Goal: Task Accomplishment & Management: Complete application form

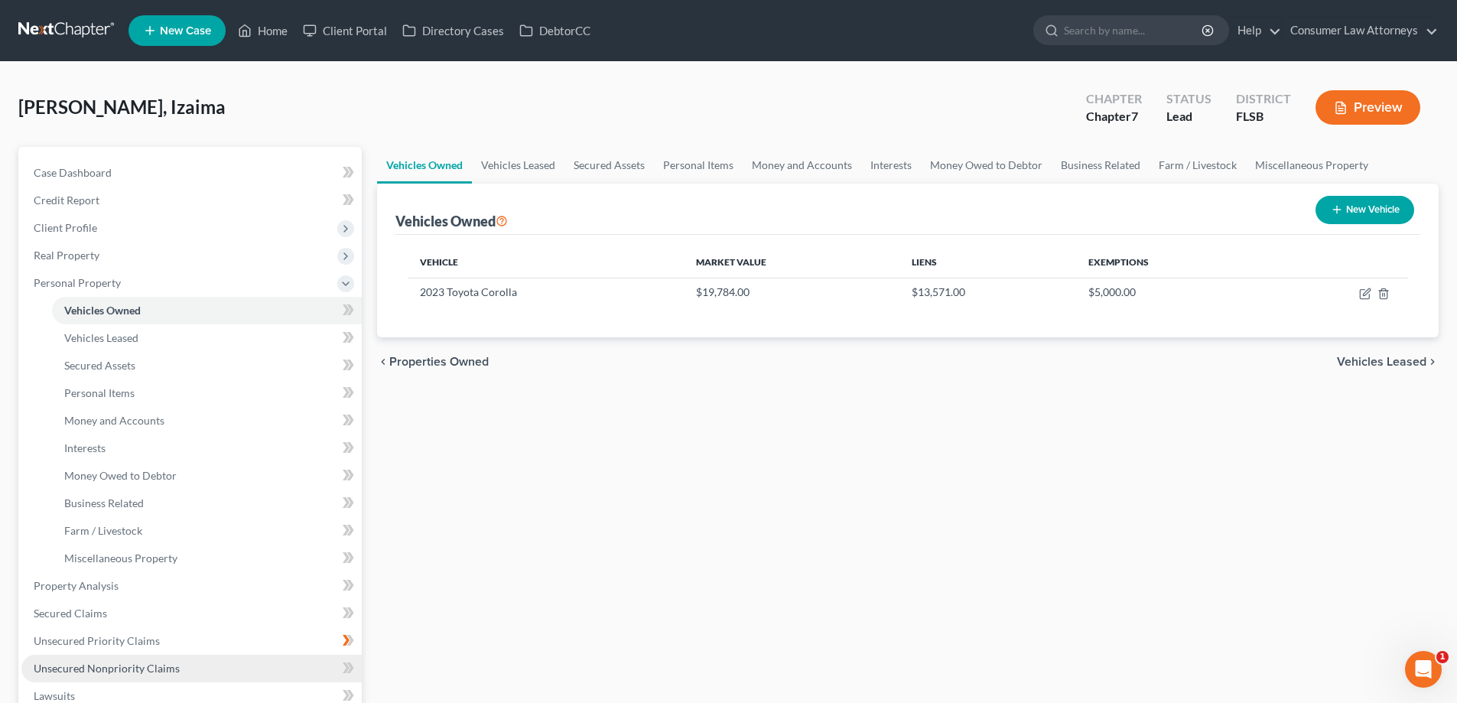
click at [133, 673] on span "Unsecured Nonpriority Claims" at bounding box center [107, 668] width 146 height 13
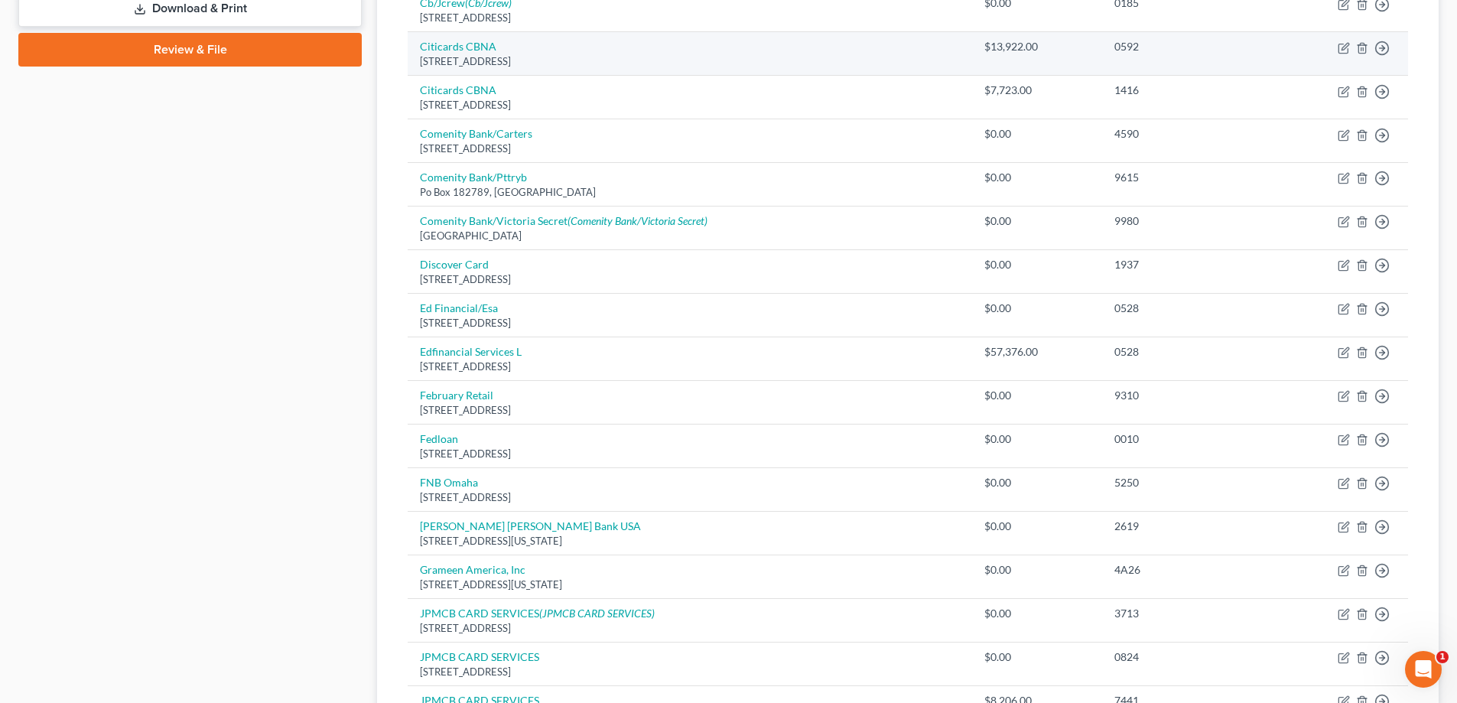
scroll to position [1063, 0]
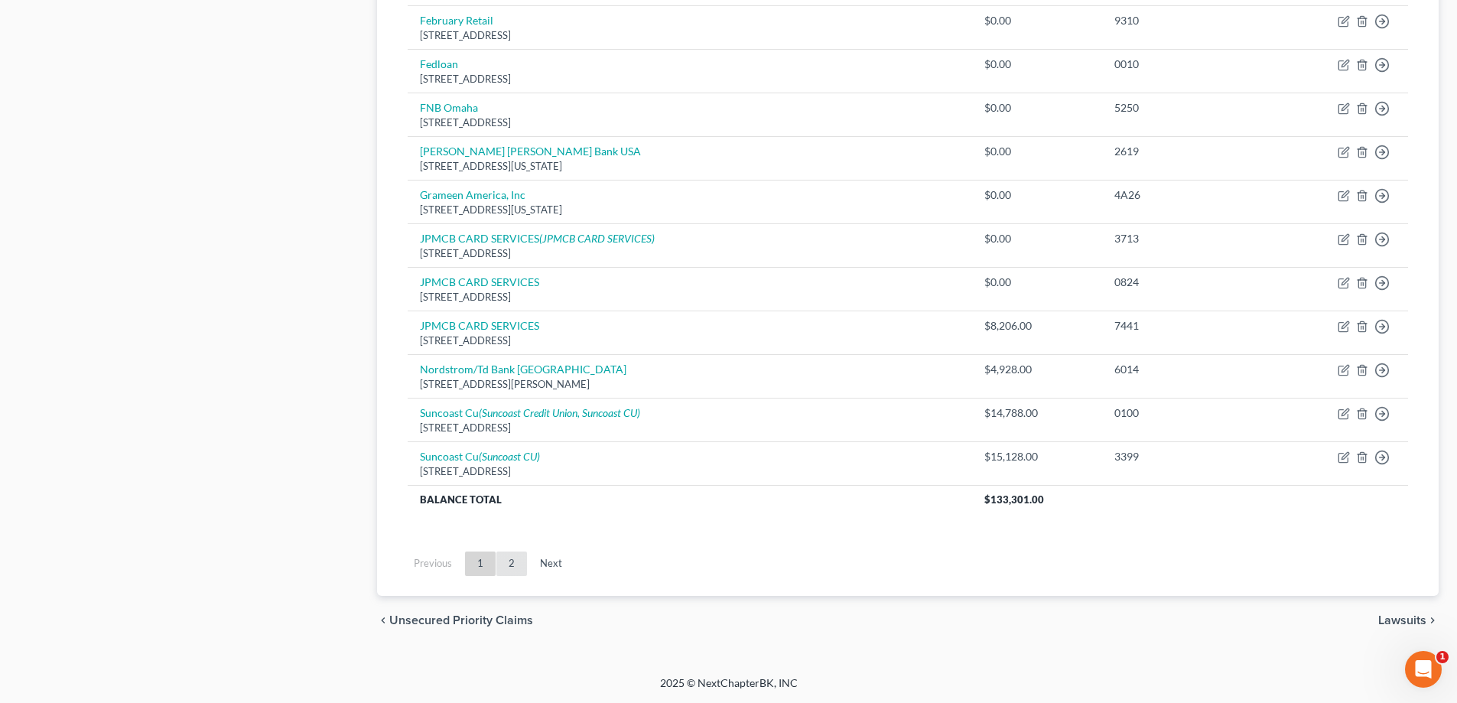
click at [508, 567] on link "2" at bounding box center [511, 563] width 31 height 24
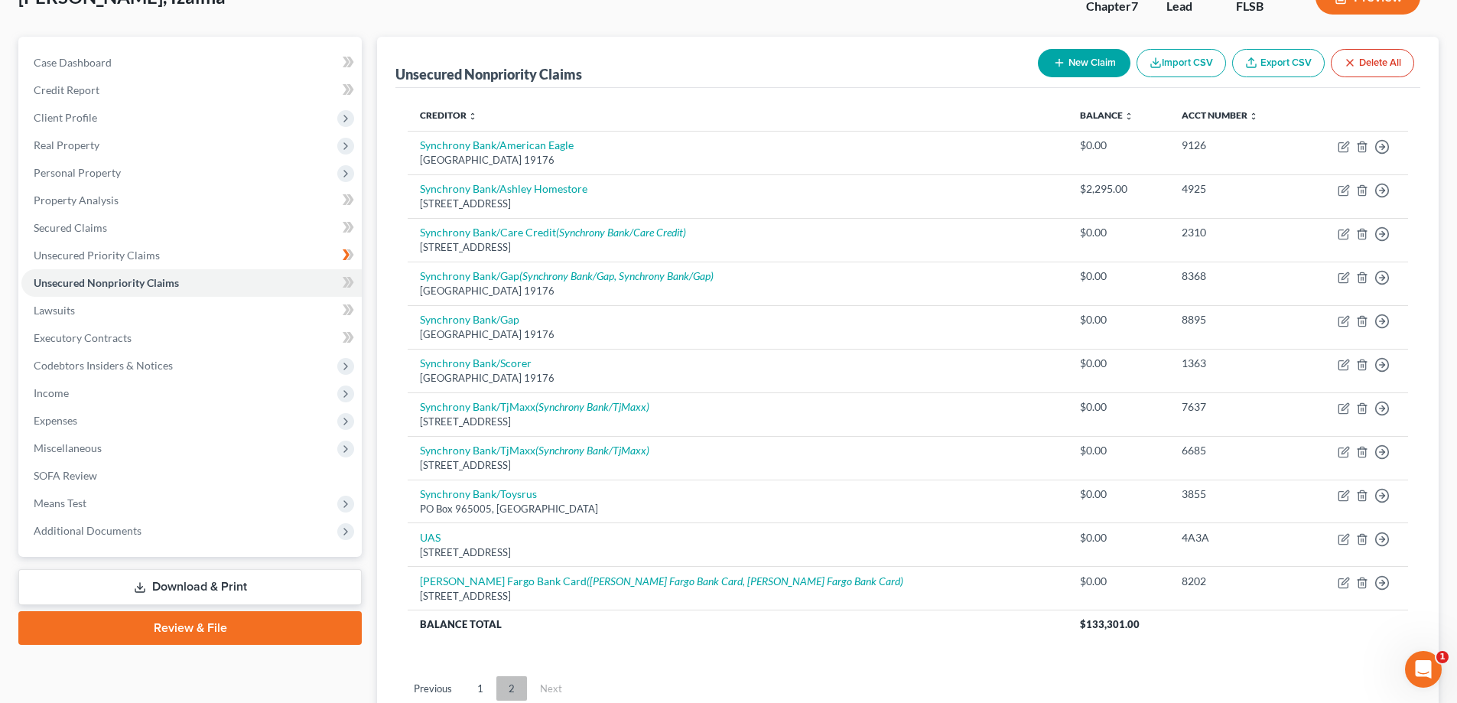
scroll to position [235, 0]
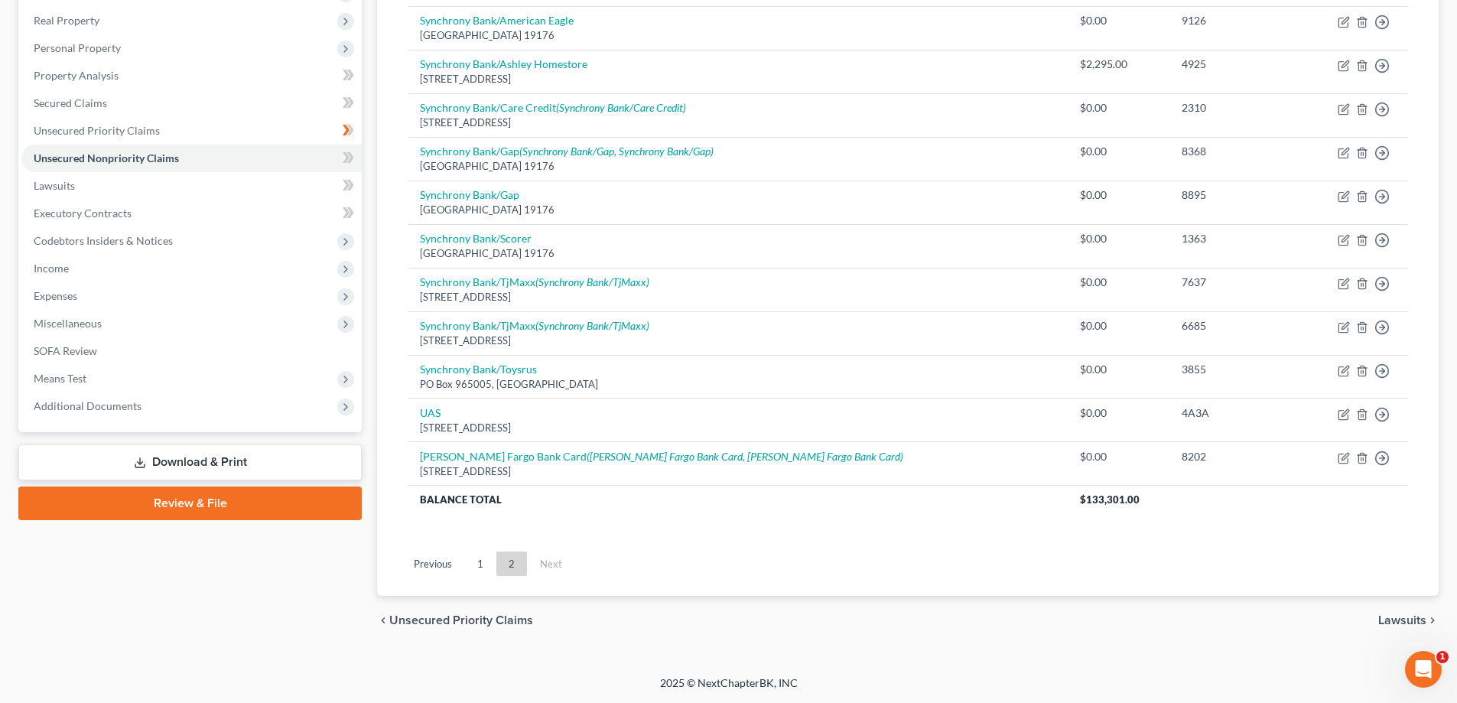
click at [366, 118] on div "Case Dashboard Payments Invoices Payments Payments Credit Report Client Profile" at bounding box center [190, 278] width 359 height 733
click at [473, 572] on link "1" at bounding box center [480, 563] width 31 height 24
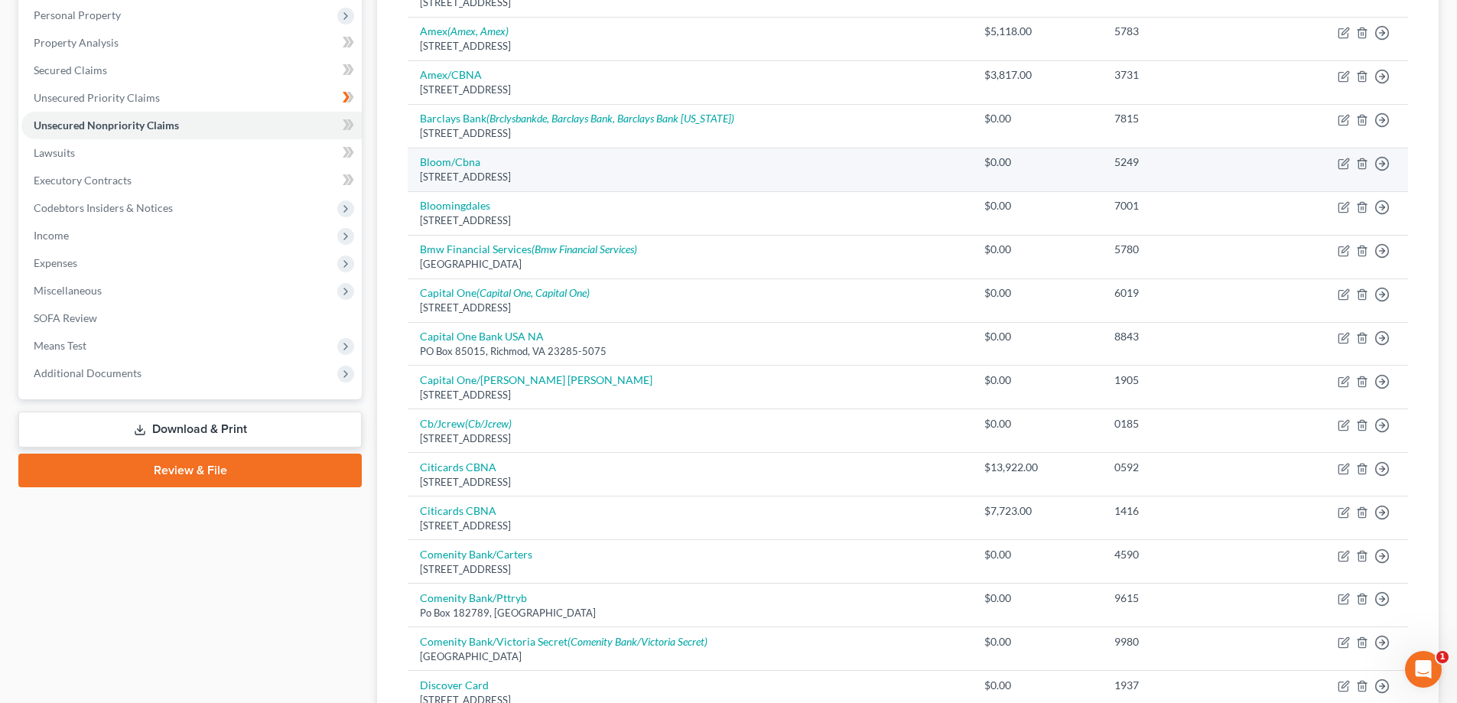
scroll to position [0, 0]
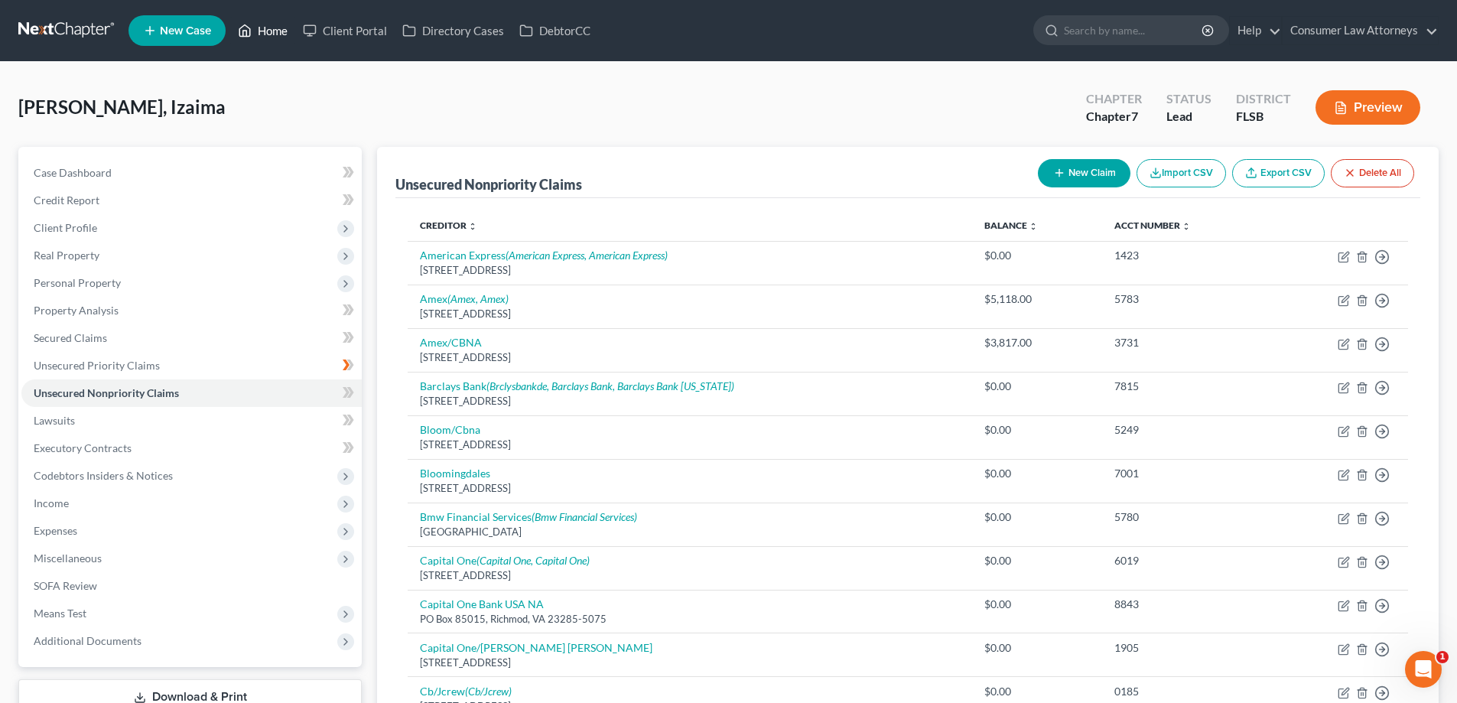
click at [277, 25] on link "Home" at bounding box center [262, 31] width 65 height 28
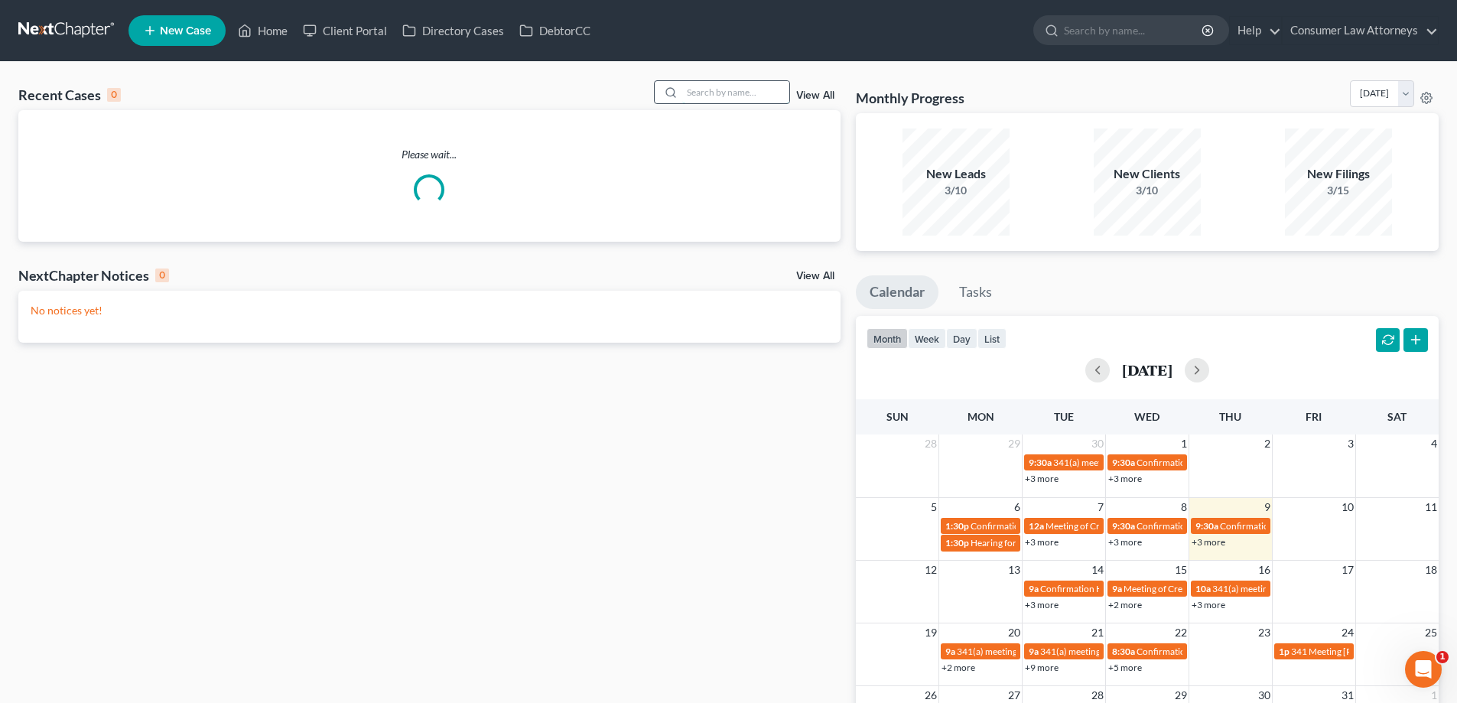
click at [734, 86] on input "search" at bounding box center [735, 92] width 107 height 22
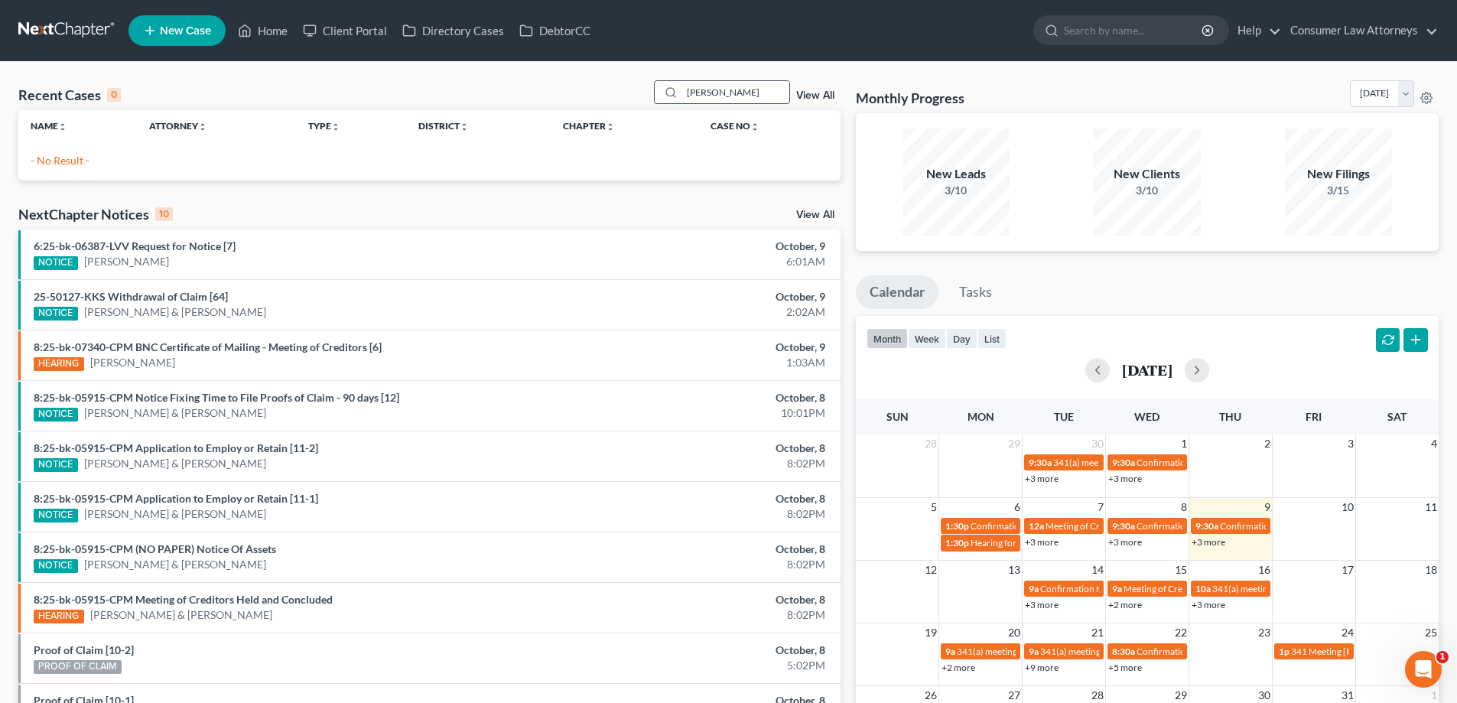
drag, startPoint x: 756, startPoint y: 90, endPoint x: 727, endPoint y: 96, distance: 30.3
click at [727, 96] on input "[PERSON_NAME]" at bounding box center [735, 92] width 107 height 22
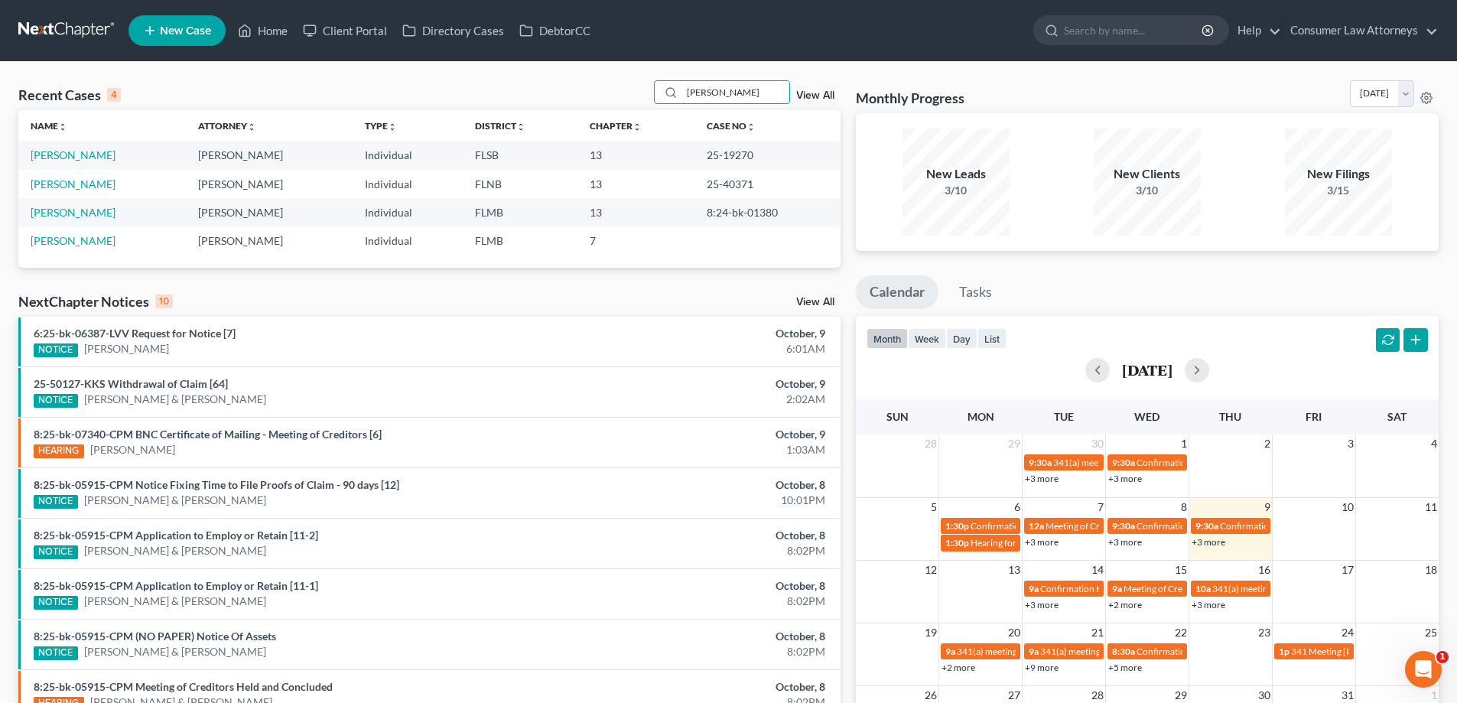
type input "[PERSON_NAME]"
click at [747, 185] on td "25-40371" at bounding box center [767, 184] width 146 height 28
drag, startPoint x: 751, startPoint y: 185, endPoint x: 705, endPoint y: 187, distance: 45.9
click at [705, 187] on td "25-40371" at bounding box center [767, 184] width 146 height 28
copy td "25-40371"
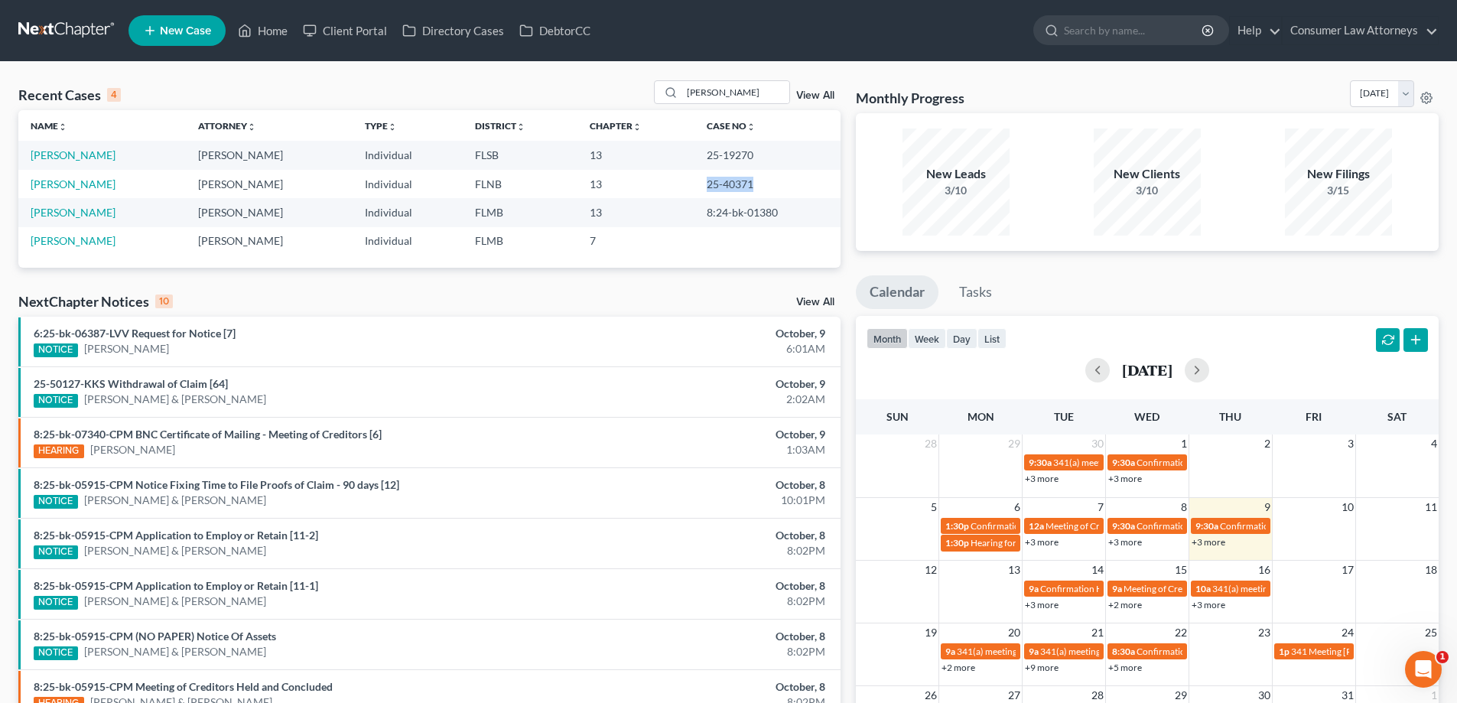
click at [820, 80] on div "alexander View All" at bounding box center [747, 92] width 187 height 24
drag, startPoint x: 742, startPoint y: 96, endPoint x: 657, endPoint y: 110, distance: 86.0
click at [657, 110] on div "Recent Cases 4 alexander View All Name unfold_more expand_more expand_less Atto…" at bounding box center [429, 173] width 822 height 187
click at [828, 94] on link "View All" at bounding box center [815, 95] width 38 height 11
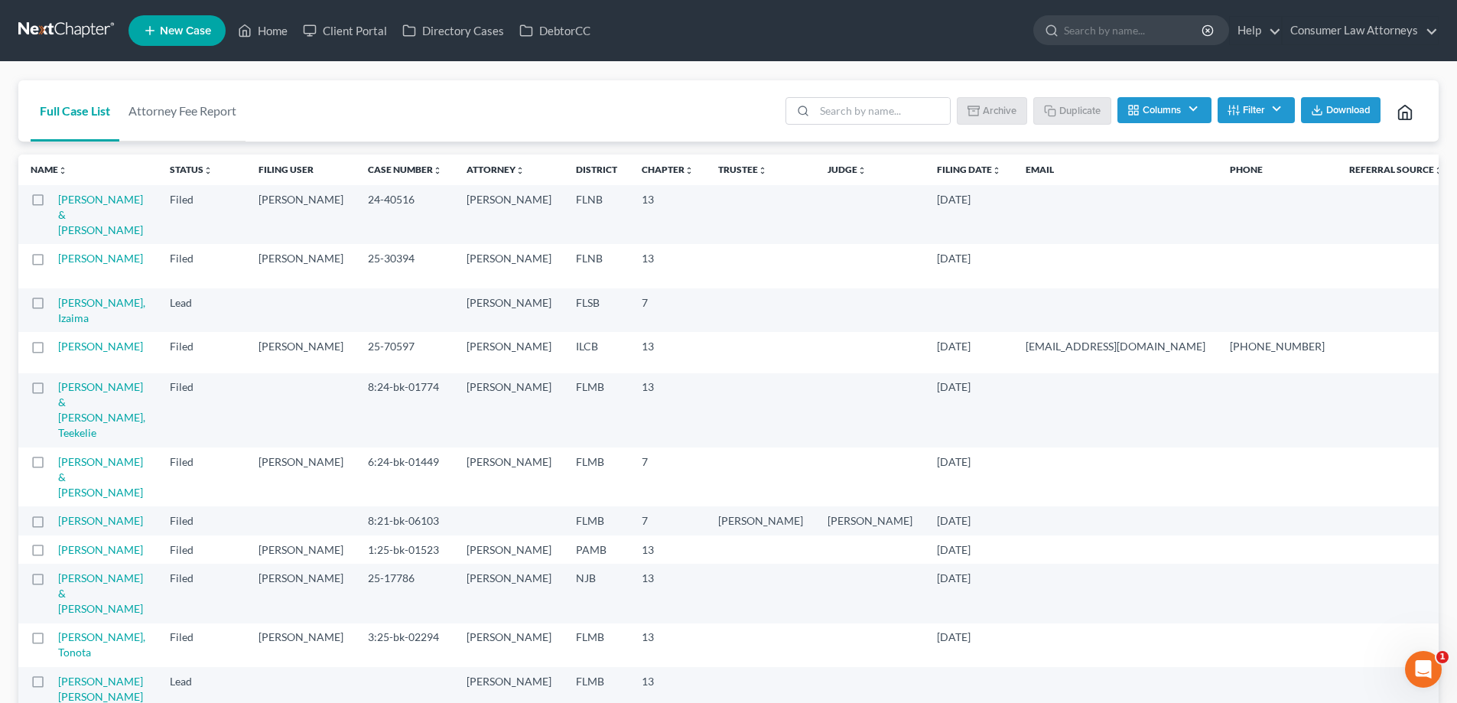
click at [925, 177] on th "Filing Date unfold_more expand_more expand_less" at bounding box center [969, 169] width 89 height 31
click at [937, 172] on link "Filing Date unfold_more expand_more expand_less" at bounding box center [969, 169] width 64 height 11
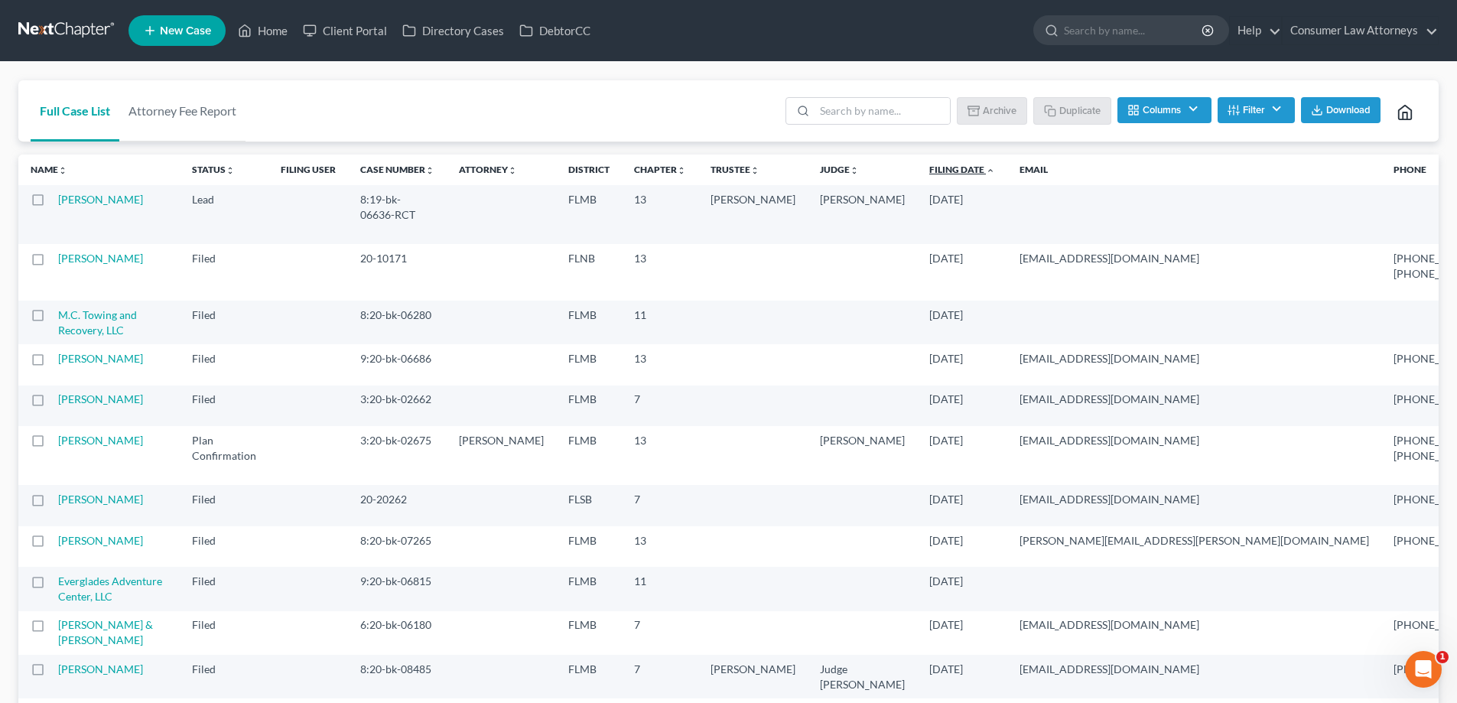
click at [929, 171] on link "Filing Date unfold_more expand_more expand_less" at bounding box center [962, 169] width 66 height 11
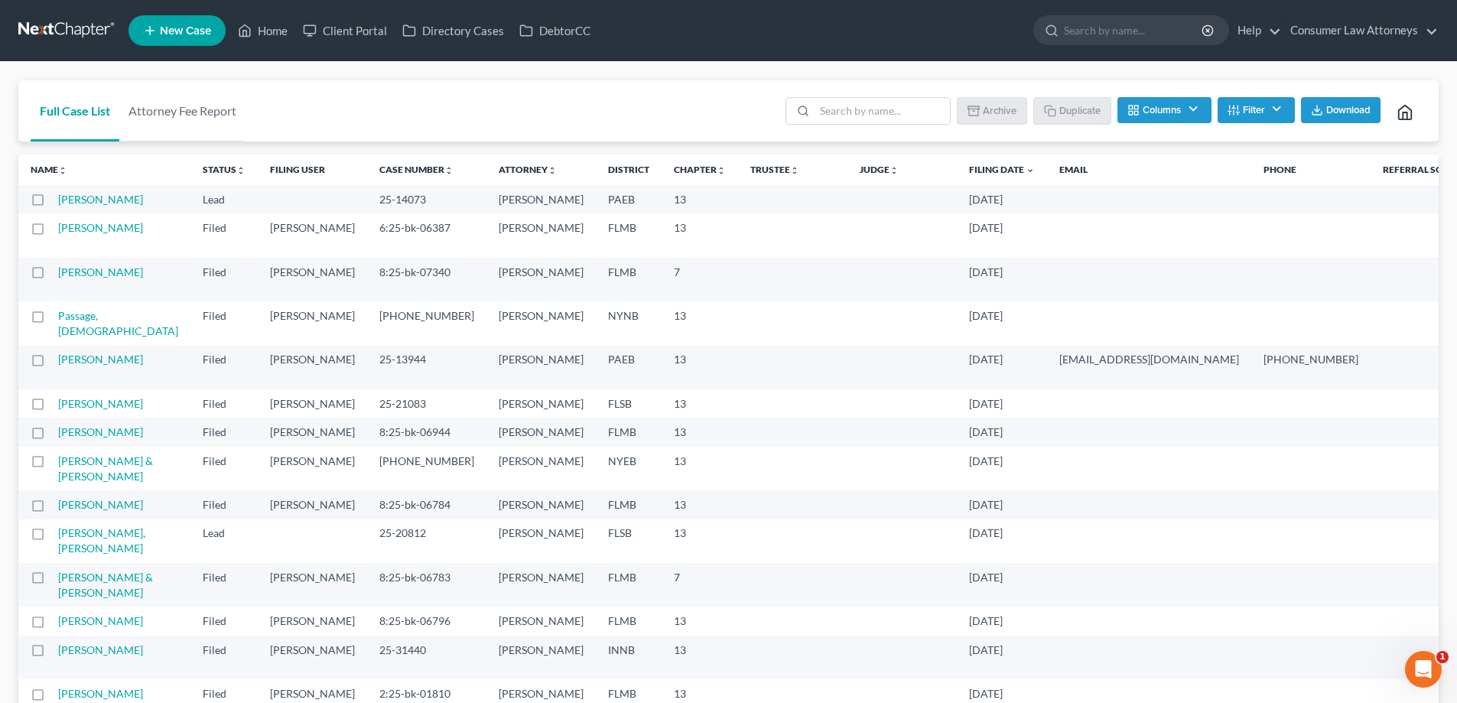
click at [244, 15] on ul "New Case Home Client Portal Directory Cases DebtorCC - No Result - See all resu…" at bounding box center [783, 31] width 1310 height 40
click at [264, 26] on link "Home" at bounding box center [262, 31] width 65 height 28
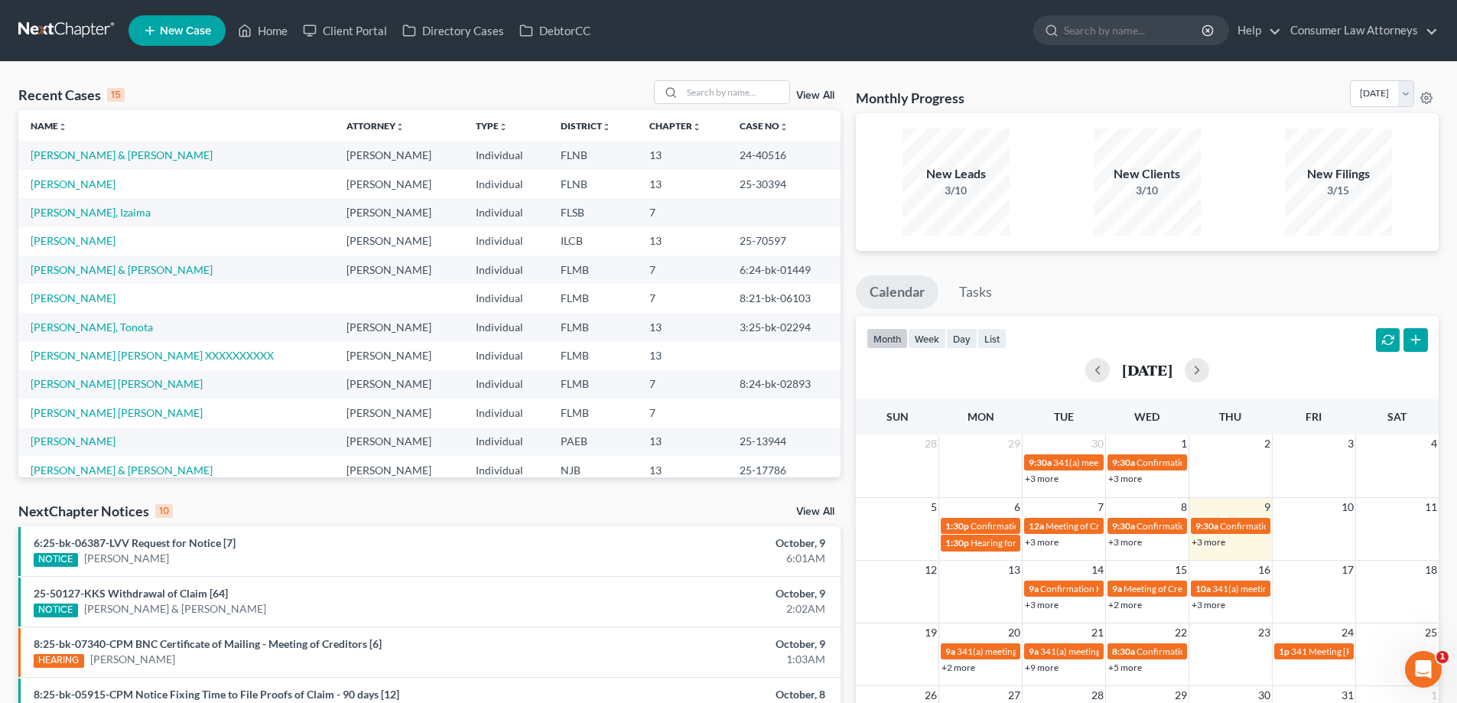
click at [1214, 540] on link "+3 more" at bounding box center [1209, 541] width 34 height 11
click at [1258, 318] on div "month week day list [DATE]" at bounding box center [1147, 352] width 598 height 73
click at [752, 99] on input "search" at bounding box center [735, 92] width 107 height 22
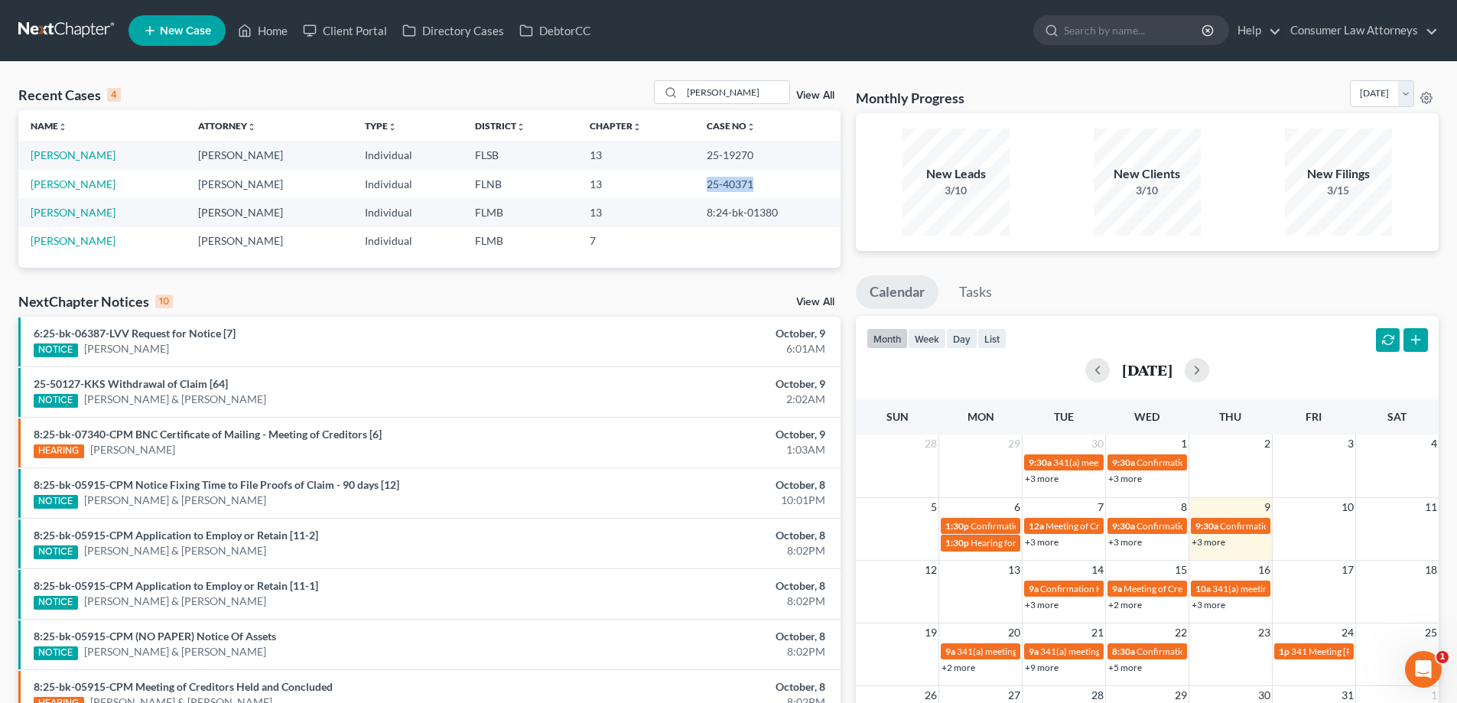
click at [706, 185] on td "25-40371" at bounding box center [767, 184] width 146 height 28
drag, startPoint x: 706, startPoint y: 185, endPoint x: 697, endPoint y: 186, distance: 9.2
click at [698, 187] on td "25-40371" at bounding box center [767, 184] width 146 height 28
drag, startPoint x: 701, startPoint y: 184, endPoint x: 749, endPoint y: 184, distance: 48.2
click at [749, 184] on td "25-40371" at bounding box center [767, 184] width 146 height 28
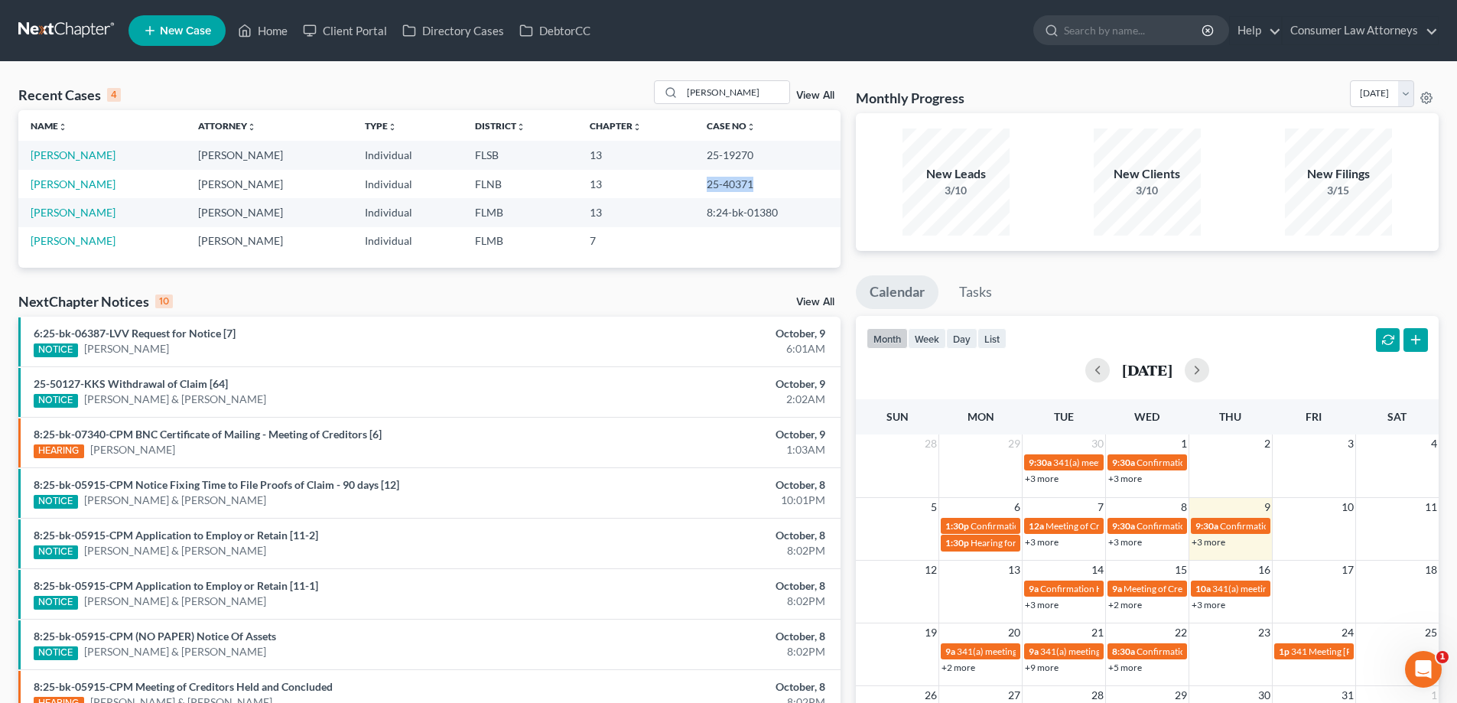
copy td "25-40371"
drag, startPoint x: 732, startPoint y: 98, endPoint x: 609, endPoint y: 99, distance: 123.1
click at [609, 99] on div "Recent Cases 4 alexander View All" at bounding box center [429, 95] width 822 height 30
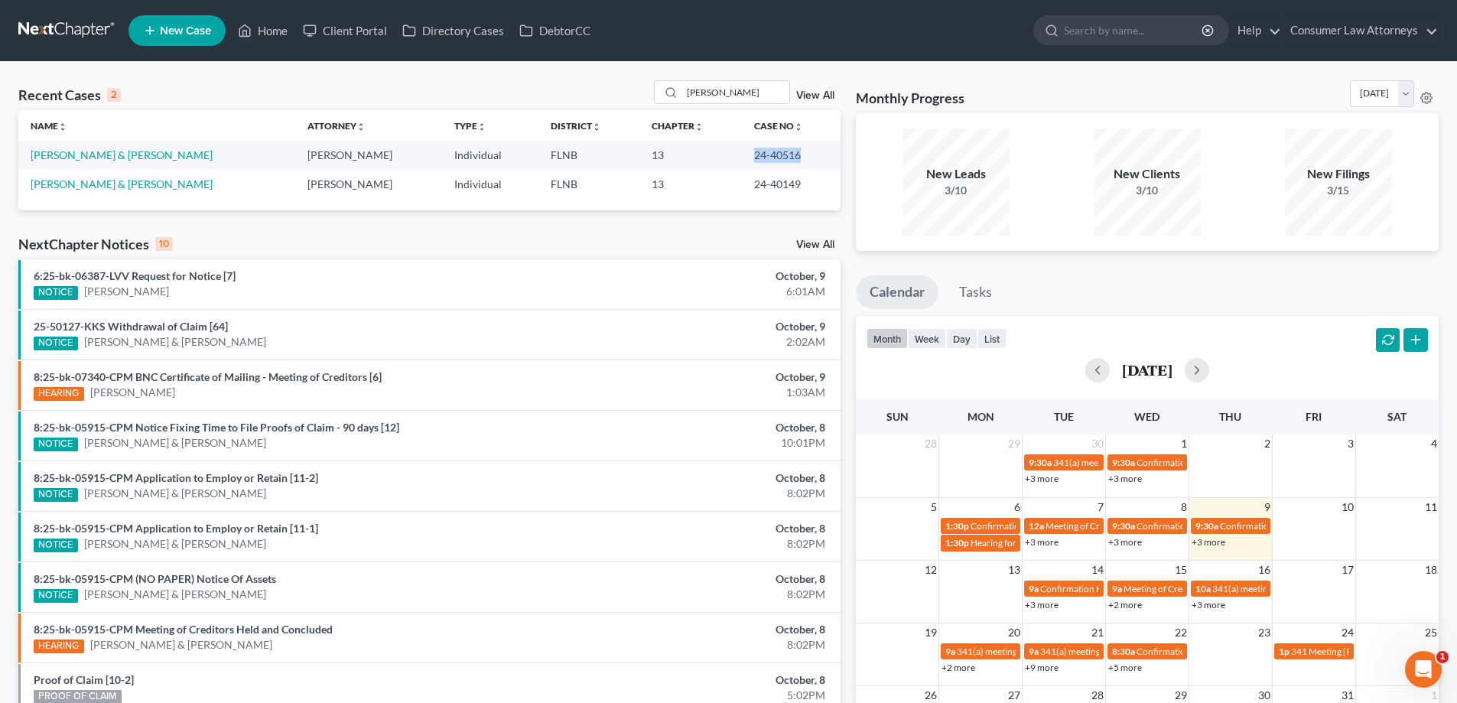
drag, startPoint x: 785, startPoint y: 151, endPoint x: 733, endPoint y: 154, distance: 51.3
click at [742, 154] on td "24-40516" at bounding box center [791, 155] width 99 height 28
copy td "24-40516"
drag, startPoint x: 766, startPoint y: 87, endPoint x: 631, endPoint y: 93, distance: 134.7
click at [631, 93] on div "Recent Cases 2 [PERSON_NAME] View All" at bounding box center [429, 95] width 822 height 30
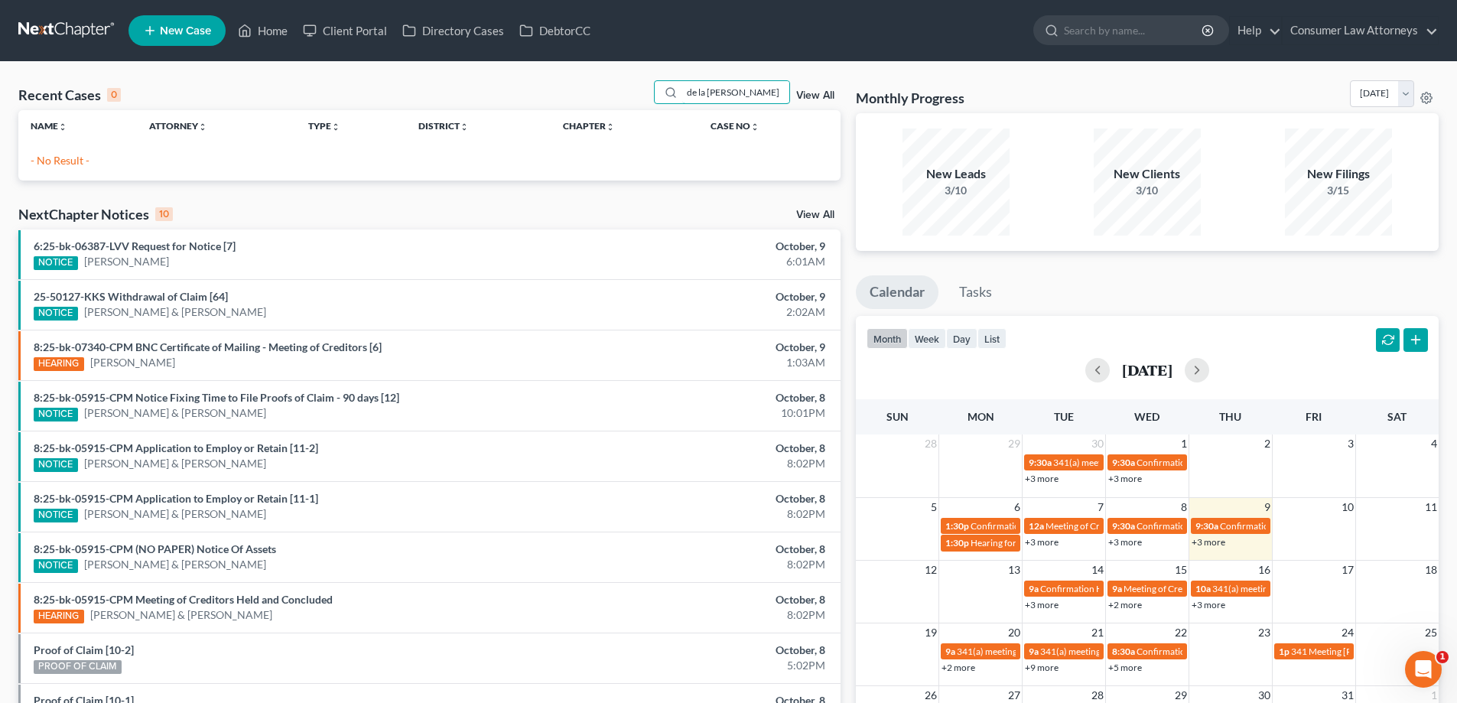
drag, startPoint x: 741, startPoint y: 92, endPoint x: 639, endPoint y: 98, distance: 101.9
click at [639, 98] on div "Recent Cases 0 de la [PERSON_NAME] View All" at bounding box center [429, 95] width 822 height 30
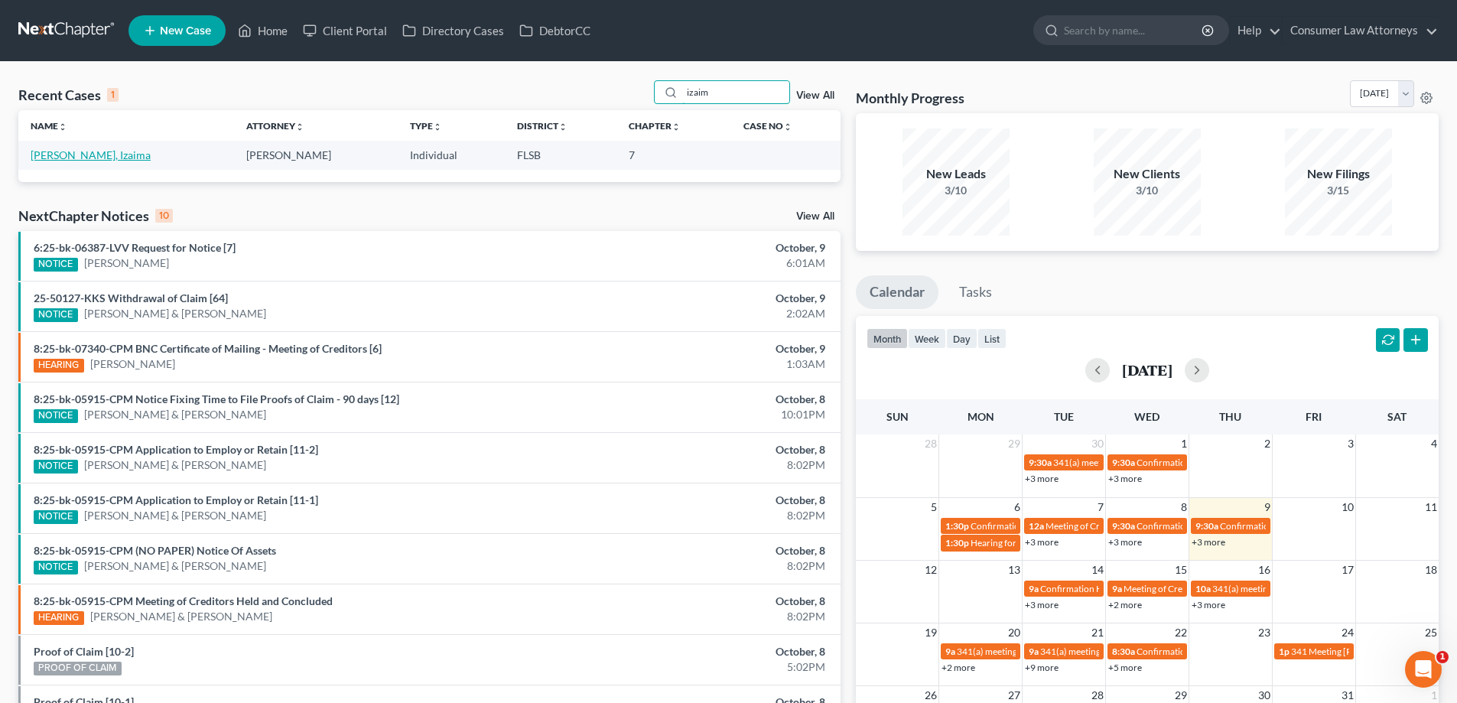
type input "izaim"
click at [40, 159] on link "[PERSON_NAME], Izaima" at bounding box center [91, 154] width 120 height 13
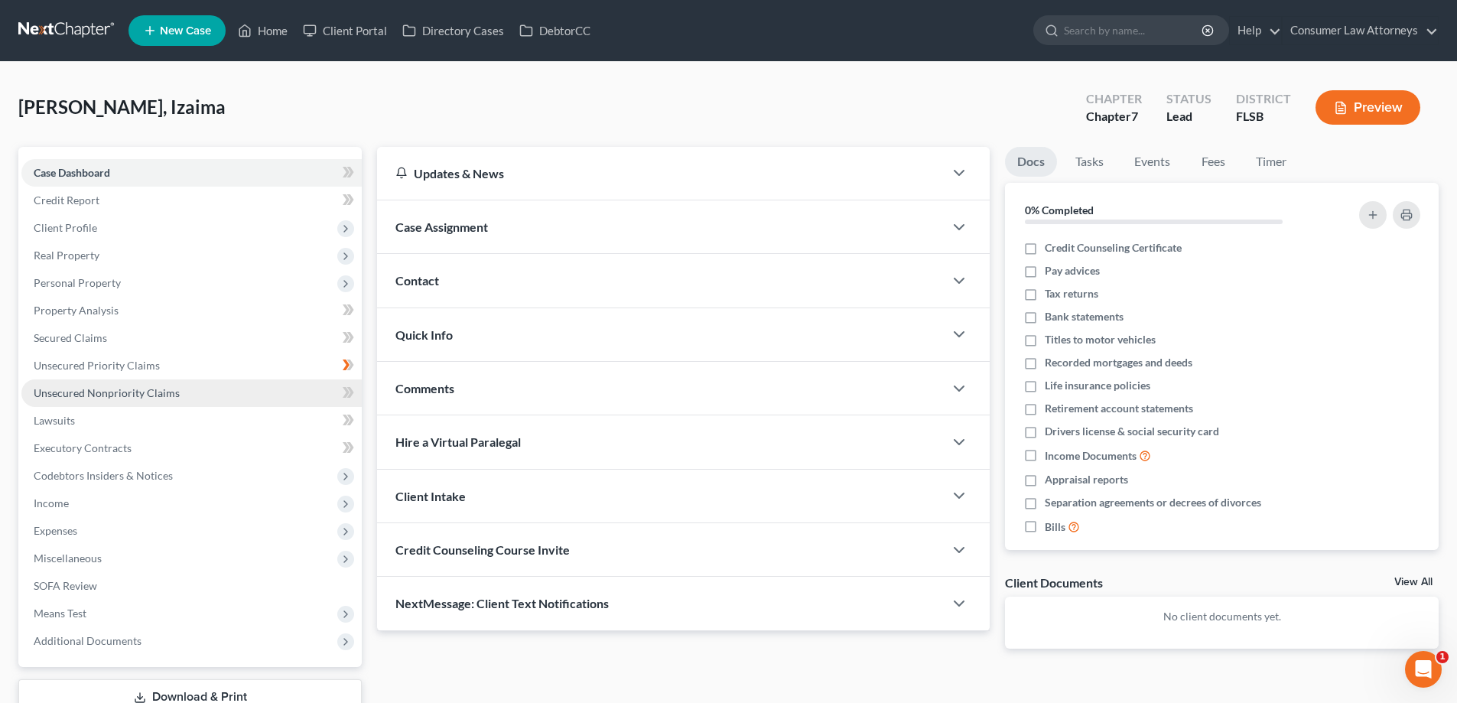
click at [141, 392] on span "Unsecured Nonpriority Claims" at bounding box center [107, 392] width 146 height 13
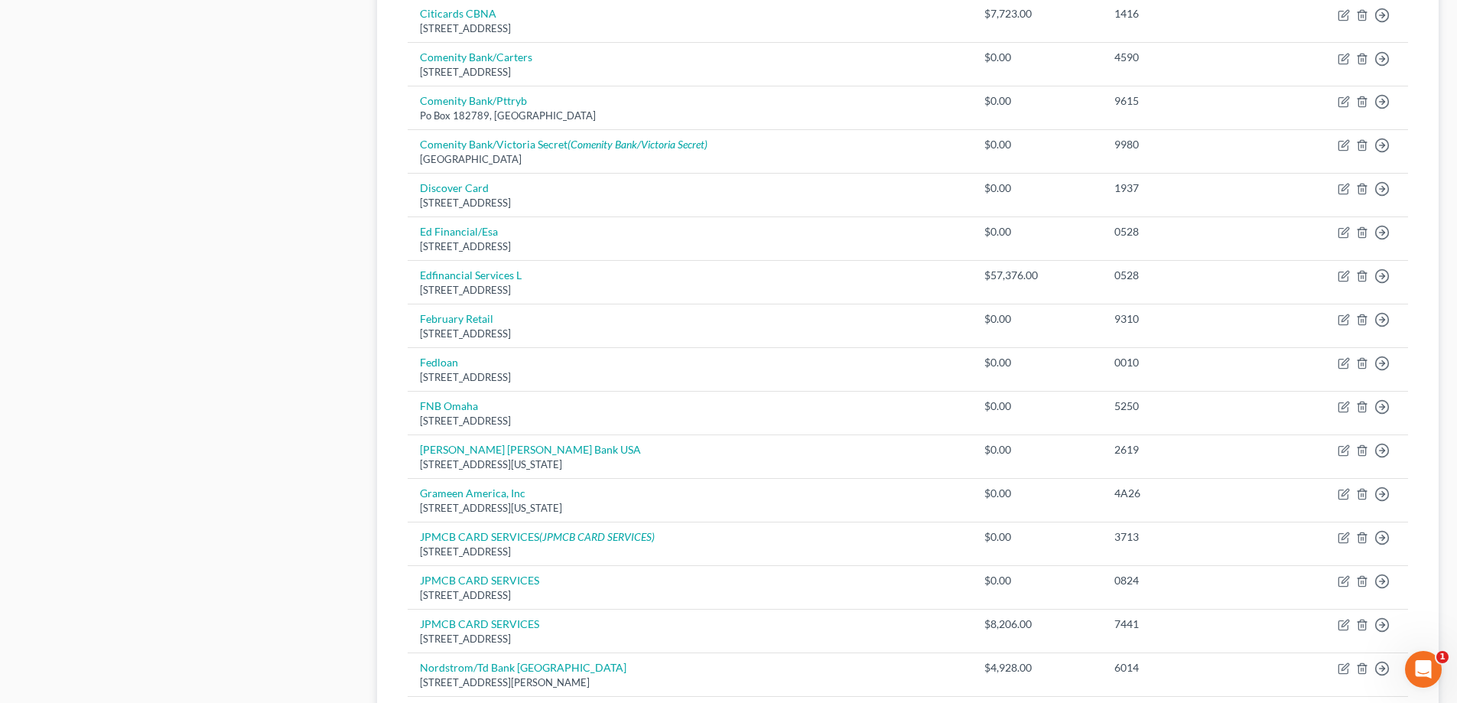
scroll to position [1063, 0]
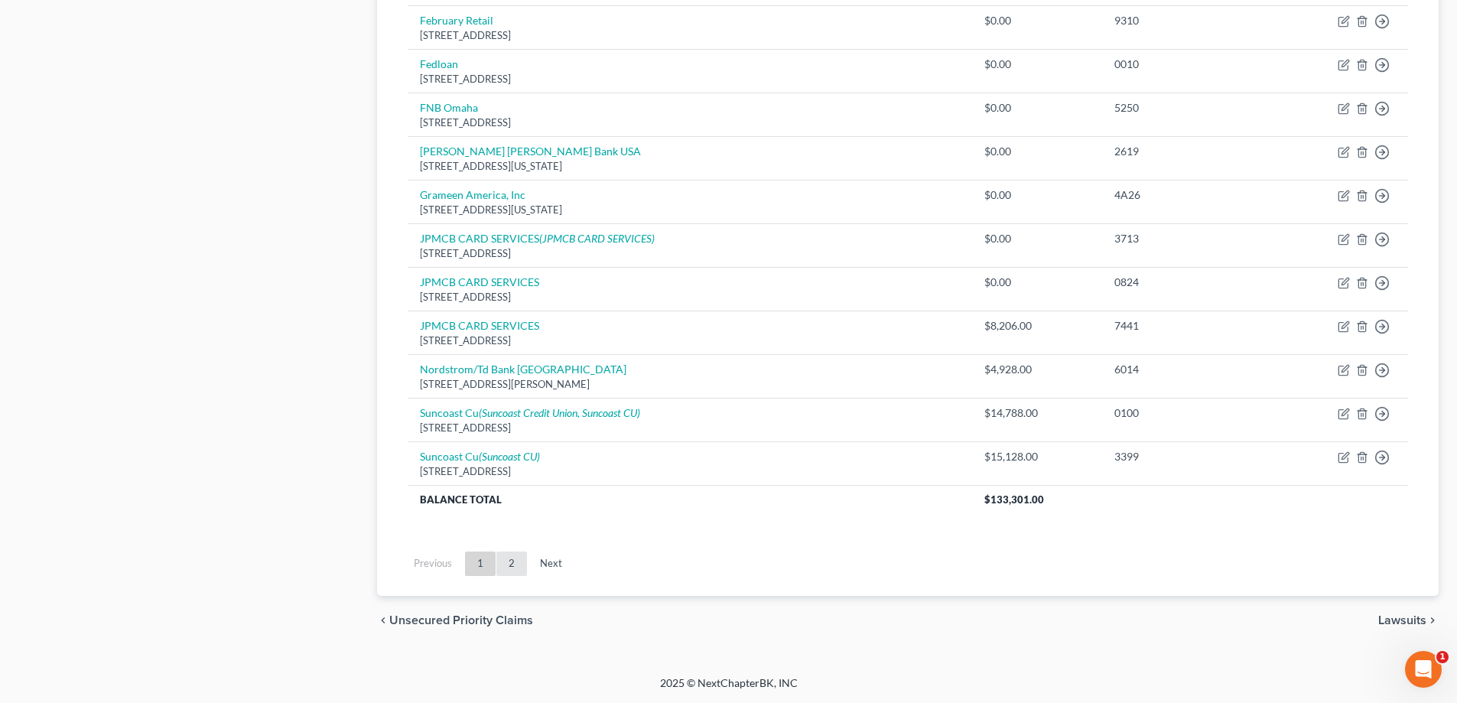
click at [513, 567] on link "2" at bounding box center [511, 563] width 31 height 24
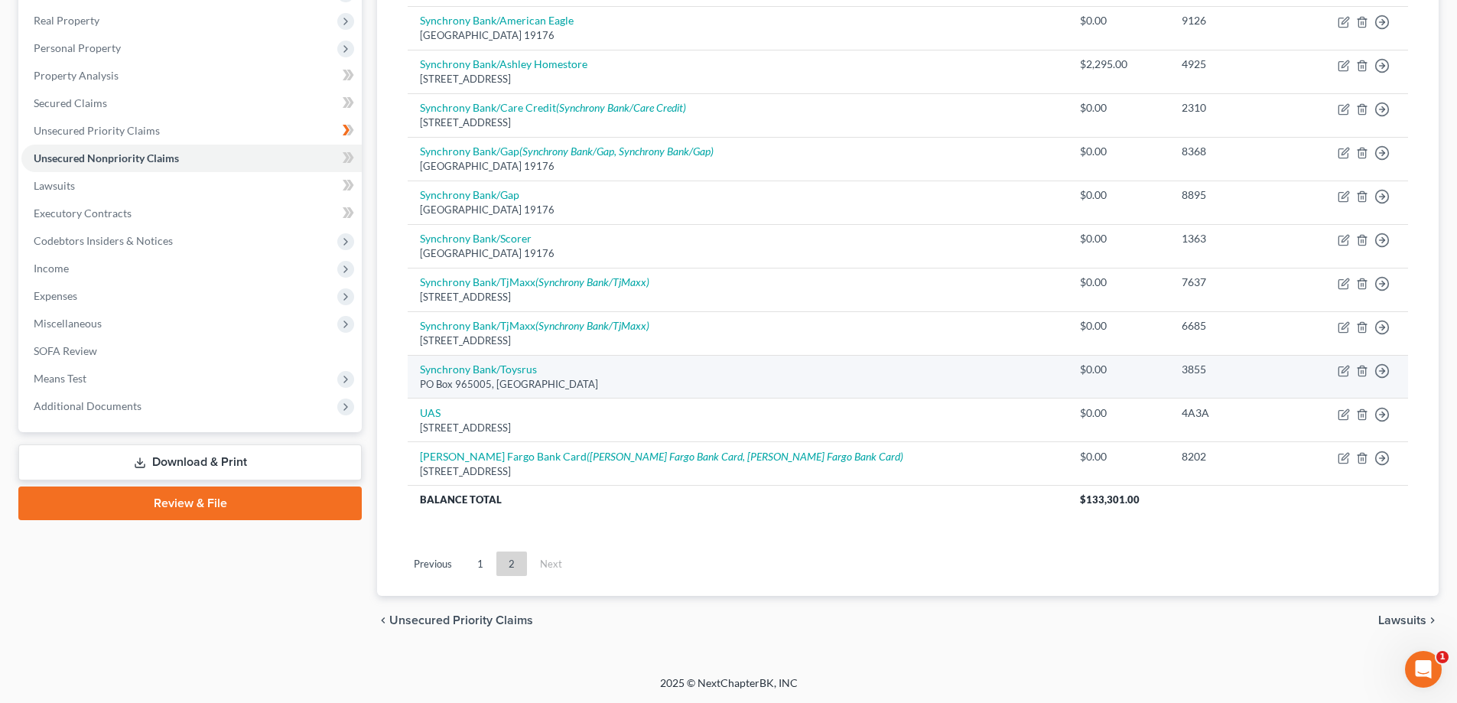
scroll to position [0, 0]
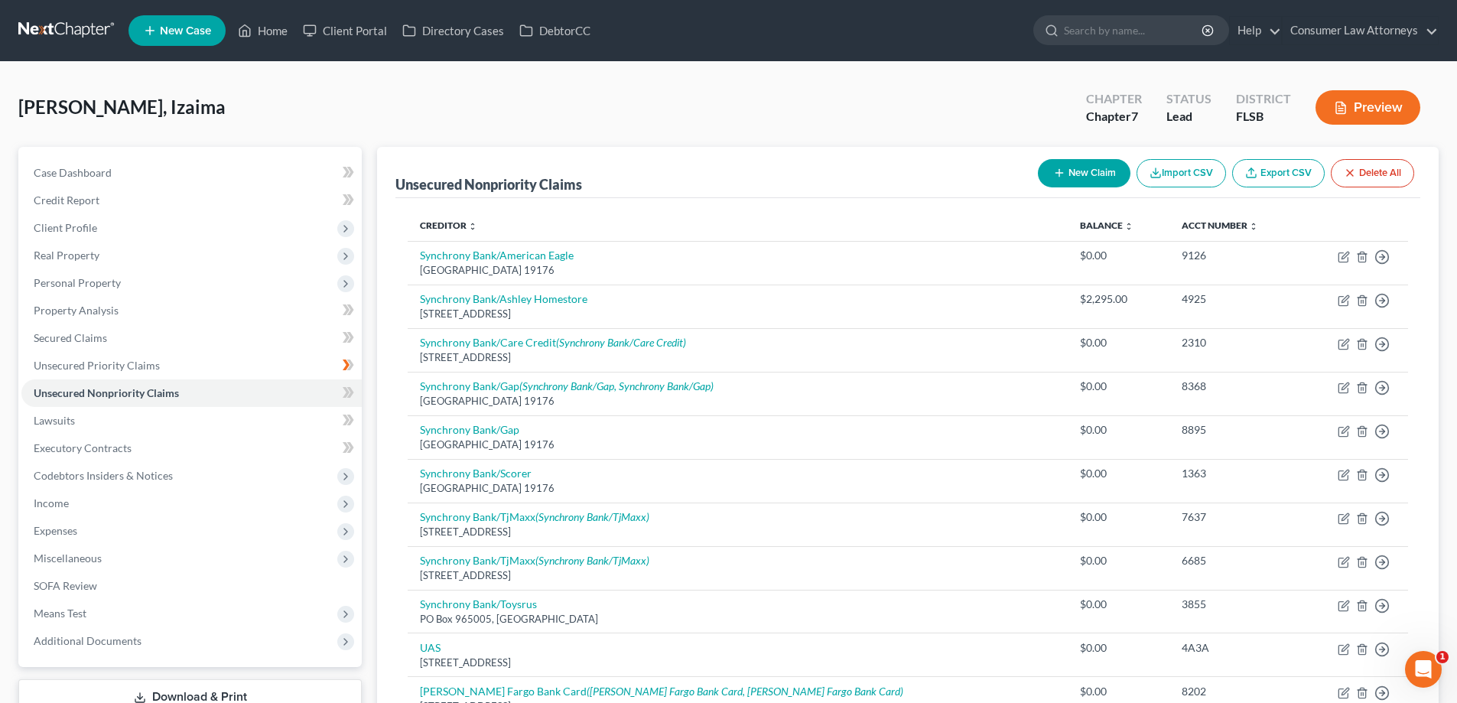
click at [560, 158] on div "Unsecured Nonpriority Claims New Claim Import CSV Export CSV Delete All" at bounding box center [907, 172] width 1025 height 51
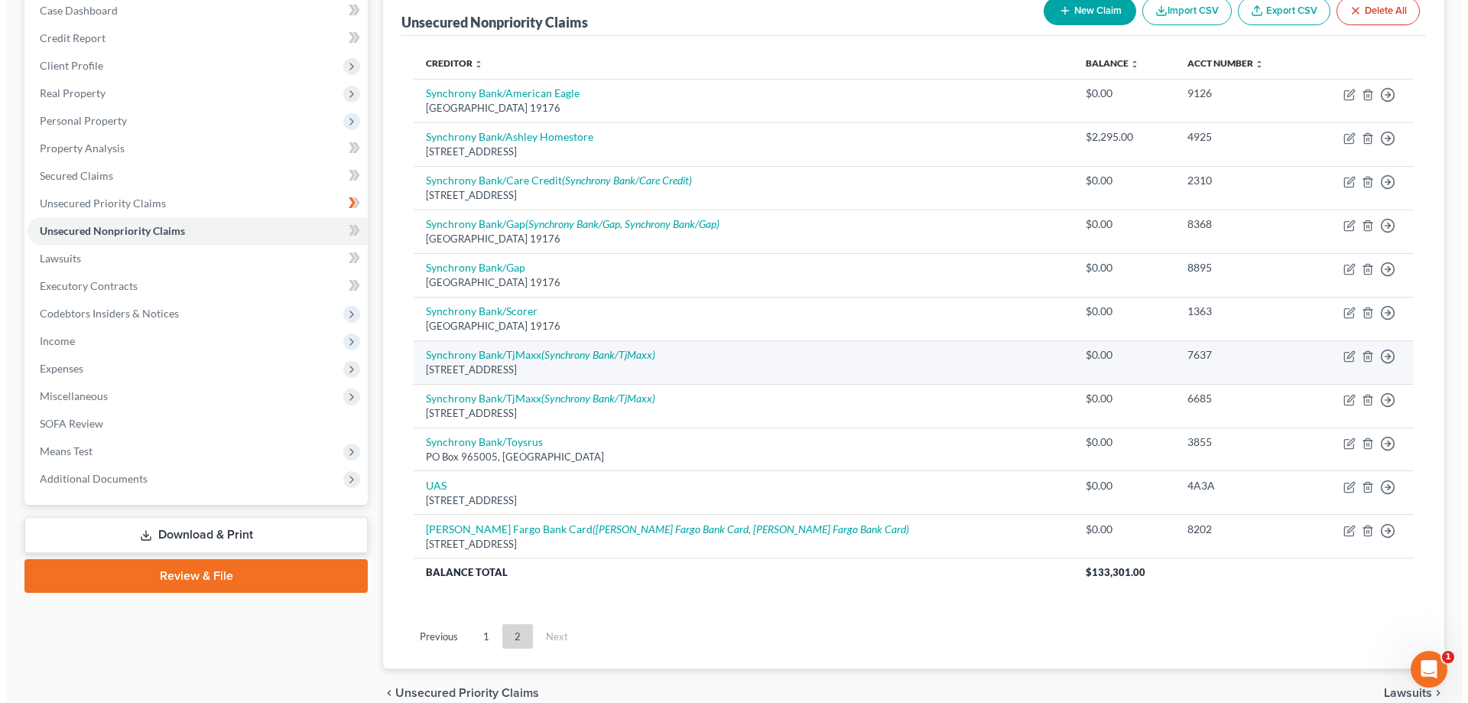
scroll to position [235, 0]
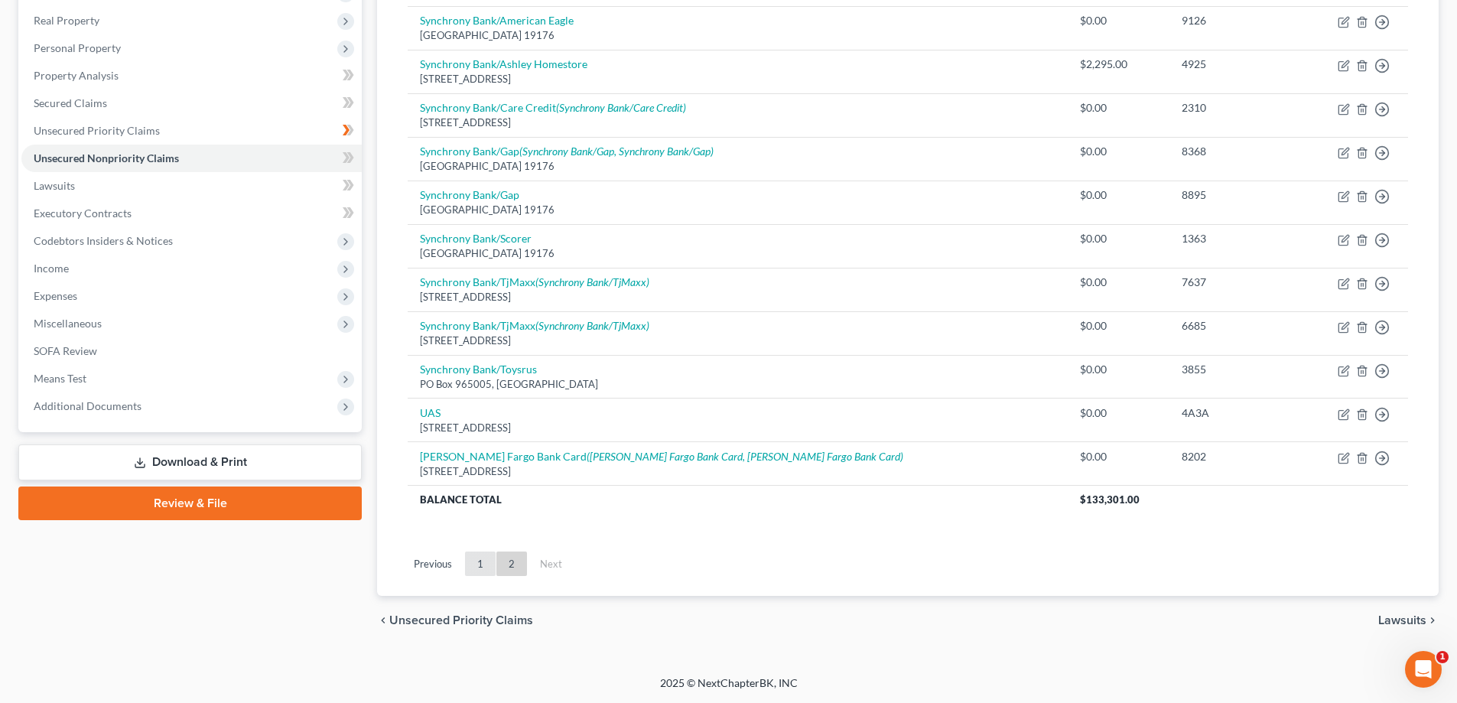
click at [485, 567] on link "1" at bounding box center [480, 563] width 31 height 24
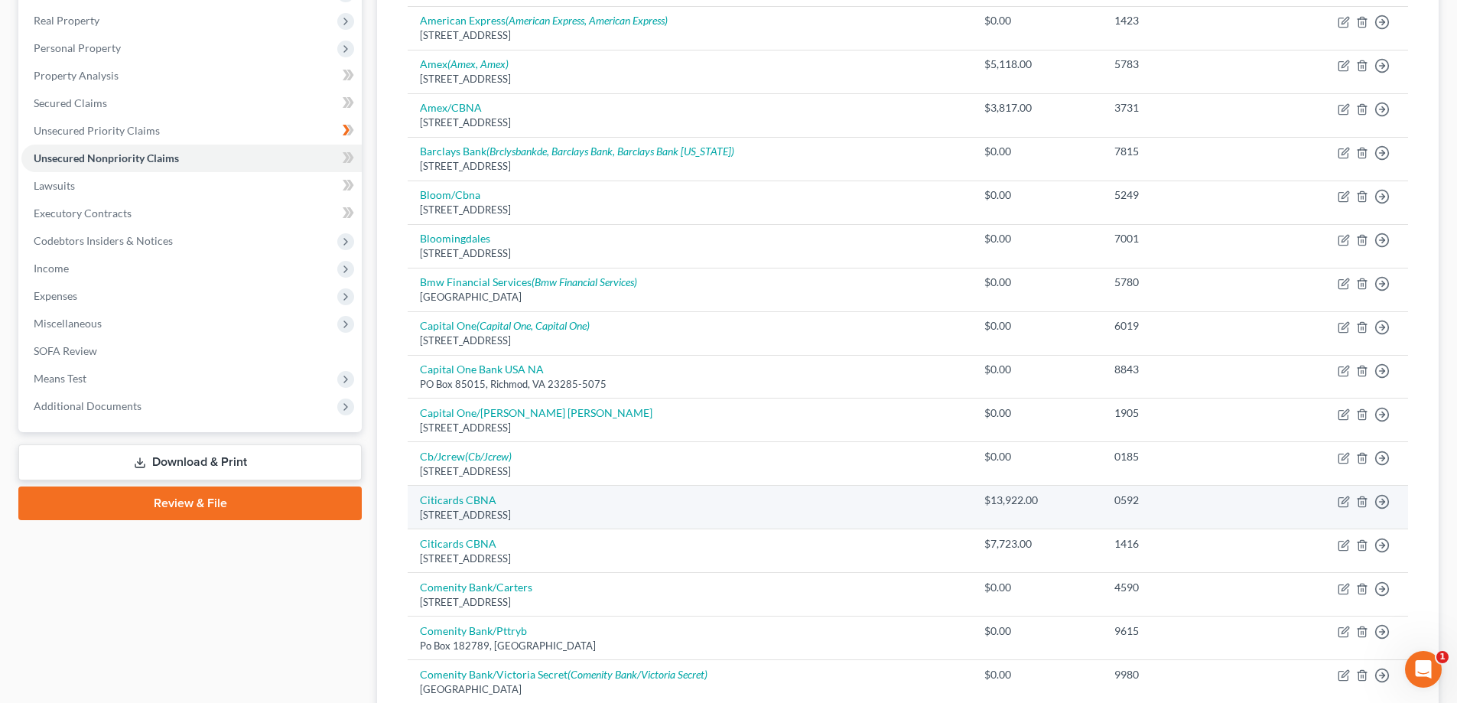
click at [440, 507] on td "Citicards CBNA [STREET_ADDRESS]" at bounding box center [690, 508] width 564 height 44
click at [441, 505] on link "Citicards CBNA" at bounding box center [458, 499] width 76 height 13
select select "43"
select select "0"
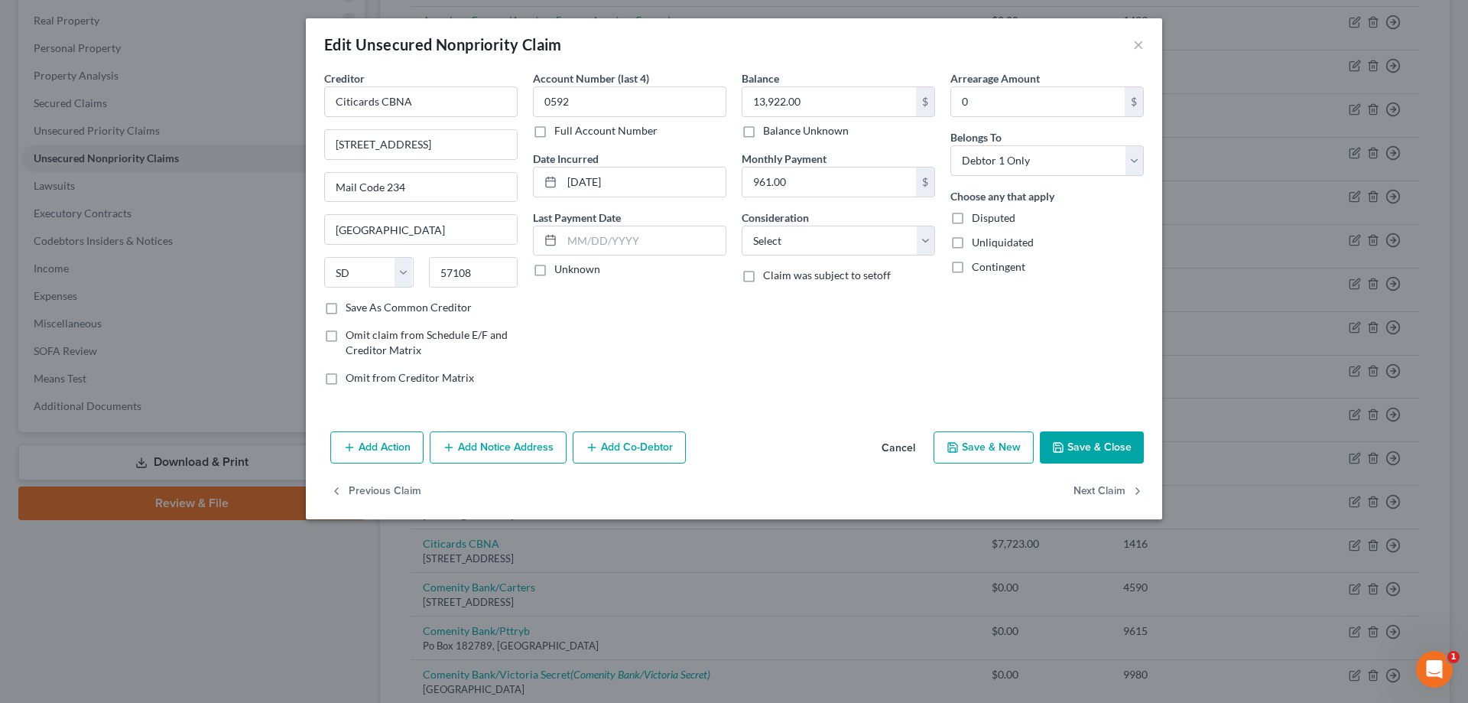
click at [532, 456] on button "Add Notice Address" at bounding box center [498, 447] width 137 height 32
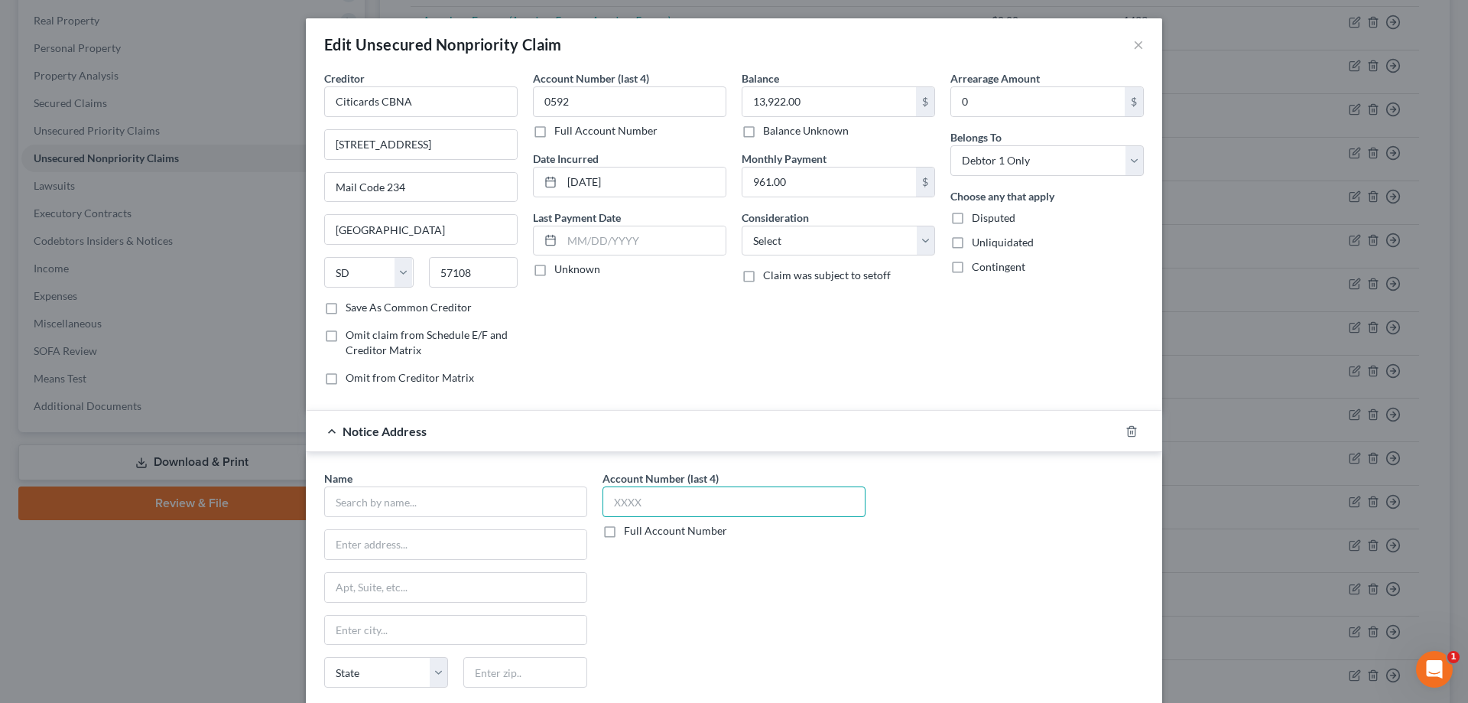
click at [659, 499] on input "text" at bounding box center [734, 501] width 263 height 31
type input "0592"
click at [519, 499] on input "text" at bounding box center [455, 501] width 263 height 31
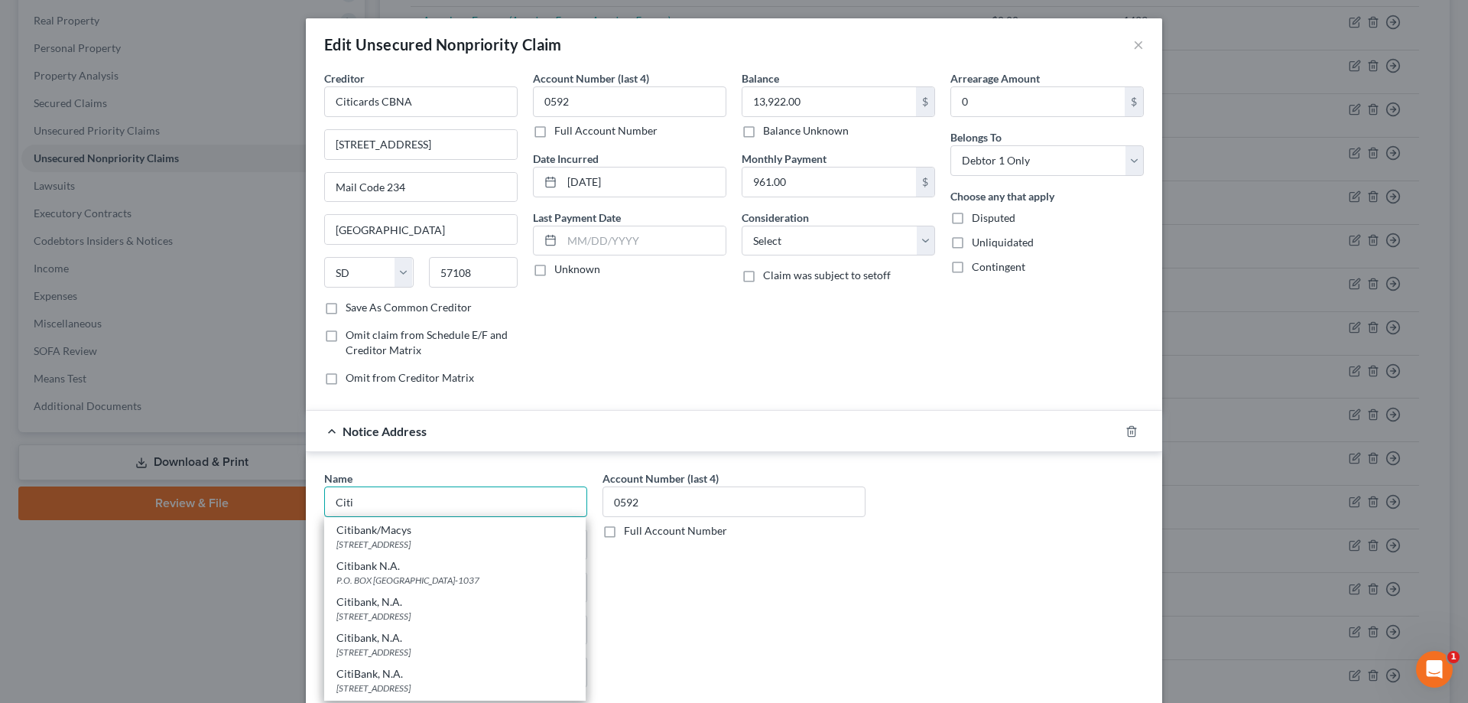
scroll to position [229, 0]
click at [375, 597] on div "[STREET_ADDRESS]" at bounding box center [454, 601] width 237 height 13
type input "Citibank, N.A."
type input "PO Box 6500"
type input "[GEOGRAPHIC_DATA]"
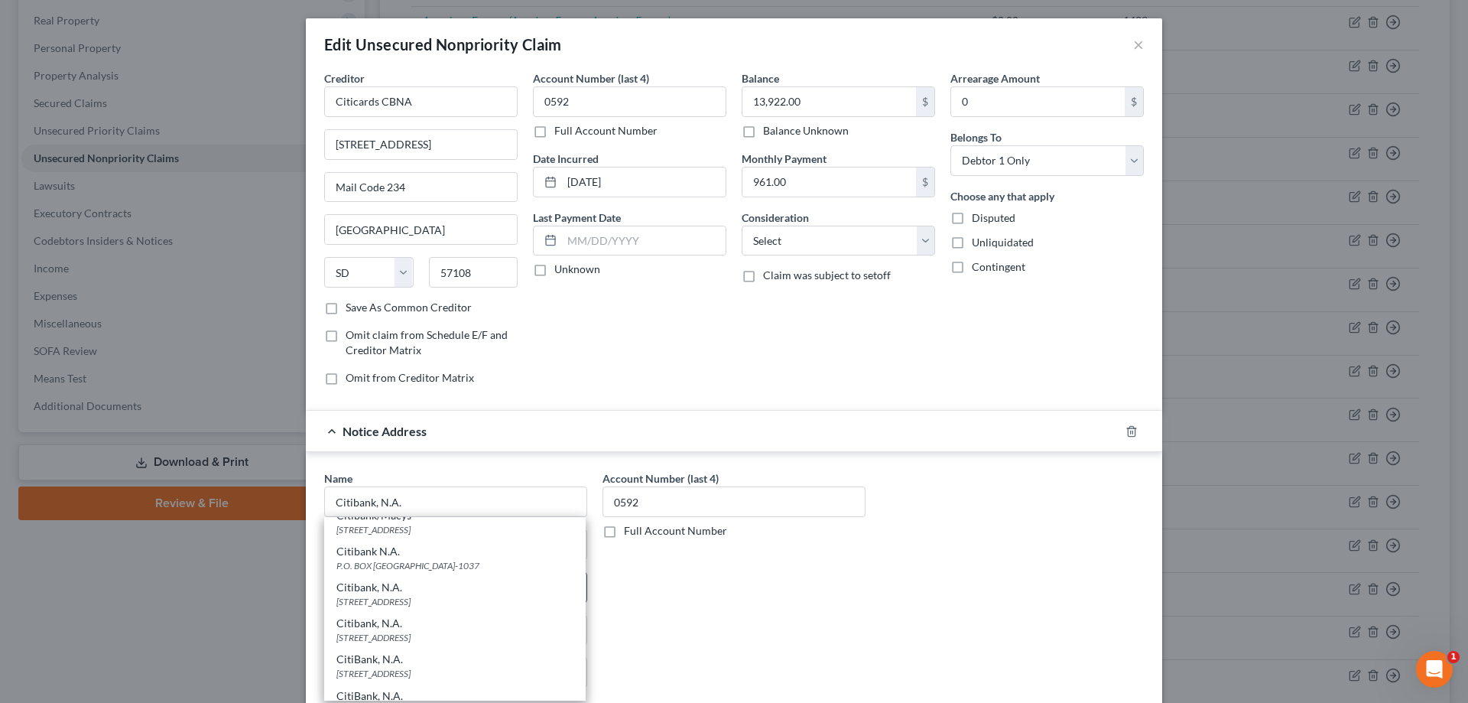
select select "43"
type input "57117"
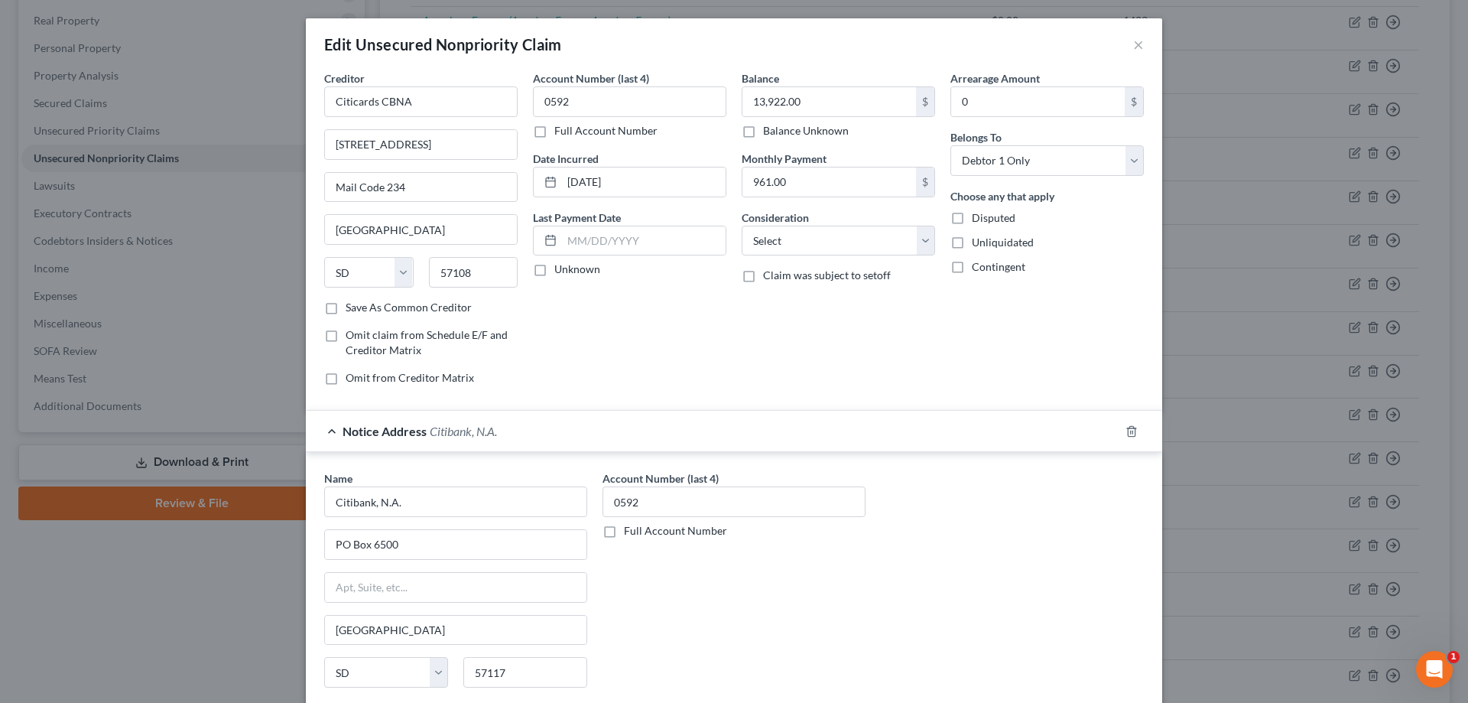
scroll to position [0, 0]
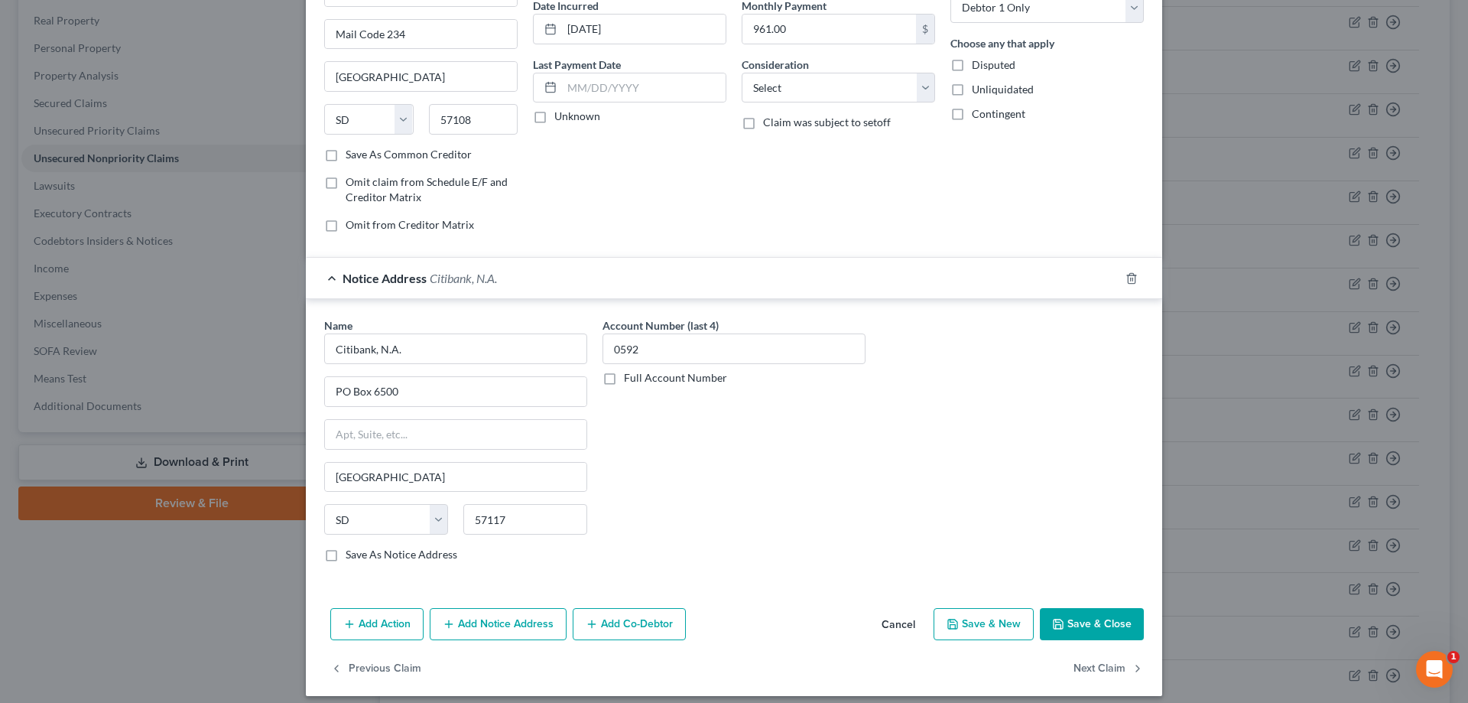
click at [499, 627] on button "Add Notice Address" at bounding box center [498, 624] width 137 height 32
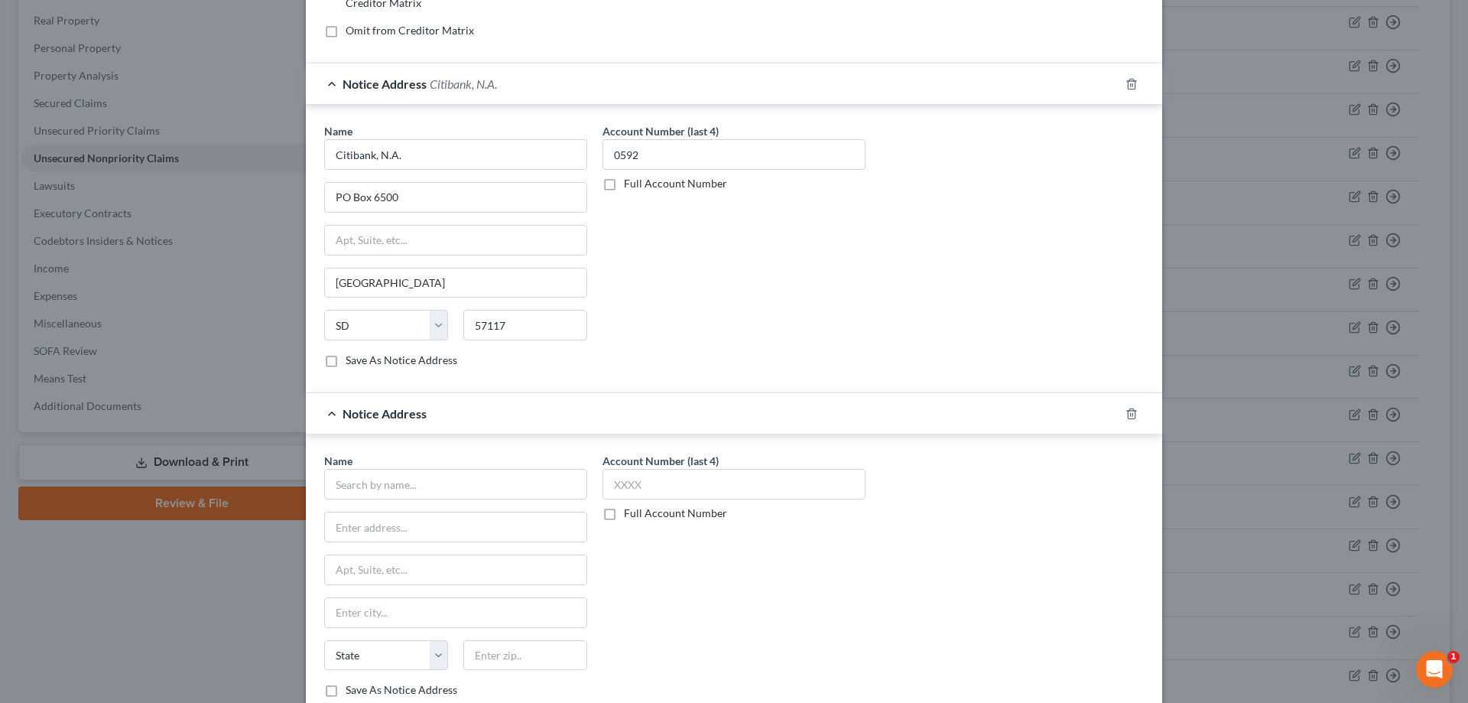
scroll to position [382, 0]
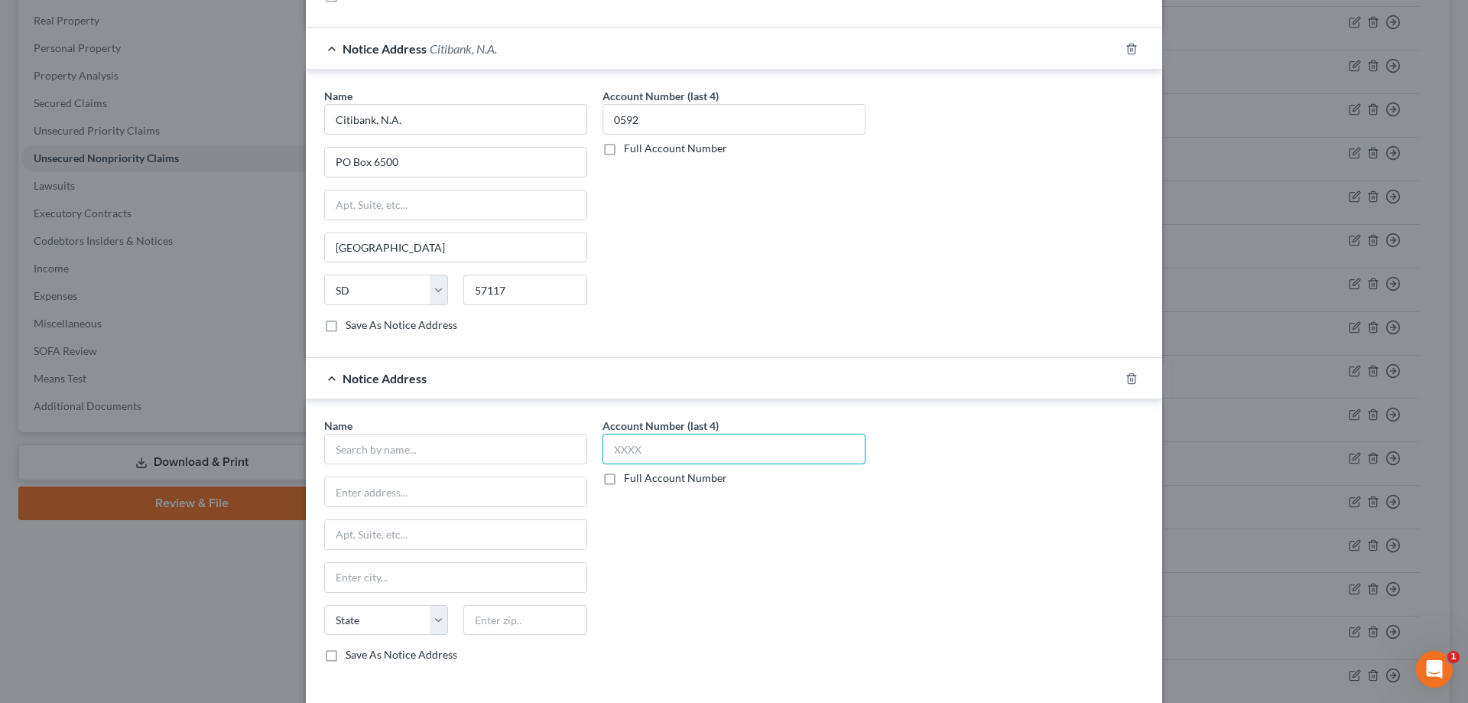
click at [665, 464] on input "text" at bounding box center [734, 449] width 263 height 31
type input "0592"
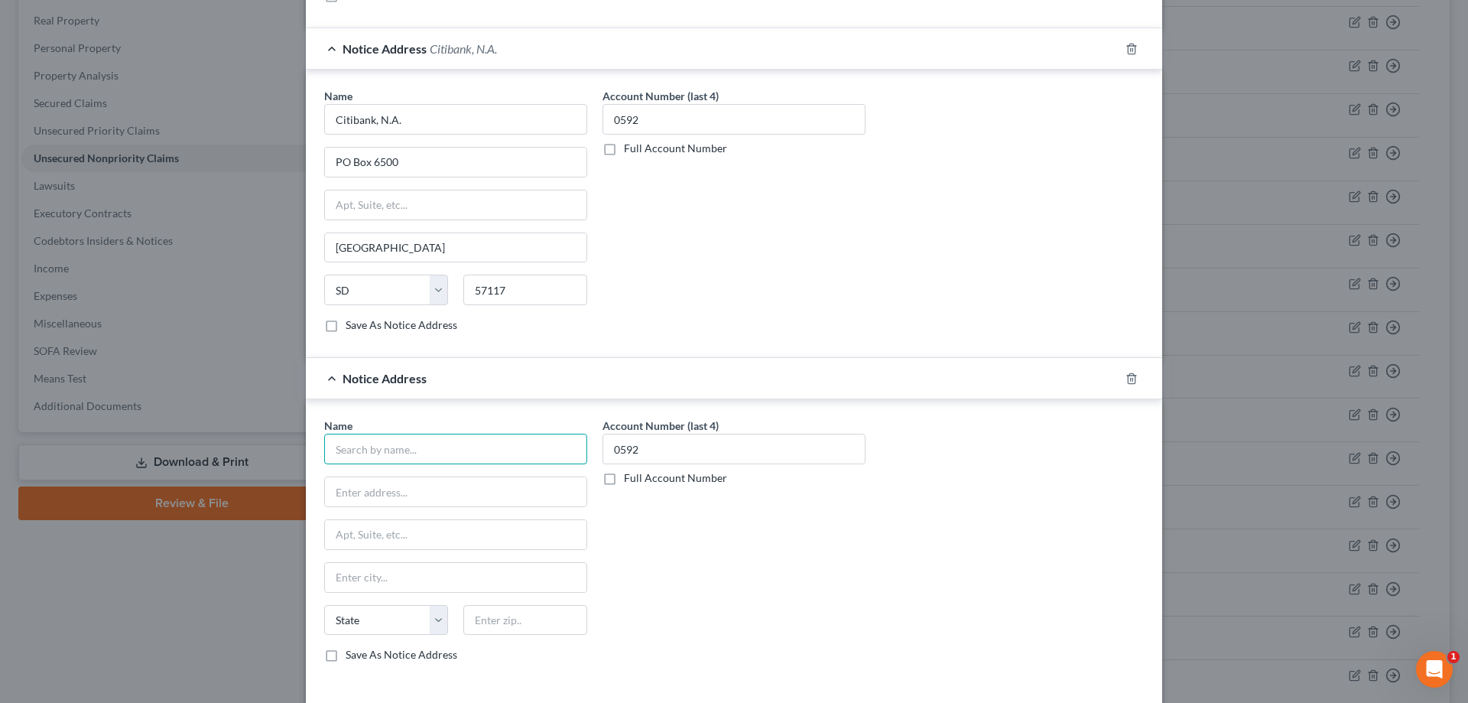
click at [563, 448] on input "text" at bounding box center [455, 449] width 263 height 31
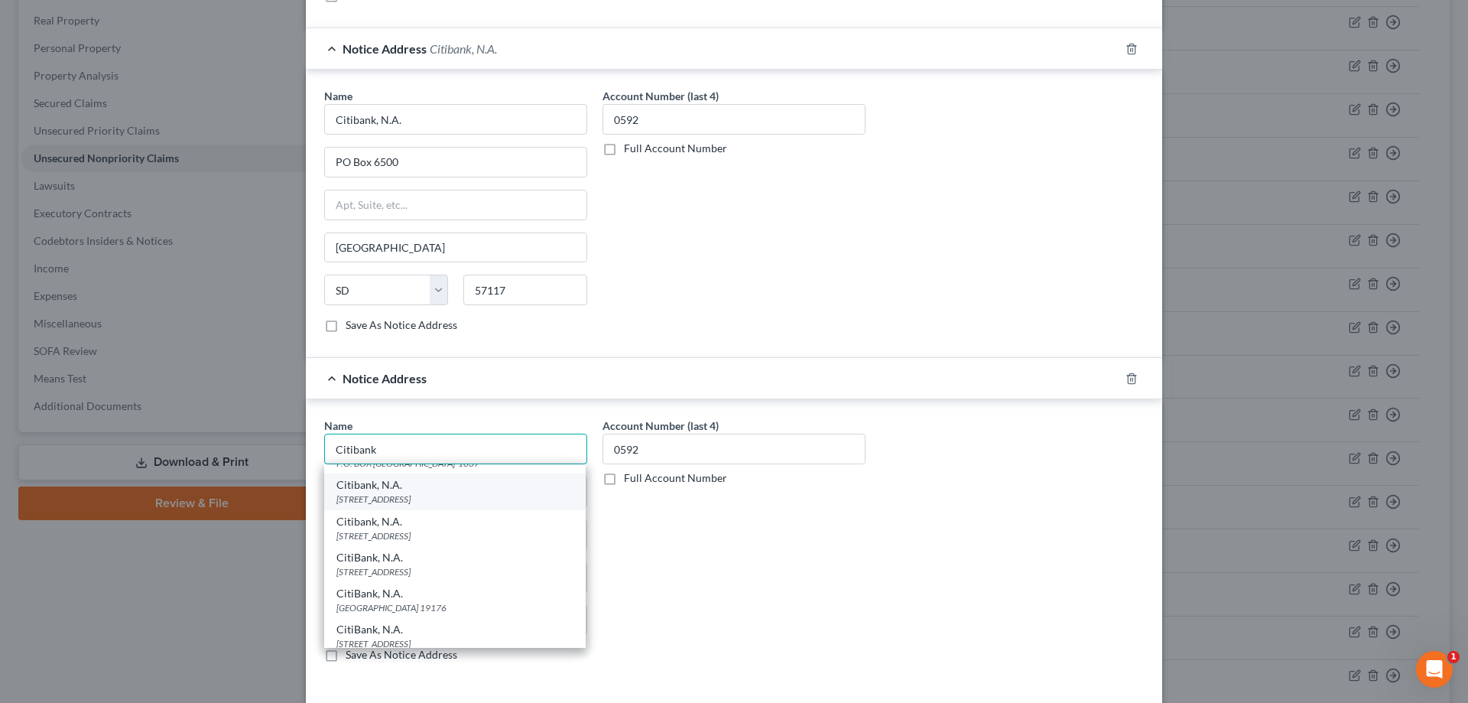
scroll to position [306, 0]
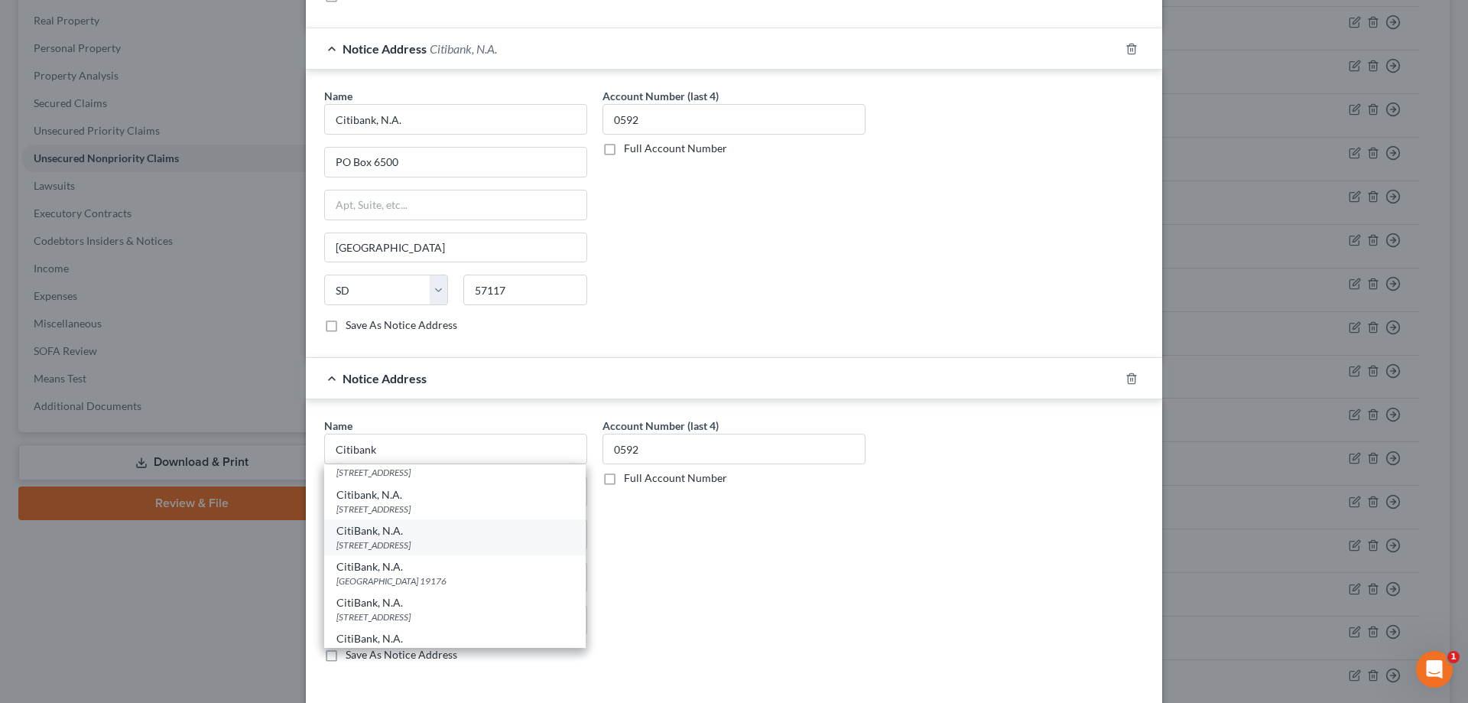
click at [412, 541] on div "[STREET_ADDRESS]" at bounding box center [454, 544] width 237 height 13
type input "CitiBank, N.A."
type input "[STREET_ADDRESS]"
type input "[GEOGRAPHIC_DATA]"
select select "43"
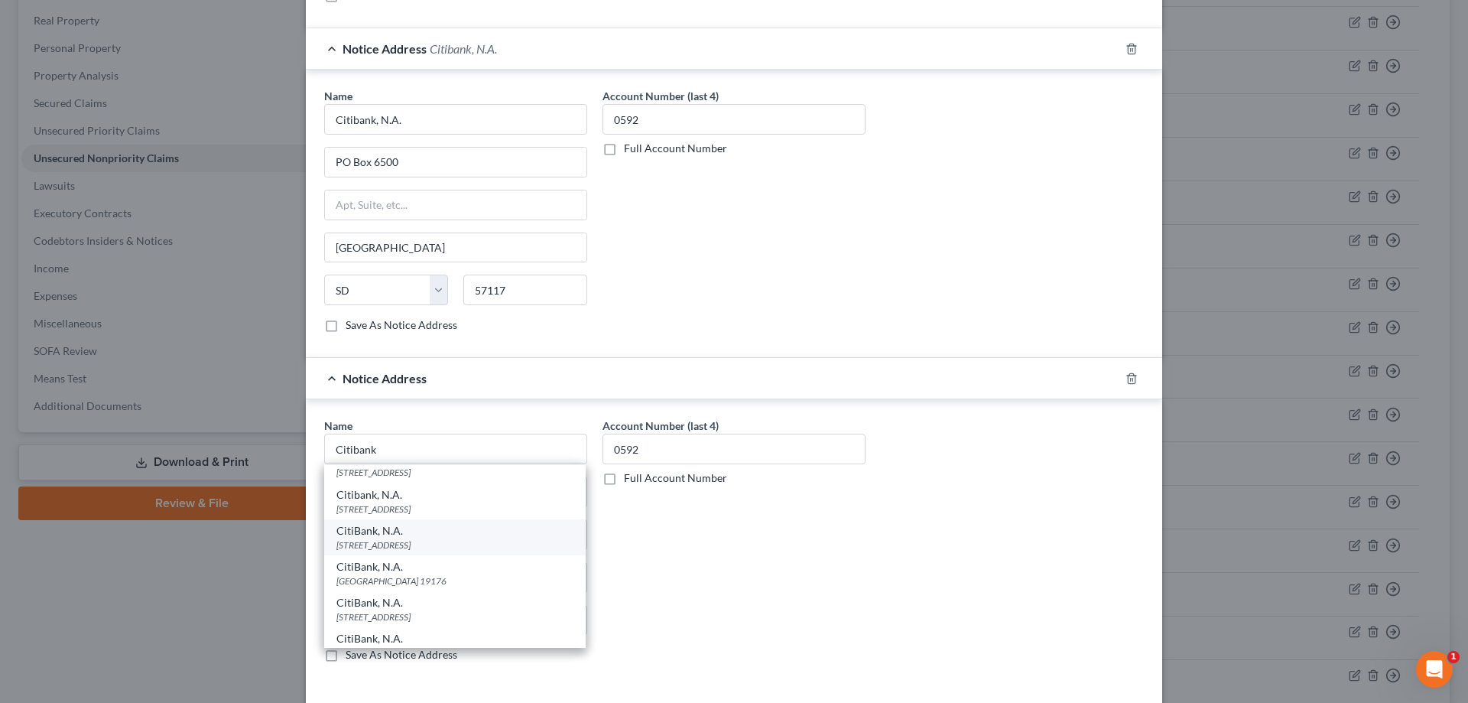
type input "57104"
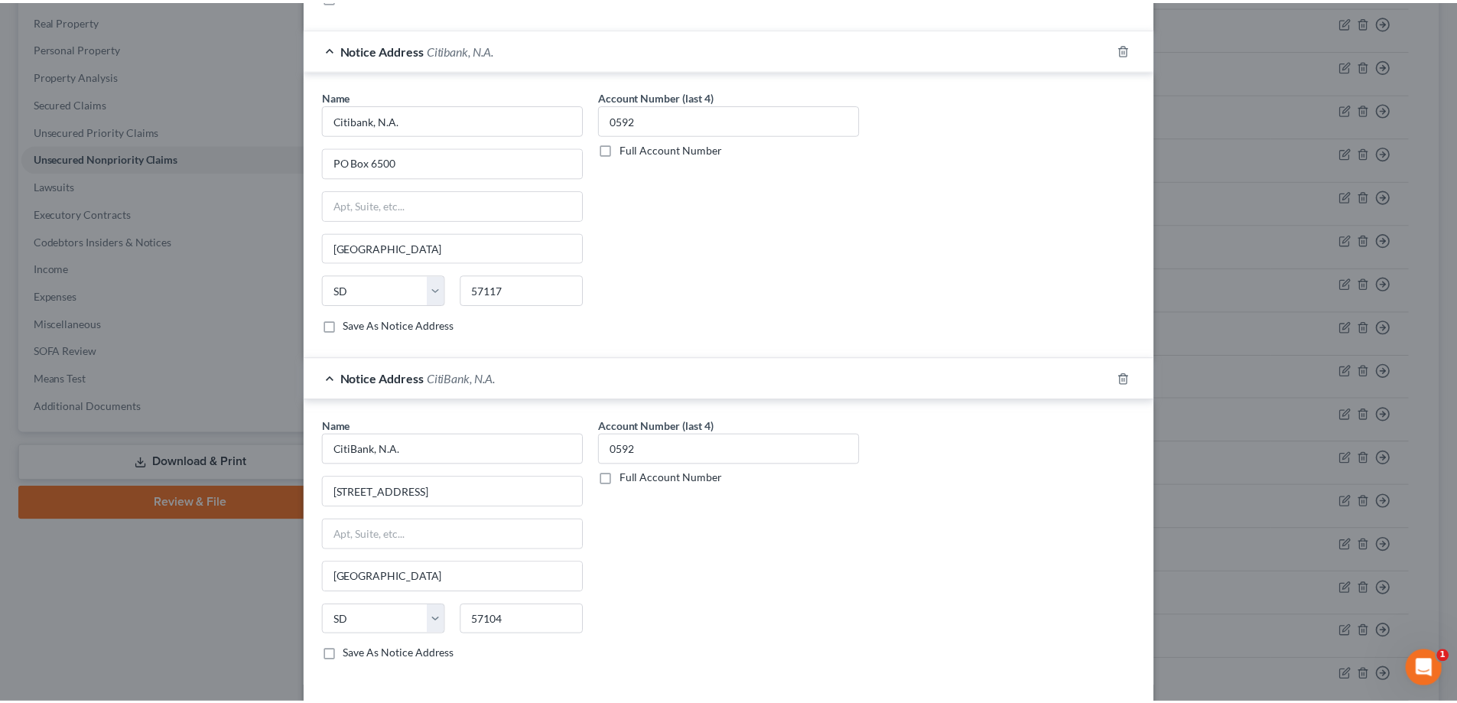
scroll to position [459, 0]
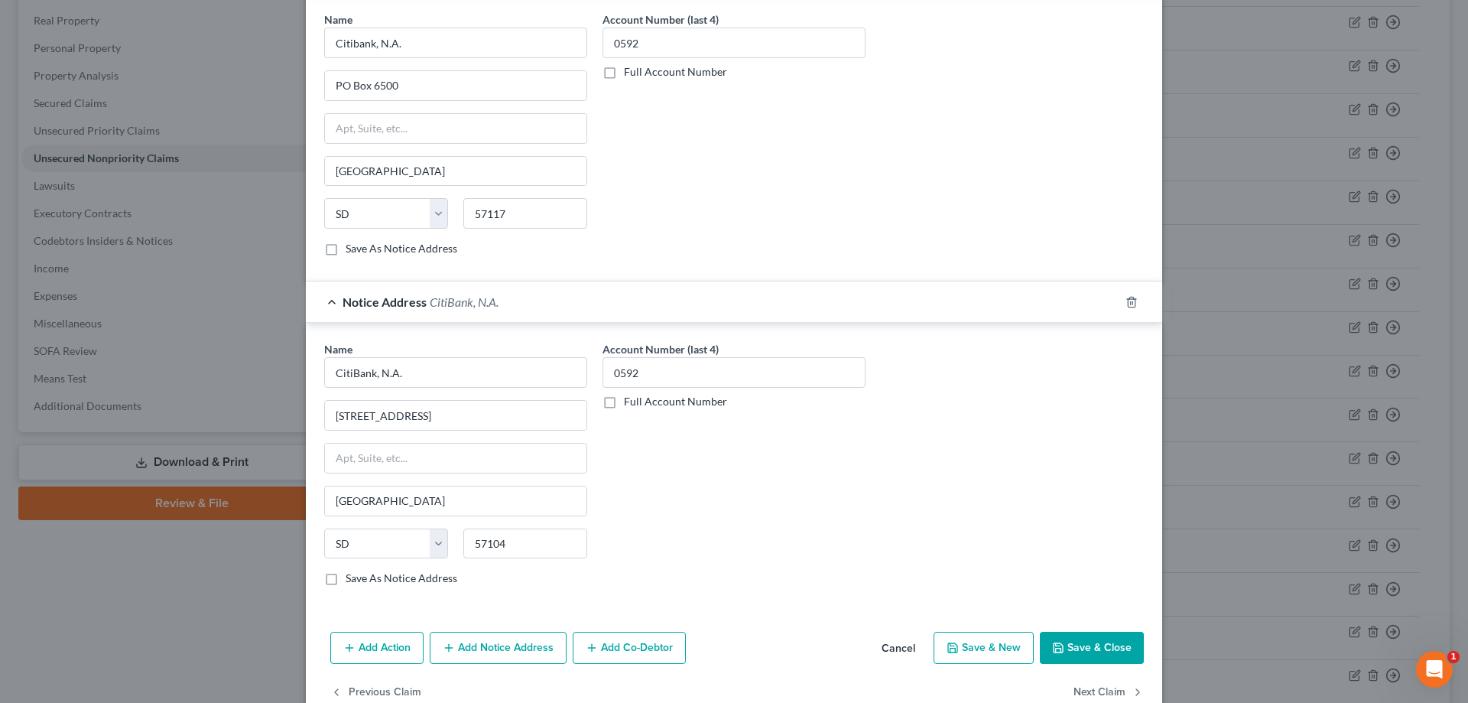
click at [1088, 653] on button "Save & Close" at bounding box center [1092, 648] width 104 height 32
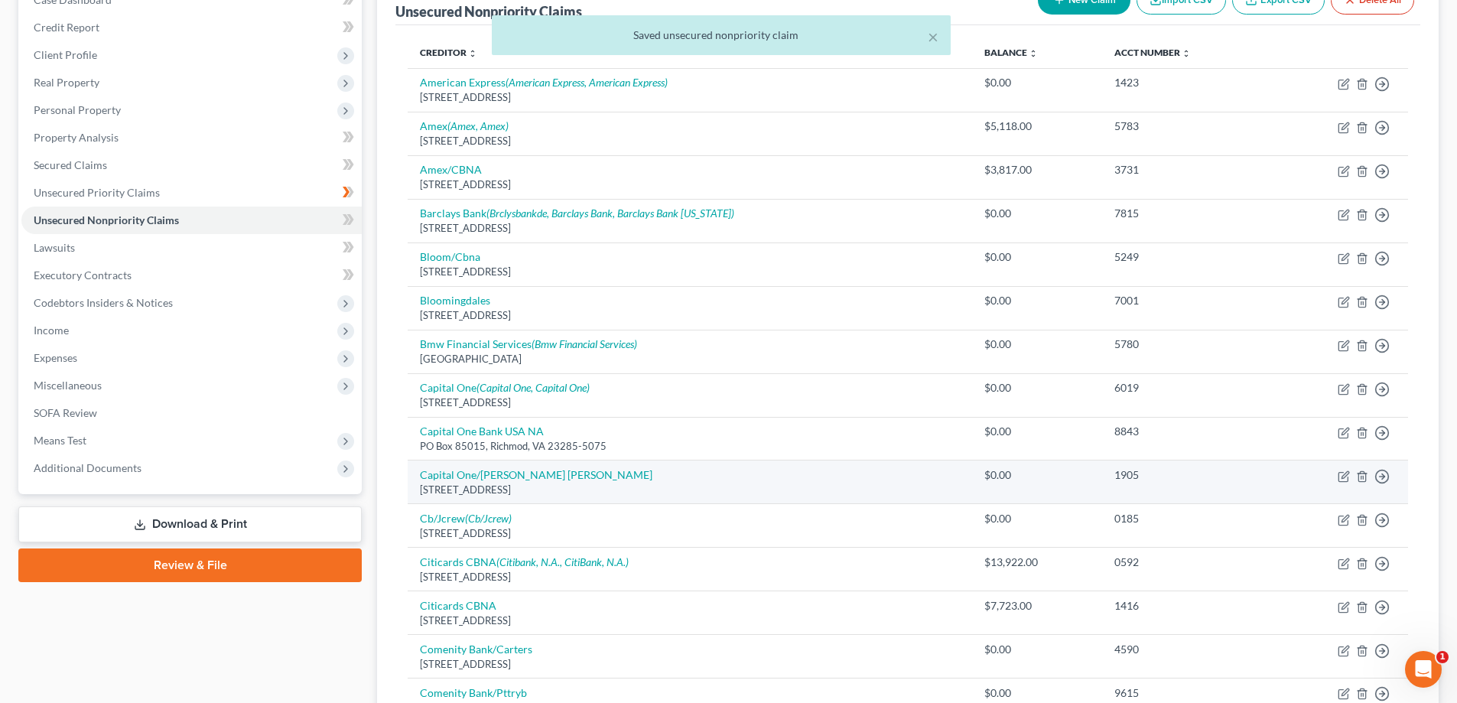
scroll to position [0, 0]
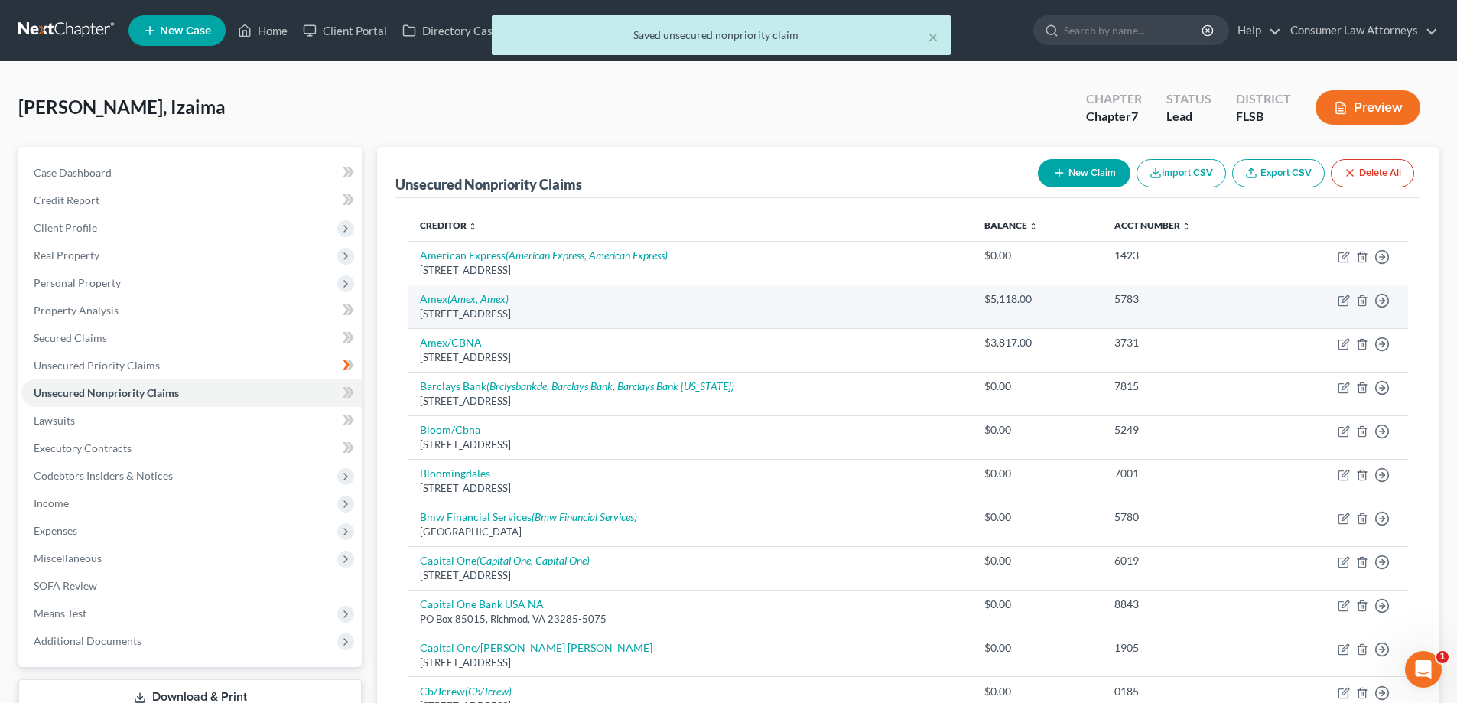
click at [460, 301] on icon "(Amex, Amex)" at bounding box center [477, 298] width 61 height 13
select select "45"
select select "2"
select select "0"
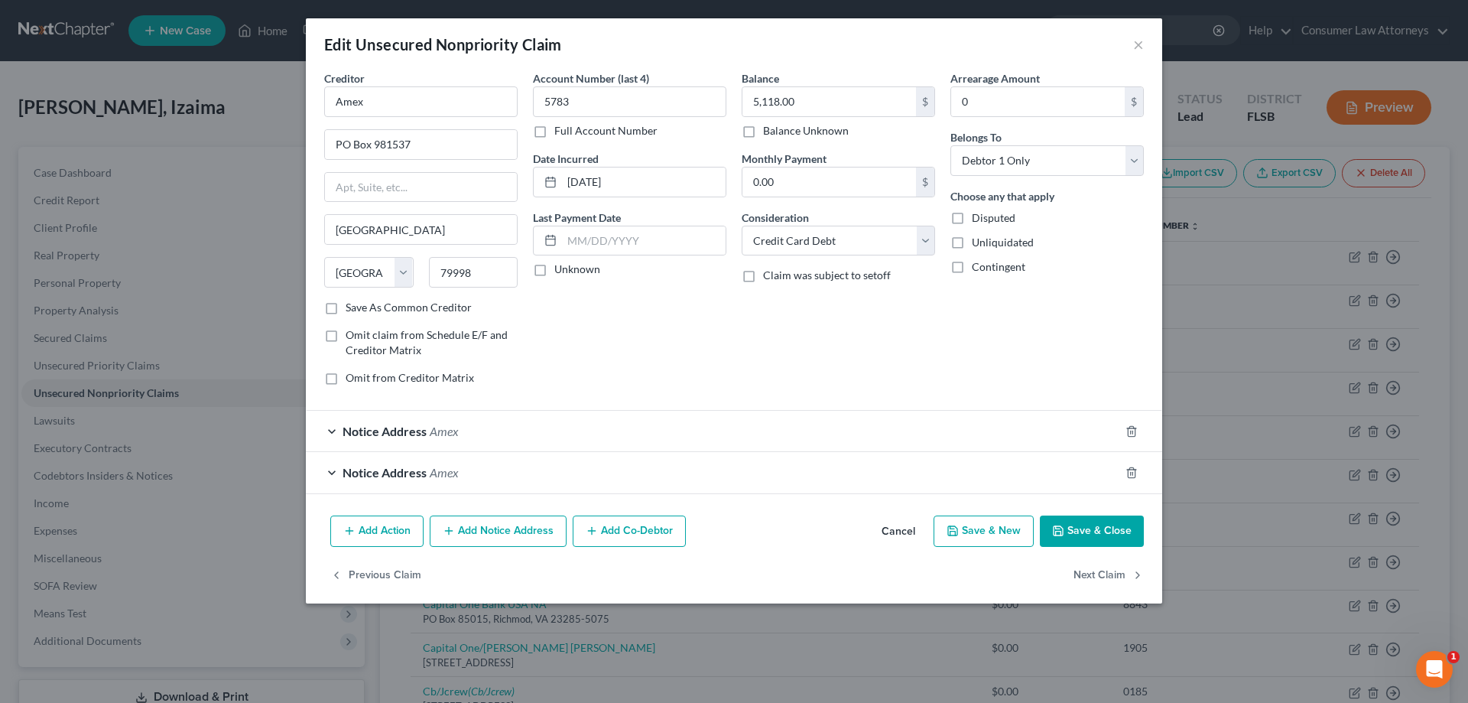
click at [1084, 530] on button "Save & Close" at bounding box center [1092, 531] width 104 height 32
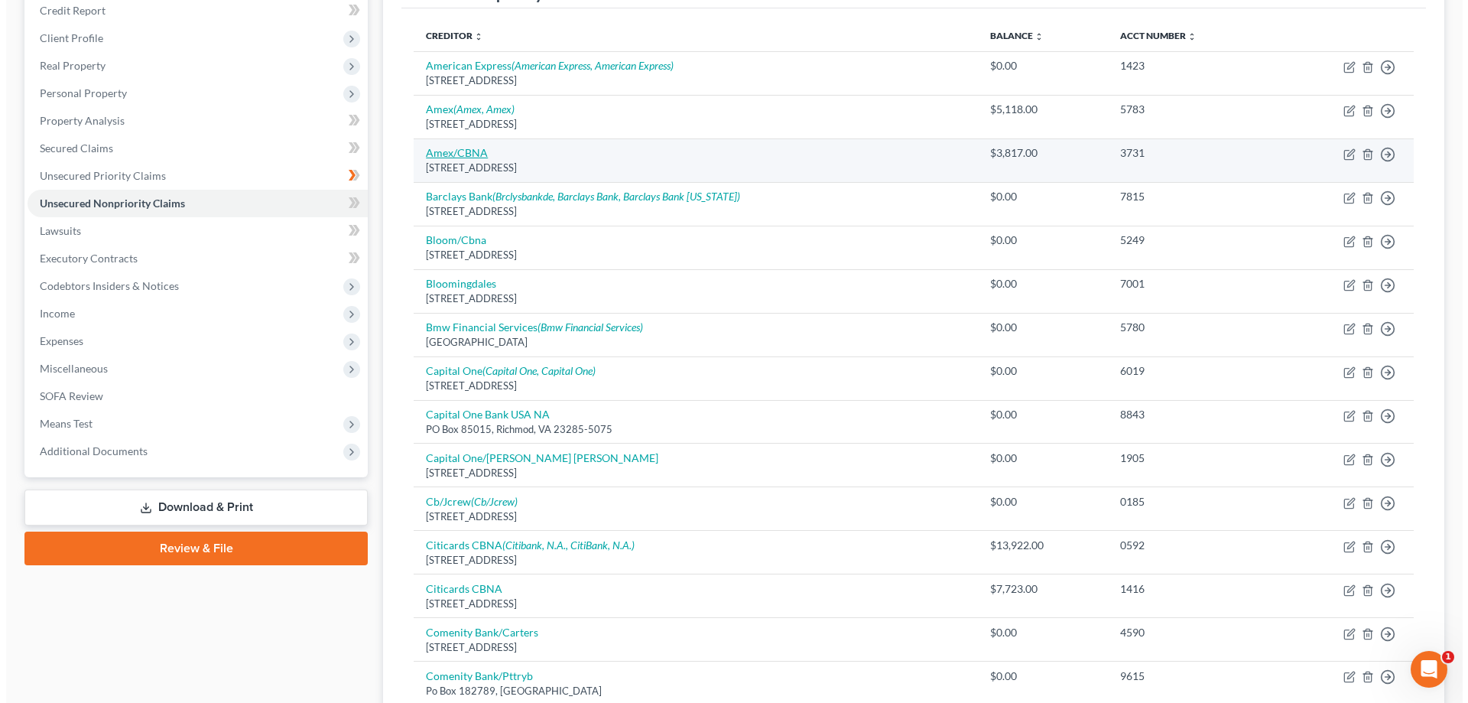
scroll to position [229, 0]
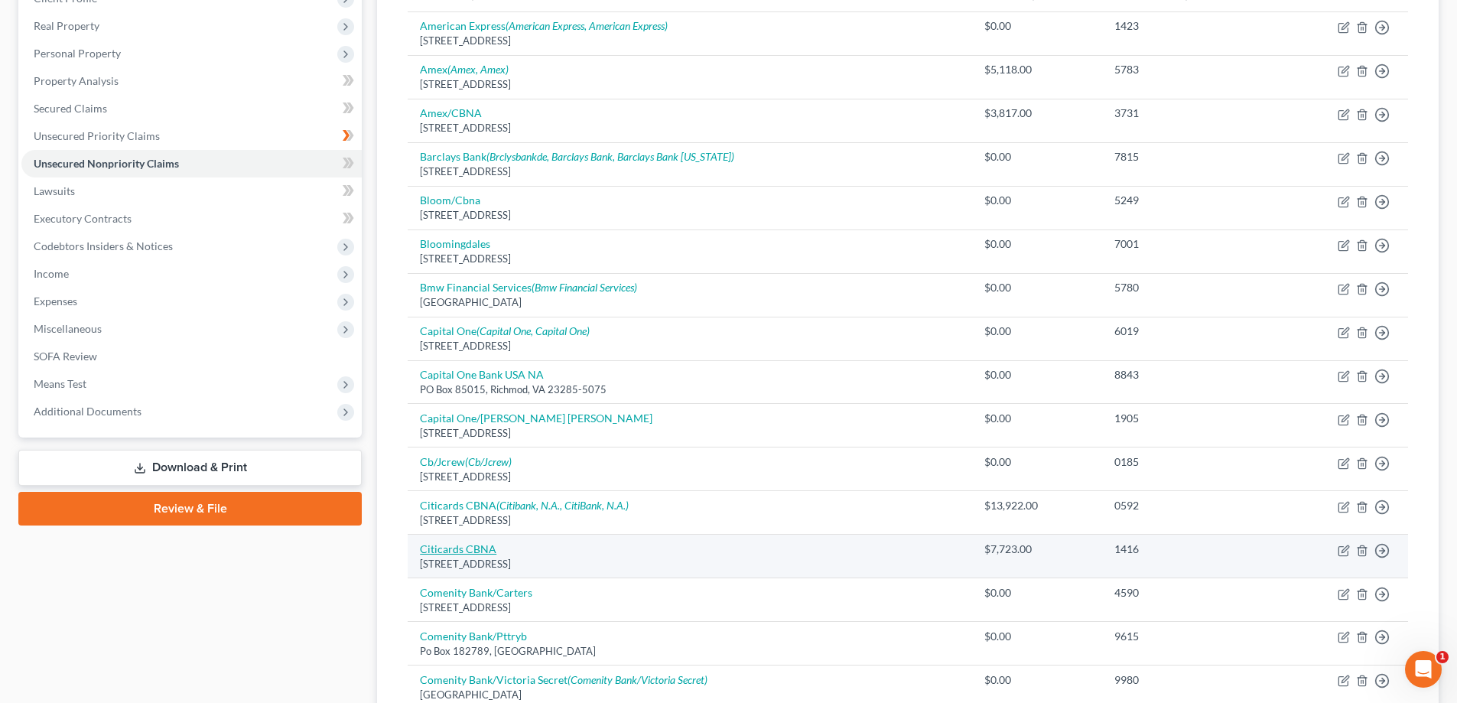
click at [459, 548] on link "Citicards CBNA" at bounding box center [458, 548] width 76 height 13
select select "43"
select select "2"
select select "0"
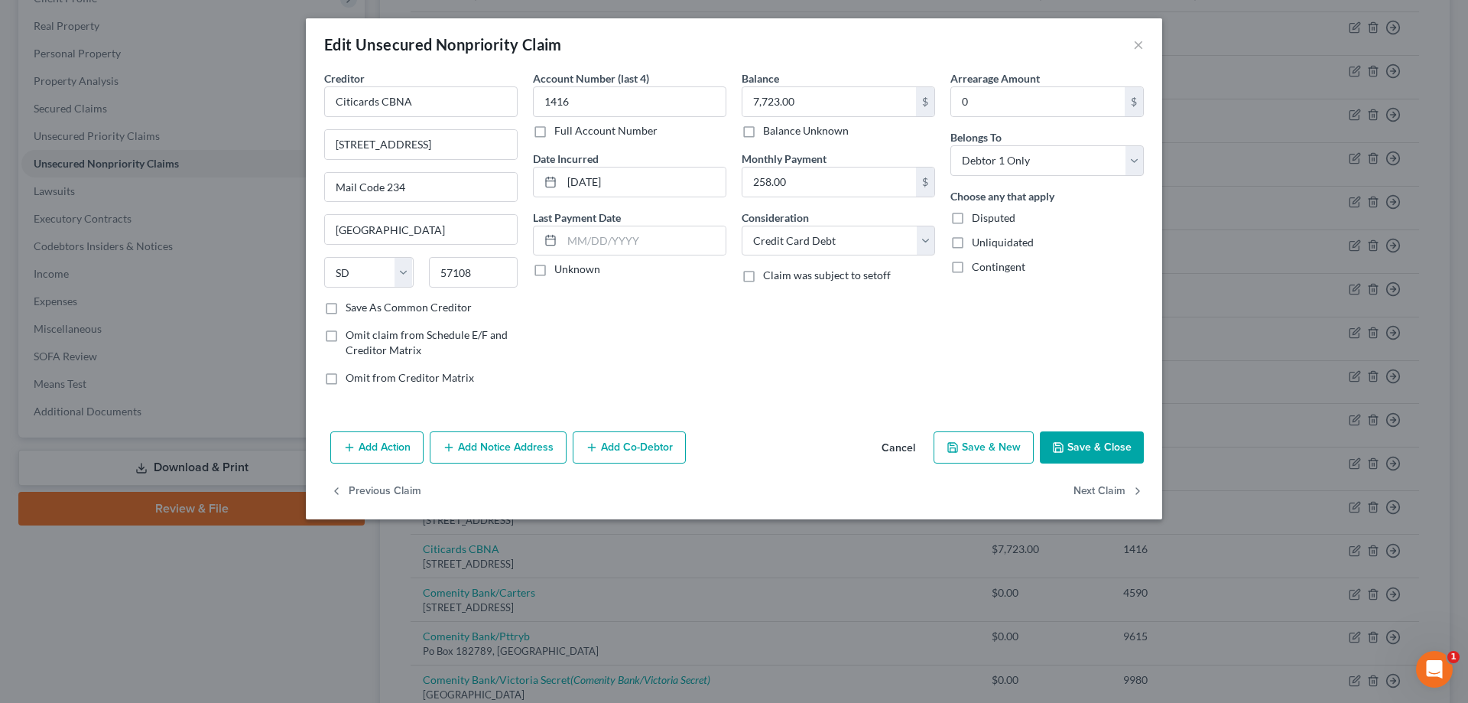
click at [532, 450] on button "Add Notice Address" at bounding box center [498, 447] width 137 height 32
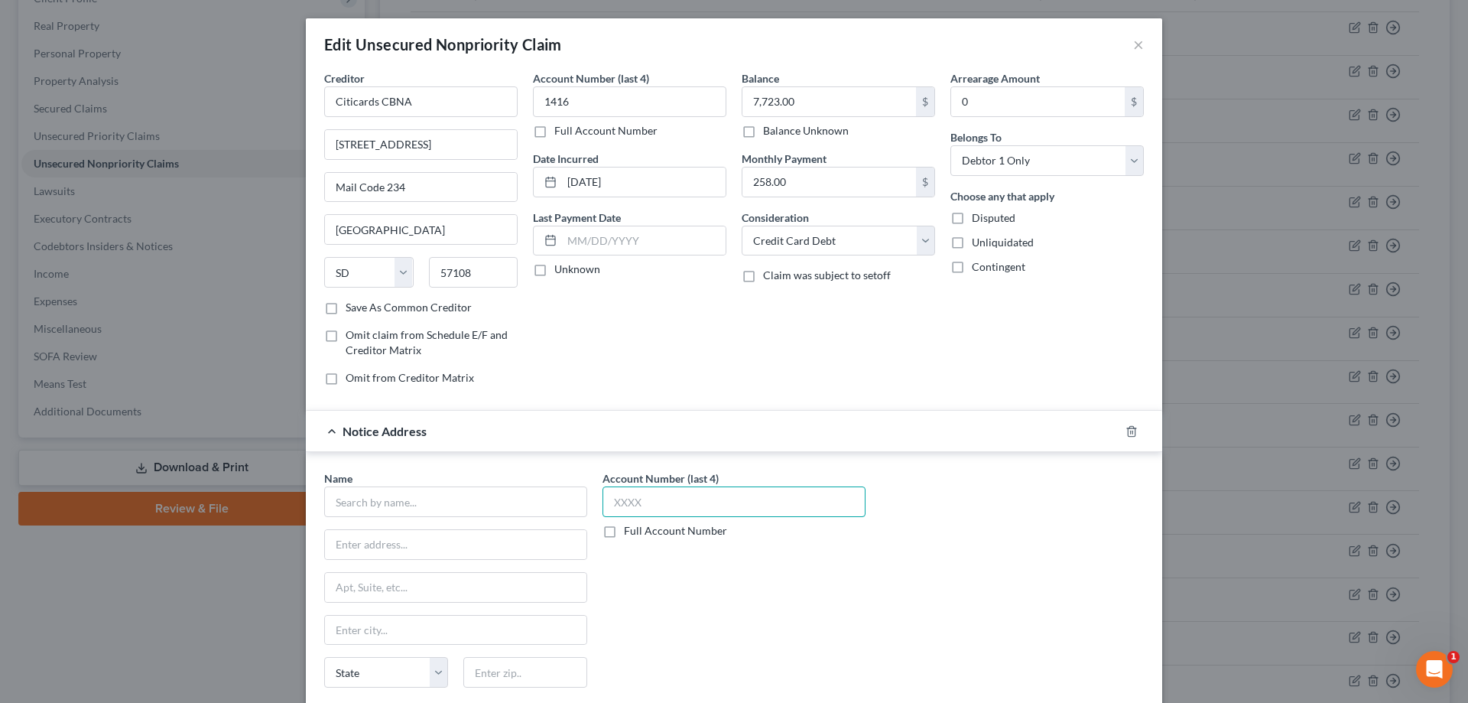
click at [654, 502] on input "text" at bounding box center [734, 501] width 263 height 31
type input "1416"
click at [516, 499] on input "text" at bounding box center [455, 501] width 263 height 31
type input "C"
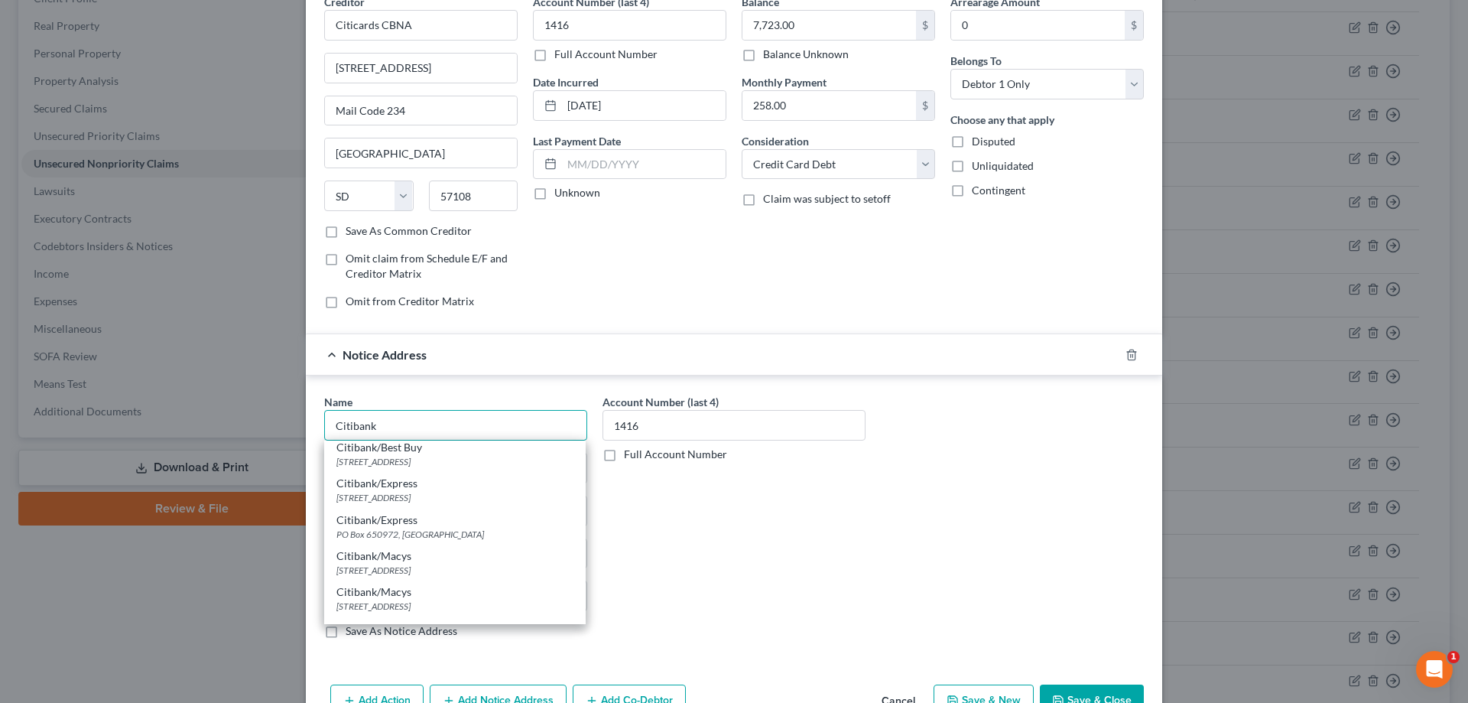
scroll to position [153, 0]
click at [377, 595] on div "[STREET_ADDRESS]" at bounding box center [454, 601] width 237 height 13
type input "Citibank, N.A."
type input "PO Box 6500"
type input "[GEOGRAPHIC_DATA]"
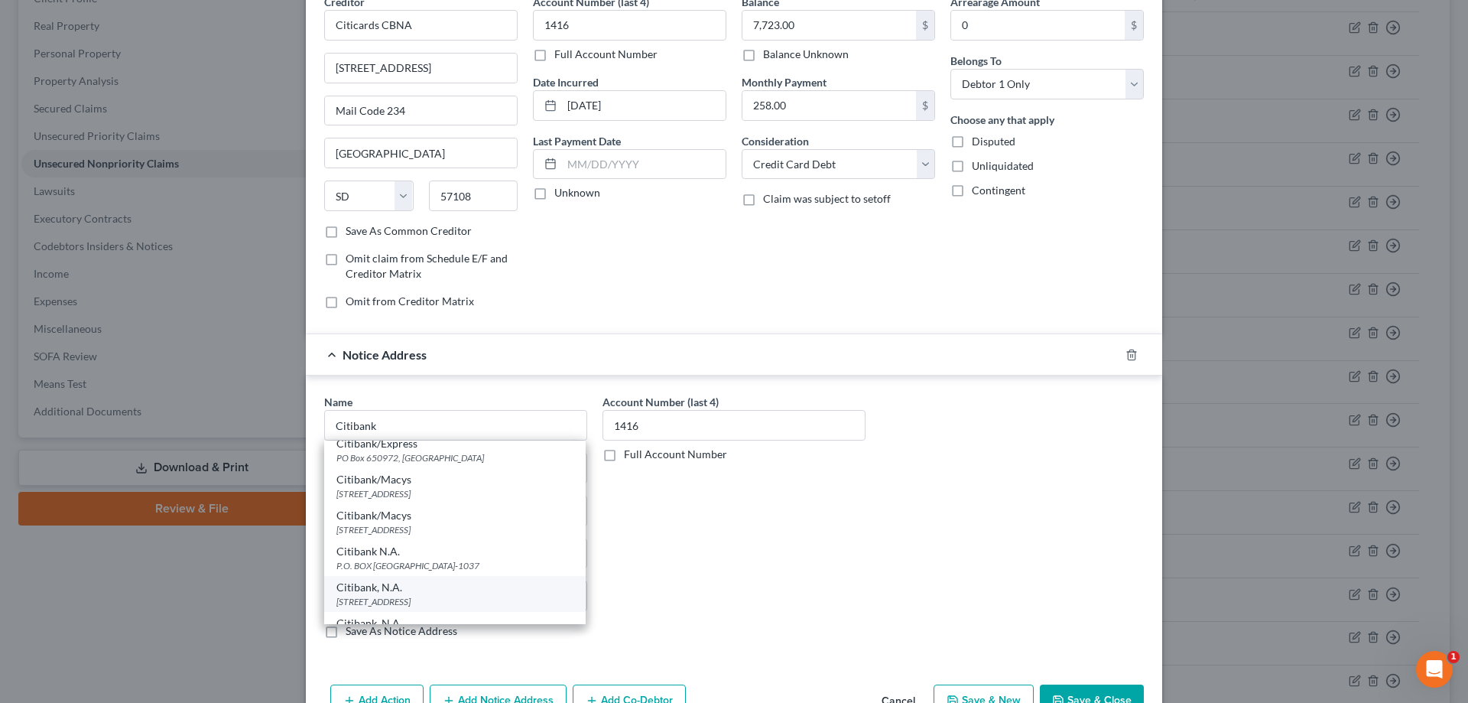
select select "43"
type input "57117"
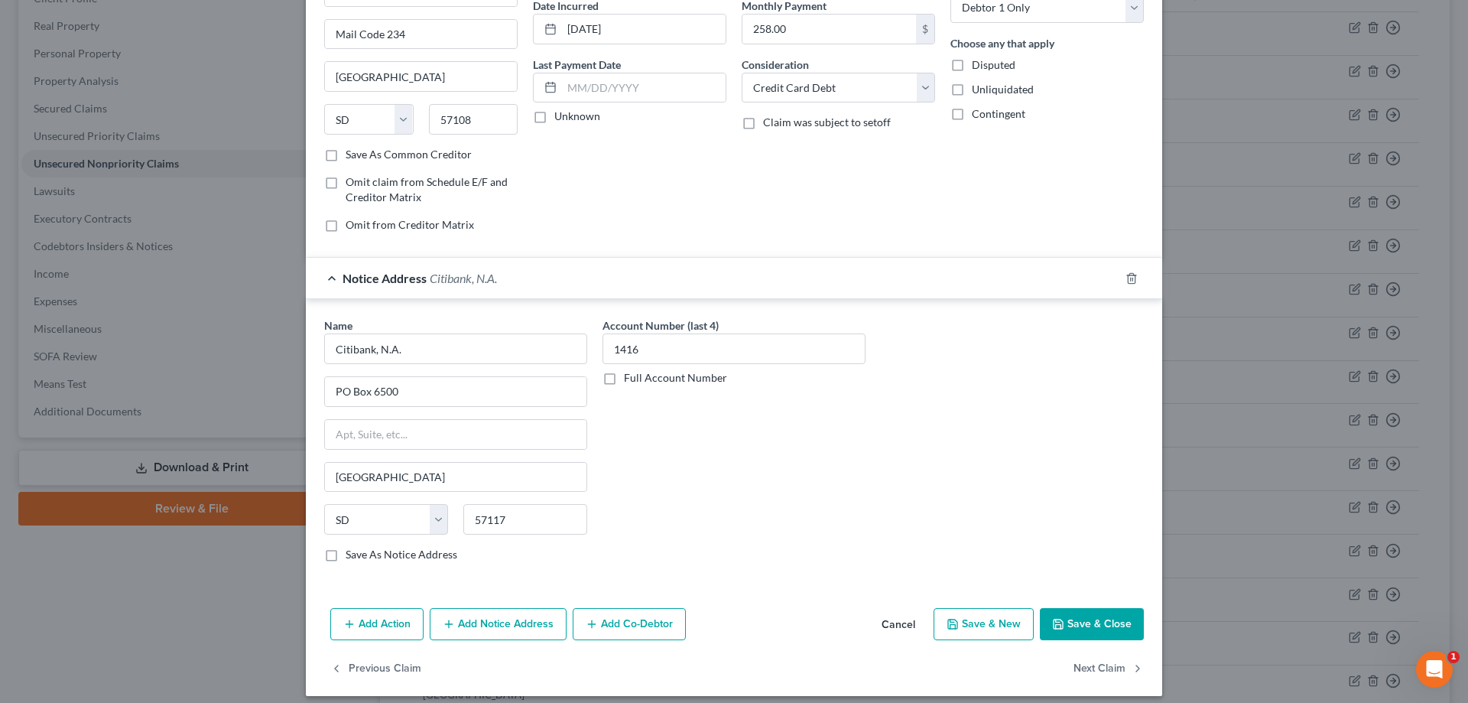
click at [520, 623] on button "Add Notice Address" at bounding box center [498, 624] width 137 height 32
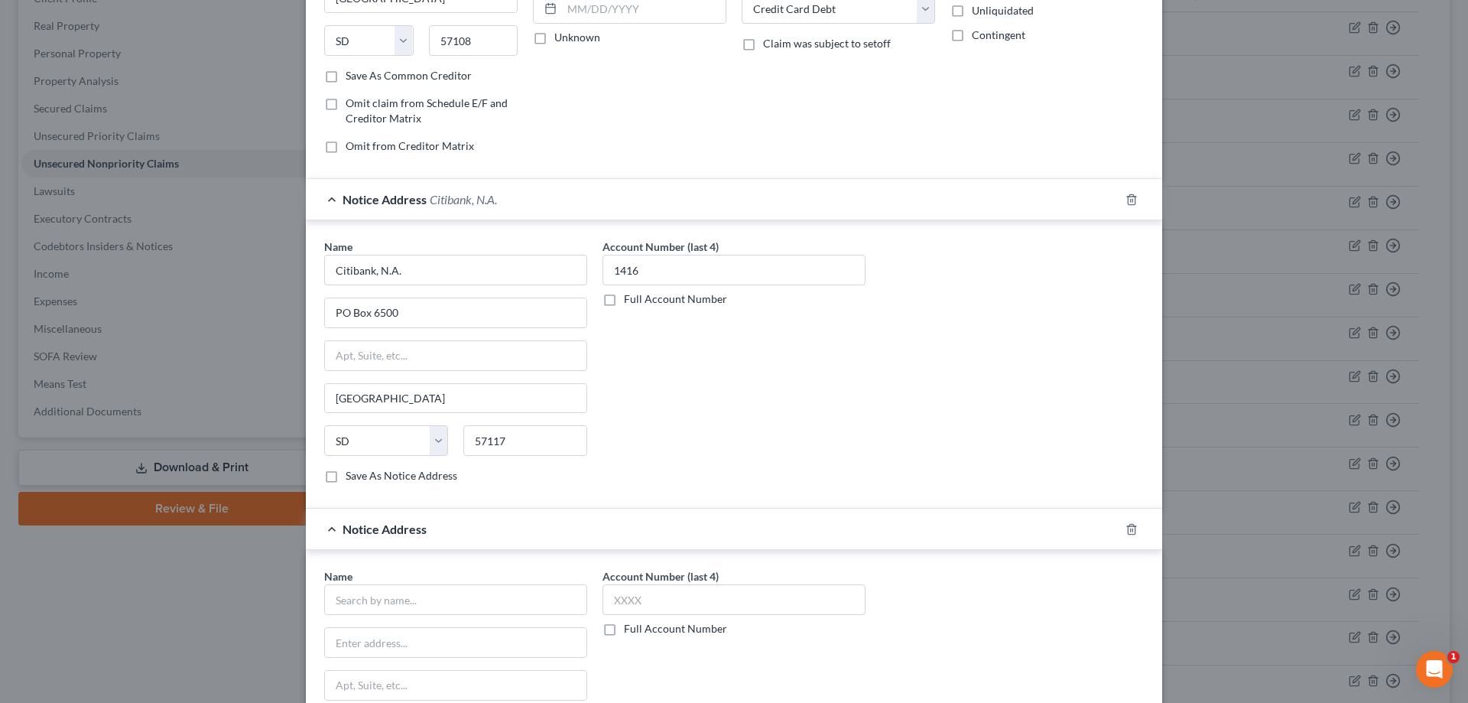
scroll to position [306, 0]
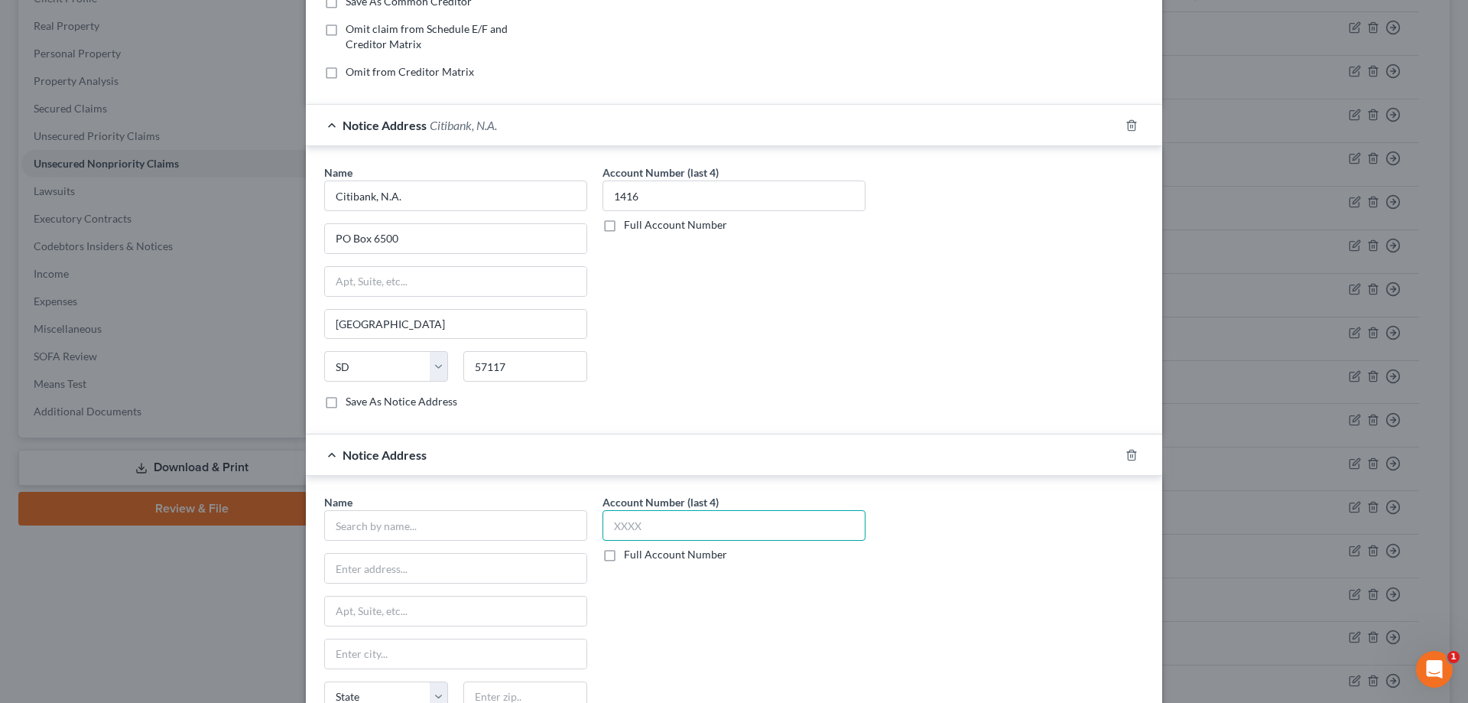
click at [790, 533] on input "text" at bounding box center [734, 525] width 263 height 31
type input "1416"
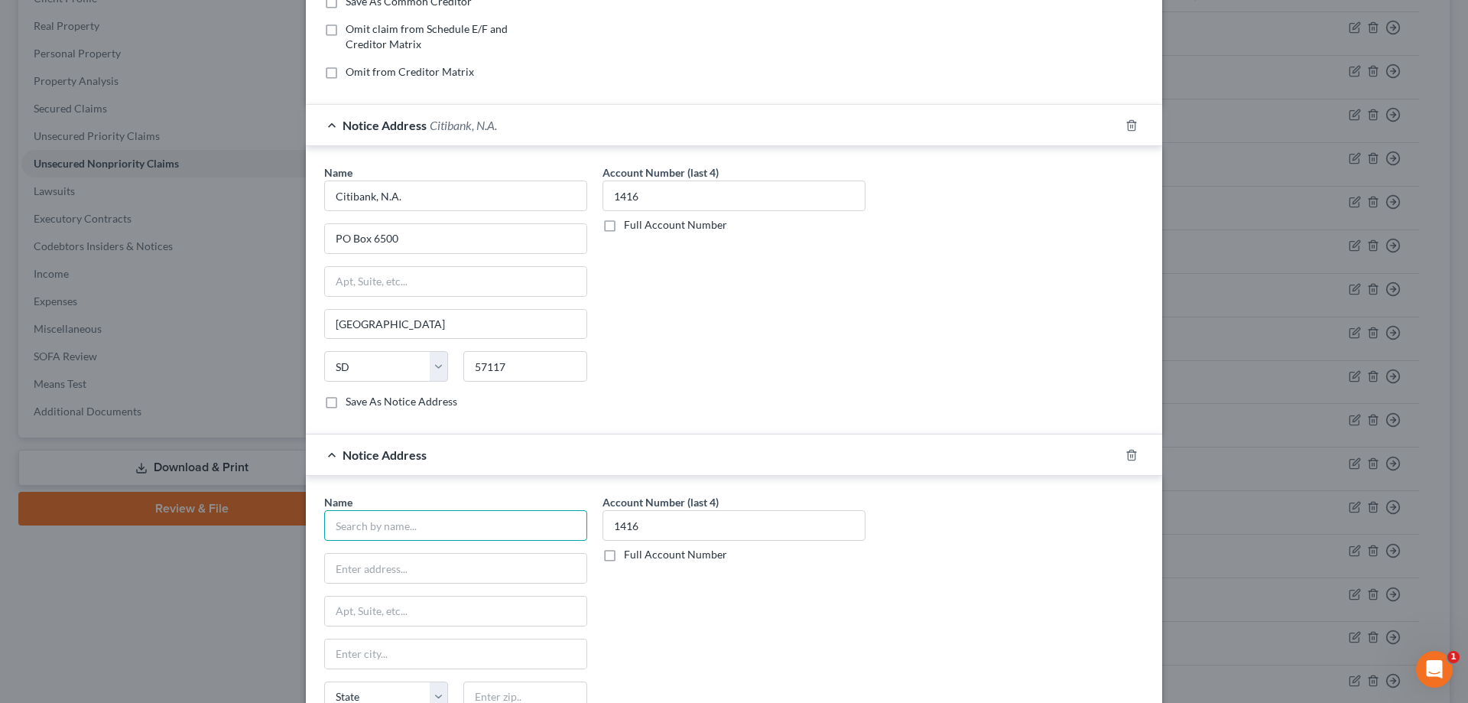
click at [541, 515] on input "text" at bounding box center [455, 525] width 263 height 31
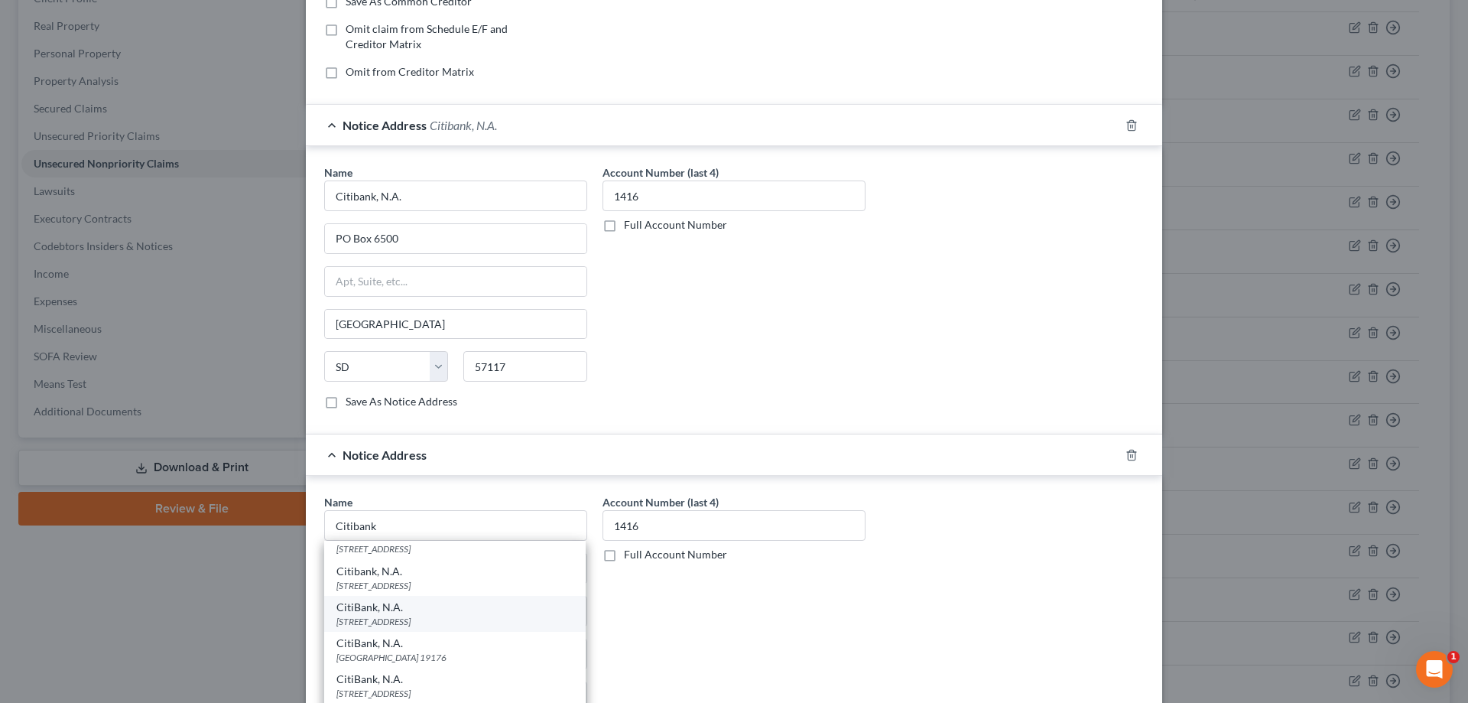
click at [393, 609] on div "CitiBank, N.A." at bounding box center [454, 607] width 237 height 15
type input "CitiBank, N.A."
type input "[STREET_ADDRESS]"
type input "[GEOGRAPHIC_DATA]"
select select "43"
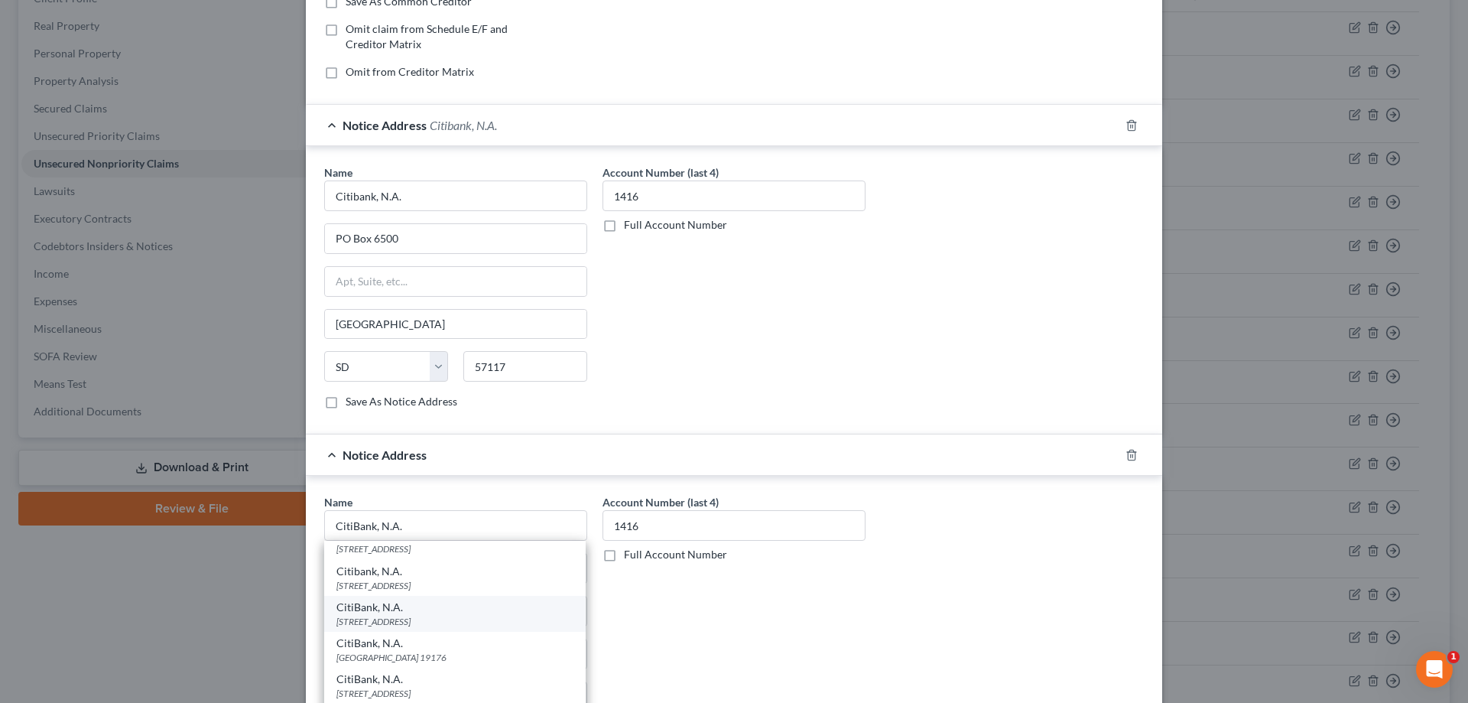
type input "57104"
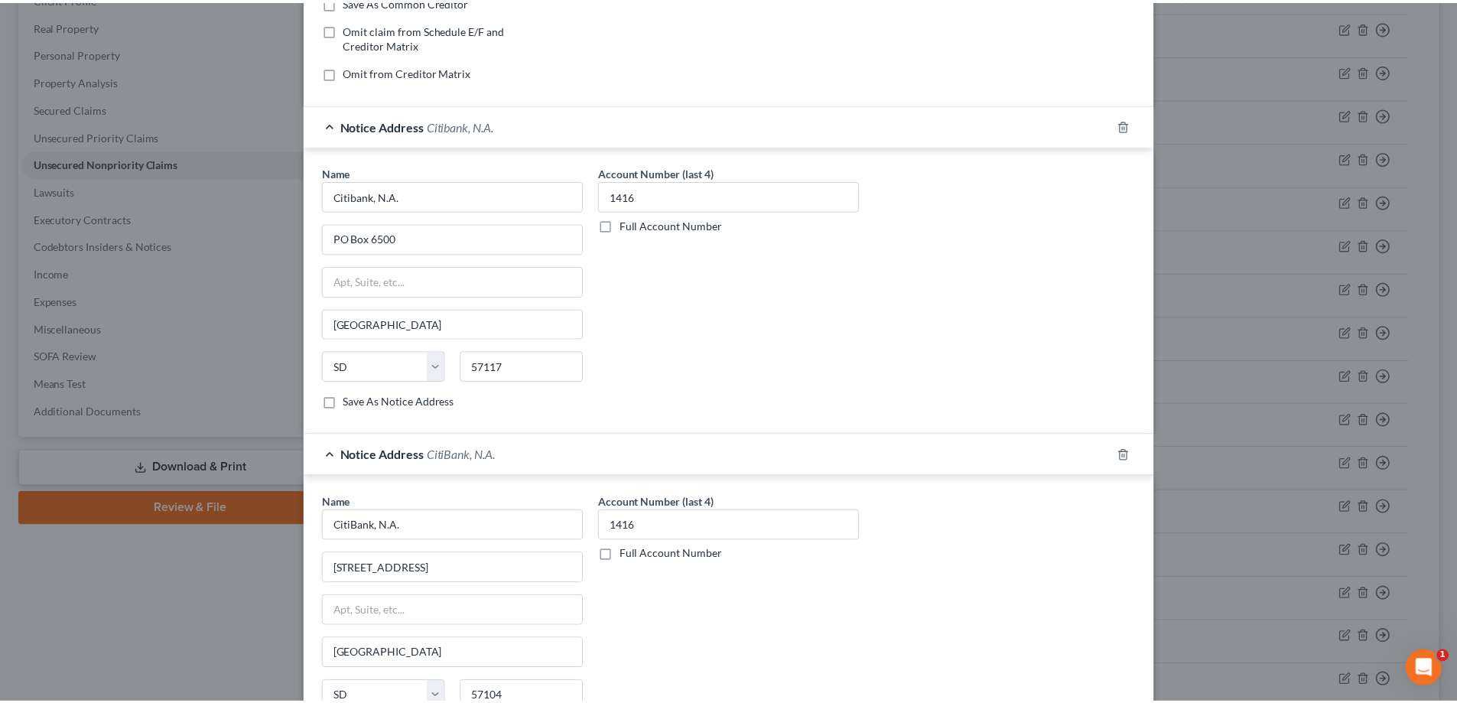
scroll to position [495, 0]
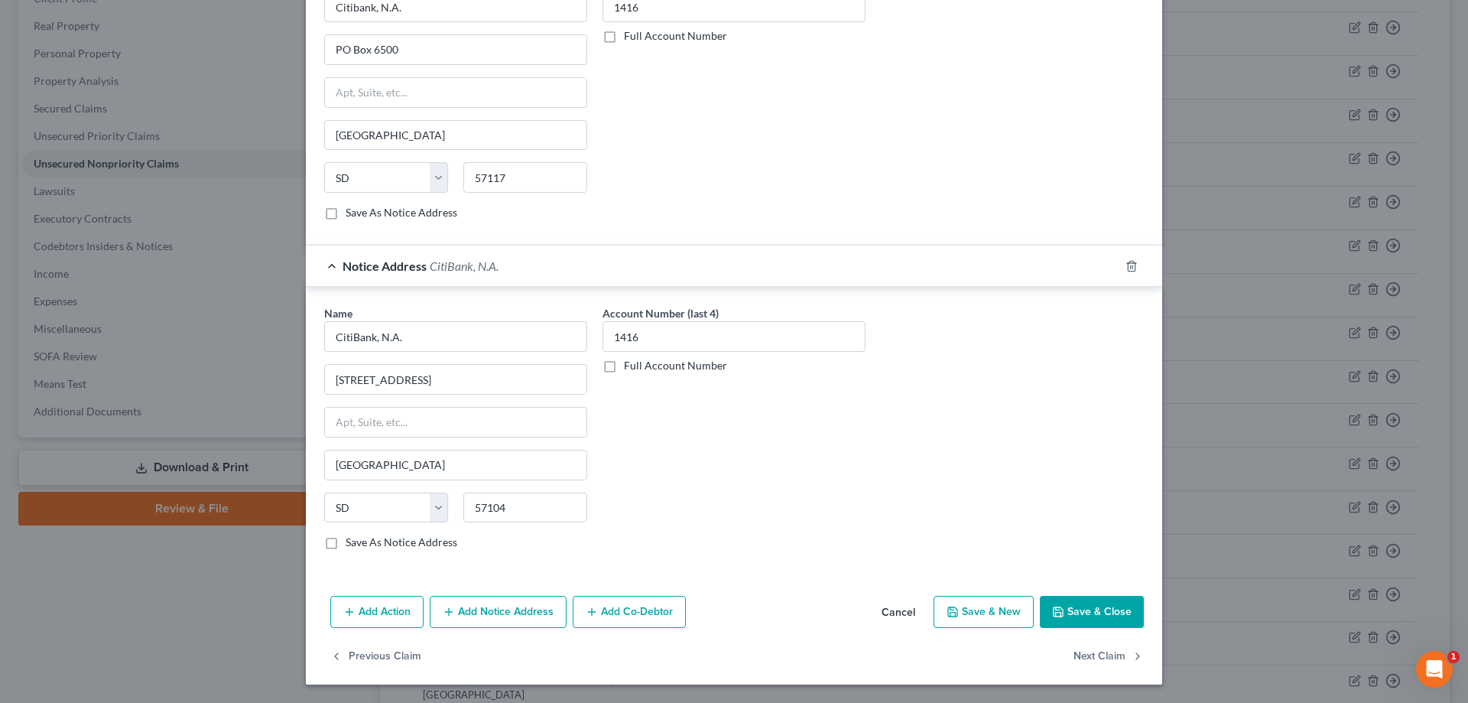
click at [1082, 618] on button "Save & Close" at bounding box center [1092, 612] width 104 height 32
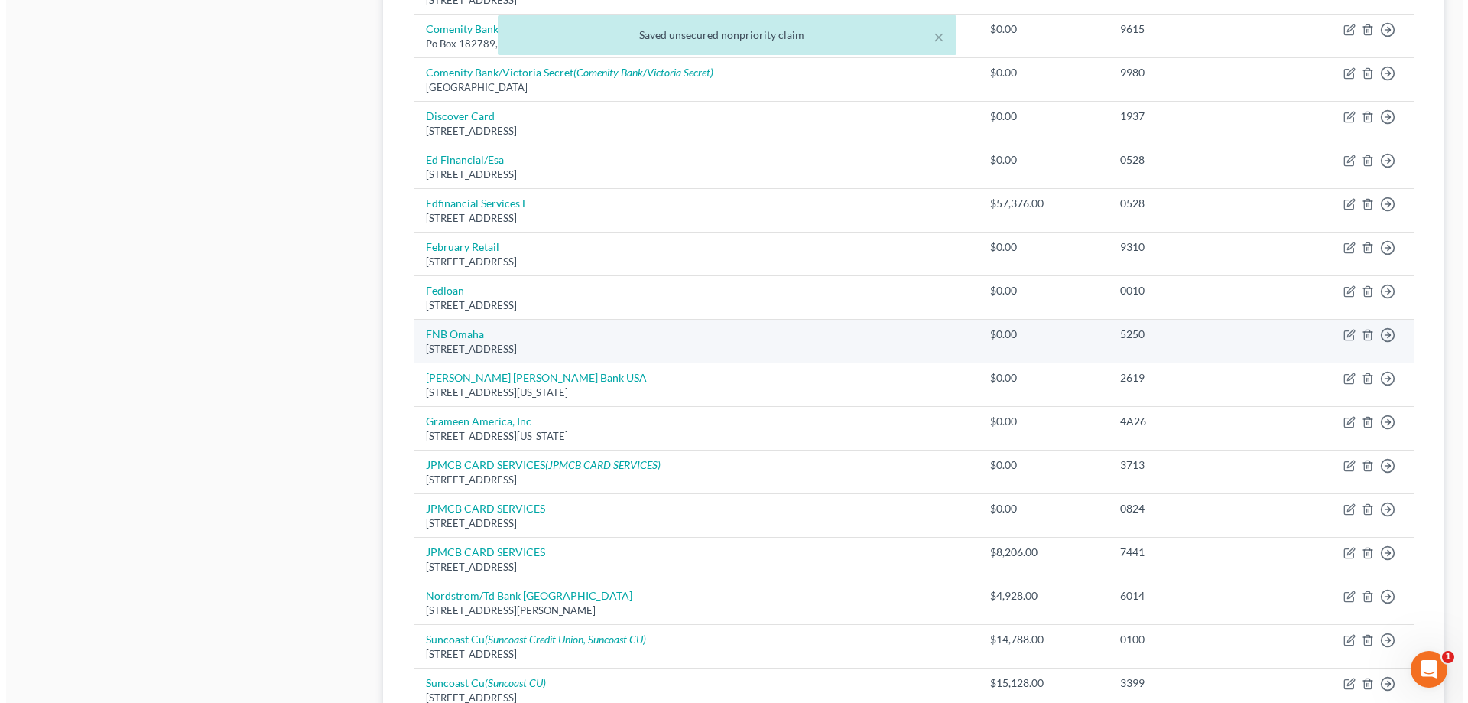
scroll to position [841, 0]
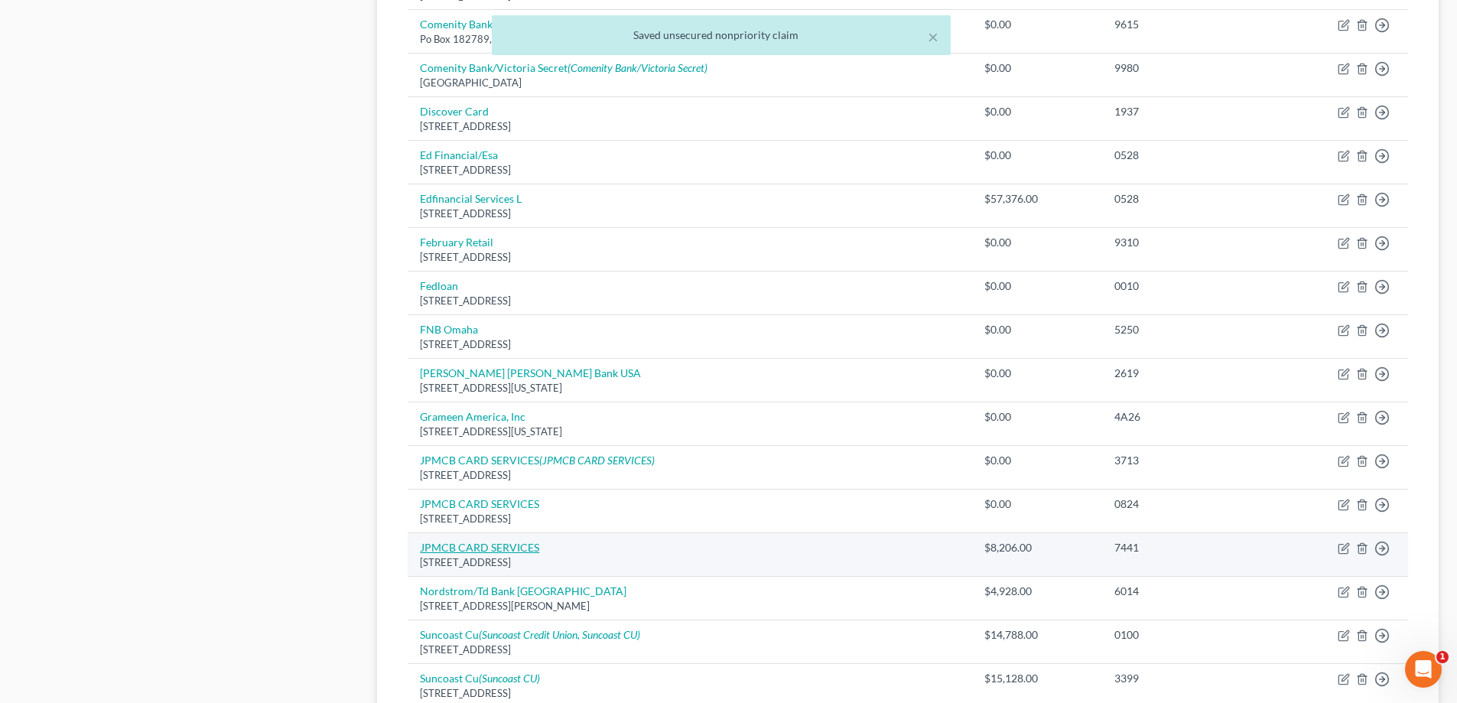
click at [493, 551] on link "JPMCB CARD SERVICES" at bounding box center [479, 547] width 119 height 13
select select "7"
select select "2"
select select "0"
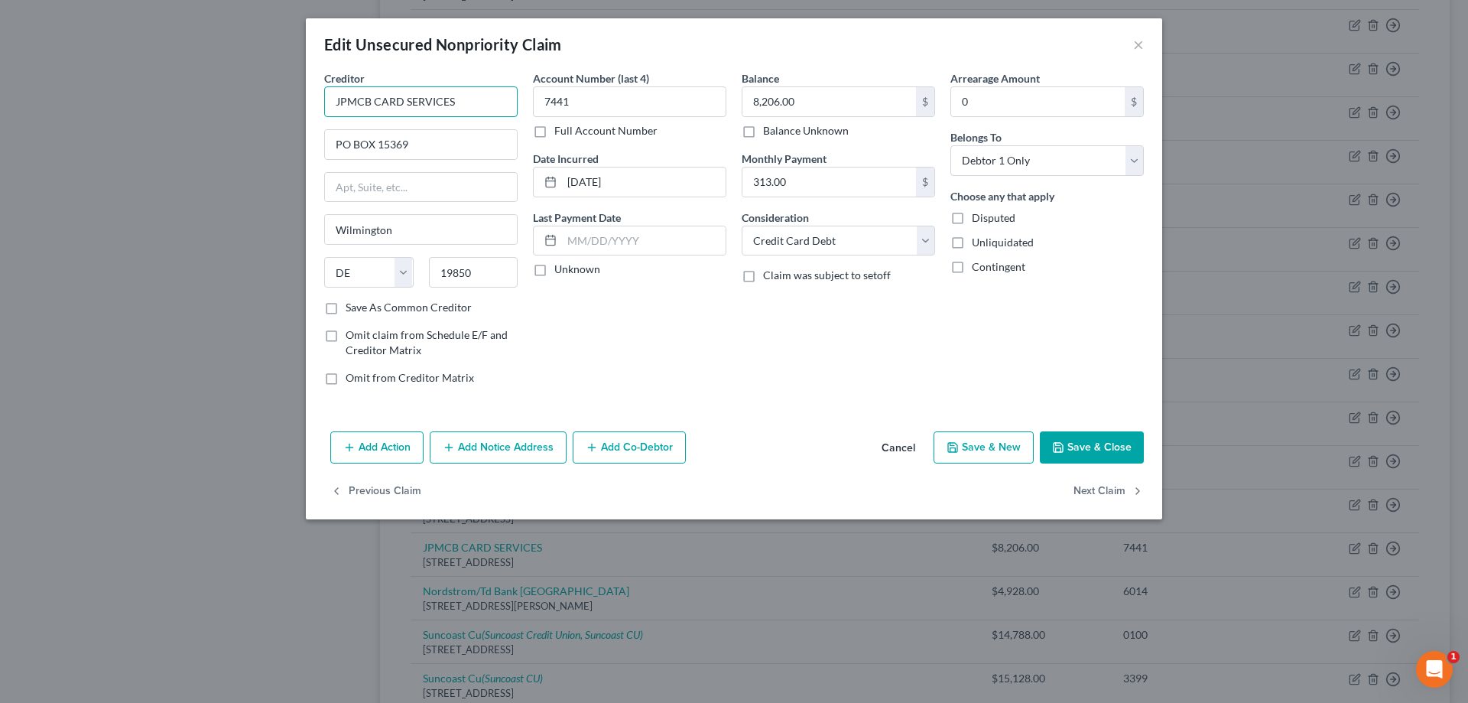
drag, startPoint x: 487, startPoint y: 94, endPoint x: 354, endPoint y: 96, distance: 133.1
click at [354, 96] on input "JPMCB CARD SERVICES" at bounding box center [420, 101] width 193 height 31
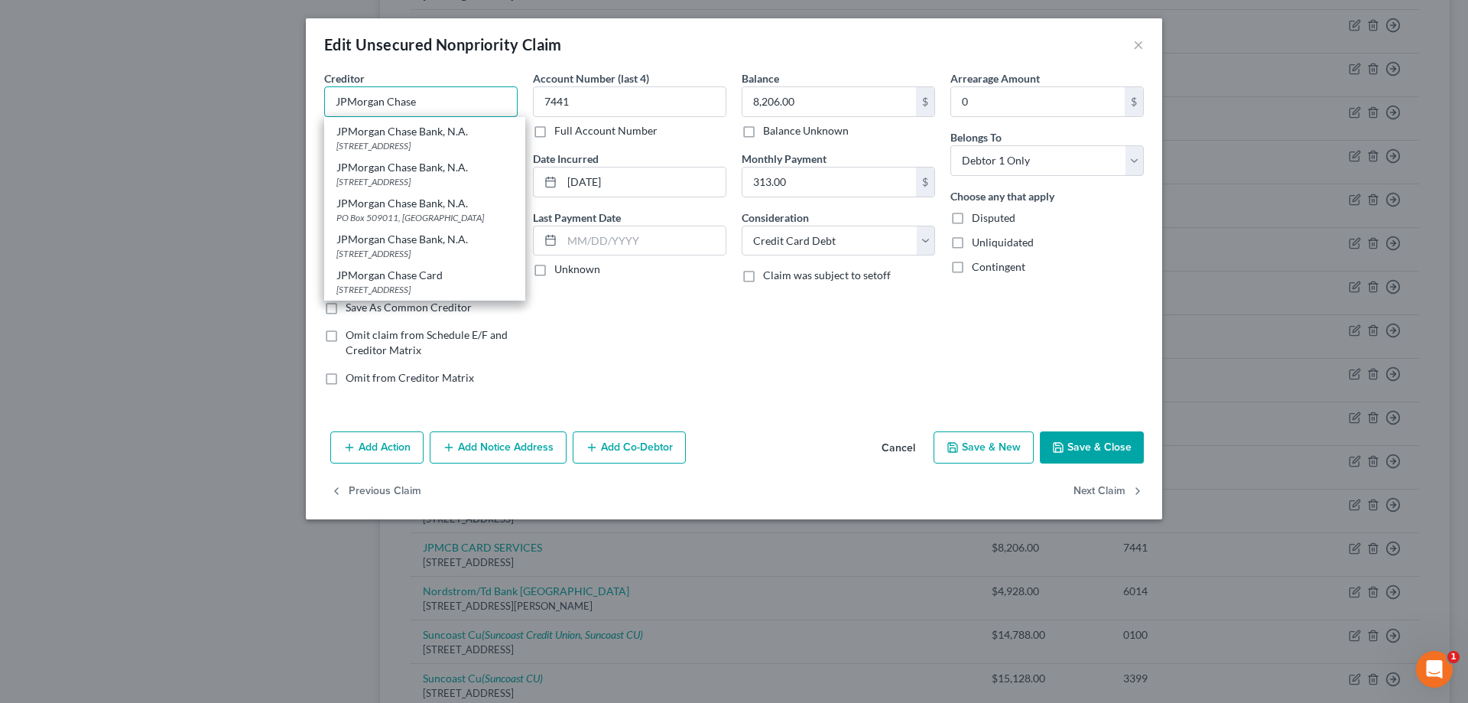
scroll to position [813, 0]
click at [419, 246] on div "JPMorgan Chase Bank, N.A." at bounding box center [424, 239] width 177 height 15
type input "JPMorgan Chase Bank, N.A."
type input "PO Box 15369"
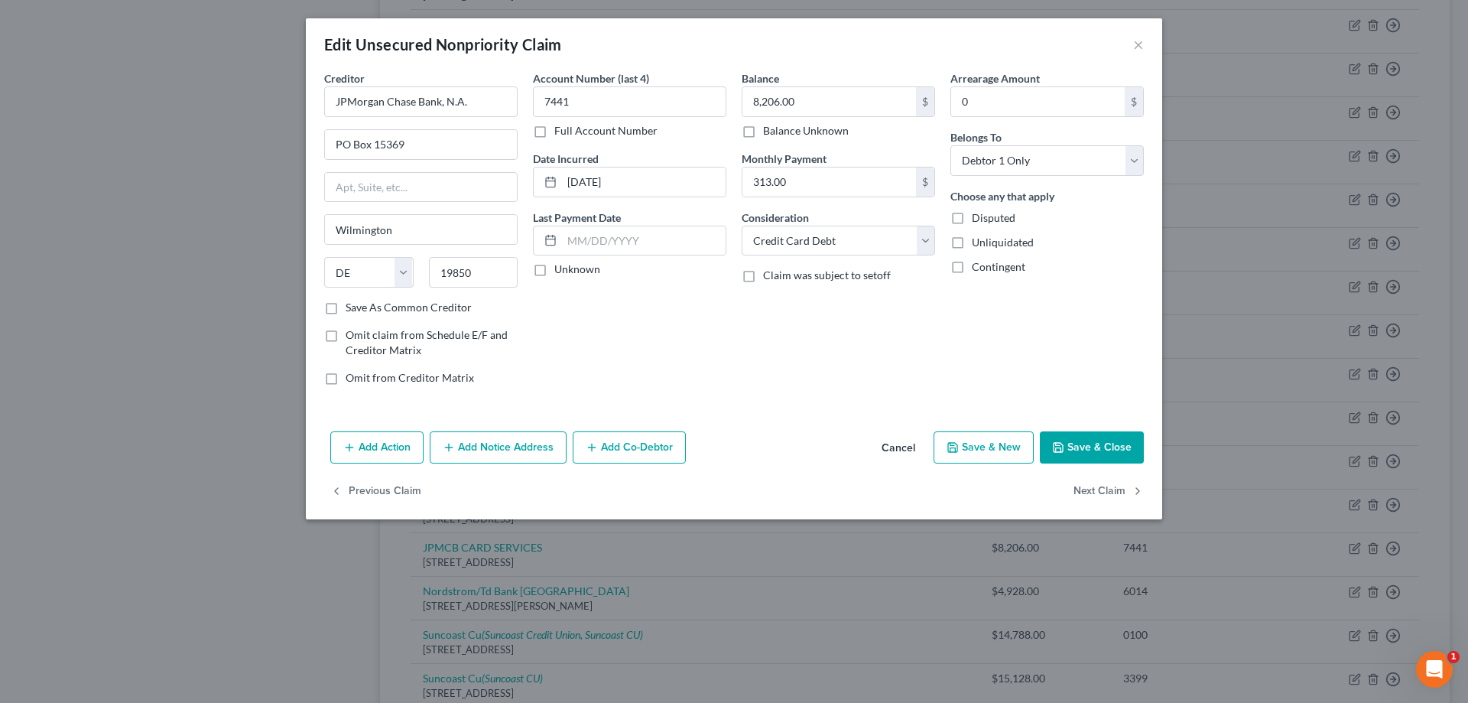
scroll to position [0, 0]
click at [520, 447] on button "Add Notice Address" at bounding box center [498, 447] width 137 height 32
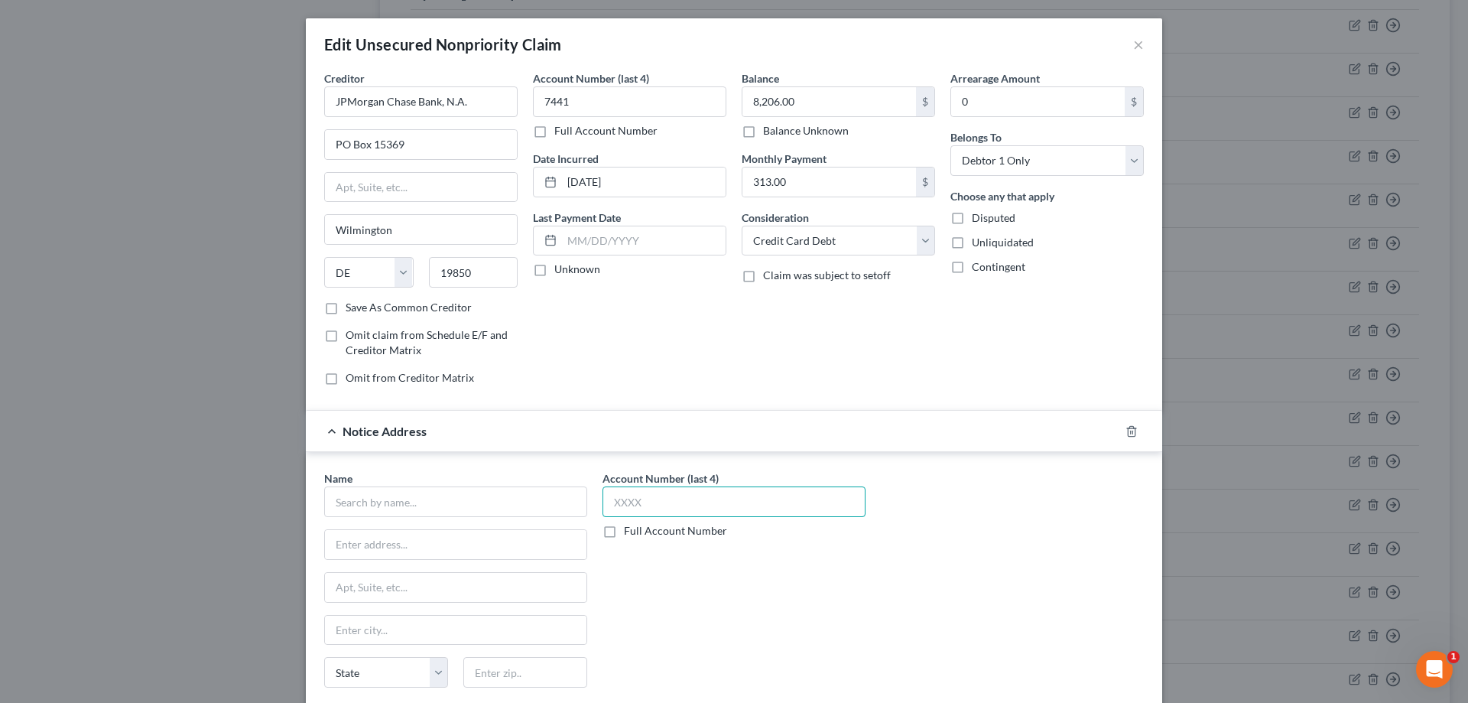
click at [717, 501] on input "text" at bounding box center [734, 501] width 263 height 31
type input "7441"
click at [519, 509] on input "text" at bounding box center [455, 501] width 263 height 31
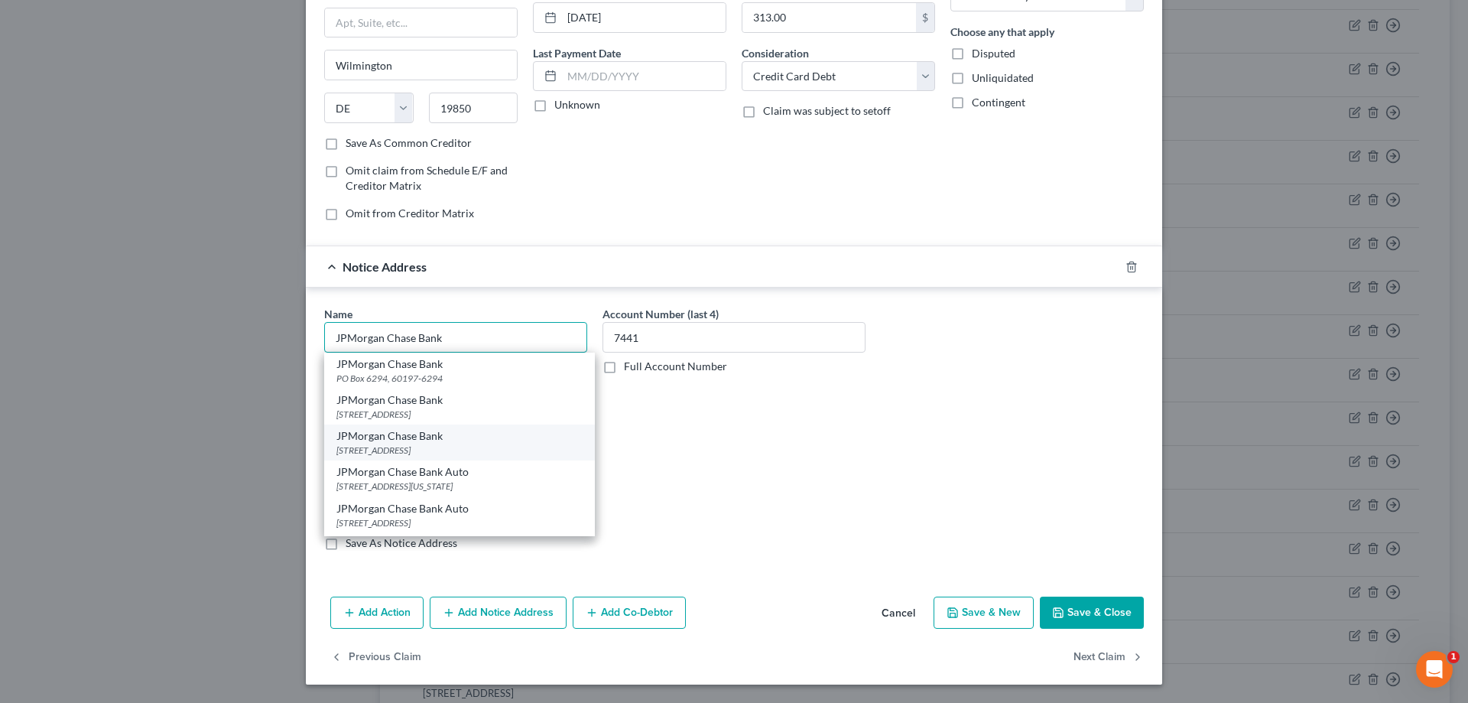
scroll to position [76, 0]
click at [387, 510] on div "JPMorgan Chase Bank Card" at bounding box center [459, 503] width 246 height 15
type input "JPMorgan Chase Bank Card"
type input "PO Box 15298"
type input "Wilmington"
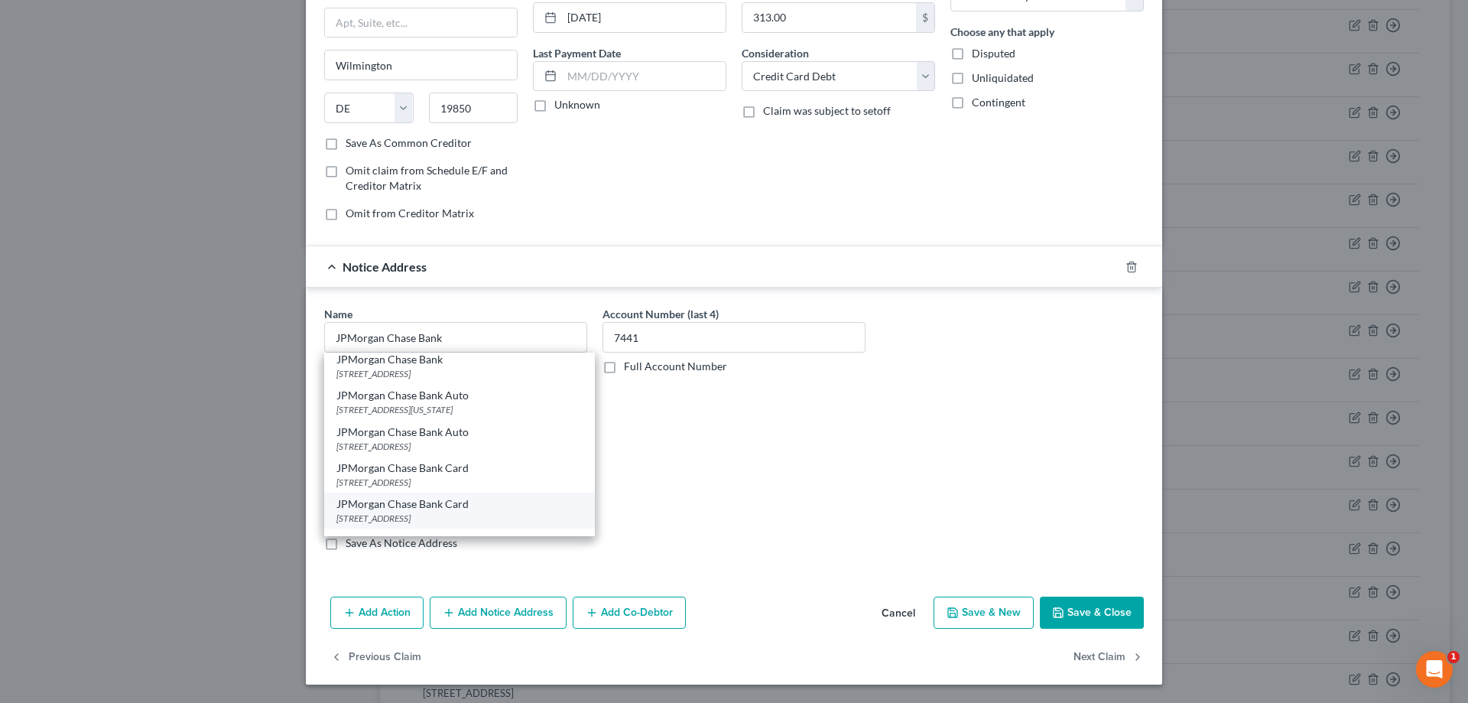
select select "7"
type input "19850"
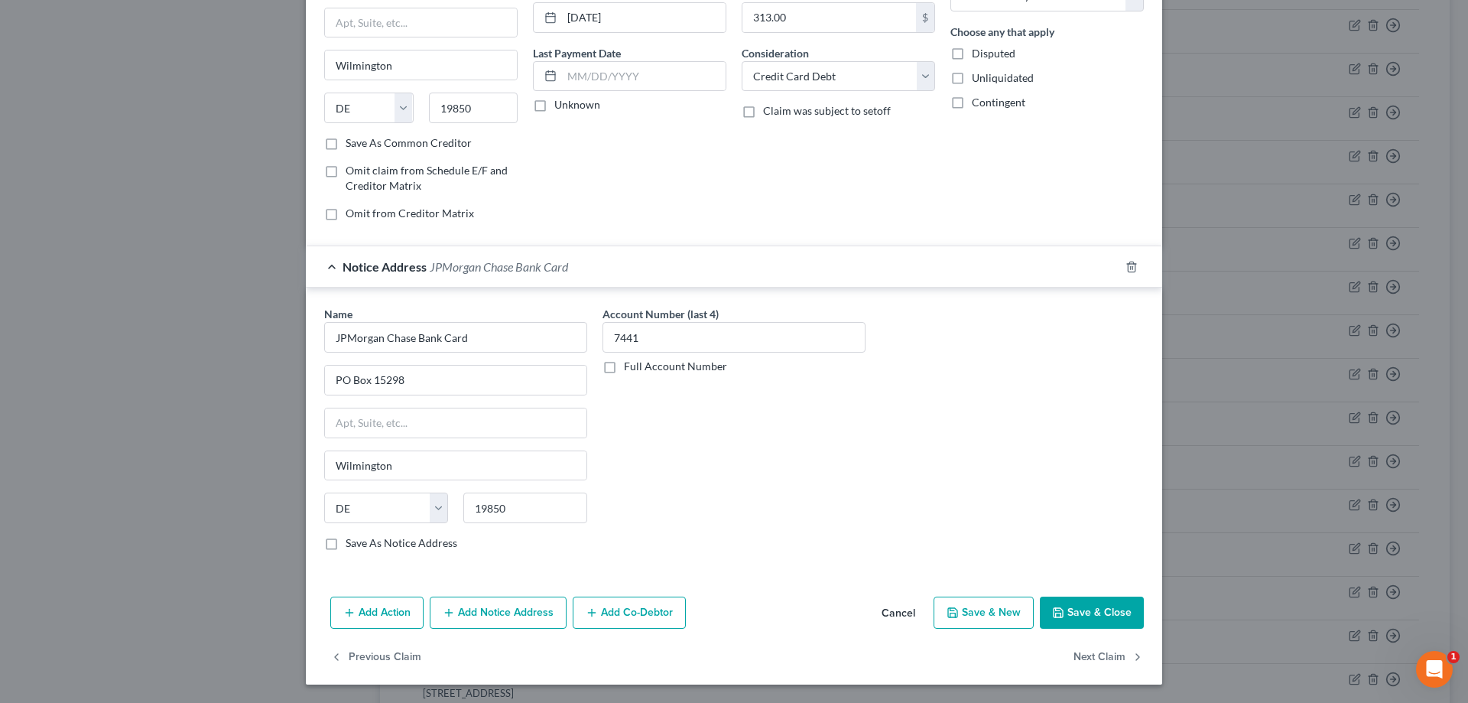
scroll to position [0, 0]
click at [499, 346] on input "JPMorgan Chase Bank Card" at bounding box center [455, 337] width 263 height 31
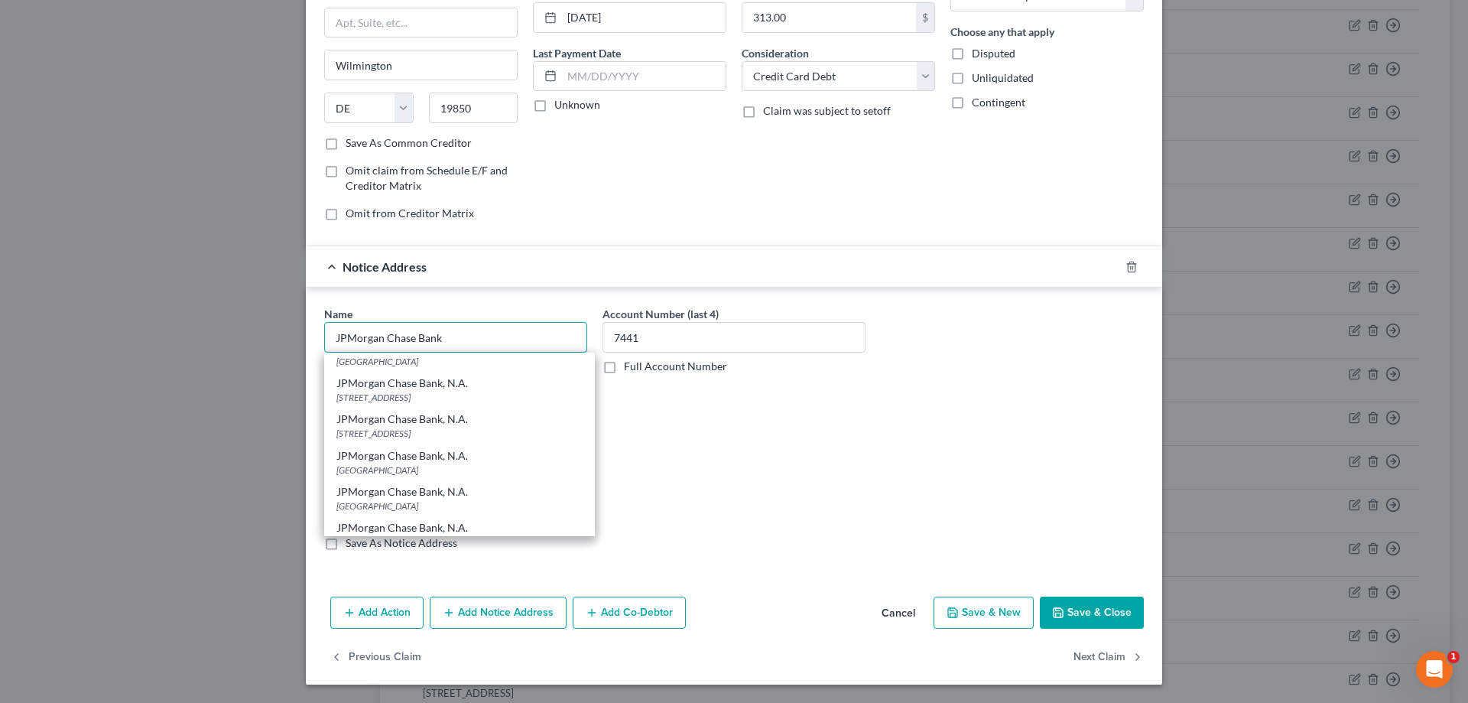
scroll to position [535, 0]
click at [427, 439] on div "[STREET_ADDRESS]" at bounding box center [459, 432] width 246 height 13
type input "JPMorgan Chase Bank, N.A."
type input "PO BOX 15298"
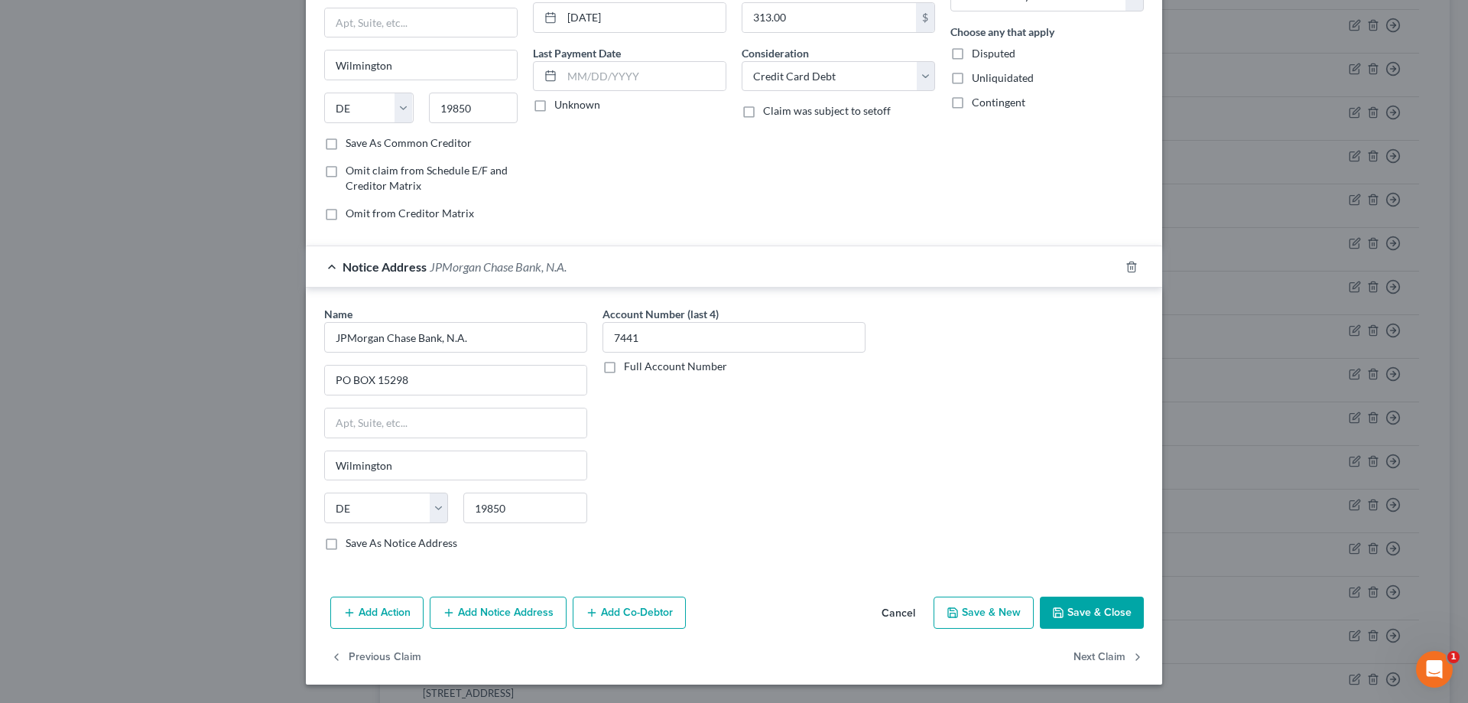
click at [525, 610] on button "Add Notice Address" at bounding box center [498, 613] width 137 height 32
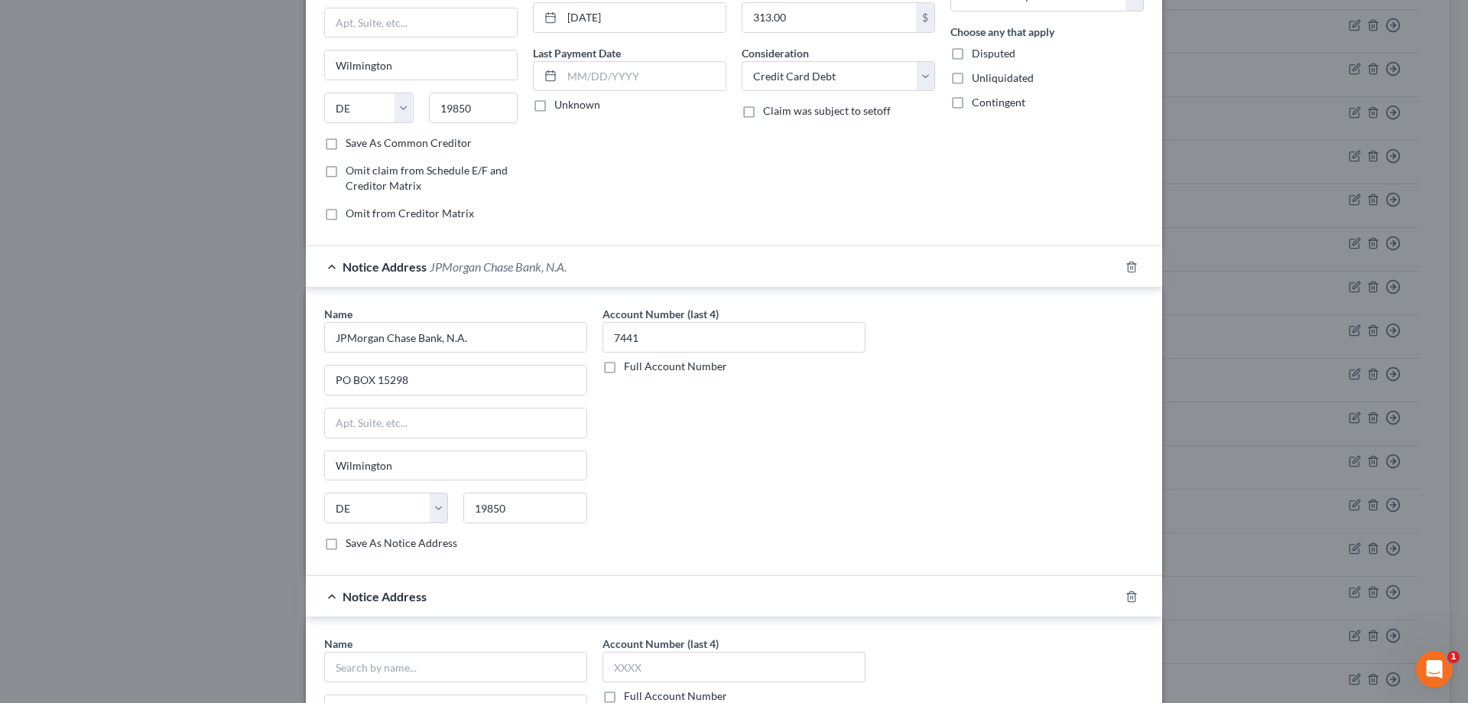
scroll to position [317, 0]
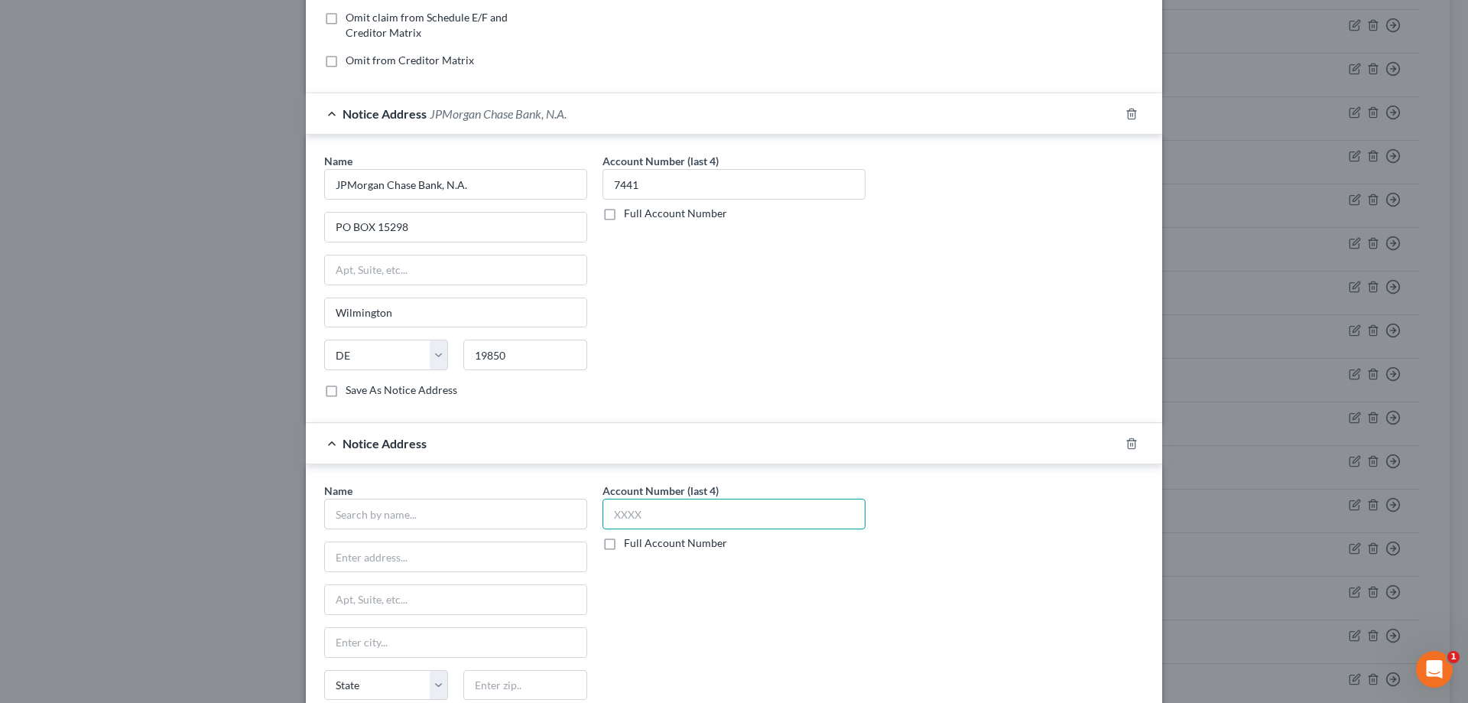
click at [815, 522] on input "text" at bounding box center [734, 514] width 263 height 31
type input "7441"
click at [499, 513] on input "text" at bounding box center [455, 514] width 263 height 31
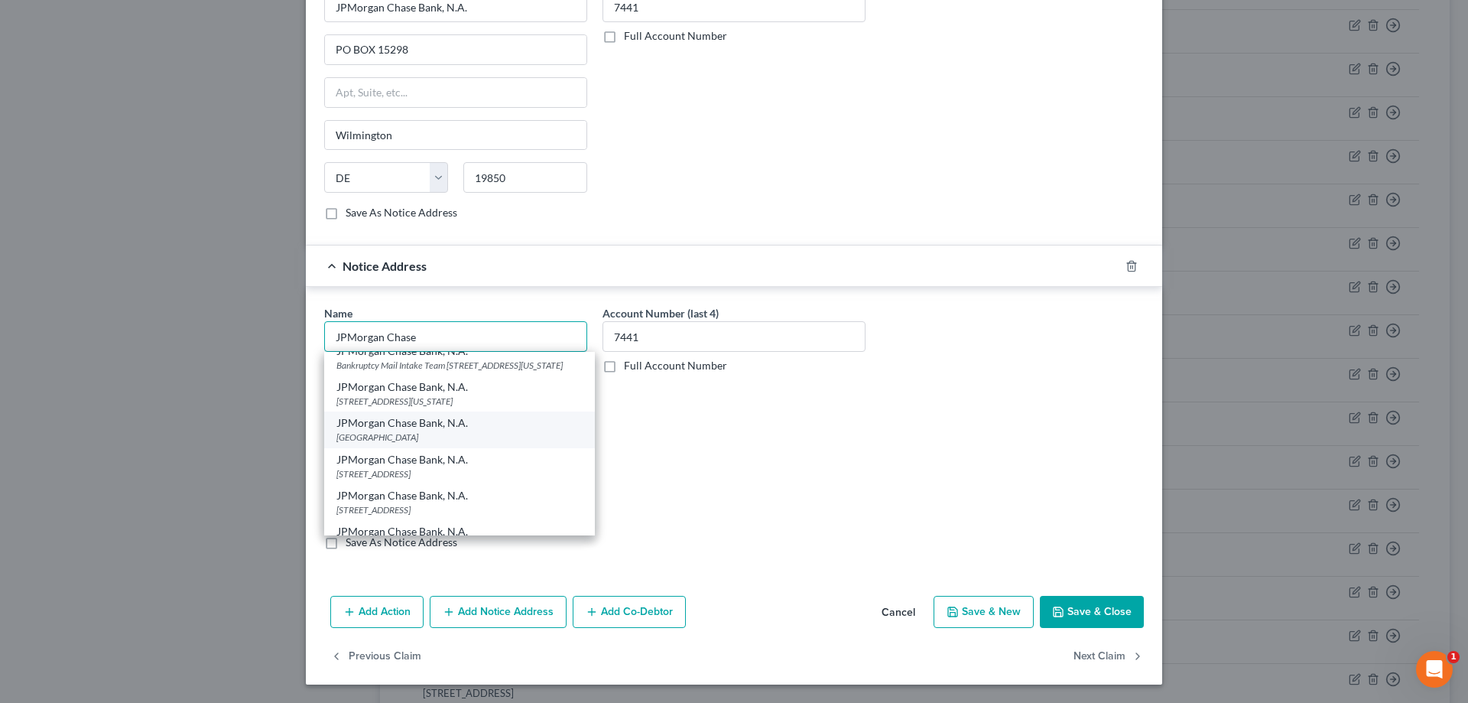
scroll to position [459, 0]
click at [422, 407] on div "[STREET_ADDRESS][US_STATE]" at bounding box center [459, 400] width 246 height 13
type input "JPMorgan Chase Bank, N.A."
type input "[STREET_ADDRESS][US_STATE]"
type input "Monroe"
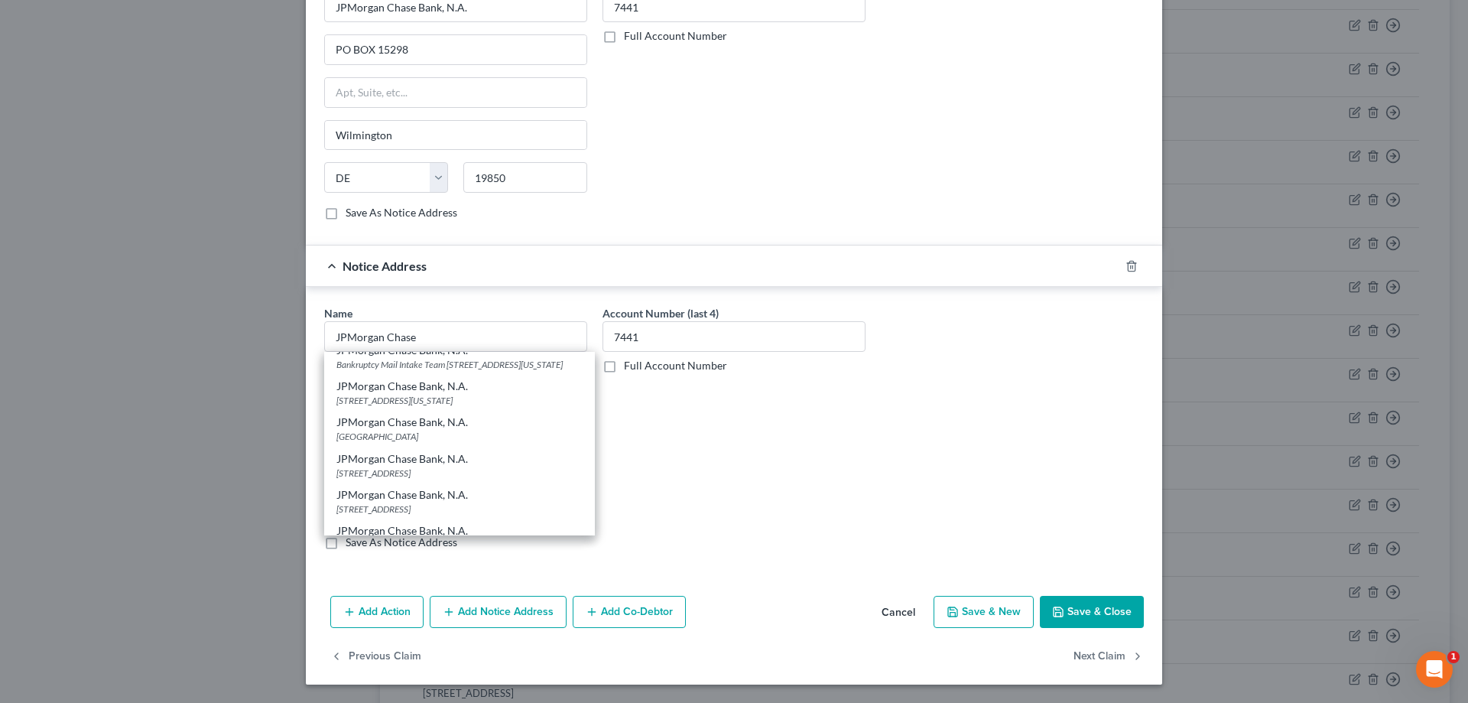
select select "19"
type input "71203"
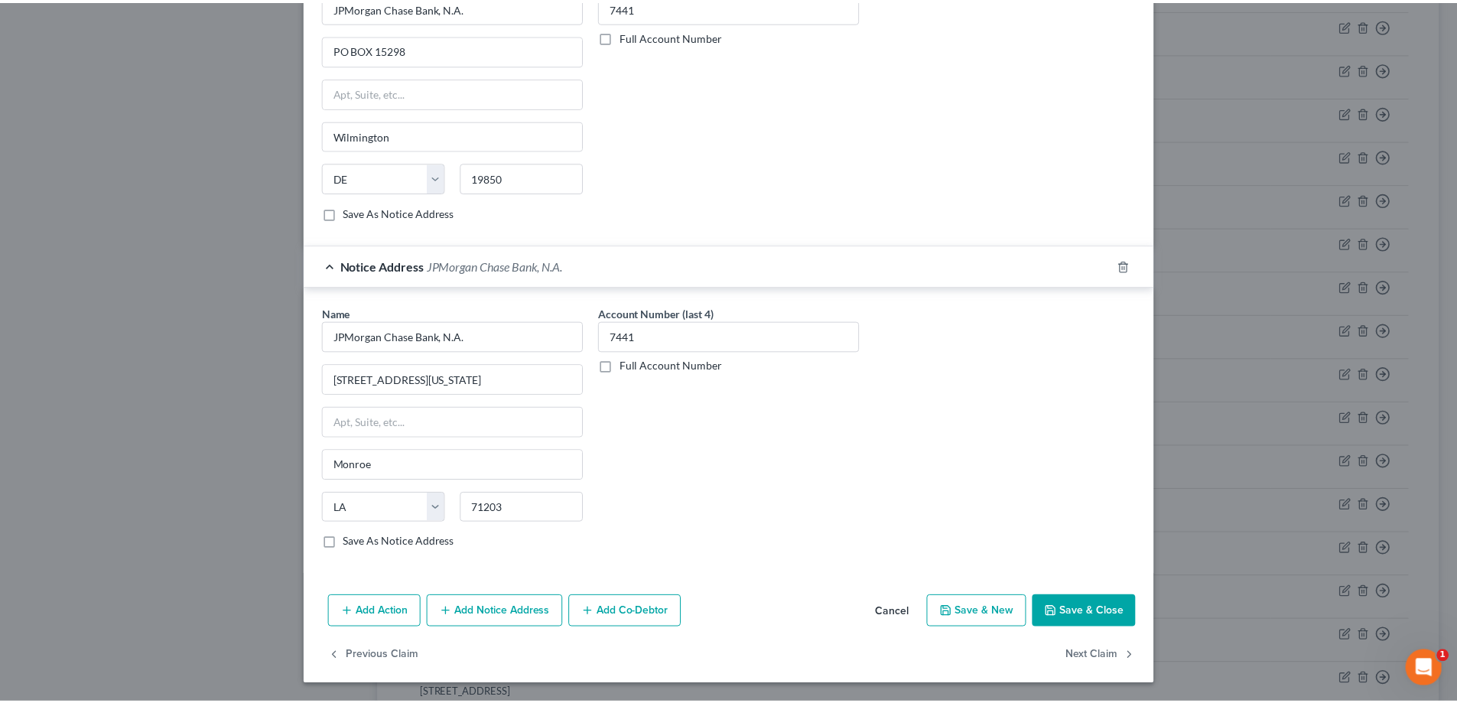
scroll to position [0, 0]
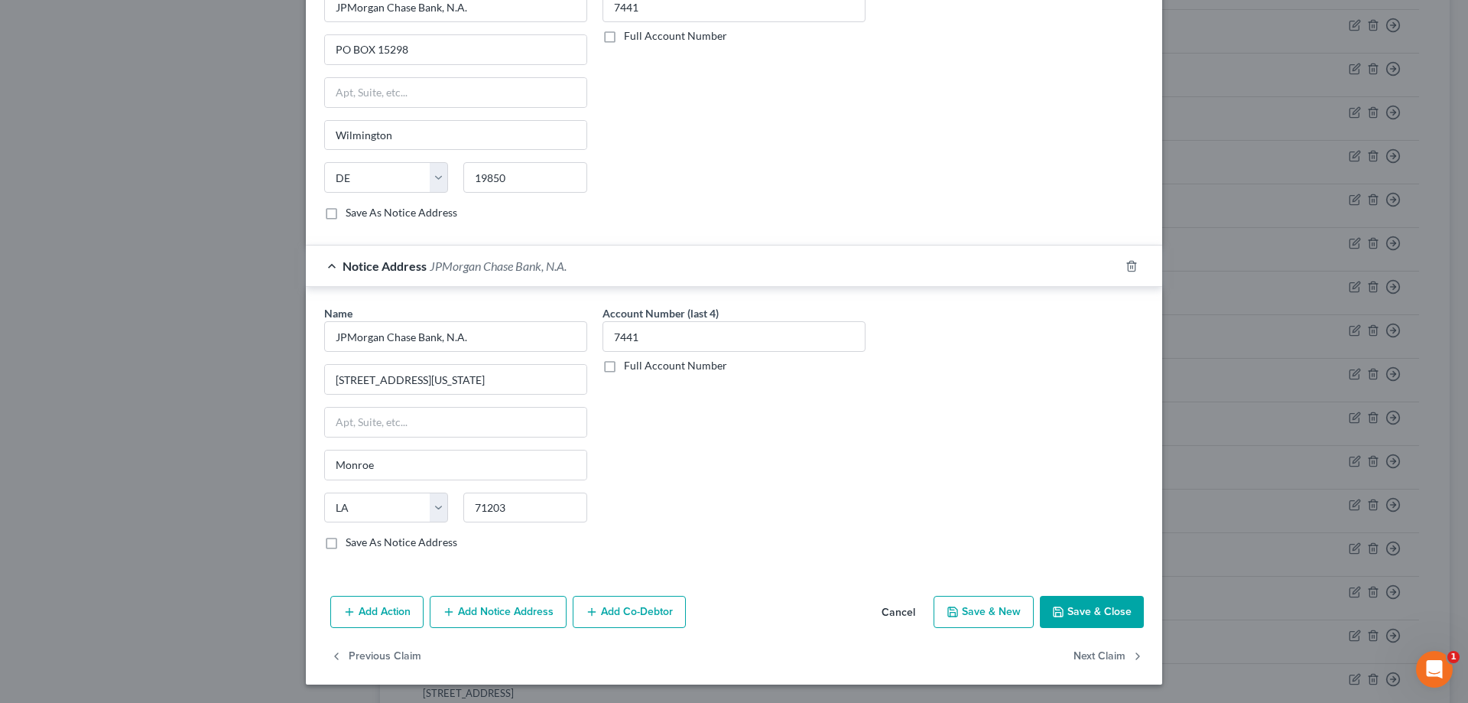
click at [1117, 602] on button "Save & Close" at bounding box center [1092, 612] width 104 height 32
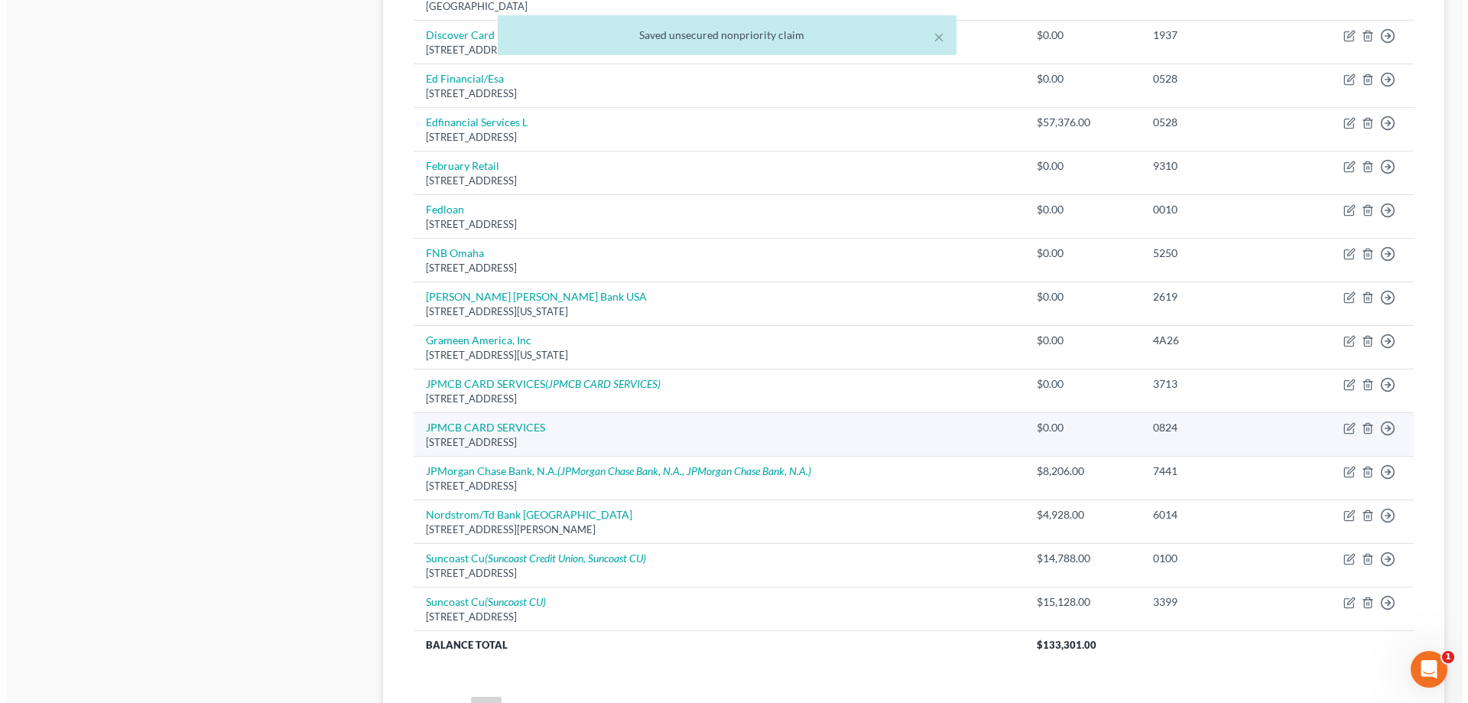
scroll to position [994, 0]
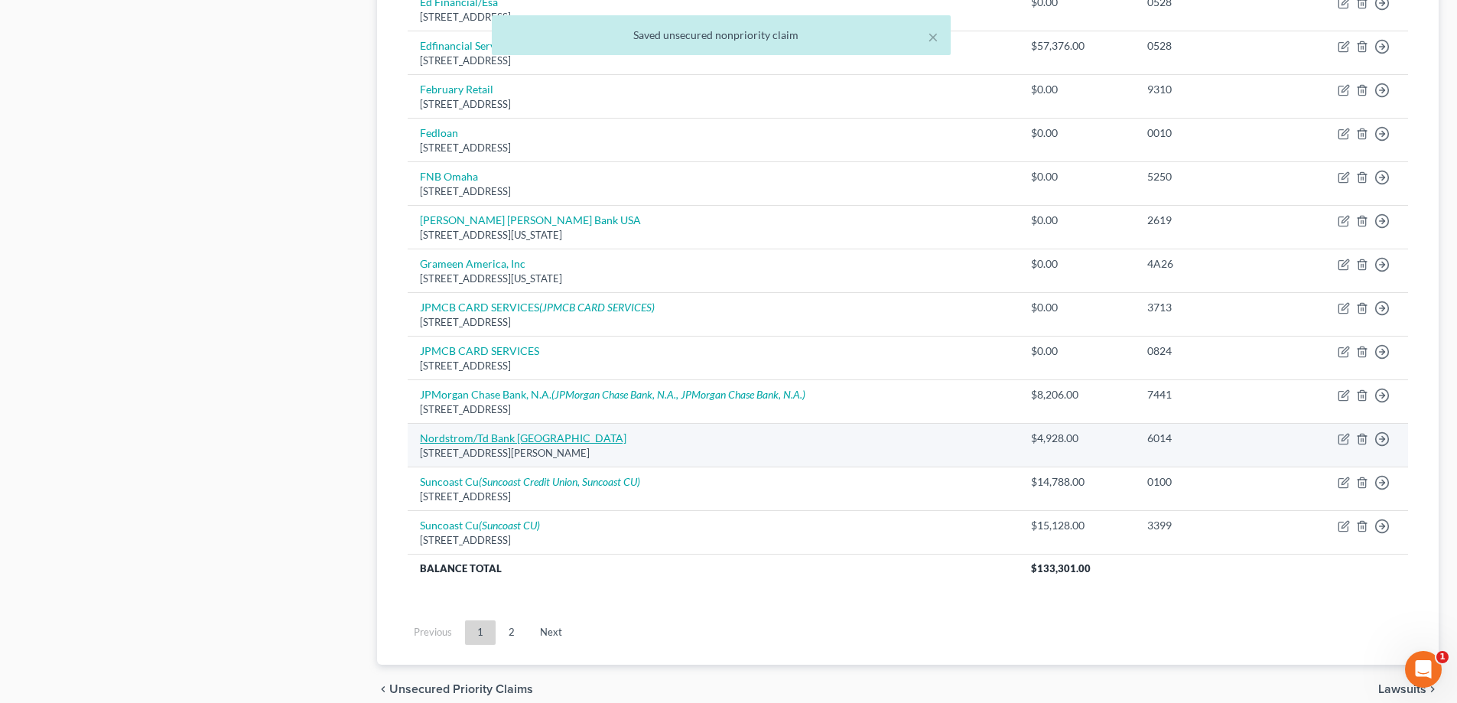
click at [502, 439] on link "Nordstrom/Td Bank [GEOGRAPHIC_DATA]" at bounding box center [523, 437] width 206 height 13
select select "5"
select select "2"
select select "0"
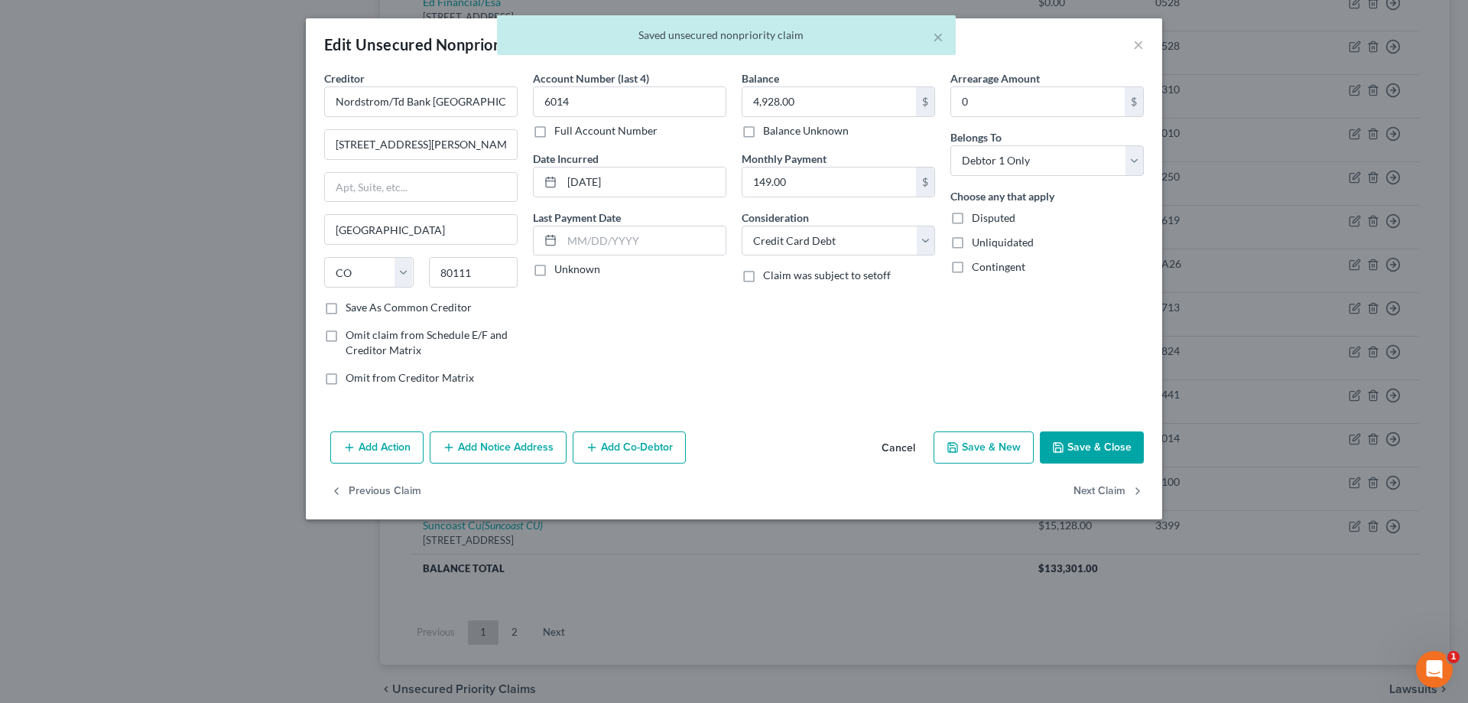
click at [542, 451] on button "Add Notice Address" at bounding box center [498, 447] width 137 height 32
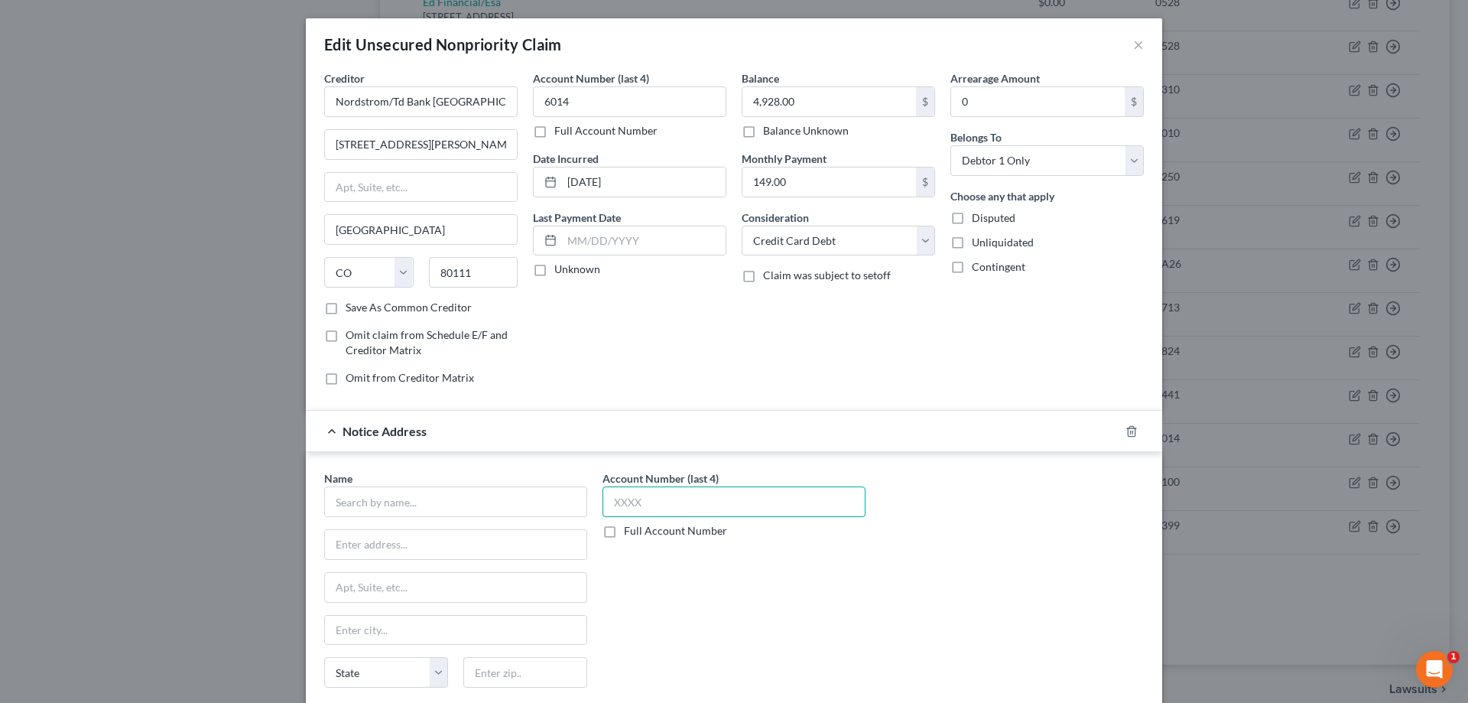
click at [650, 501] on input "text" at bounding box center [734, 501] width 263 height 31
type input "6014"
click at [574, 501] on input "text" at bounding box center [455, 501] width 263 height 31
click at [369, 538] on div "[STREET_ADDRESS]" at bounding box center [415, 542] width 159 height 13
type input "Nordstrom/TD Bank"
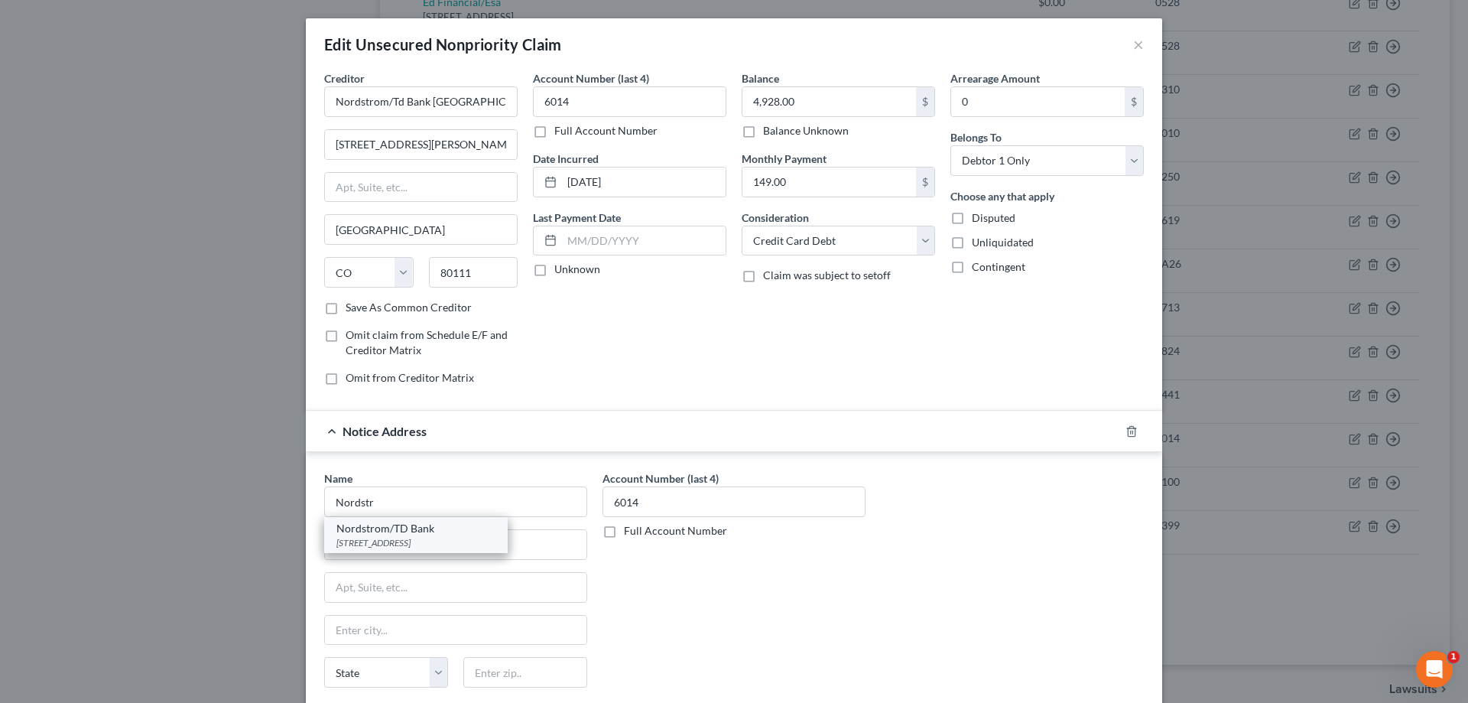
type input "PO Box 13589"
type input "Scottsdale"
select select "3"
type input "85267"
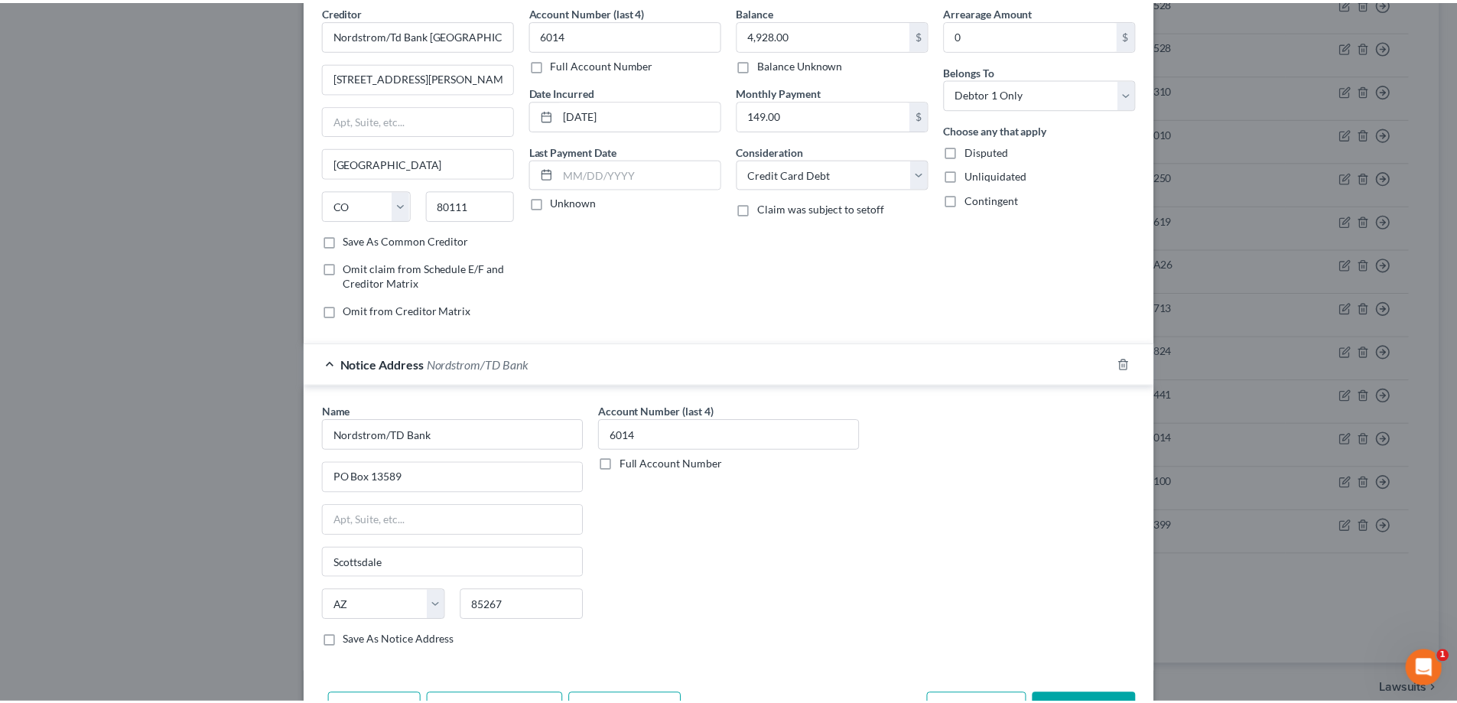
scroll to position [153, 0]
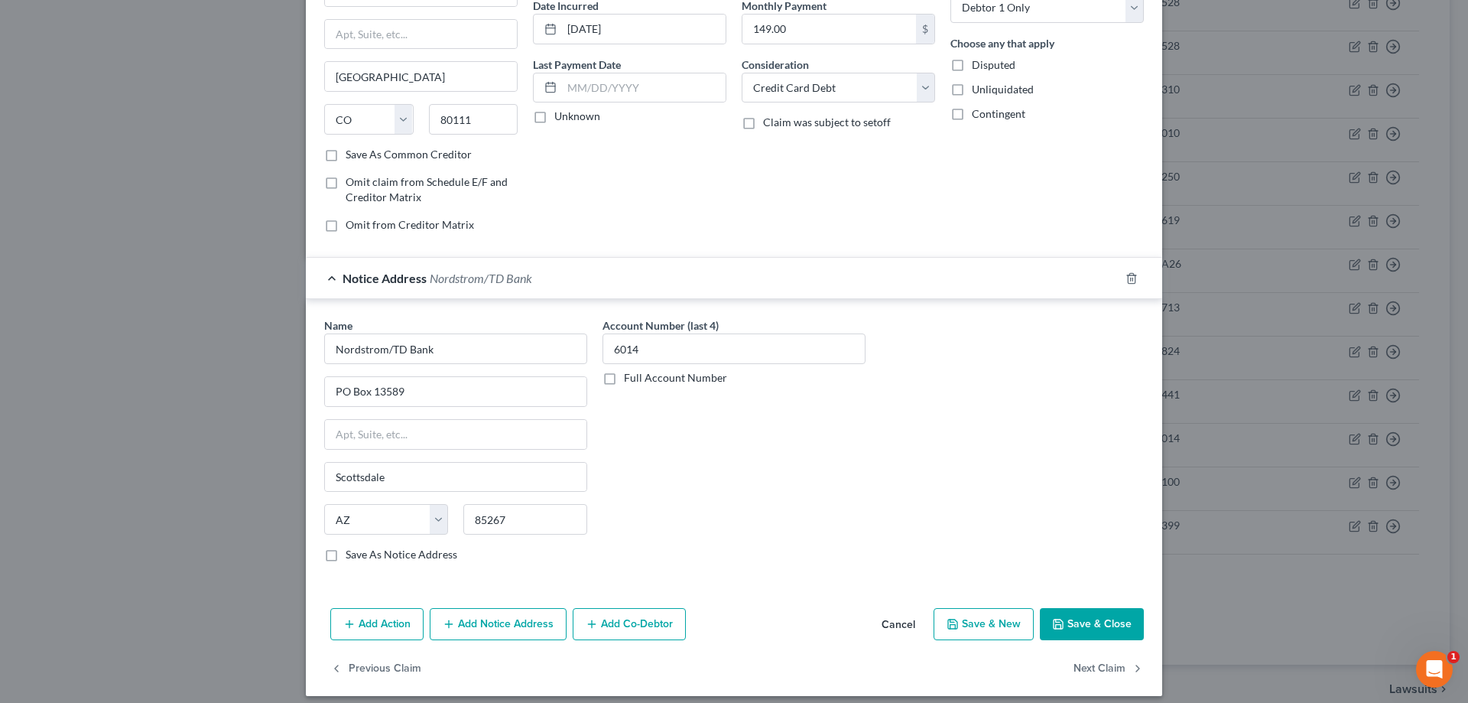
click at [1098, 636] on button "Save & Close" at bounding box center [1092, 624] width 104 height 32
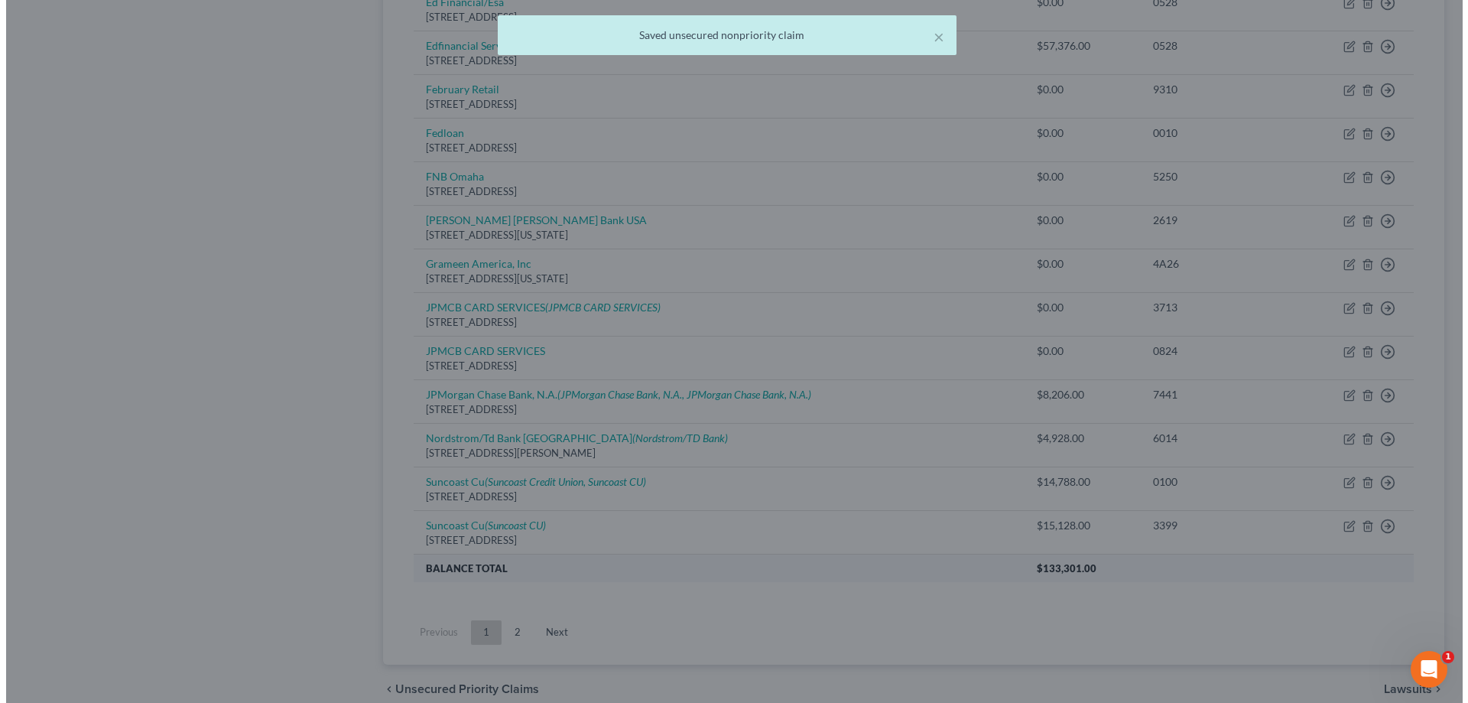
scroll to position [0, 0]
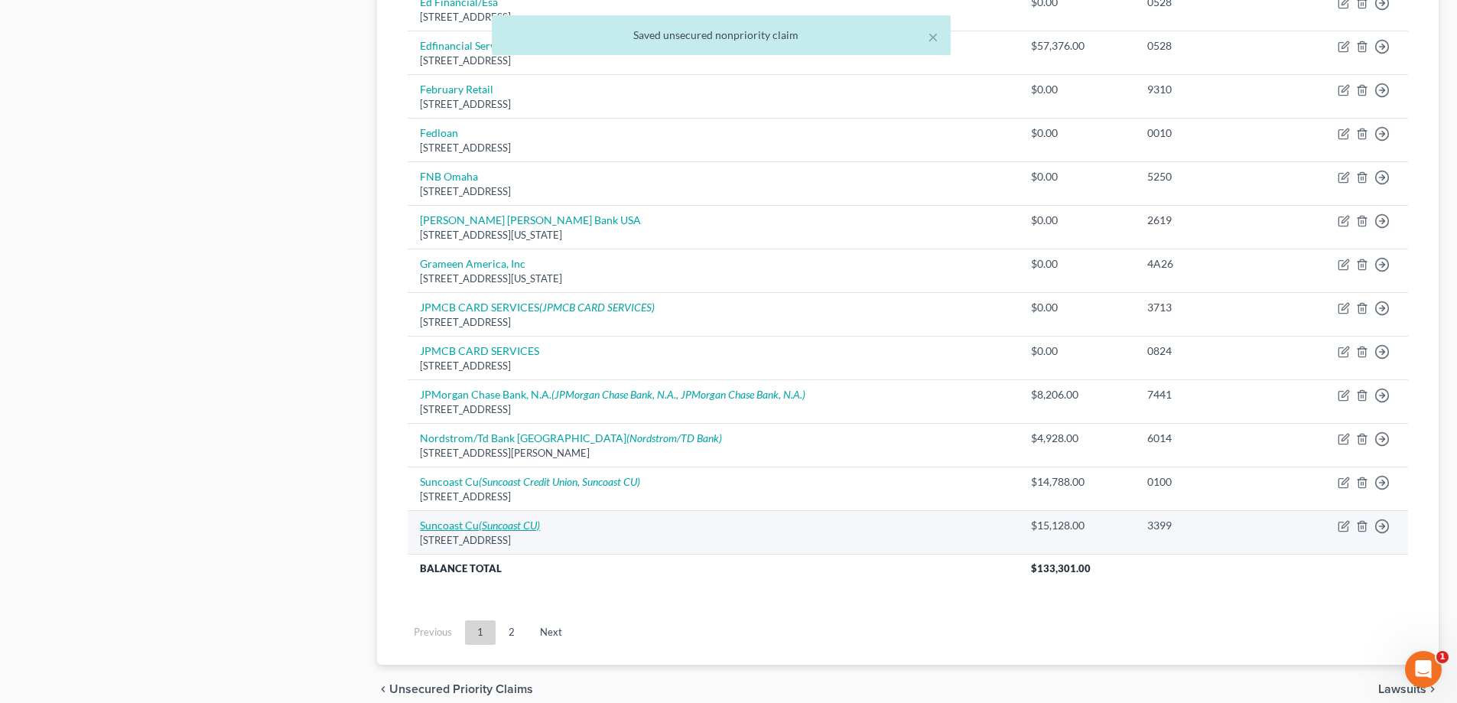
click at [509, 528] on icon "(Suncoast CU)" at bounding box center [509, 525] width 61 height 13
select select "9"
select select "2"
select select "0"
select select "9"
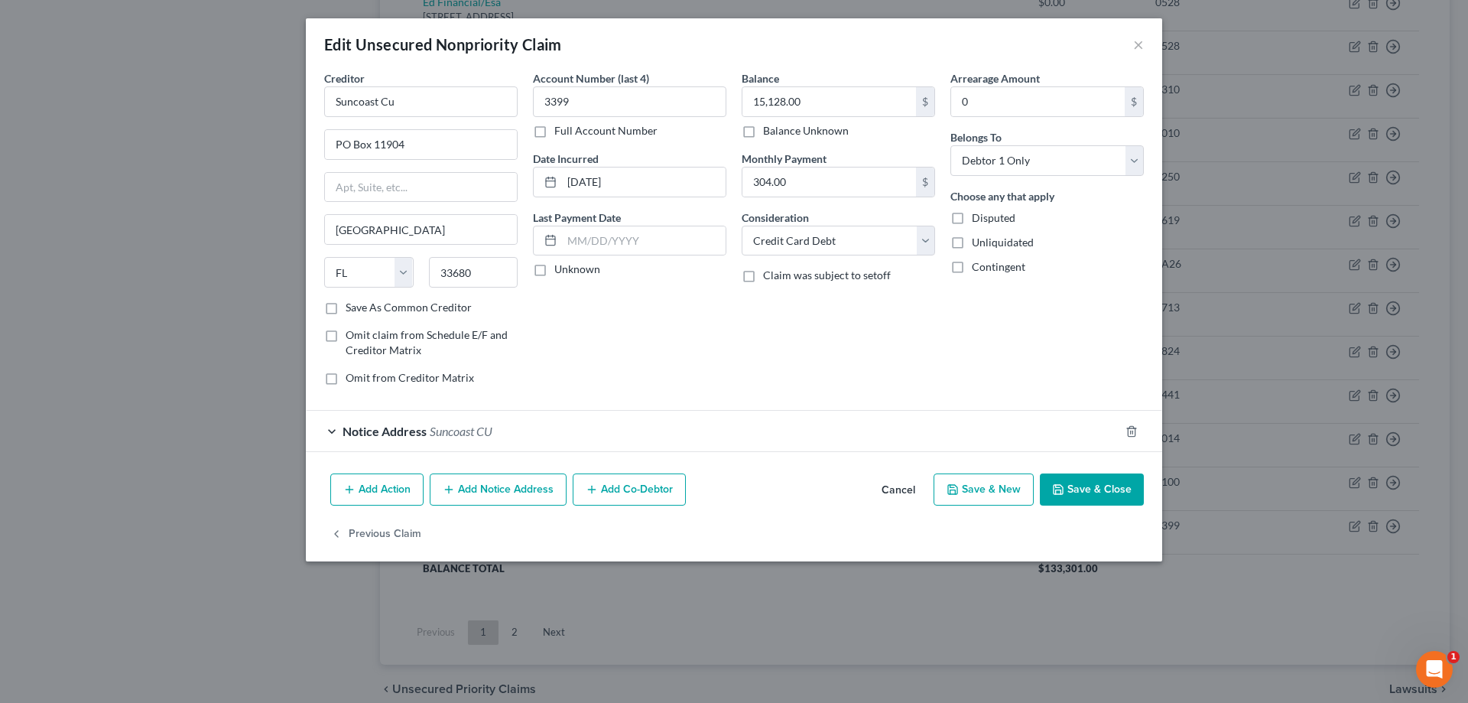
click at [485, 427] on span "Suncoast CU" at bounding box center [461, 431] width 63 height 15
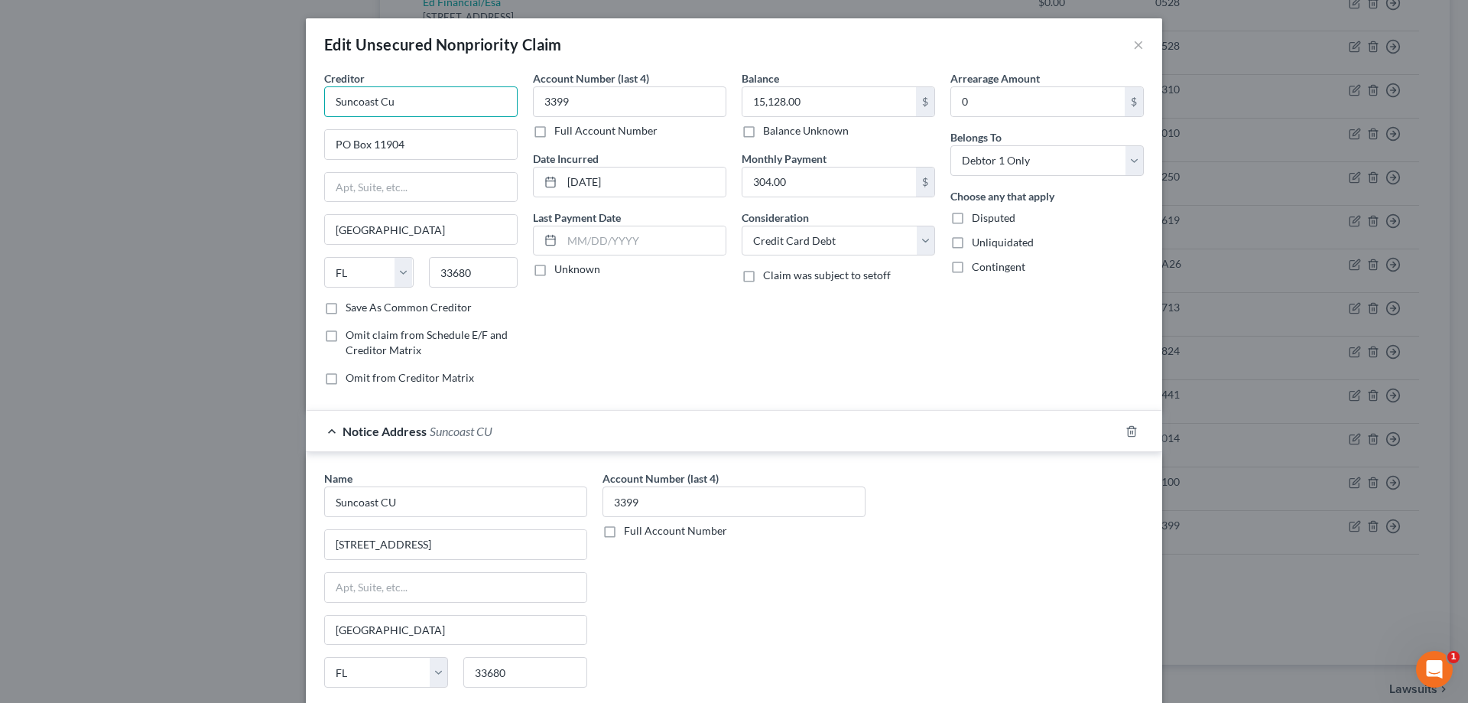
click at [424, 99] on input "Suncoast Cu" at bounding box center [420, 101] width 193 height 31
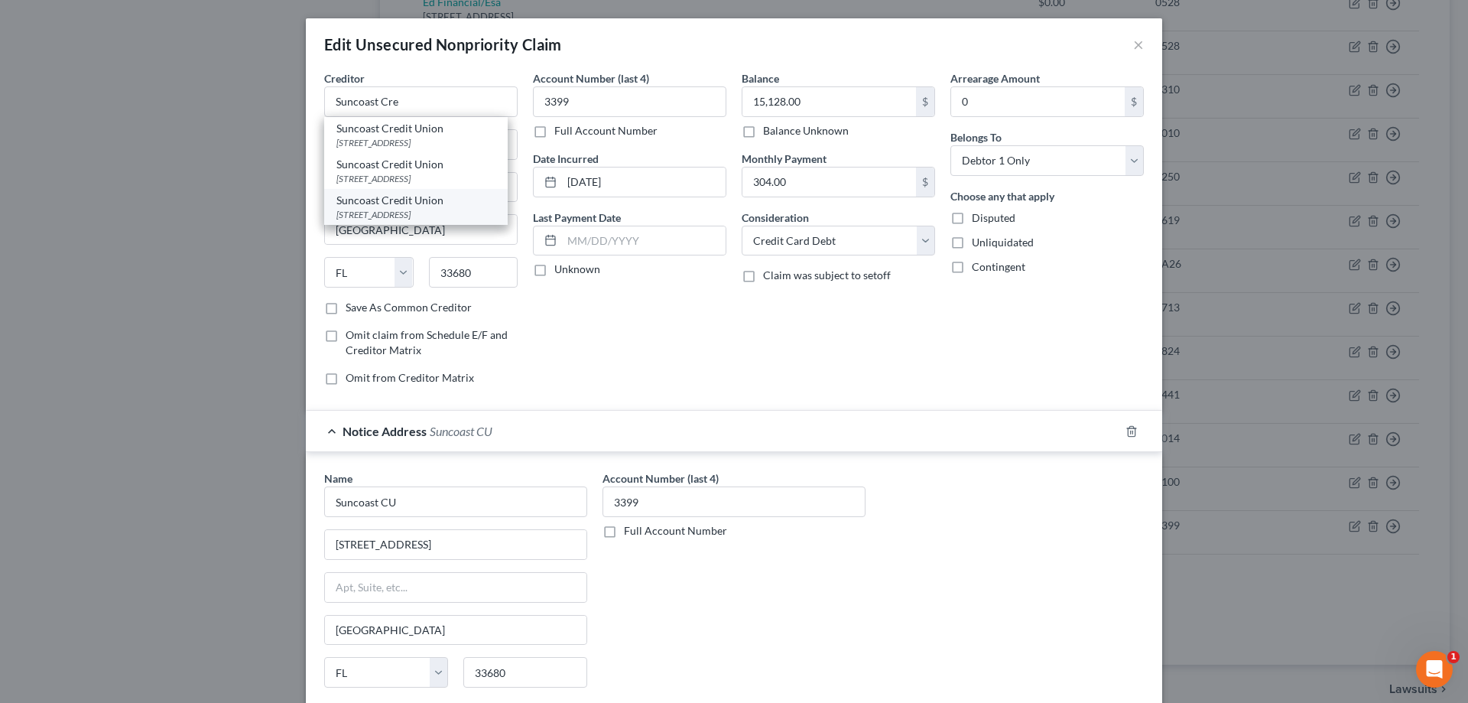
click at [392, 208] on div "Suncoast Credit Union" at bounding box center [415, 200] width 159 height 15
type input "Suncoast Credit Union"
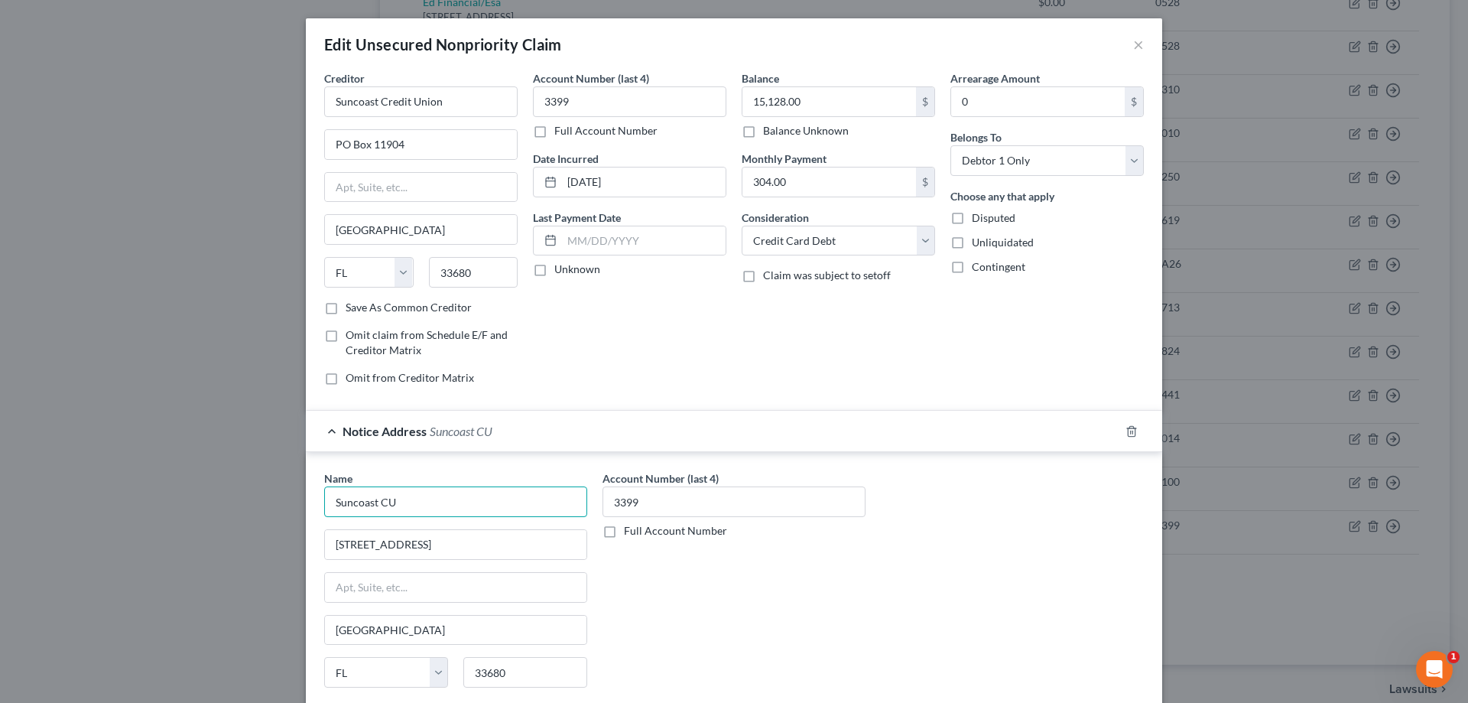
click at [418, 499] on input "Suncoast CU" at bounding box center [455, 501] width 263 height 31
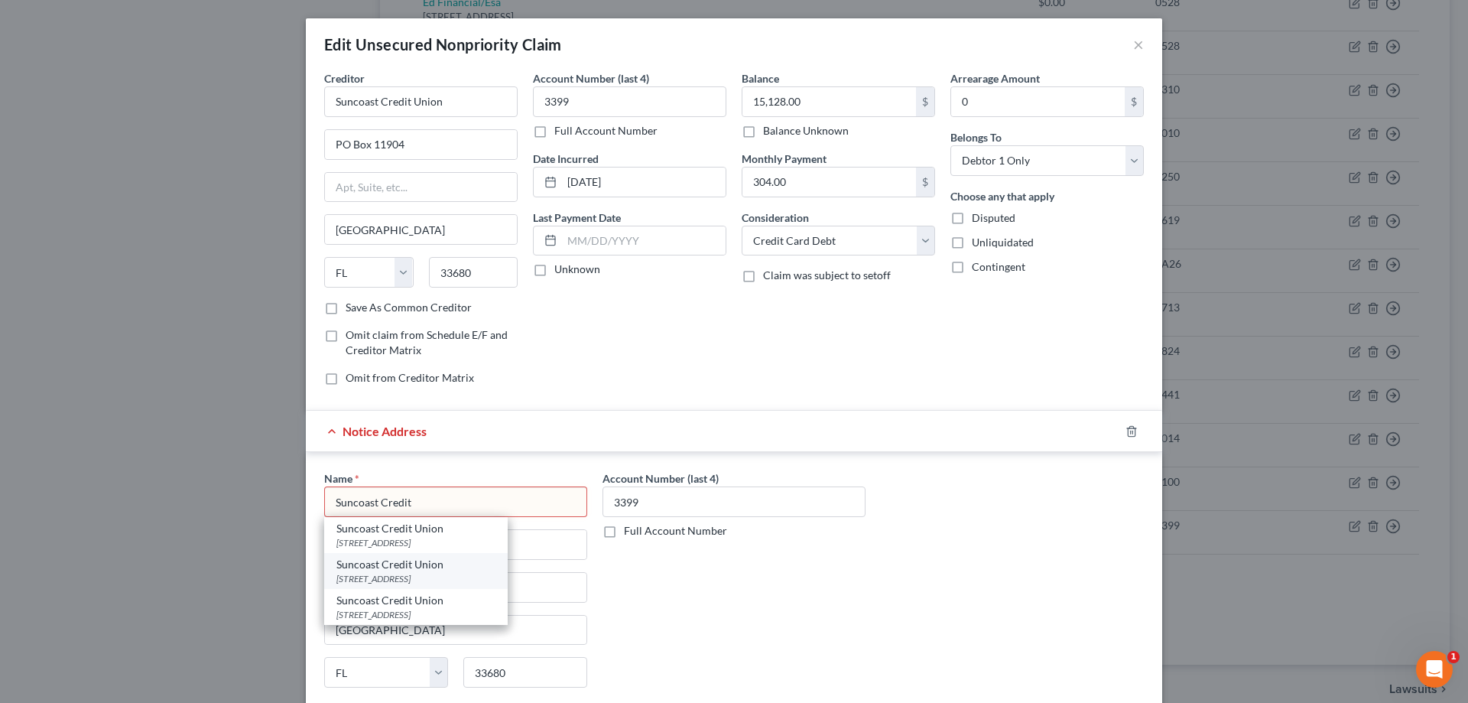
click at [378, 574] on div "[STREET_ADDRESS]" at bounding box center [415, 578] width 159 height 13
type input "Suncoast Credit Union"
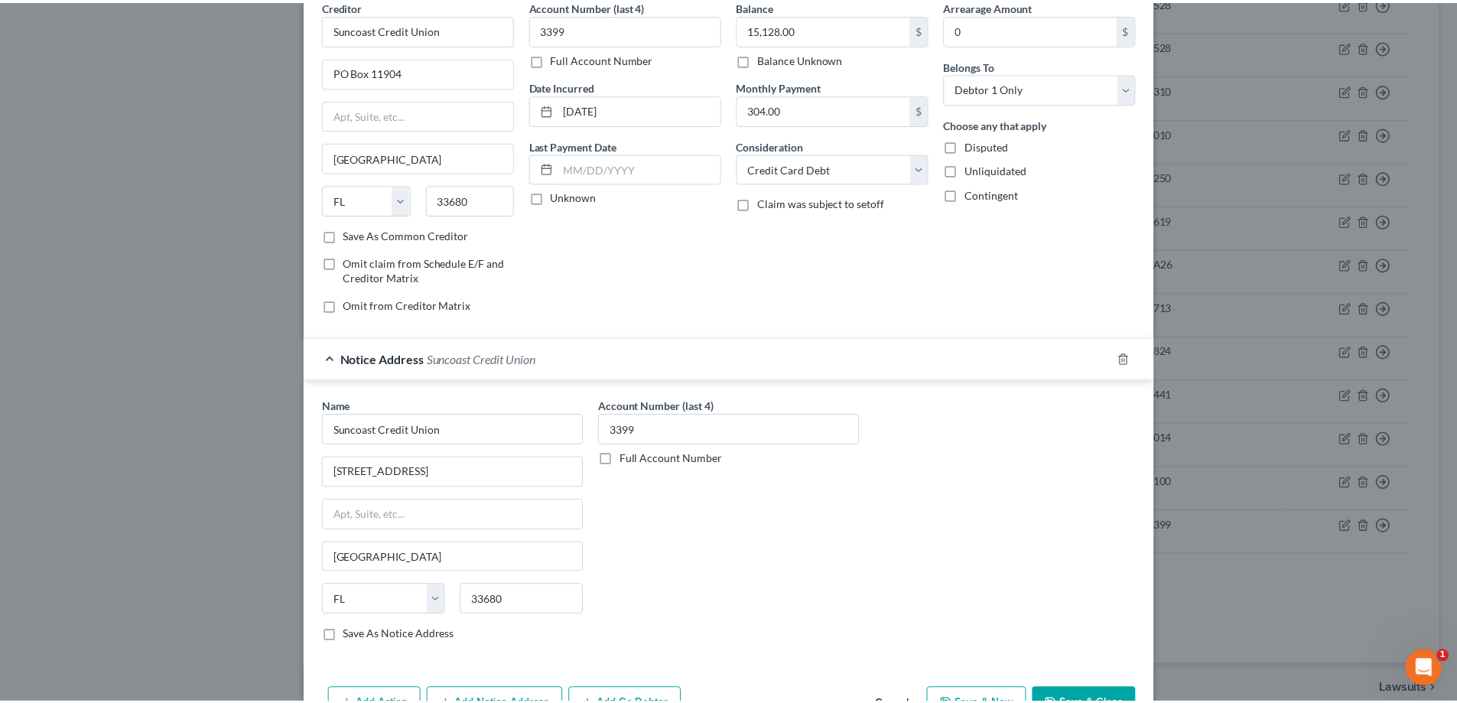
scroll to position [164, 0]
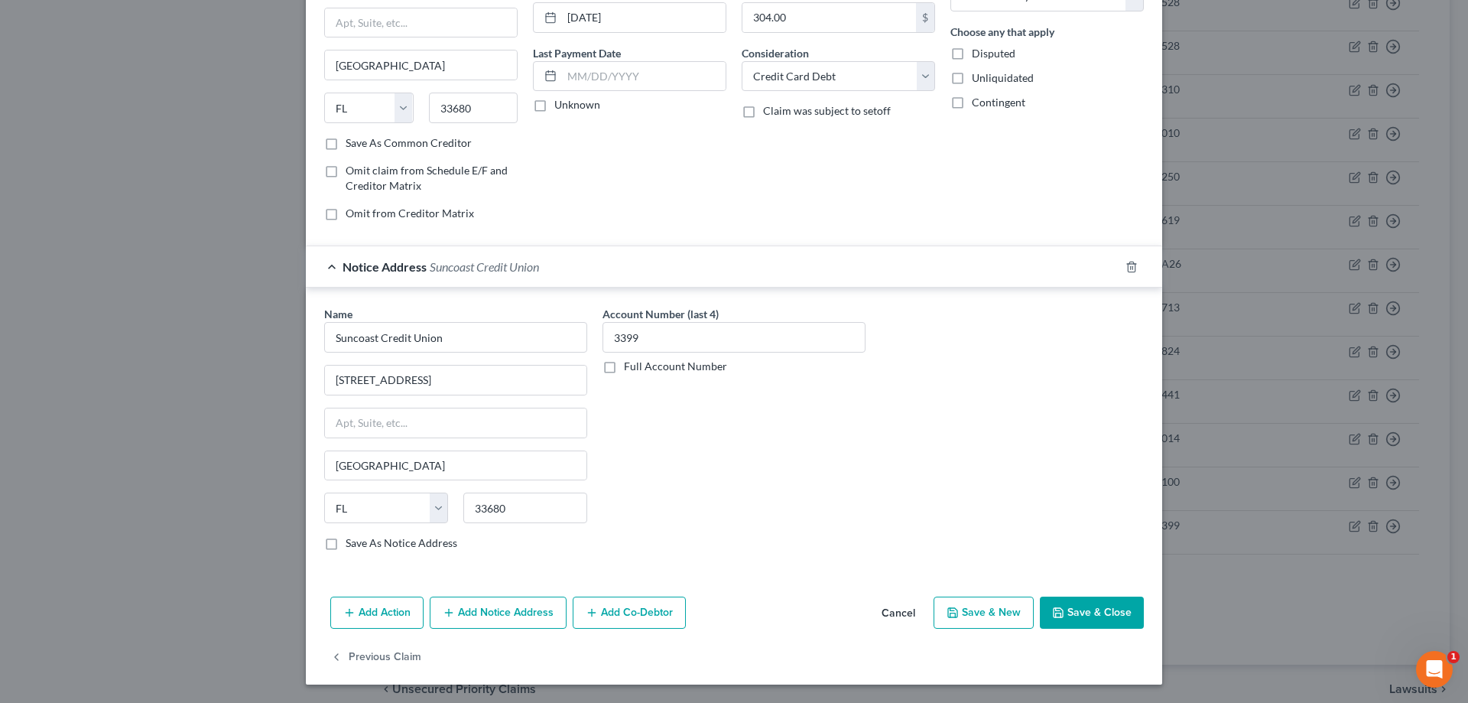
click at [1093, 611] on button "Save & Close" at bounding box center [1092, 613] width 104 height 32
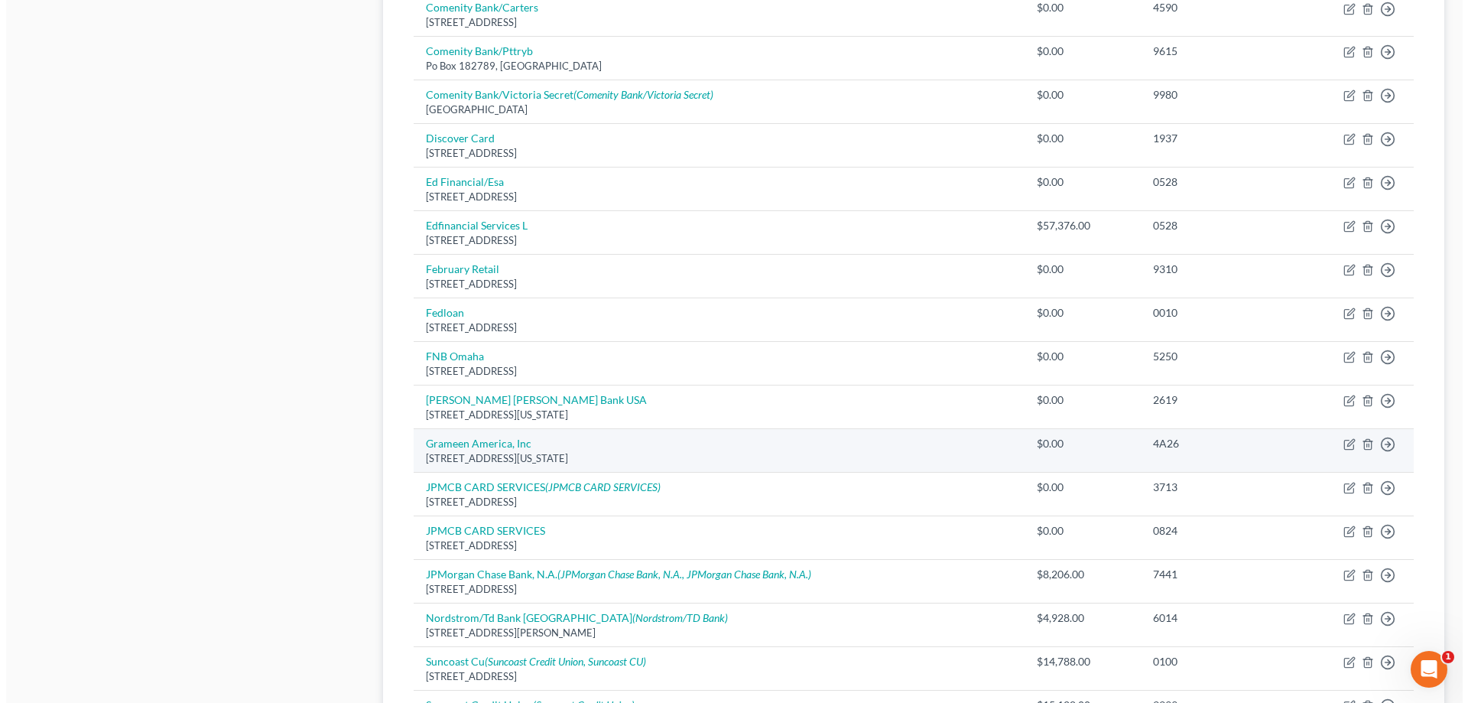
scroll to position [841, 0]
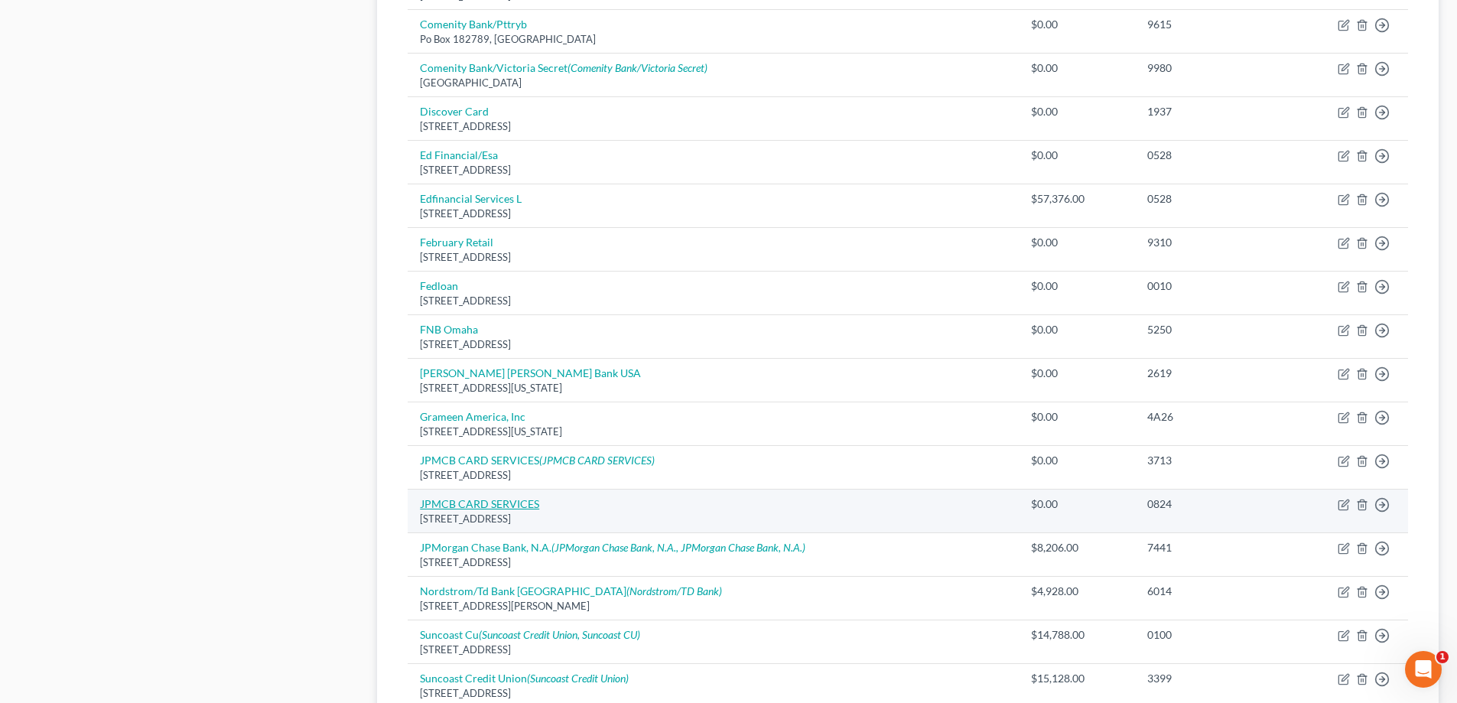
click at [512, 506] on link "JPMCB CARD SERVICES" at bounding box center [479, 503] width 119 height 13
select select "7"
select select "2"
select select "0"
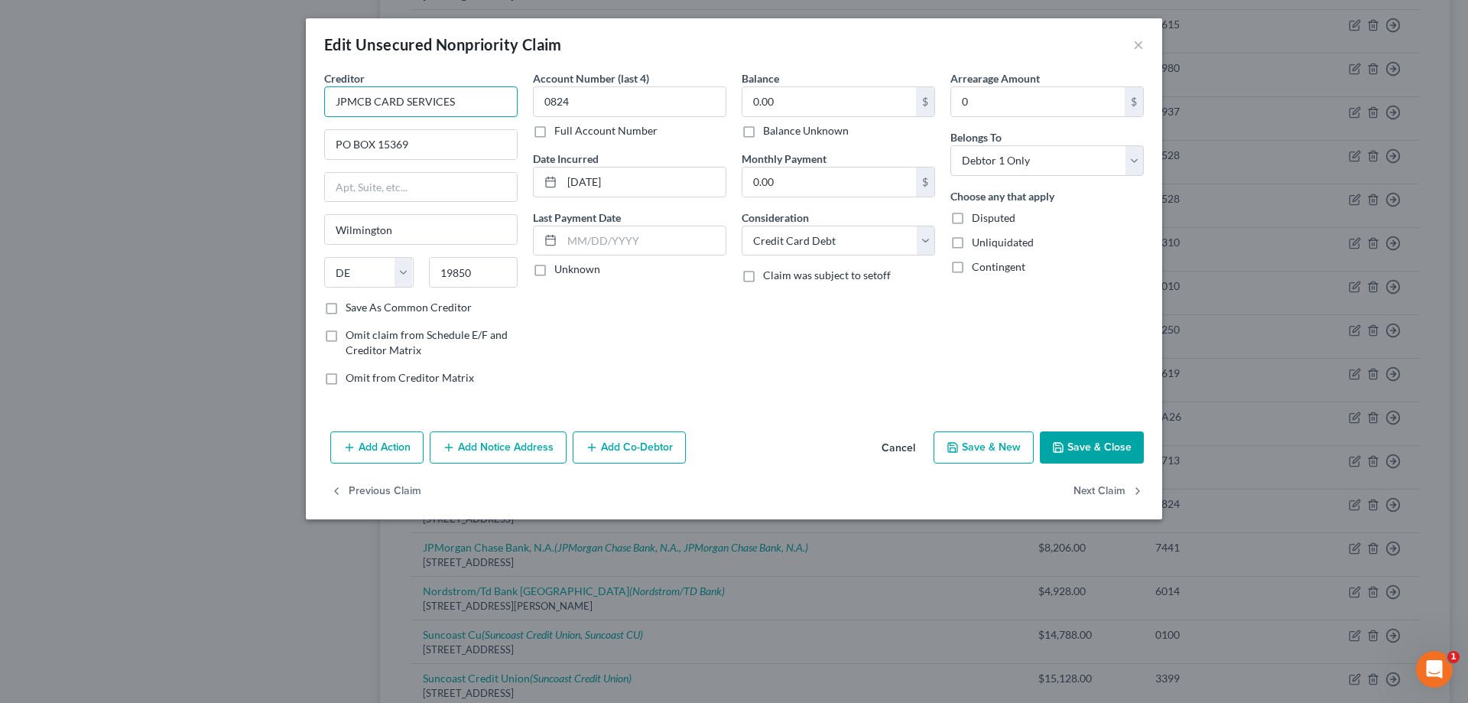
drag, startPoint x: 475, startPoint y: 106, endPoint x: 257, endPoint y: 115, distance: 218.2
click at [257, 115] on div "Edit Unsecured Nonpriority Claim × Creditor * JPMCB CARD SERVICES PO BOX [GEOGR…" at bounding box center [734, 351] width 1468 height 703
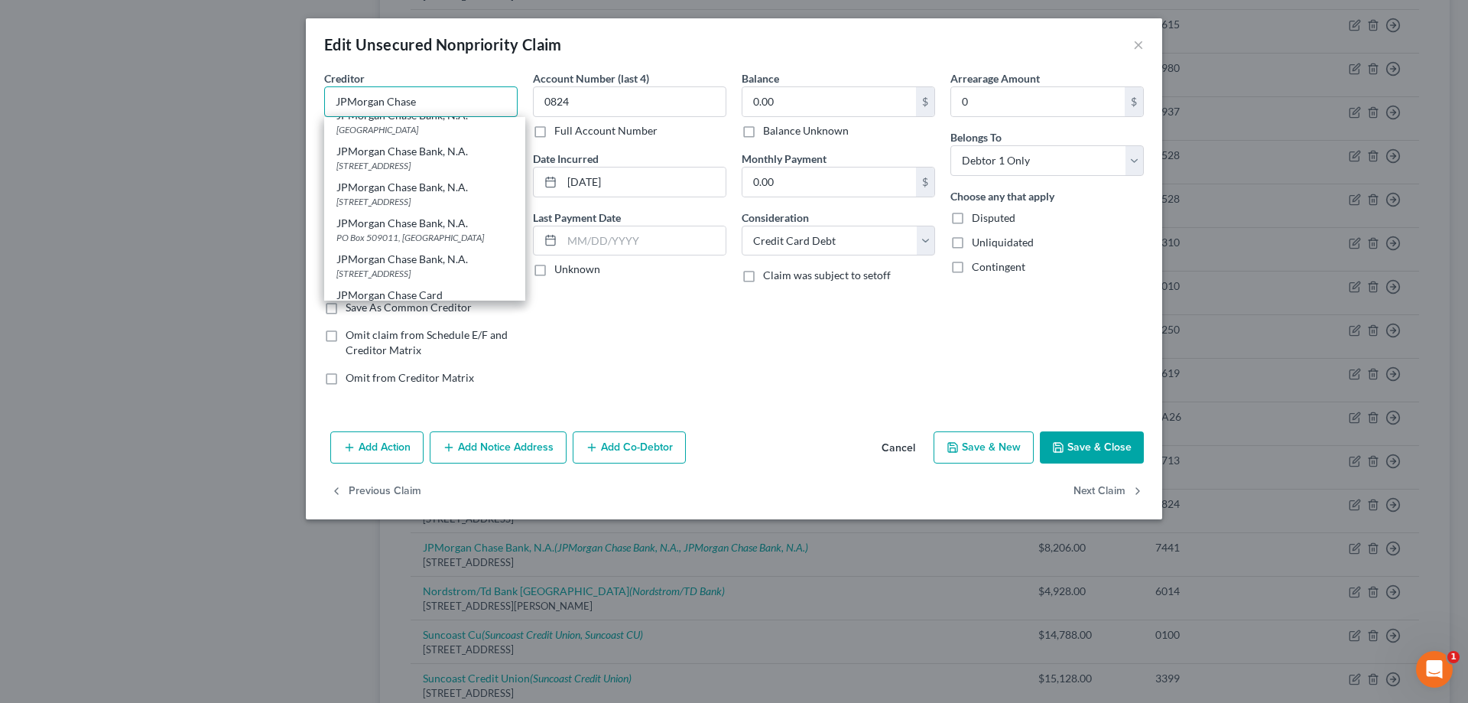
scroll to position [813, 0]
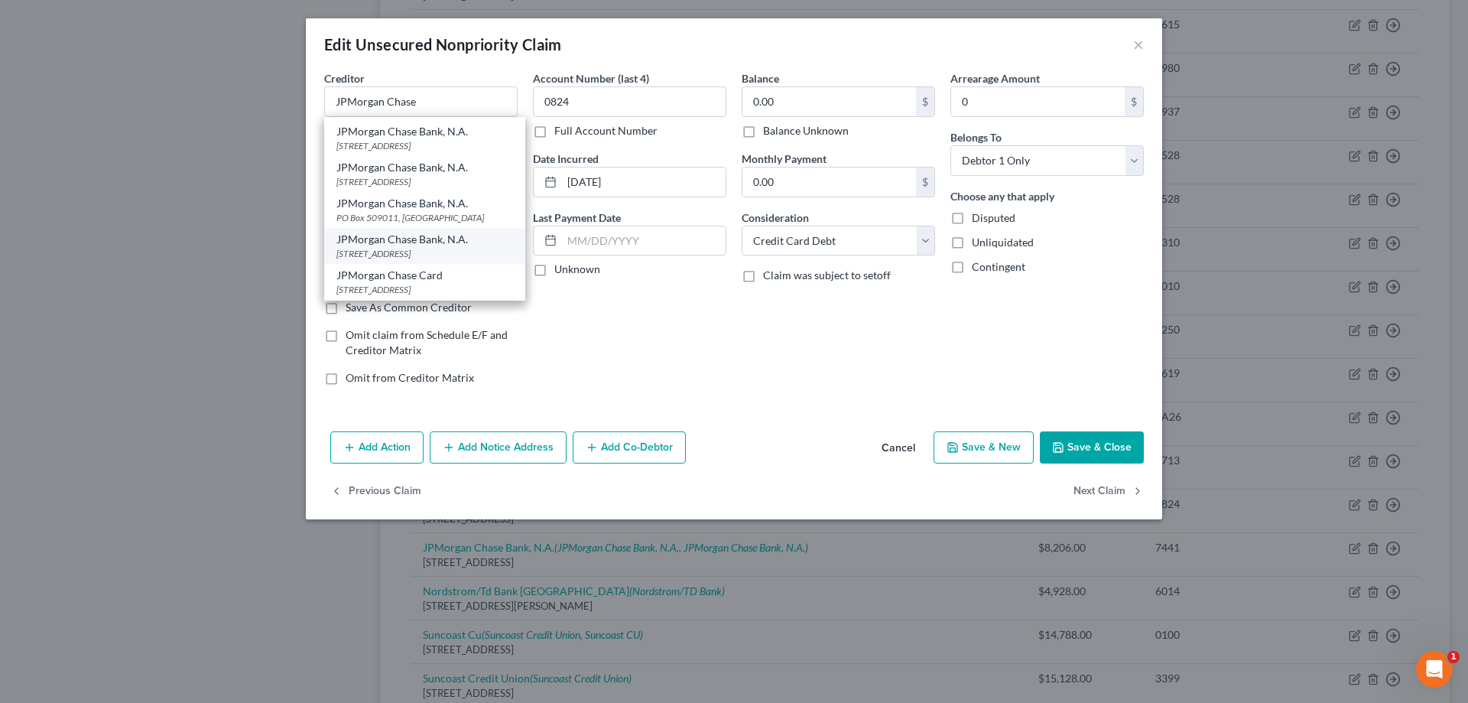
click at [398, 249] on div "[STREET_ADDRESS]" at bounding box center [424, 253] width 177 height 13
type input "JPMorgan Chase Bank, N.A."
type input "PO Box 15369"
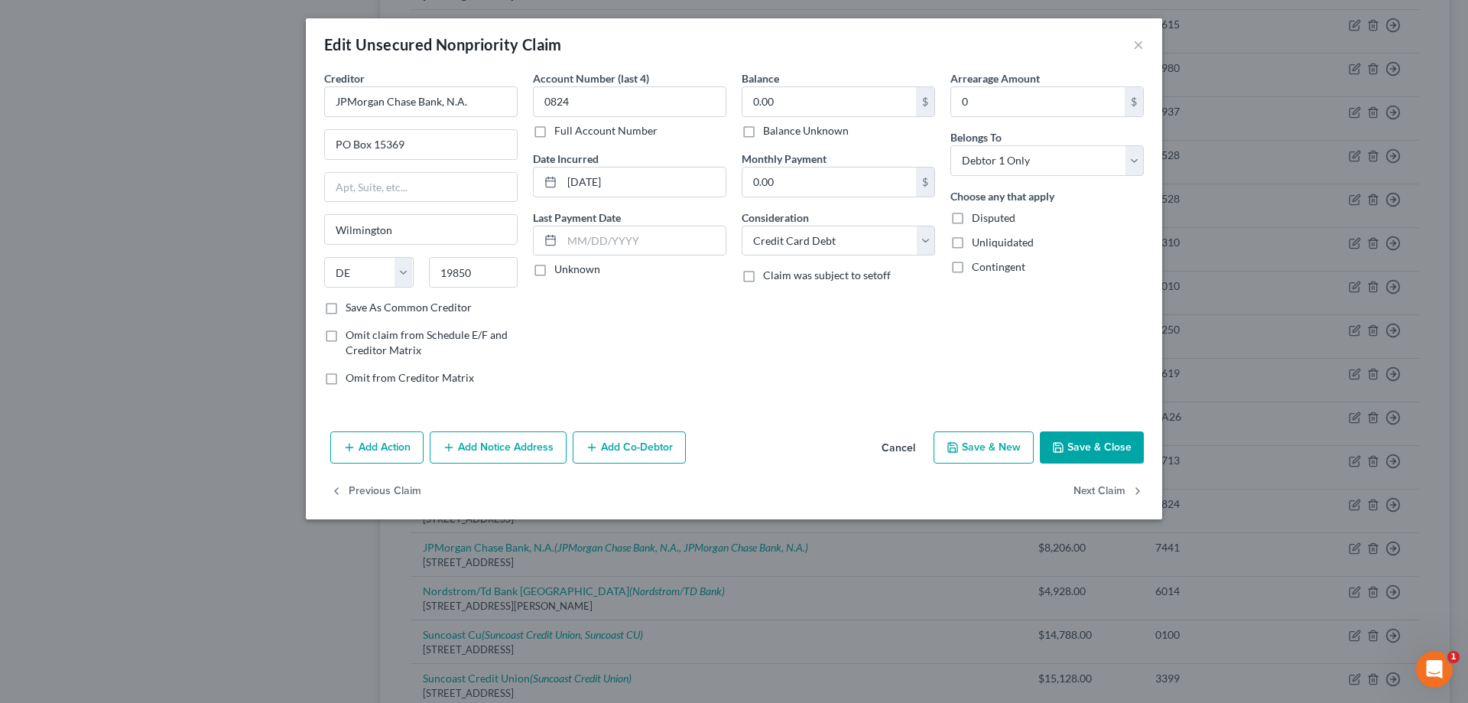
scroll to position [0, 0]
click at [1119, 455] on button "Save & Close" at bounding box center [1092, 447] width 104 height 32
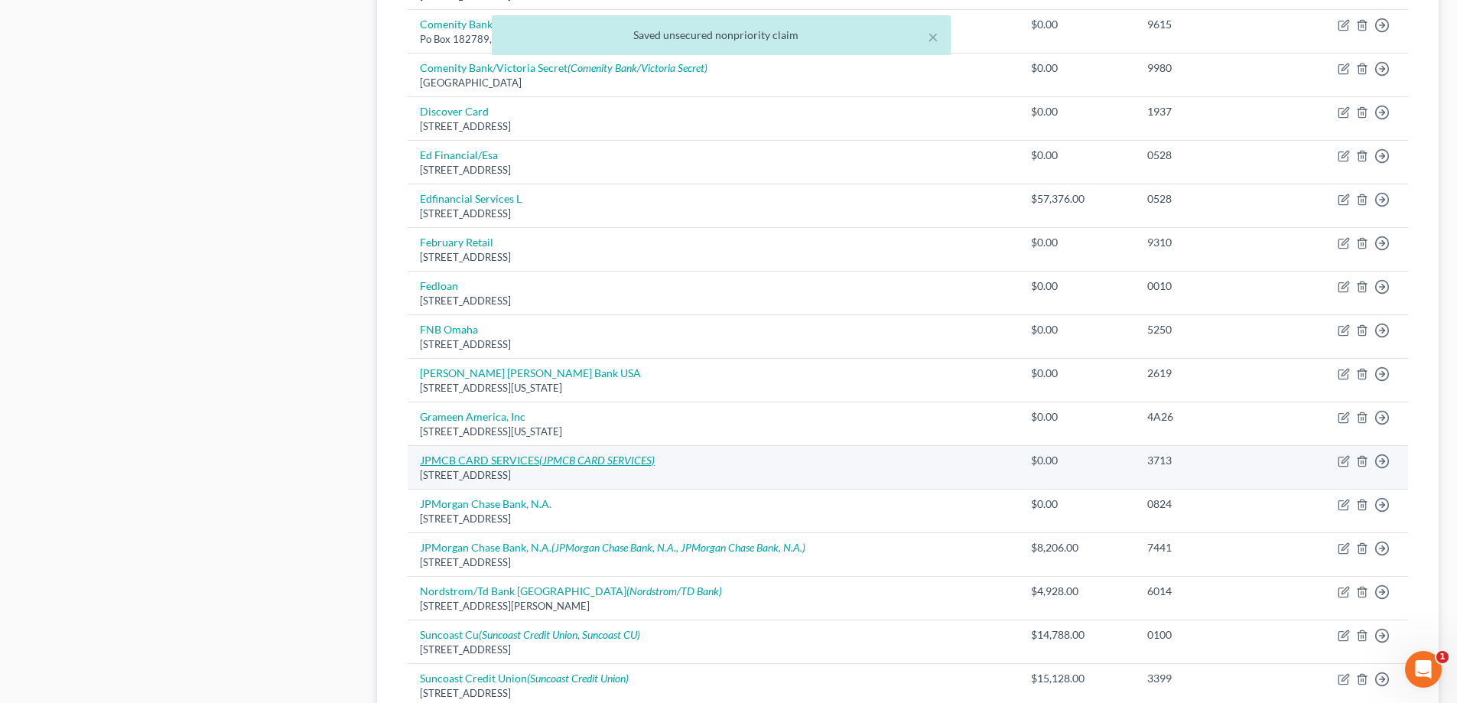
click at [523, 463] on link "JPMCB CARD SERVICES (JPMCB CARD SERVICES)" at bounding box center [537, 460] width 235 height 13
select select "7"
select select "2"
select select "0"
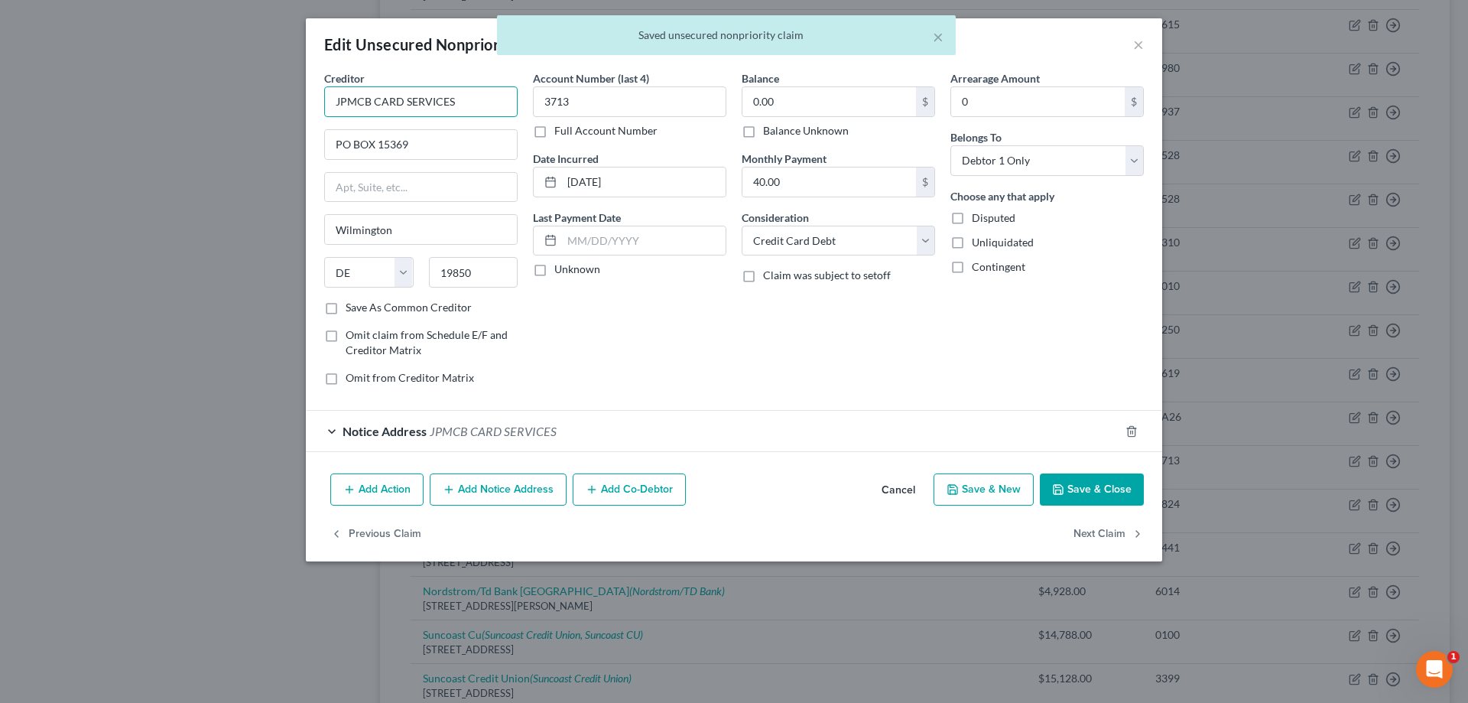
click at [502, 95] on input "JPMCB CARD SERVICES" at bounding box center [420, 101] width 193 height 31
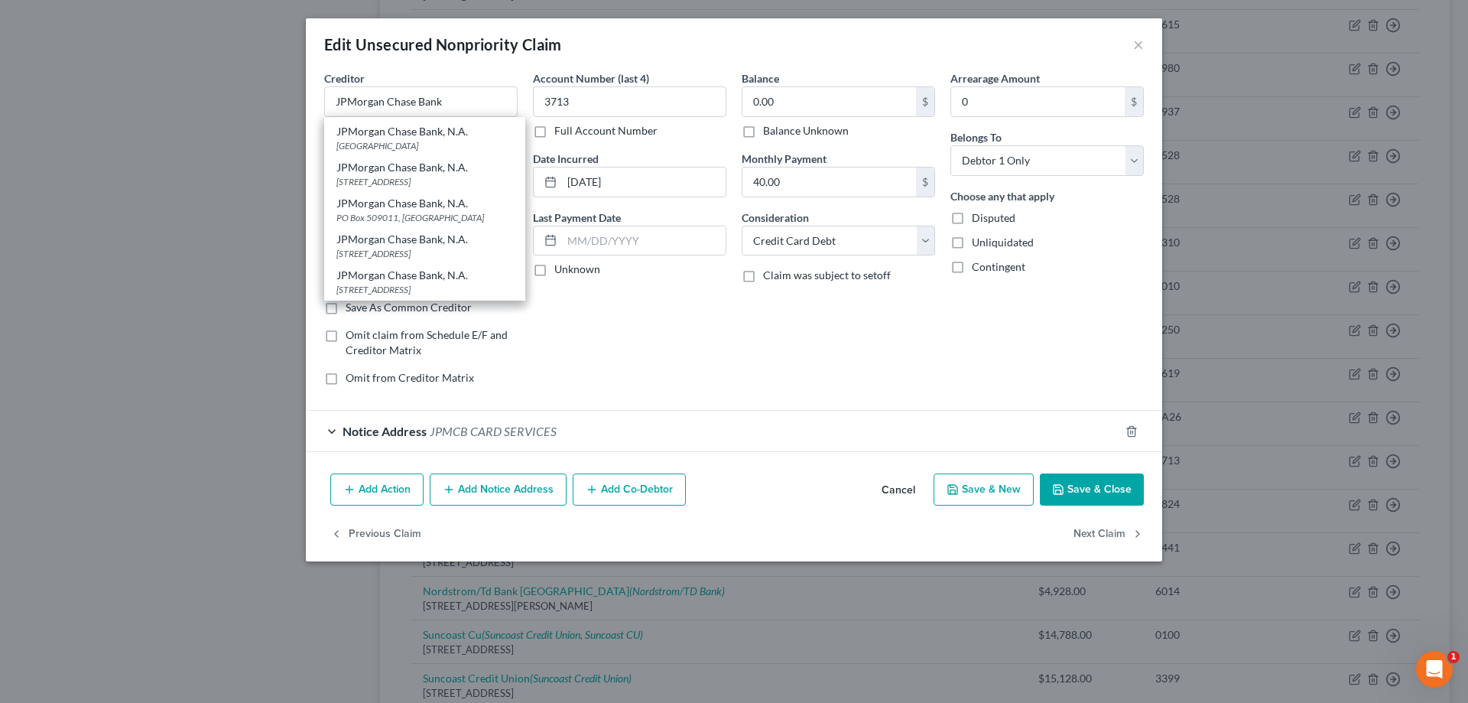
scroll to position [765, 0]
click at [447, 249] on div "[STREET_ADDRESS]" at bounding box center [424, 253] width 177 height 13
type input "JPMorgan Chase Bank, N.A."
type input "PO Box 15369"
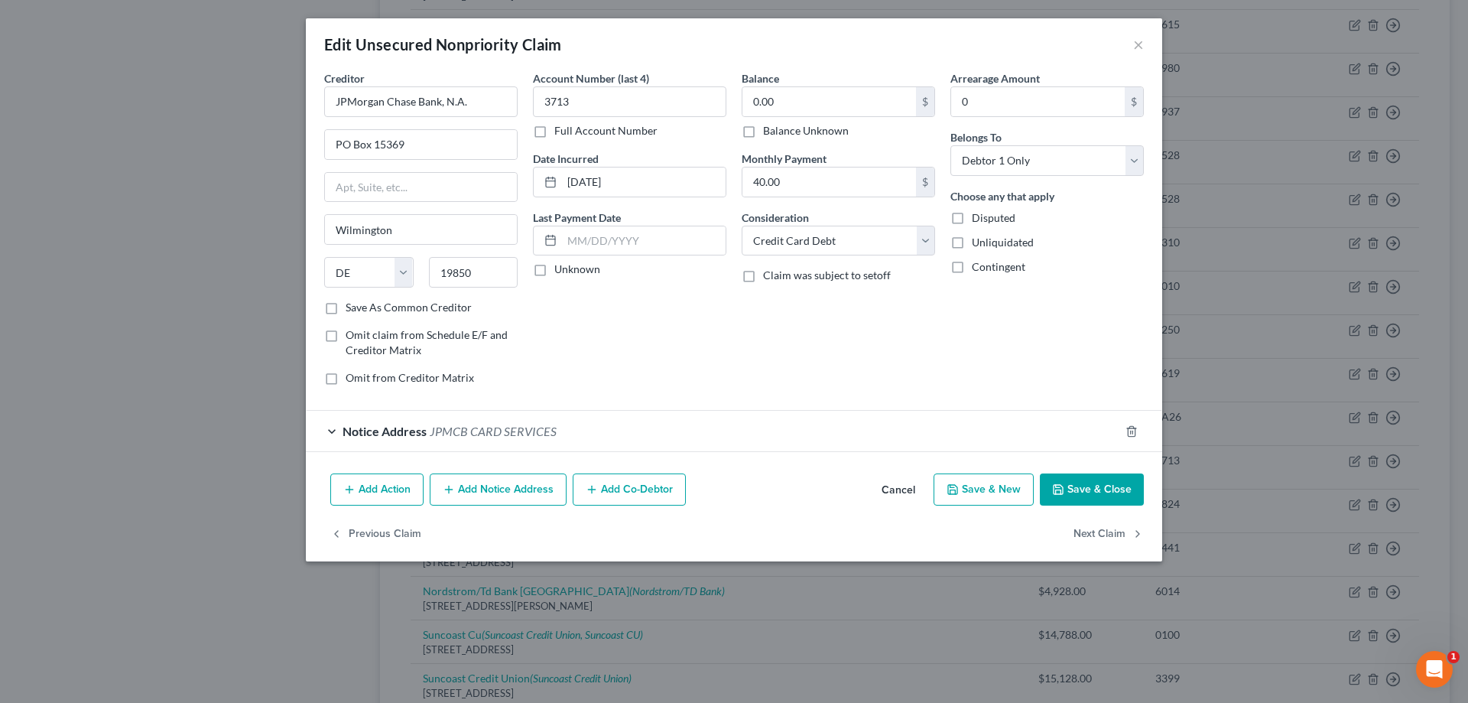
click at [692, 421] on div "Notice Address JPMCB CARD SERVICES" at bounding box center [713, 431] width 814 height 41
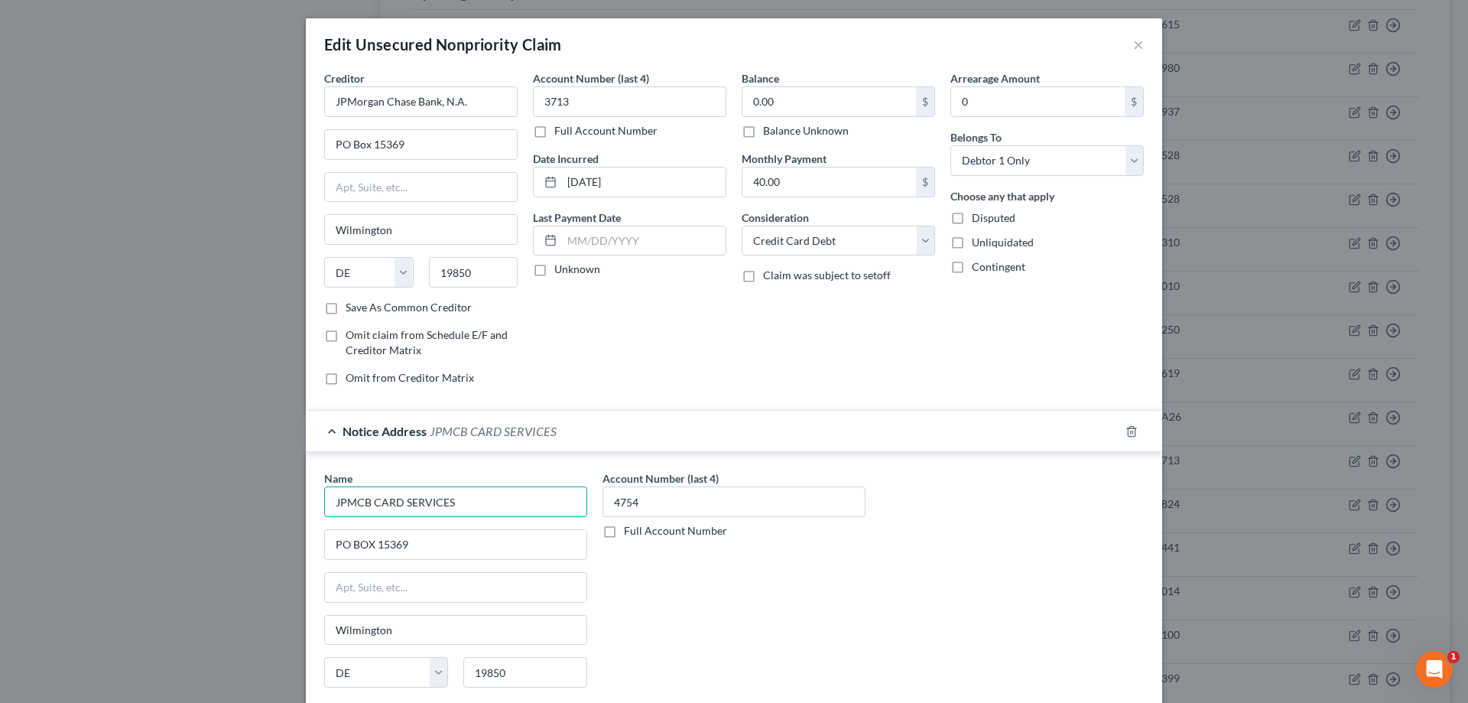
drag, startPoint x: 460, startPoint y: 503, endPoint x: 353, endPoint y: 519, distance: 108.2
click at [353, 519] on div "Name * JPMCB CARD SERVICES PO BOX 15369 [GEOGRAPHIC_DATA] [US_STATE][GEOGRAPHIC…" at bounding box center [455, 592] width 263 height 245
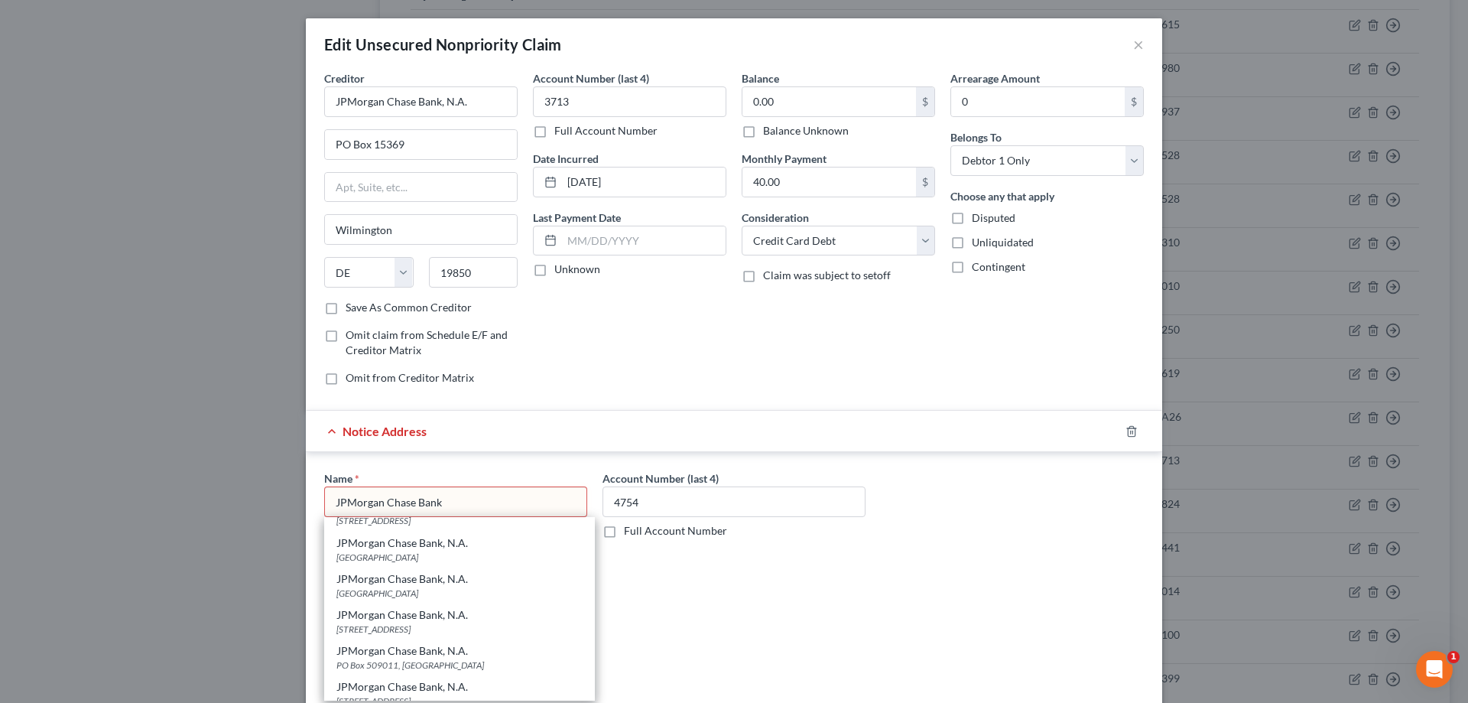
scroll to position [672, 0]
click at [434, 649] on div "[STREET_ADDRESS]" at bounding box center [459, 654] width 246 height 13
type input "JPMorgan Chase Bank, N.A."
type input "PO Box 15369"
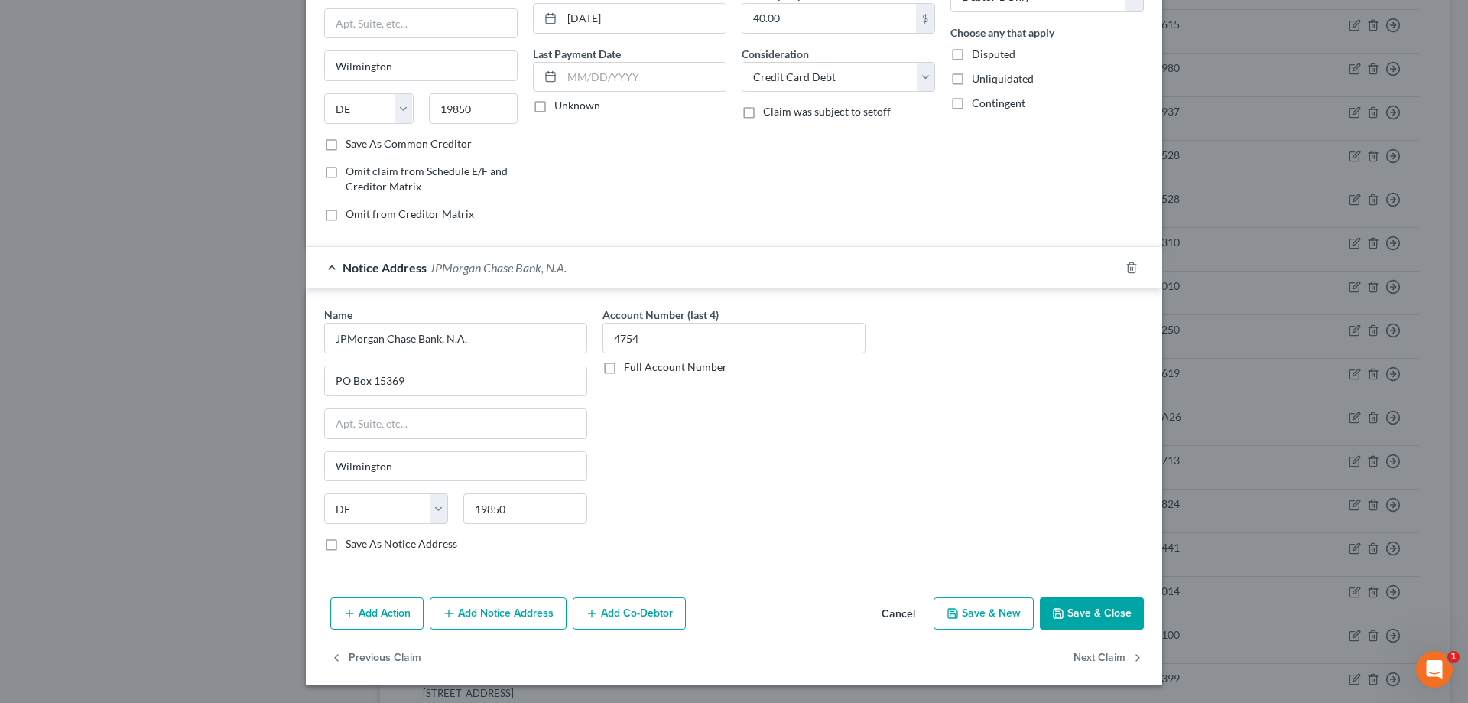
scroll to position [164, 0]
click at [1089, 614] on button "Save & Close" at bounding box center [1092, 613] width 104 height 32
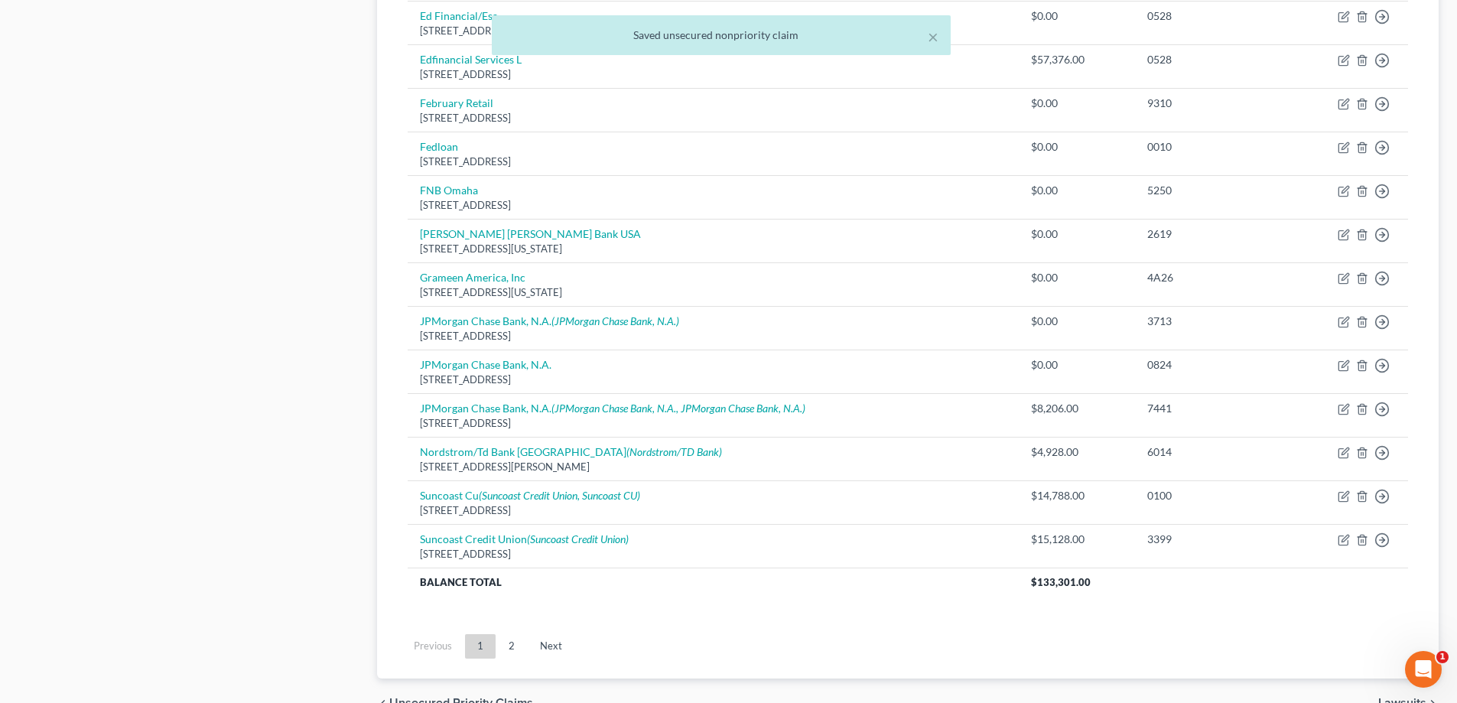
scroll to position [1063, 0]
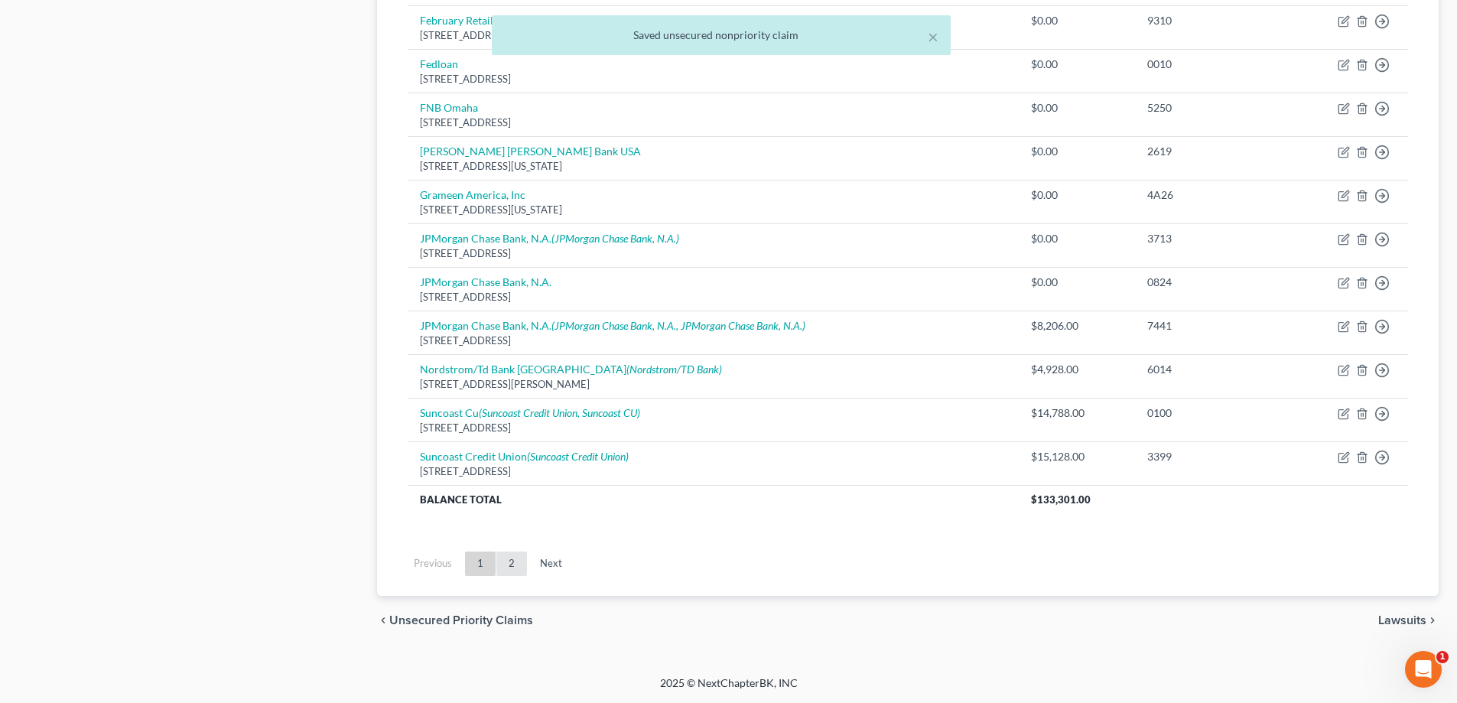
click at [515, 567] on link "2" at bounding box center [511, 563] width 31 height 24
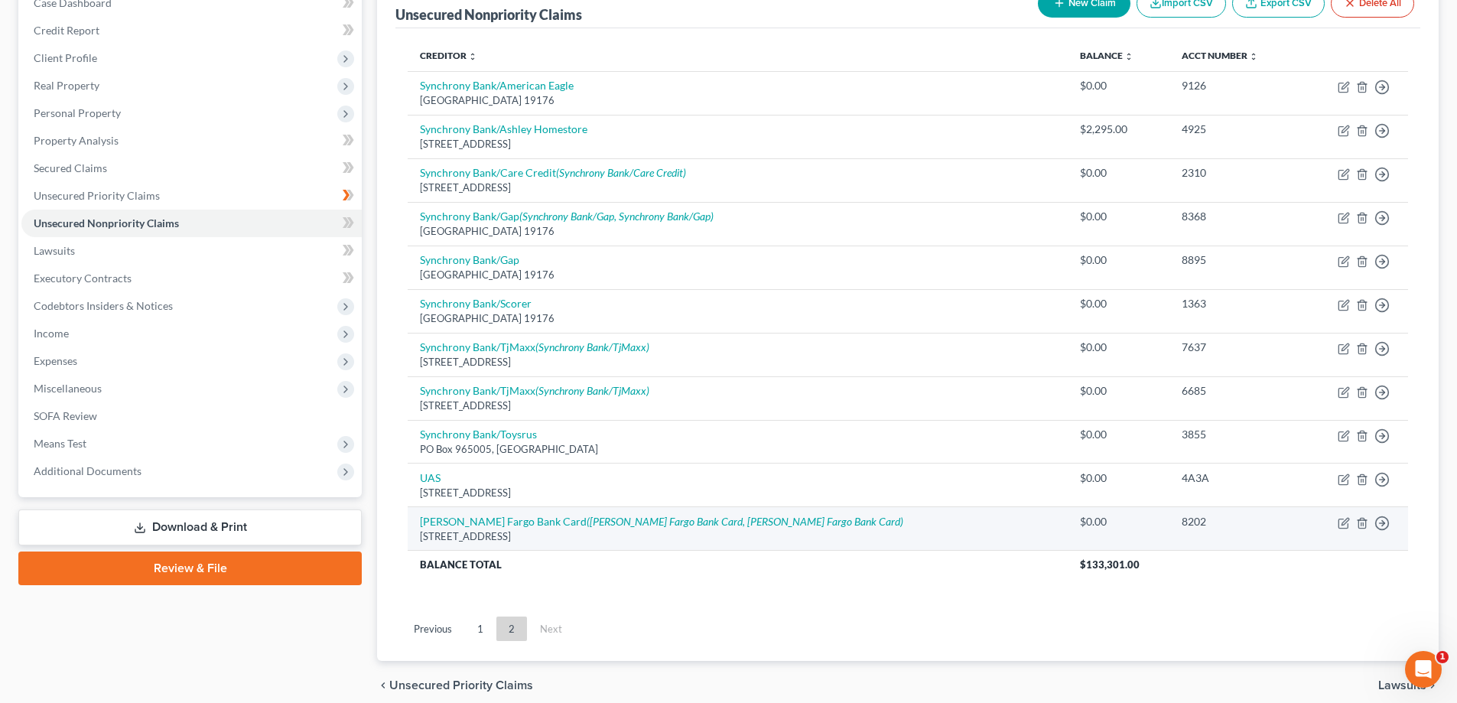
scroll to position [82, 0]
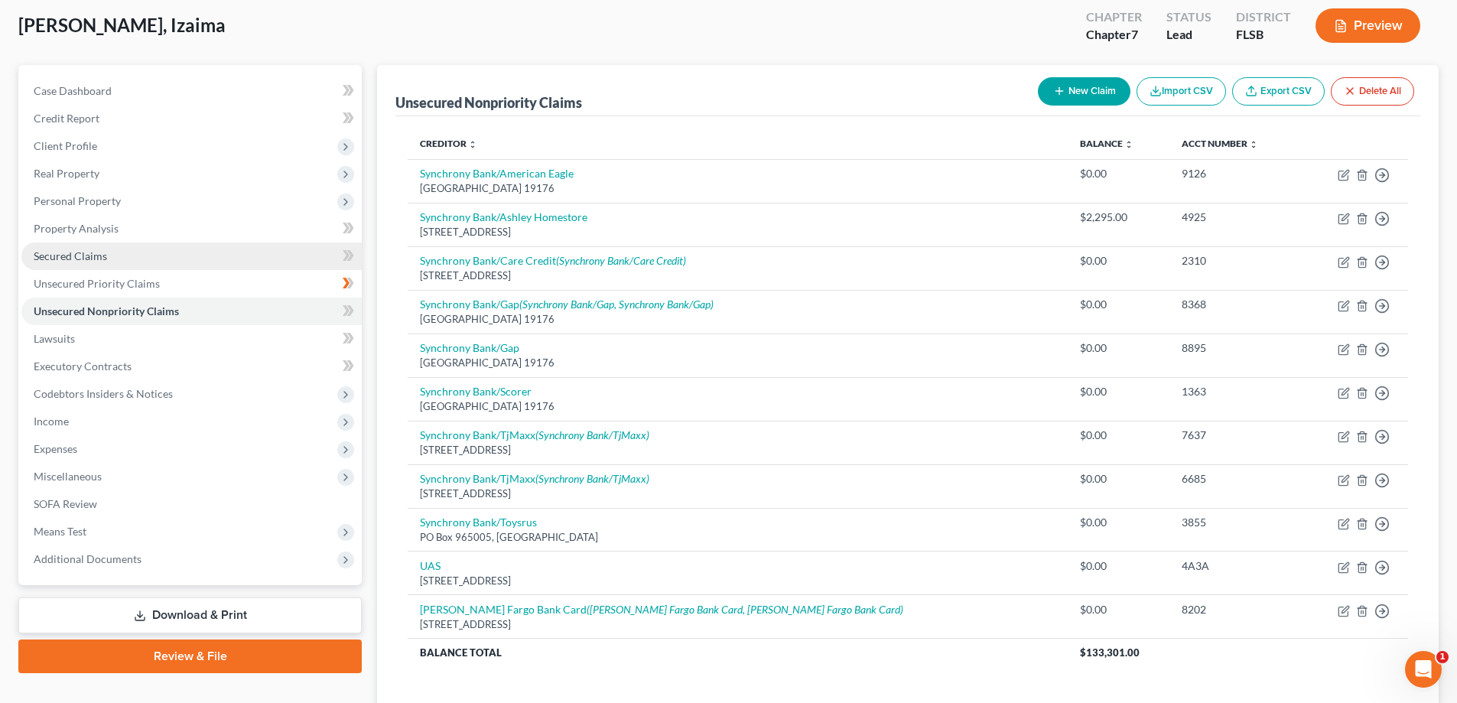
click at [76, 258] on span "Secured Claims" at bounding box center [70, 255] width 73 height 13
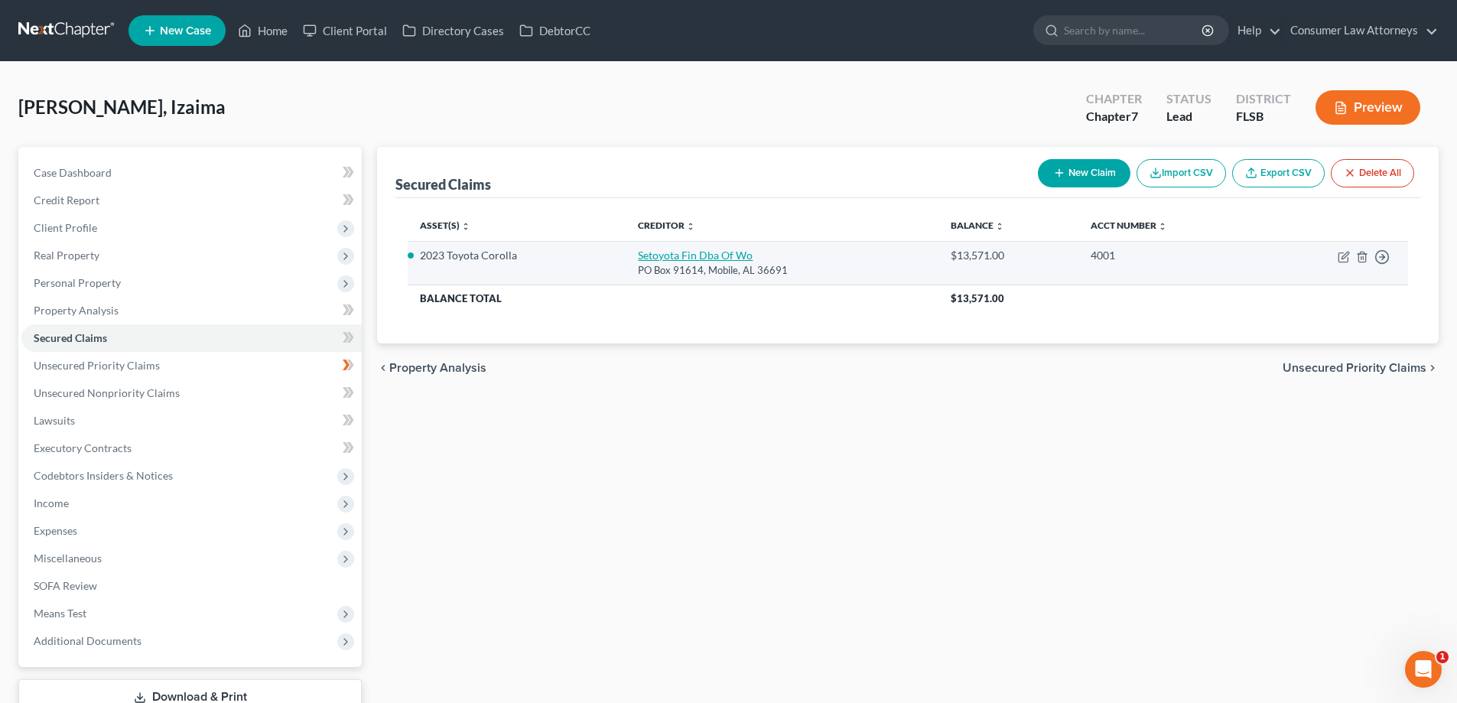
click at [650, 261] on link "Setoyota Fin Dba Of Wo" at bounding box center [695, 255] width 115 height 13
select select "0"
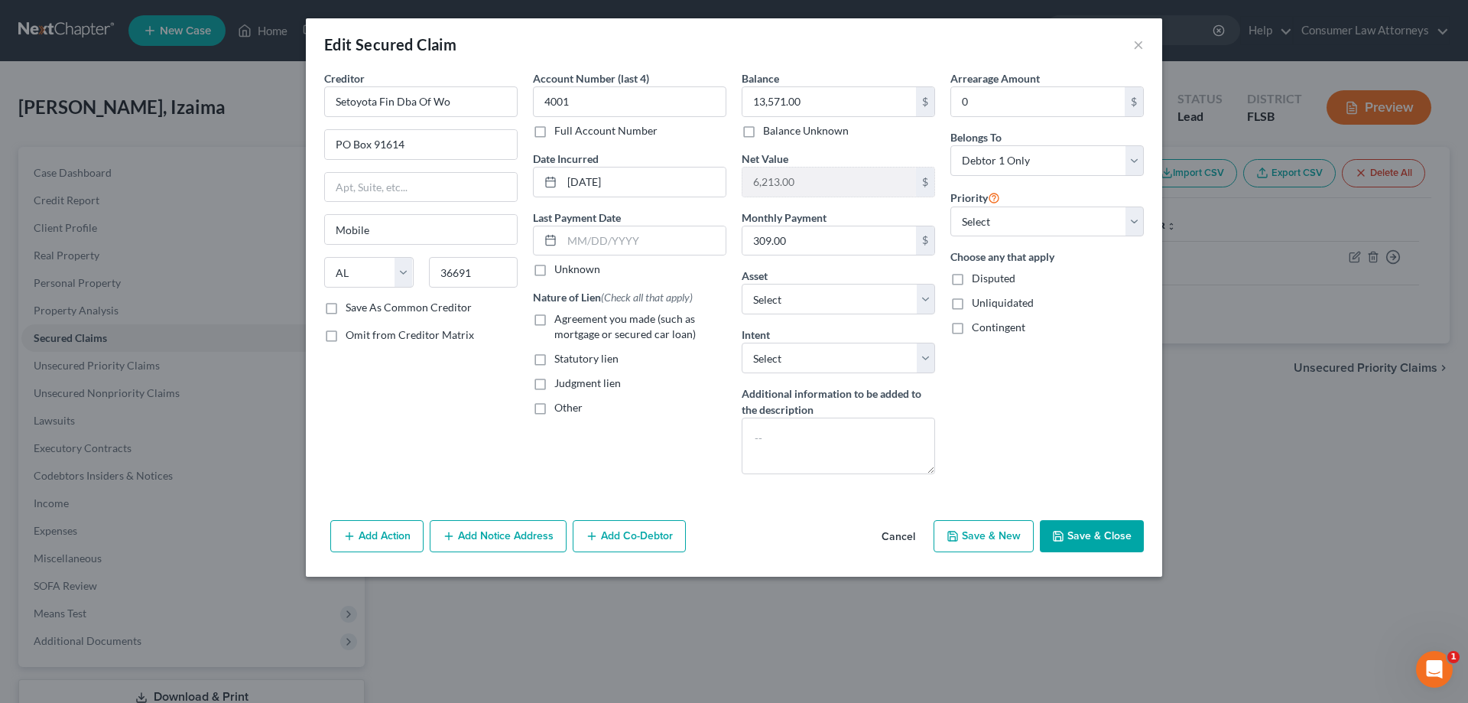
drag, startPoint x: 1117, startPoint y: 528, endPoint x: 1171, endPoint y: 523, distance: 54.6
click at [1119, 530] on button "Save & Close" at bounding box center [1092, 536] width 104 height 32
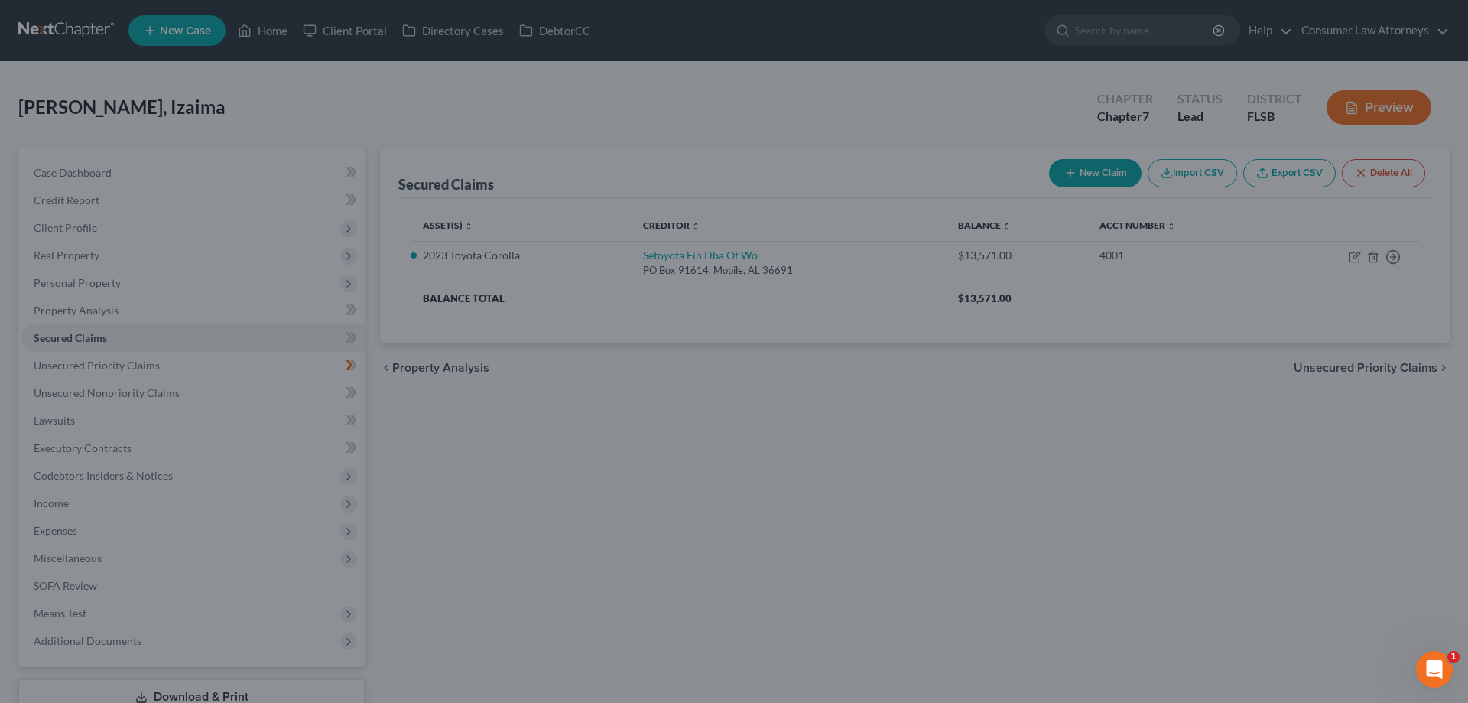
select select "5"
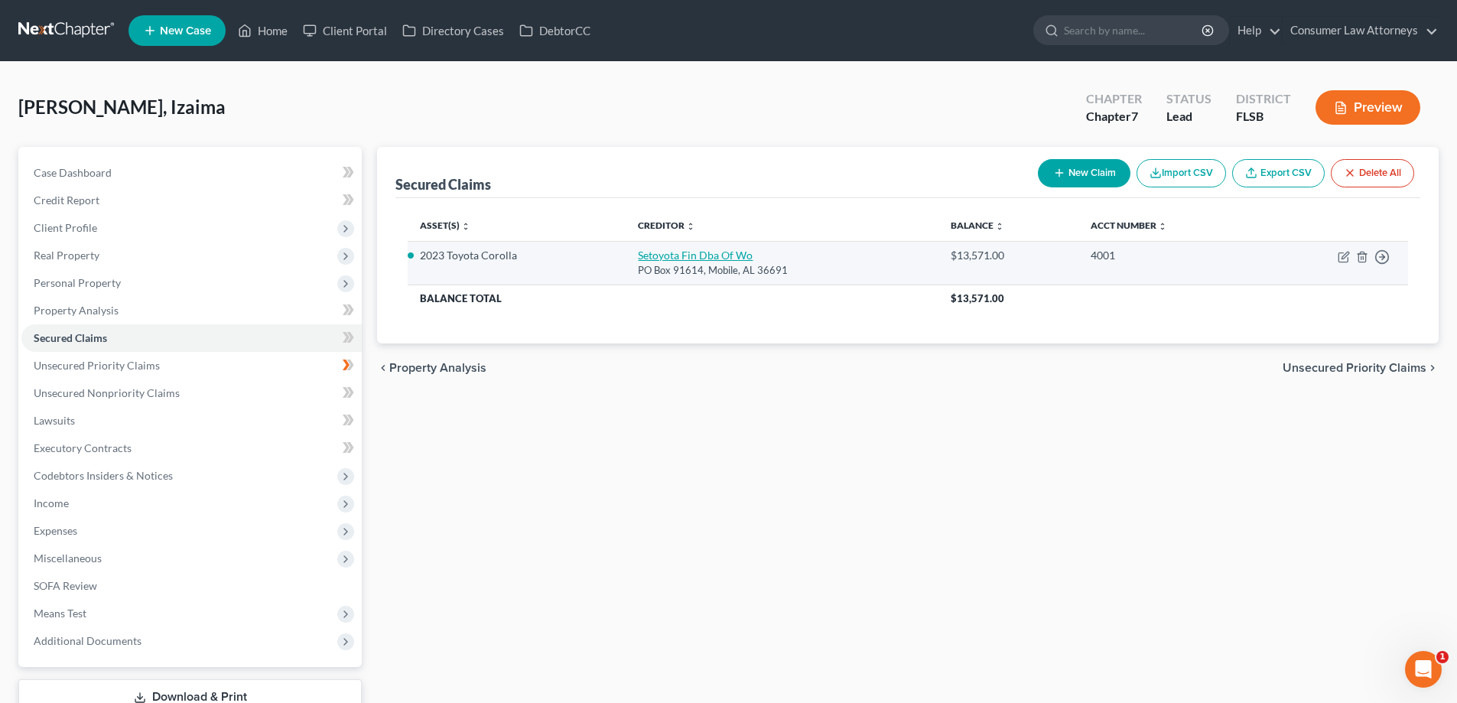
click at [675, 256] on link "Setoyota Fin Dba Of Wo" at bounding box center [695, 255] width 115 height 13
select select "0"
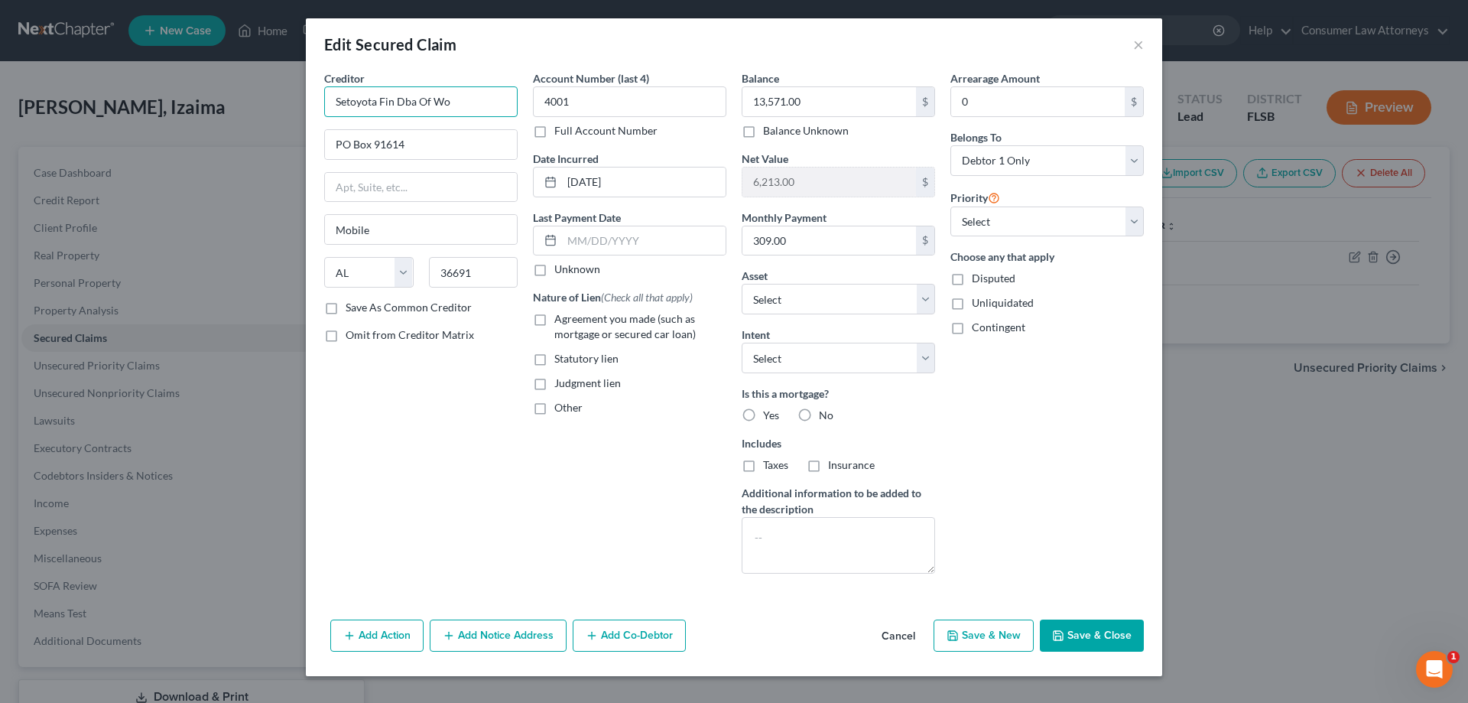
drag, startPoint x: 460, startPoint y: 102, endPoint x: 319, endPoint y: 101, distance: 140.7
click at [319, 101] on div "Creditor * Setoyota Fin Dba Of Wo PO Box 91614 Mobile State [US_STATE][GEOGRAPH…" at bounding box center [421, 327] width 209 height 515
type input "Southeast Toyota Finance"
drag, startPoint x: 461, startPoint y: 106, endPoint x: 310, endPoint y: 113, distance: 150.8
click at [310, 113] on div "Creditor * Southeast Toyota Finance PO Box 91614 Mobile State [US_STATE] AK AR …" at bounding box center [734, 341] width 857 height 543
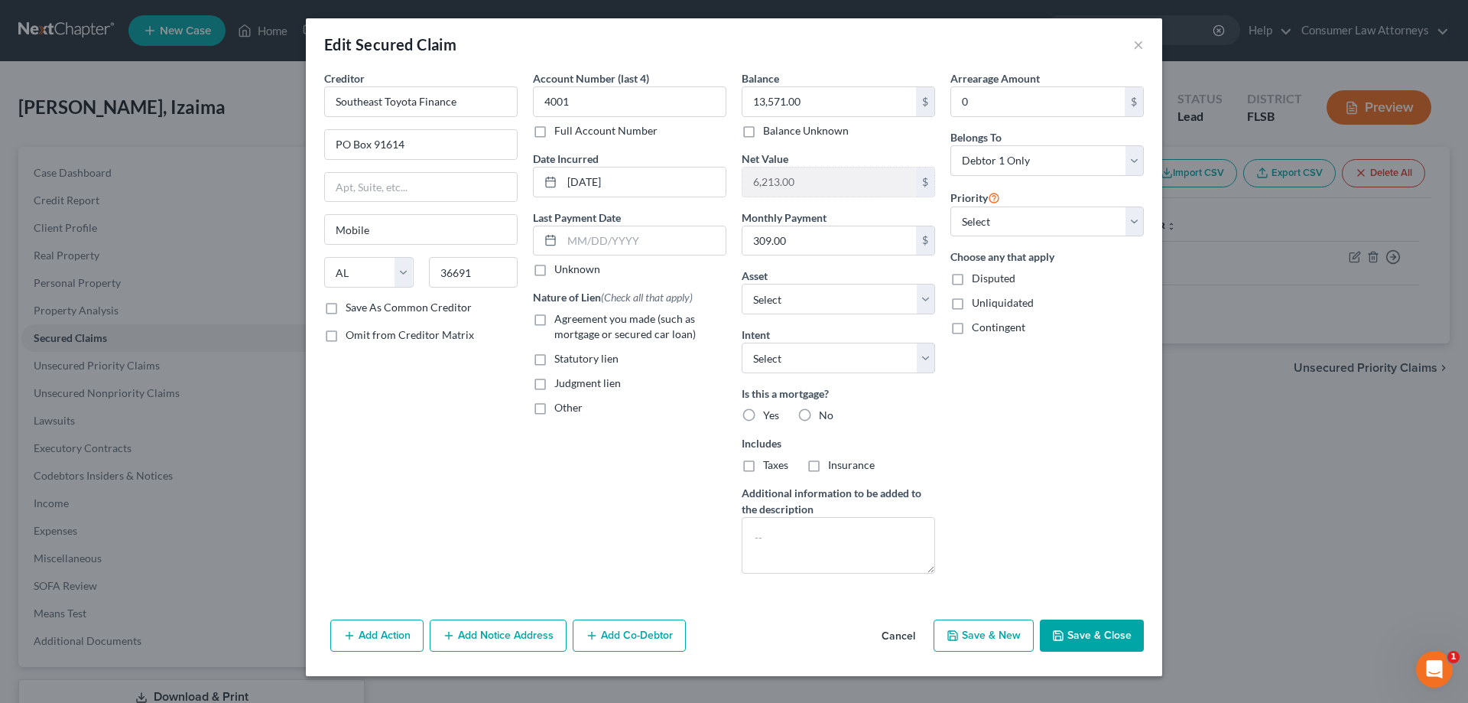
click at [506, 636] on button "Add Notice Address" at bounding box center [498, 635] width 137 height 32
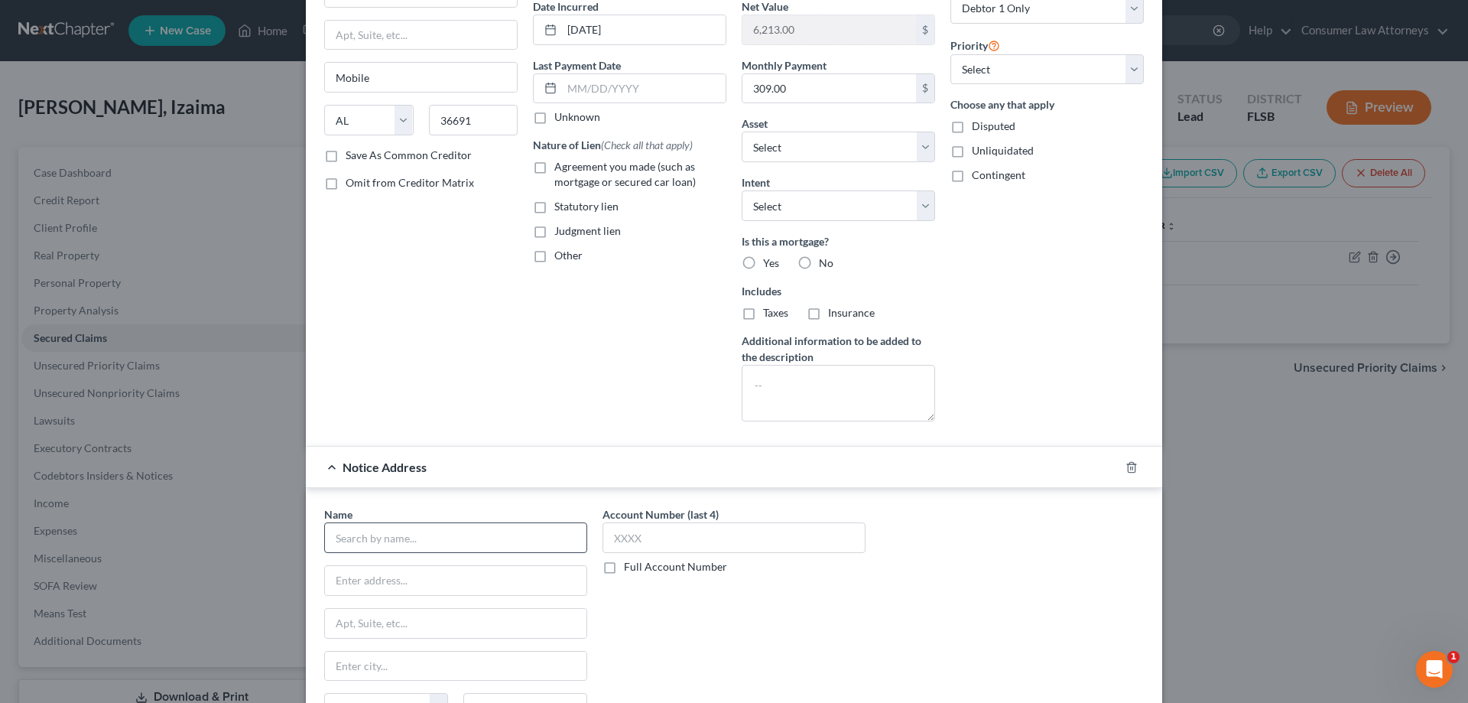
scroll to position [153, 0]
click at [520, 544] on input "text" at bounding box center [455, 537] width 263 height 31
paste input "Southeast Toyota Finance"
type input "Southeast Toyota Finance"
type input "PO Box 991817"
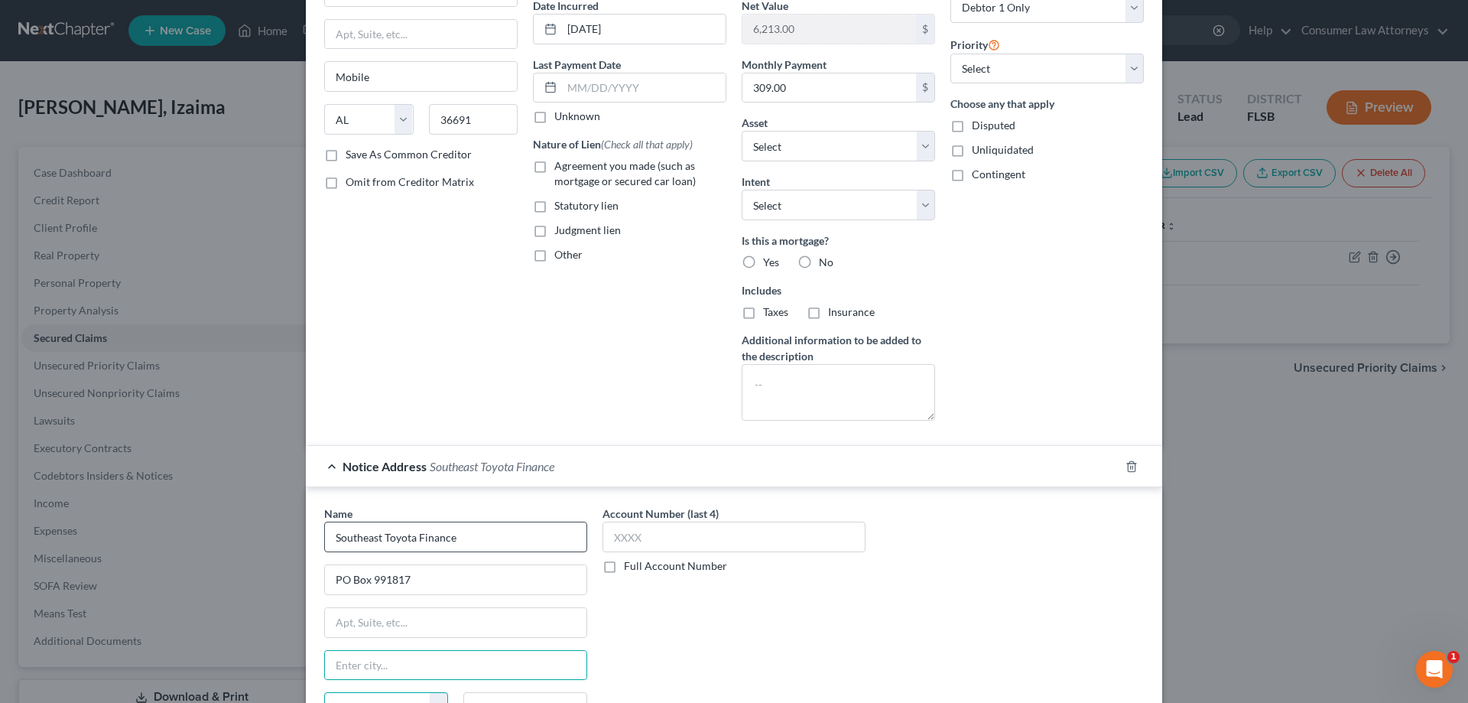
scroll to position [173, 0]
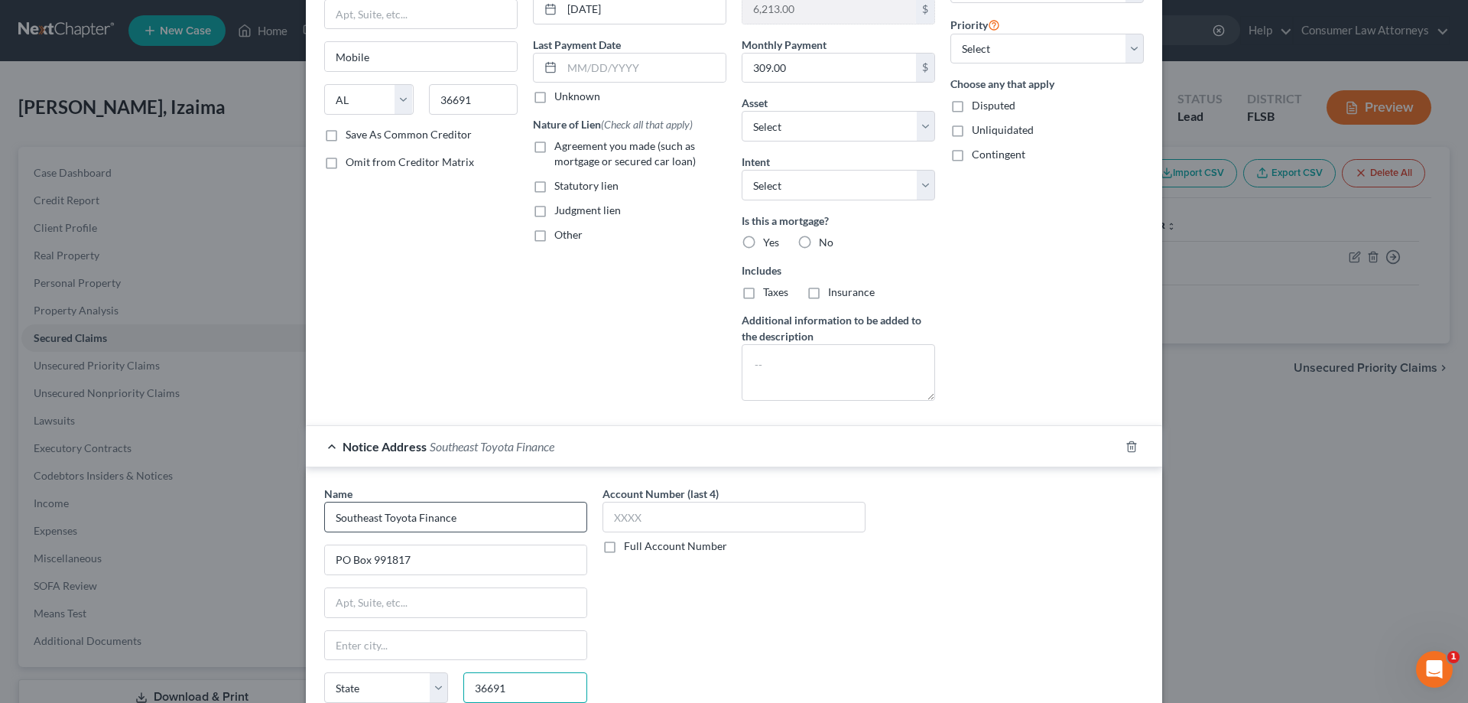
type input "36691"
type input "Mobile"
select select "0"
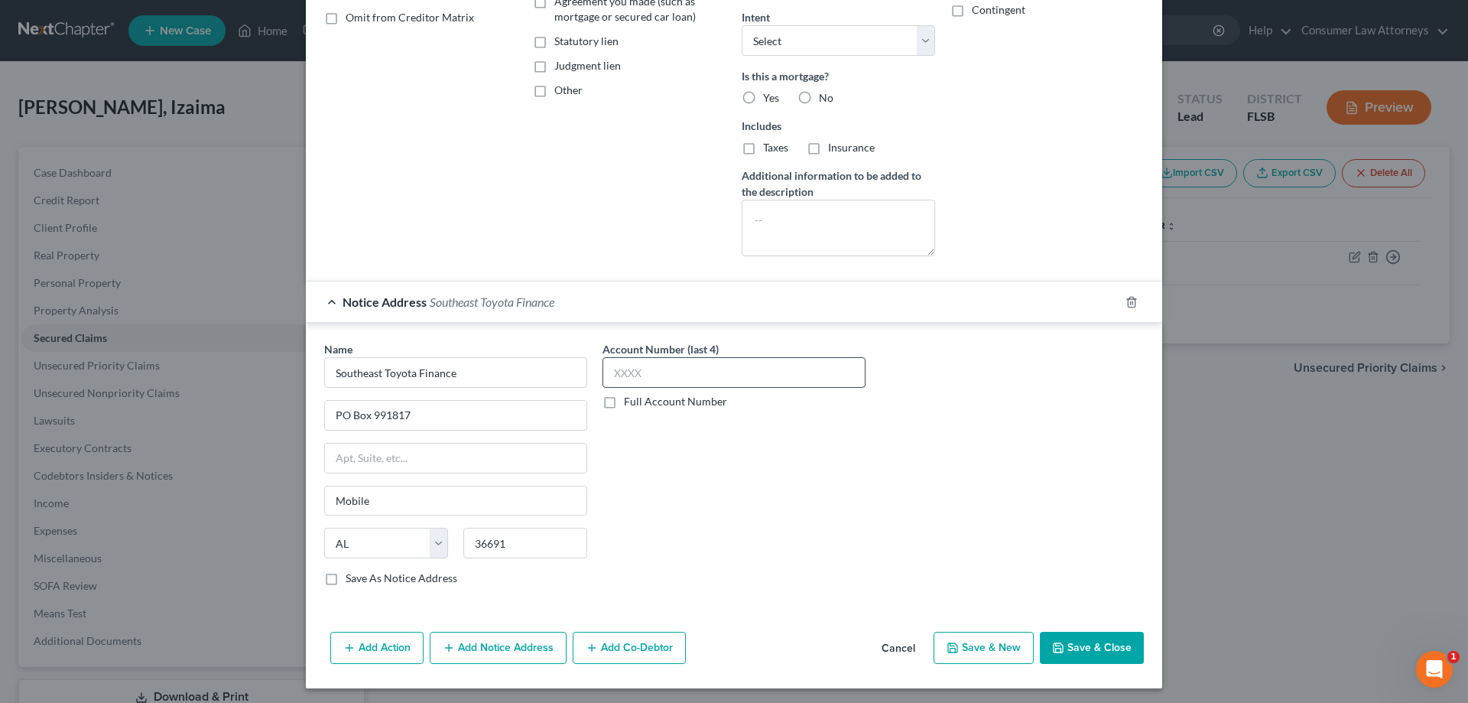
scroll to position [321, 0]
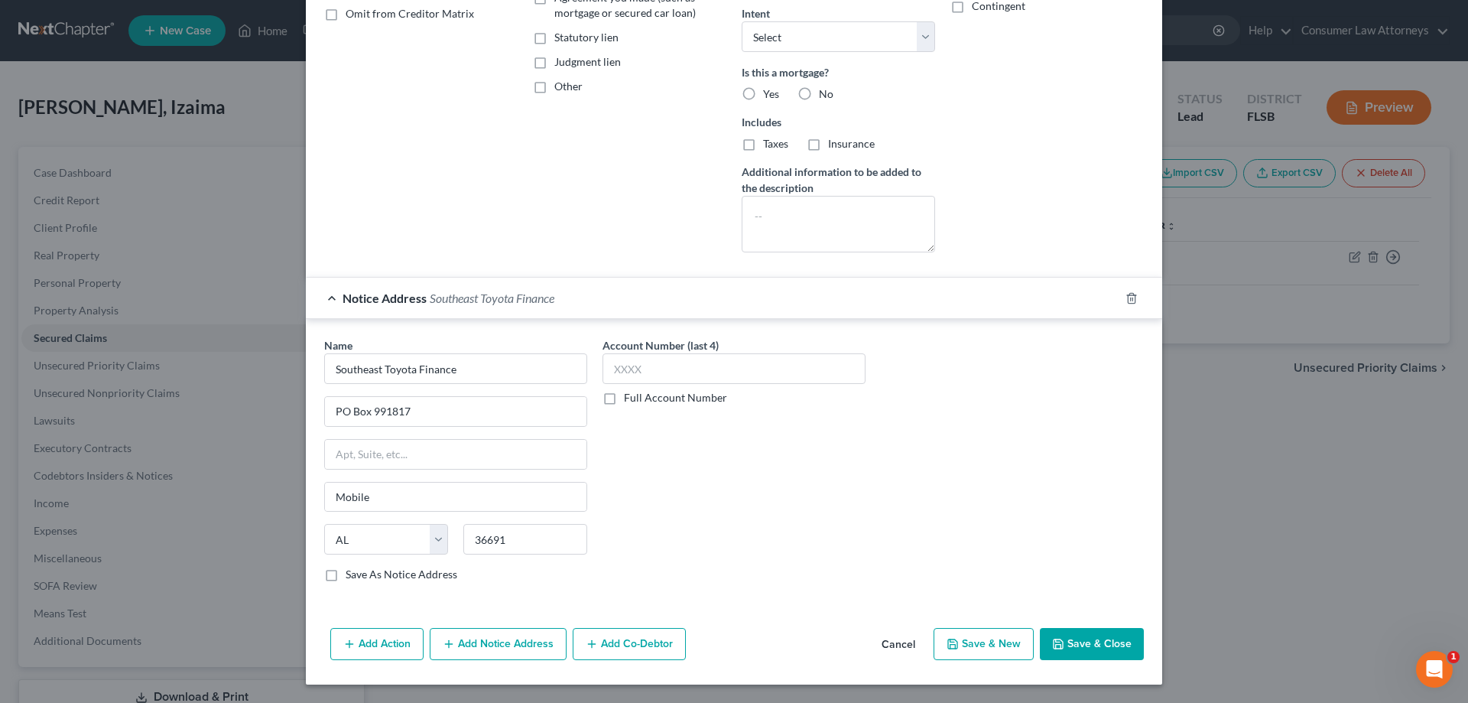
click at [494, 643] on button "Add Notice Address" at bounding box center [498, 644] width 137 height 32
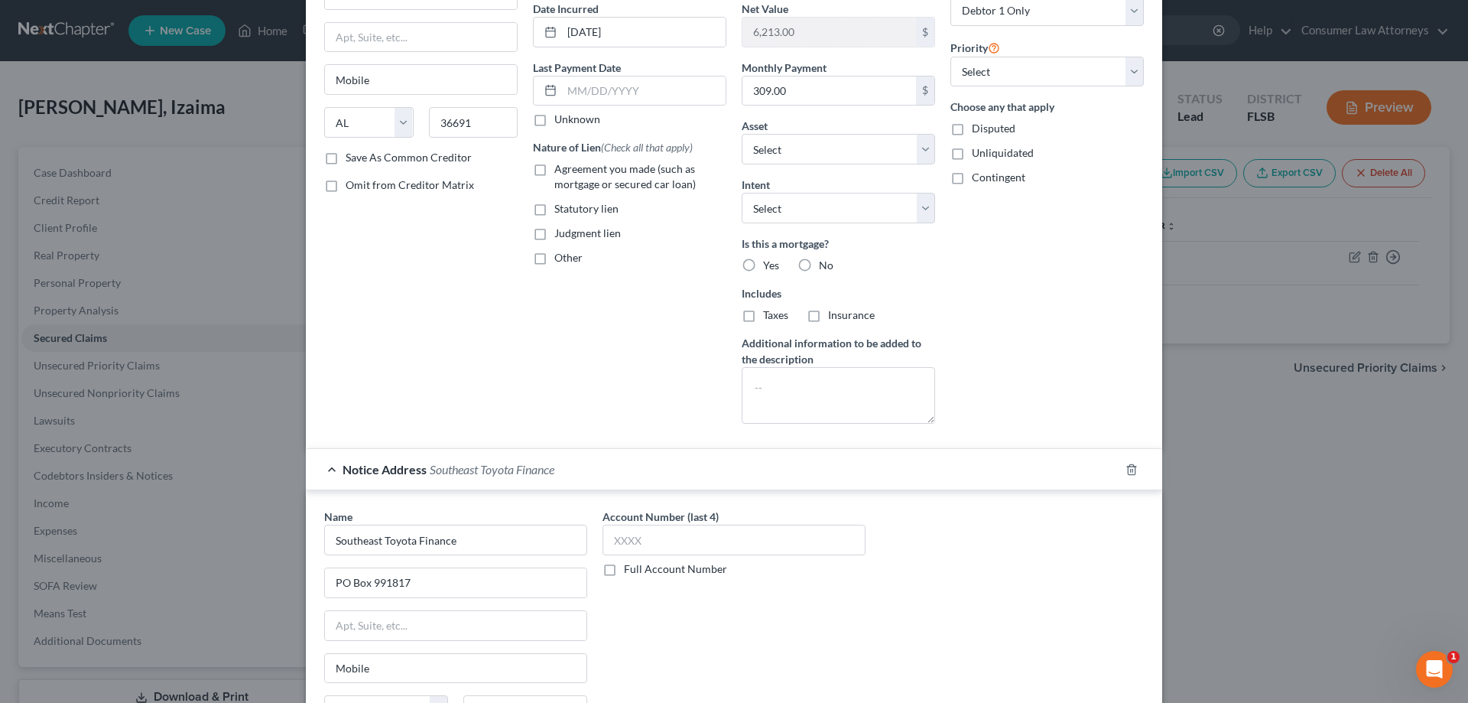
scroll to position [382, 0]
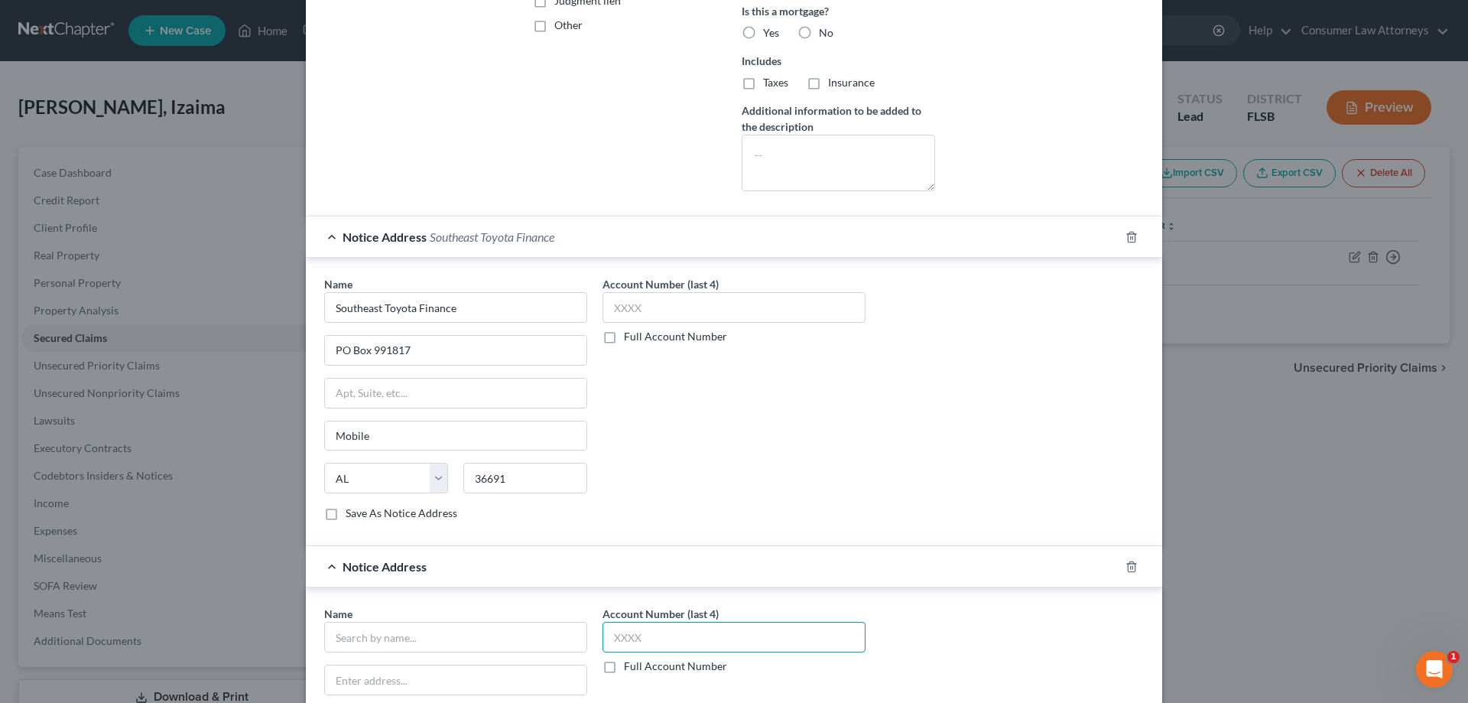
click at [689, 635] on input "text" at bounding box center [734, 637] width 263 height 31
type input "4001"
click at [545, 626] on input "text" at bounding box center [455, 637] width 263 height 31
paste input "Southeast Toyota Finance"
type input "Southeast Toyota Finance"
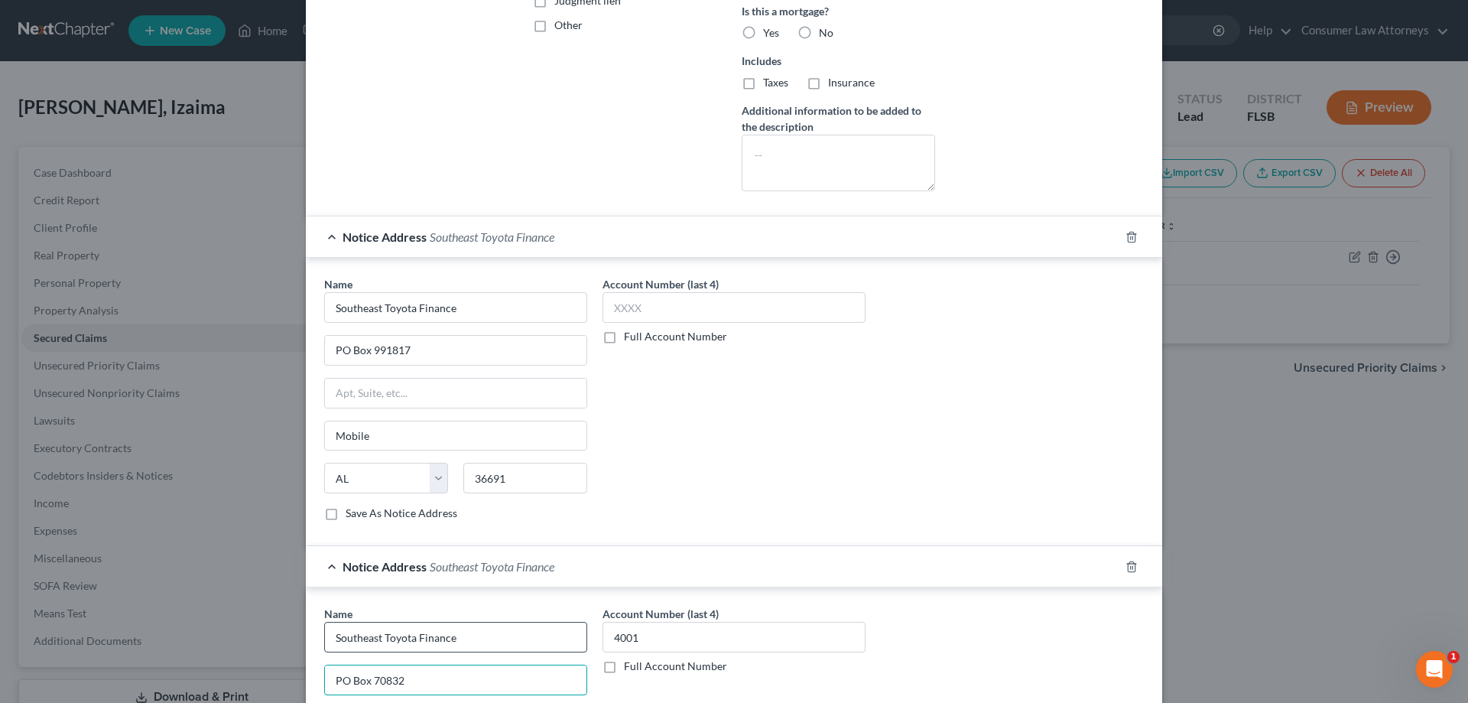
type input "PO Box 70832"
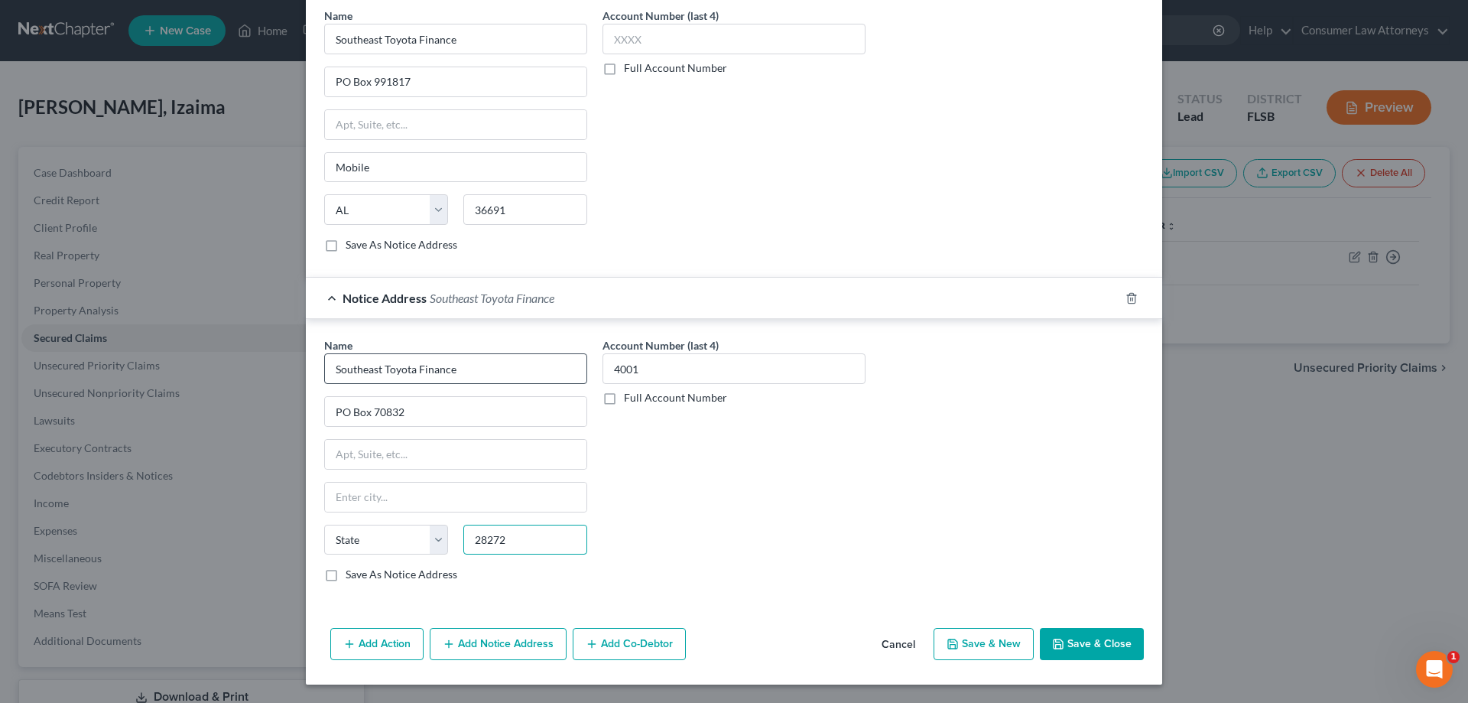
type input "28272"
type input "Charlotte"
select select "28"
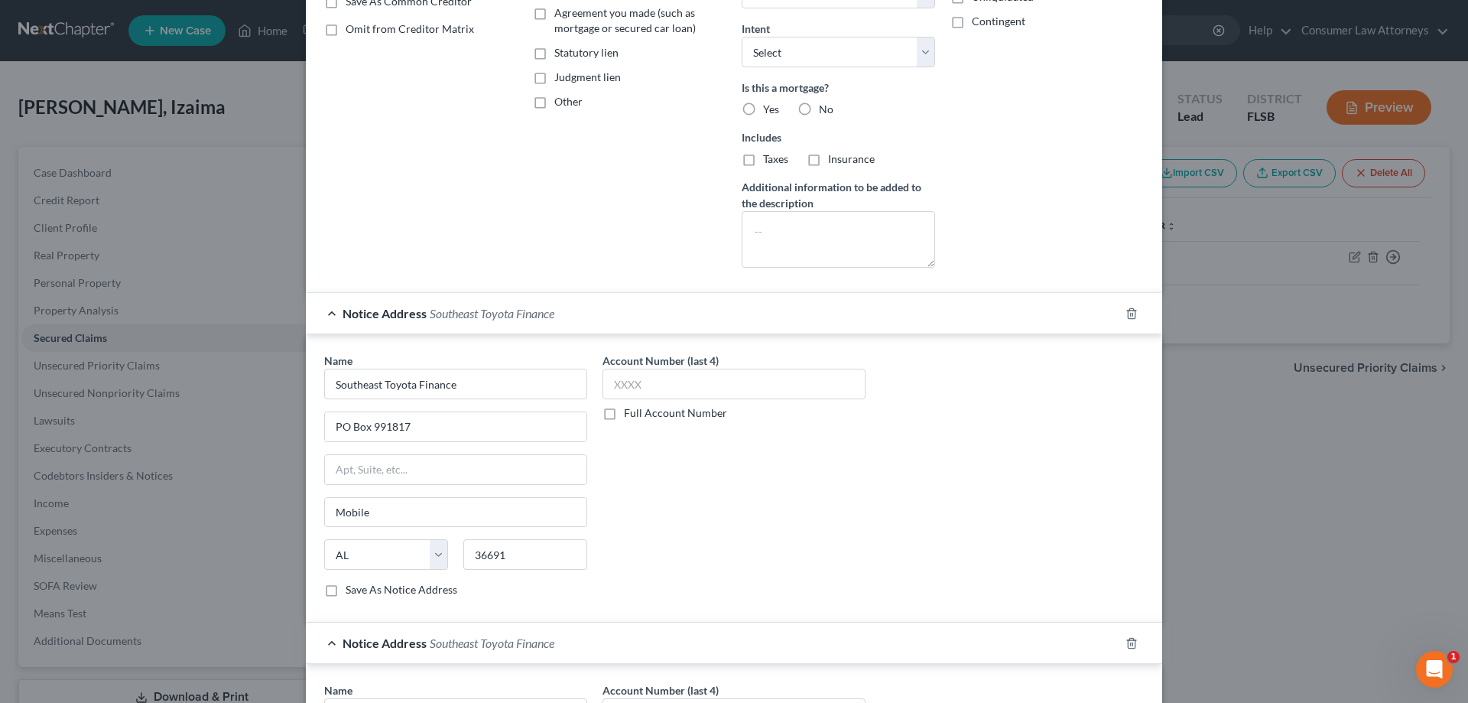
scroll to position [192, 0]
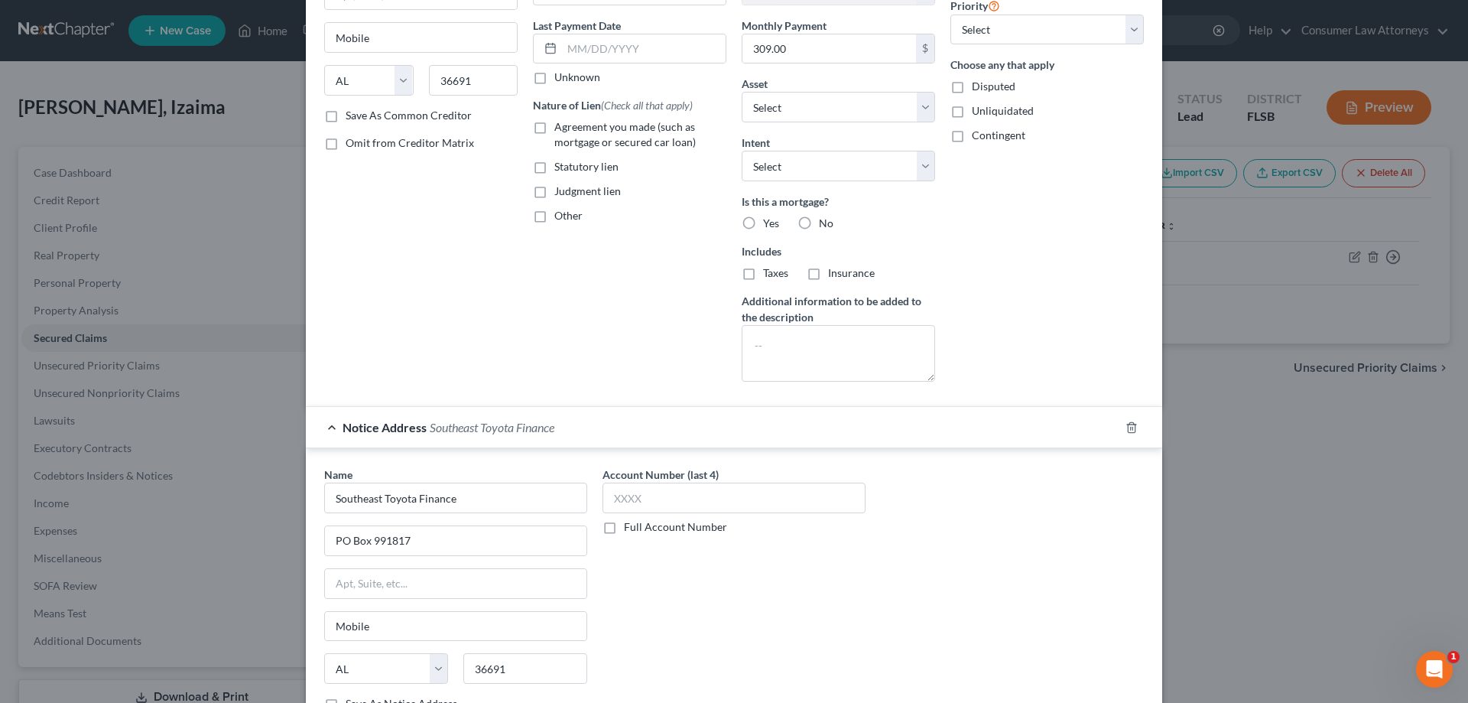
click at [819, 221] on label "No" at bounding box center [826, 223] width 15 height 15
click at [825, 221] on input "No" at bounding box center [830, 221] width 10 height 10
radio input "true"
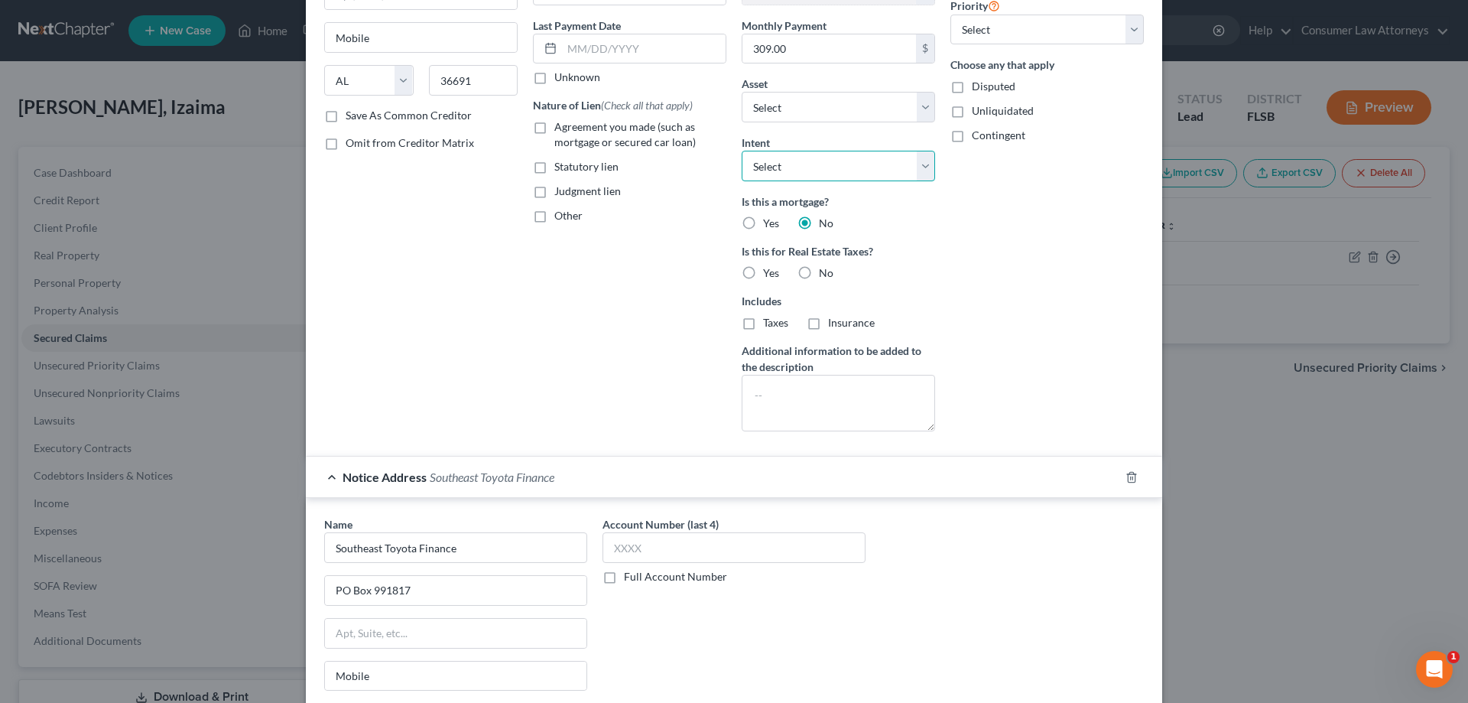
click at [792, 172] on select "Select Surrender Redeem Reaffirm Avoid Other" at bounding box center [838, 166] width 193 height 31
select select "2"
click at [742, 151] on select "Select Surrender Redeem Reaffirm Avoid Other" at bounding box center [838, 166] width 193 height 31
click at [819, 275] on label "No" at bounding box center [826, 272] width 15 height 15
click at [825, 275] on input "No" at bounding box center [830, 270] width 10 height 10
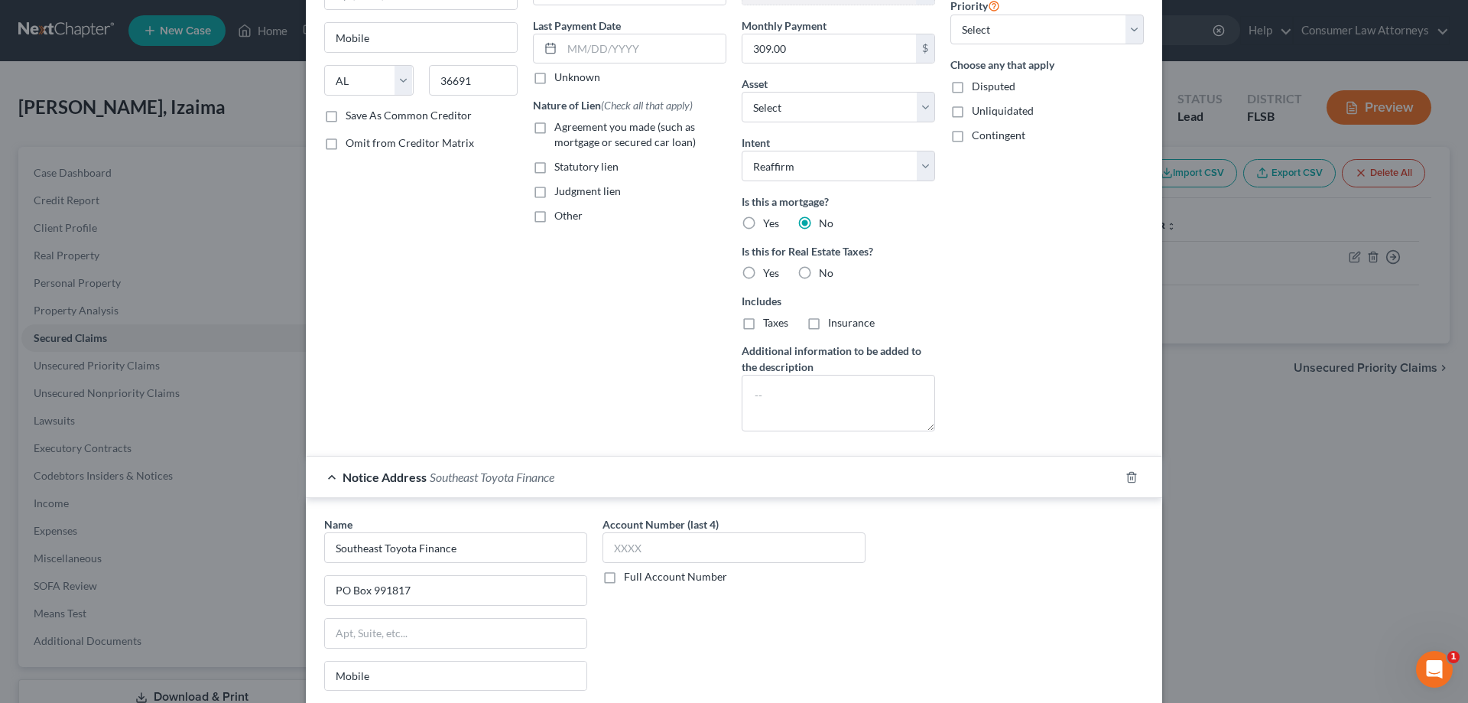
radio input "true"
click at [964, 28] on select "Select 1st 2nd 3rd 4th 5th 6th 7th 8th 9th 10th 11th 12th 13th 14th 15th 16th 1…" at bounding box center [1047, 30] width 193 height 31
select select "0"
click at [951, 15] on select "Select 1st 2nd 3rd 4th 5th 6th 7th 8th 9th 10th 11th 12th 13th 14th 15th 16th 1…" at bounding box center [1047, 30] width 193 height 31
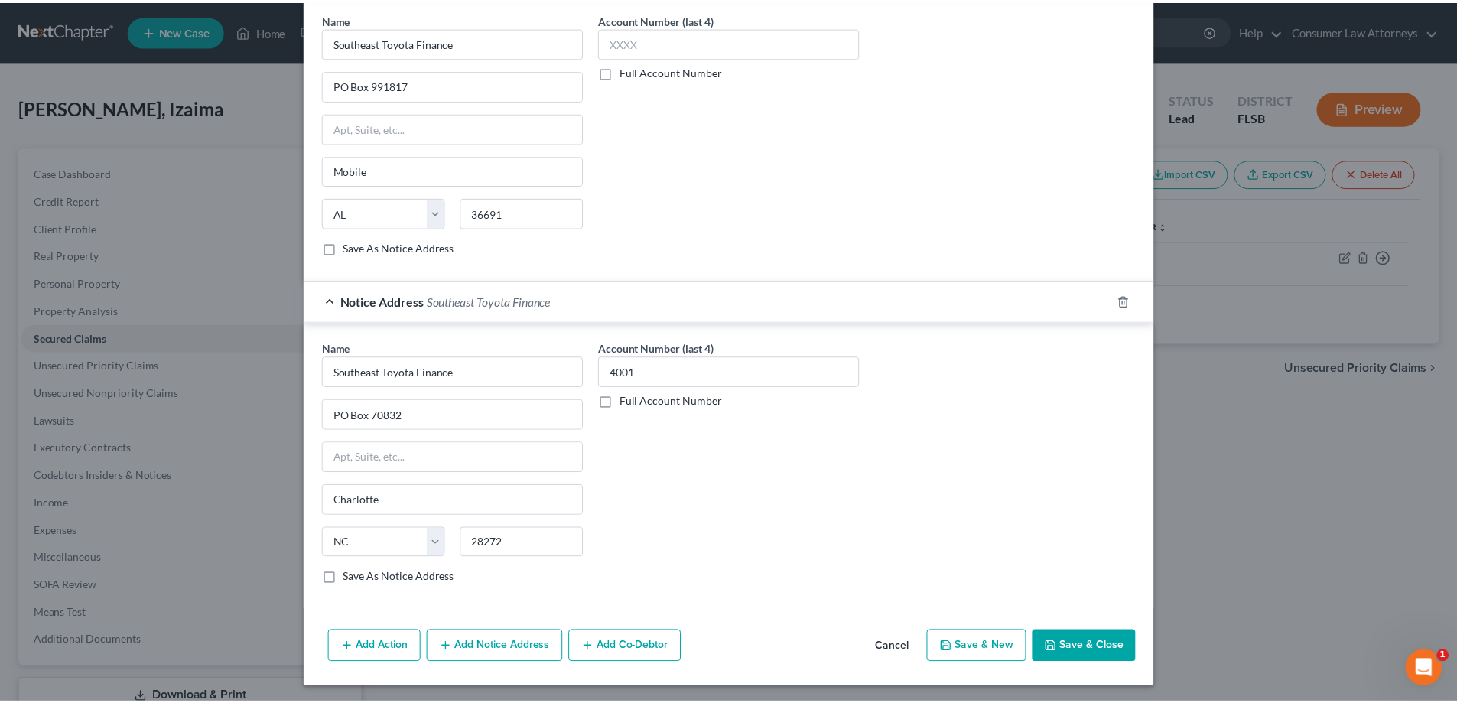
scroll to position [701, 0]
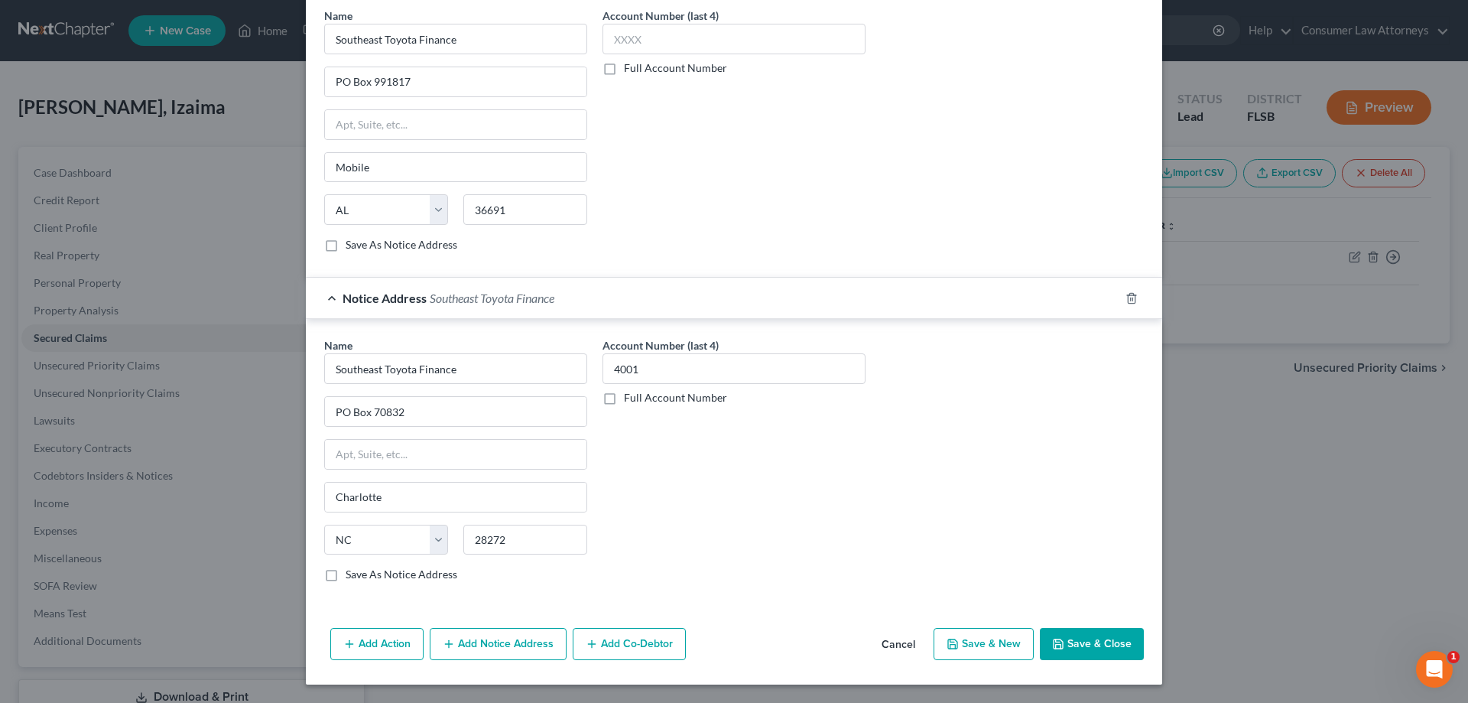
click at [1091, 647] on button "Save & Close" at bounding box center [1092, 644] width 104 height 32
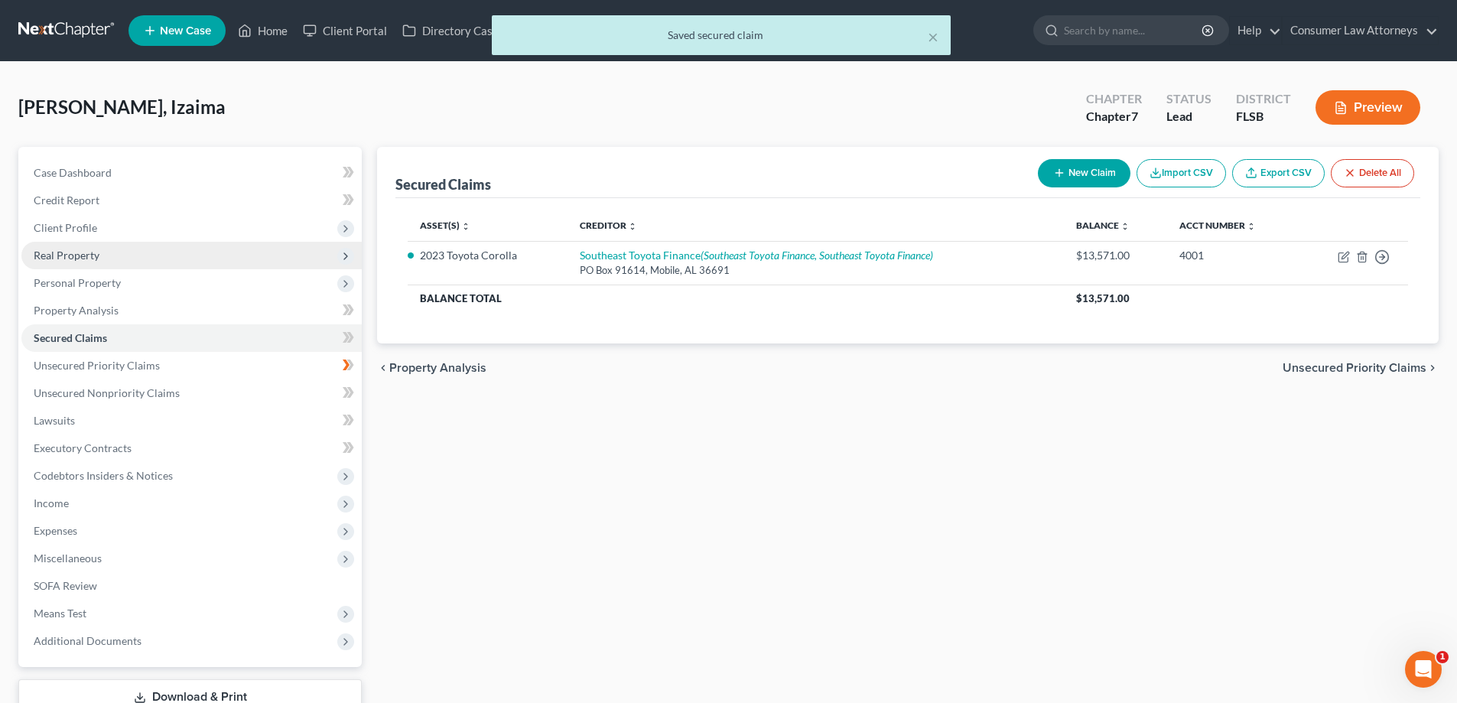
click at [50, 255] on span "Real Property" at bounding box center [67, 255] width 66 height 13
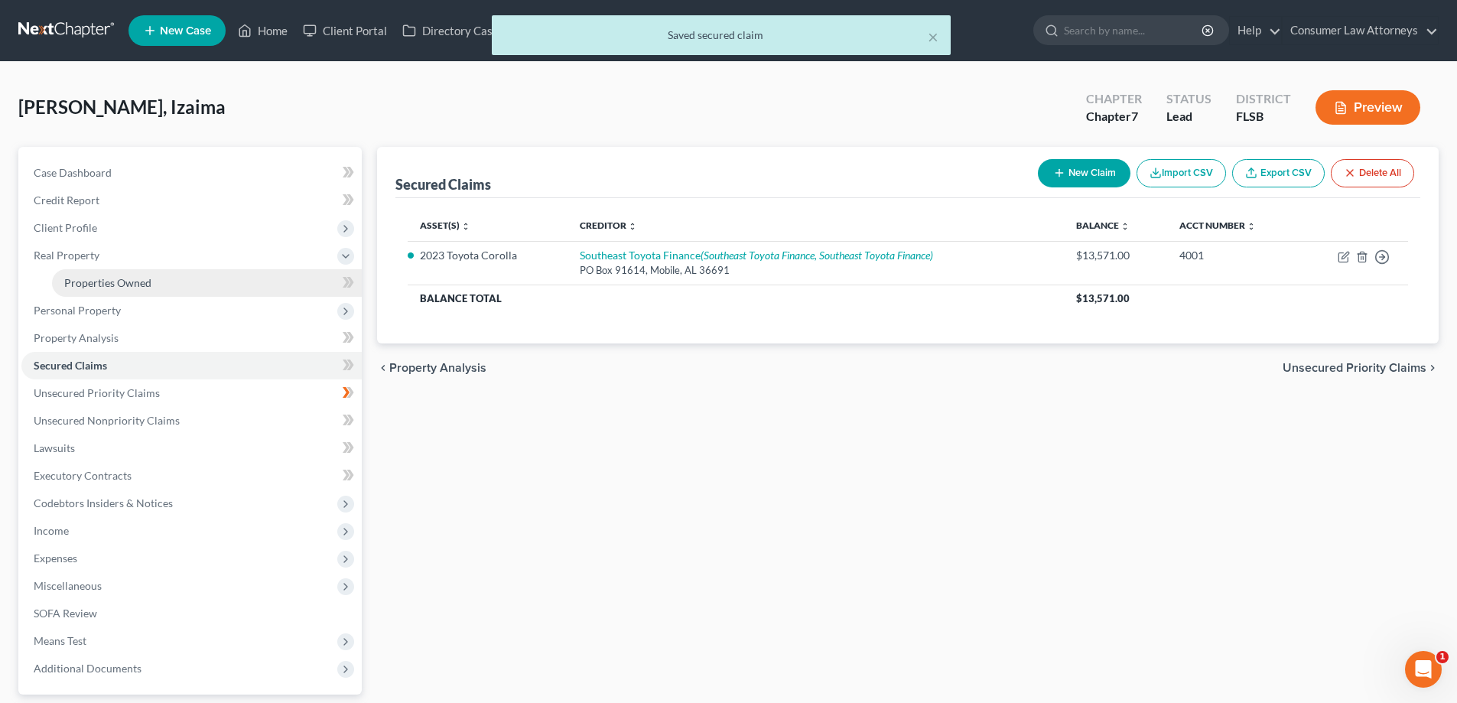
drag, startPoint x: 105, startPoint y: 278, endPoint x: 161, endPoint y: 297, distance: 59.5
click at [105, 279] on span "Properties Owned" at bounding box center [107, 282] width 87 height 13
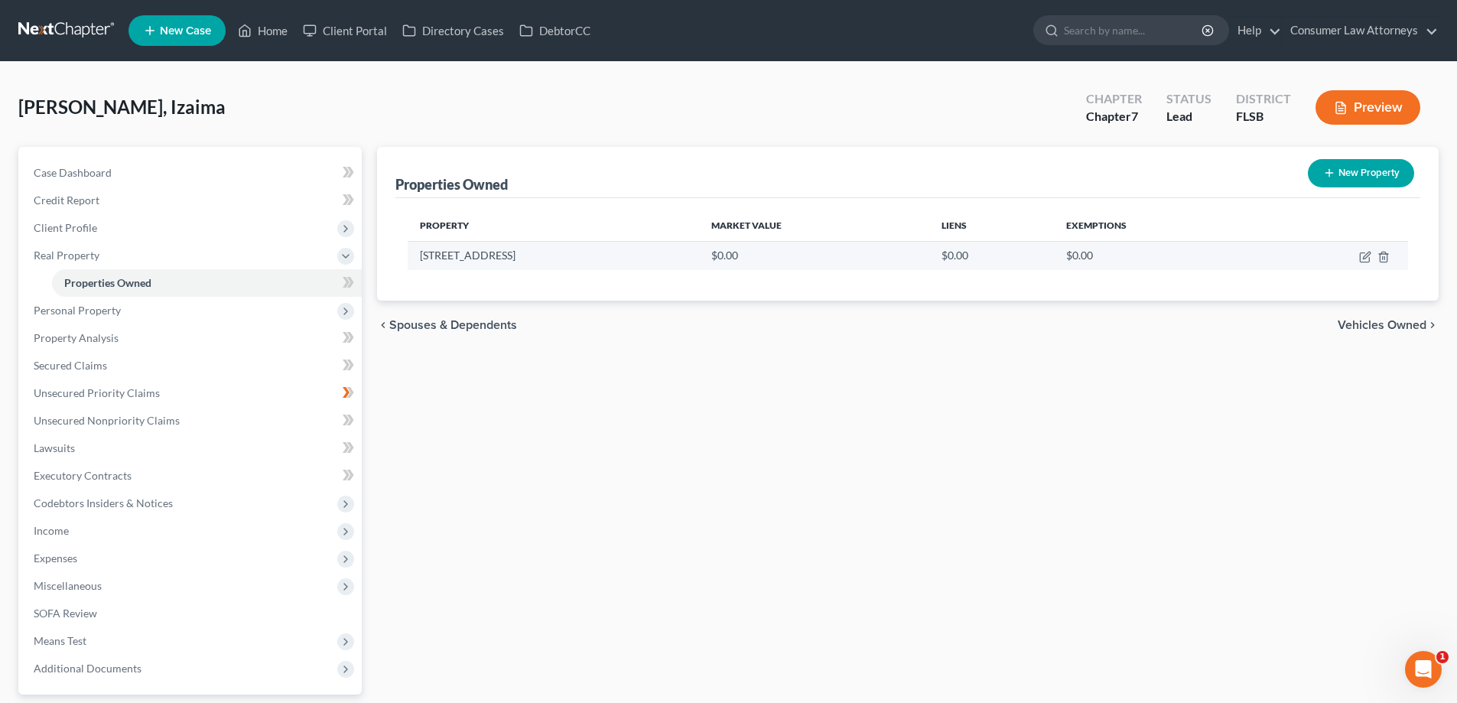
click at [543, 260] on td "[STREET_ADDRESS]" at bounding box center [553, 255] width 291 height 29
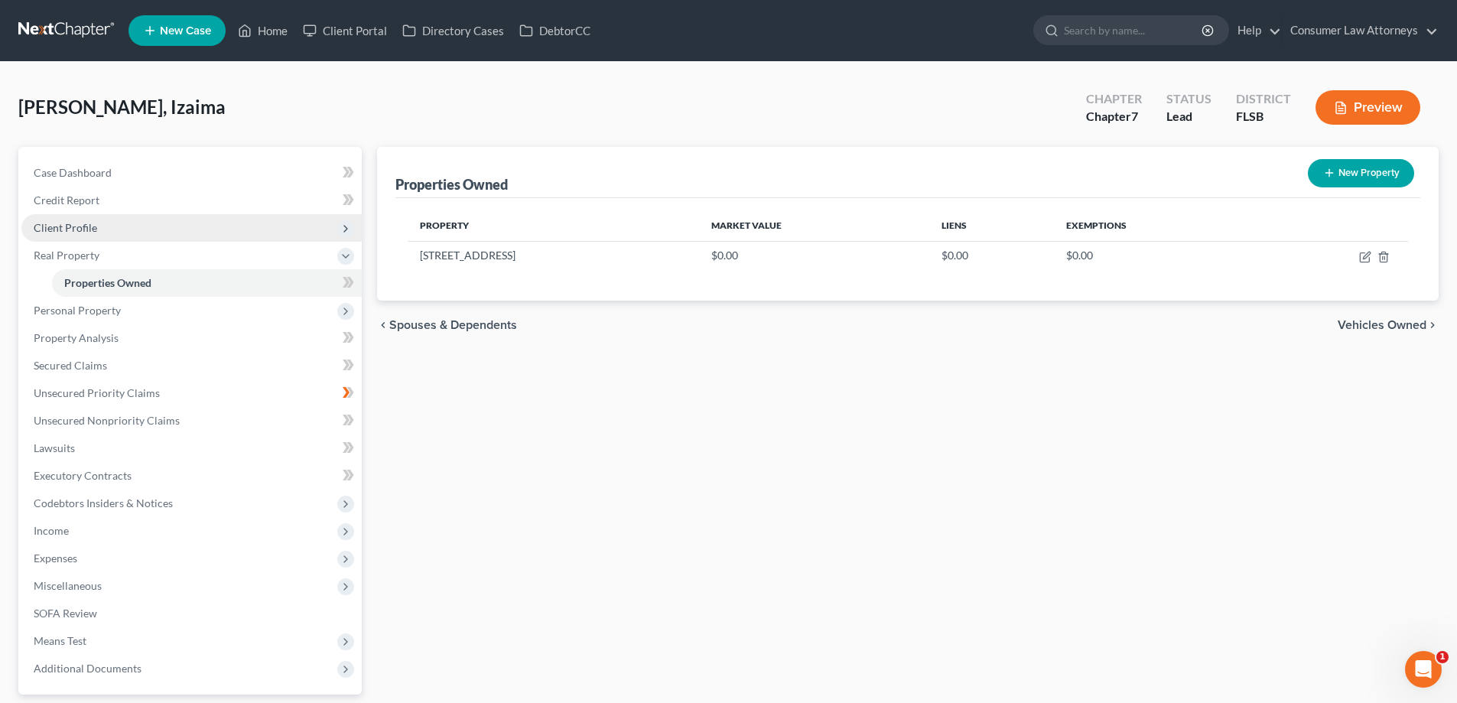
click at [60, 233] on span "Client Profile" at bounding box center [65, 227] width 63 height 13
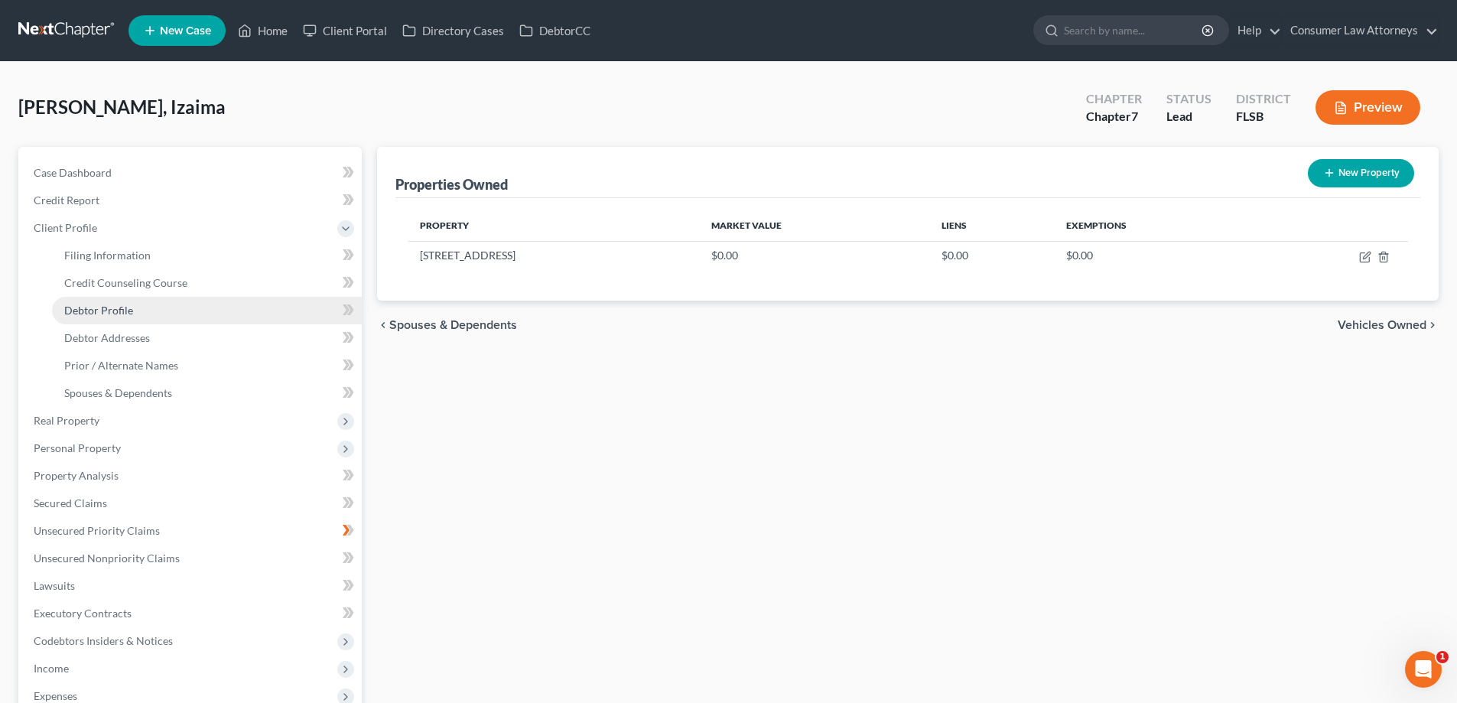
click at [119, 312] on span "Debtor Profile" at bounding box center [98, 310] width 69 height 13
select select "0"
select select "2"
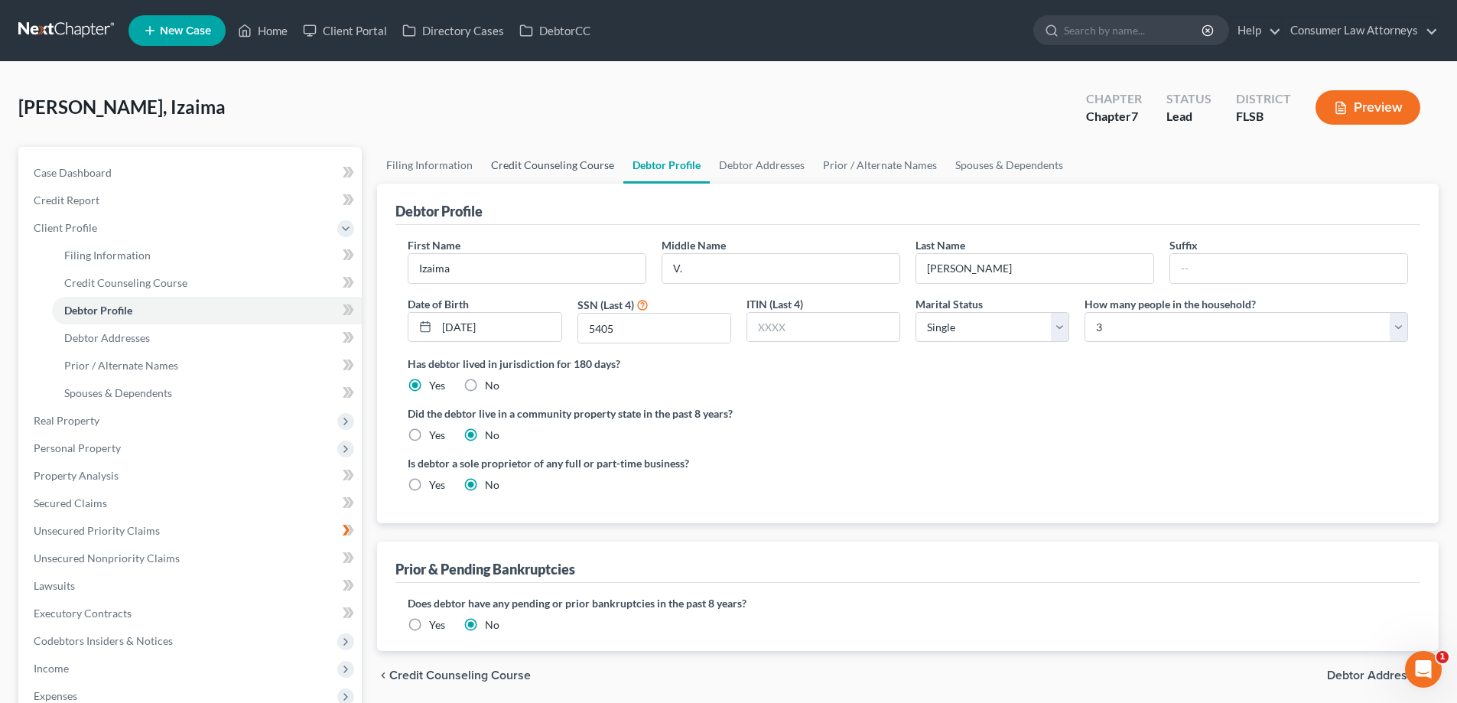
click at [528, 167] on link "Credit Counseling Course" at bounding box center [552, 165] width 141 height 37
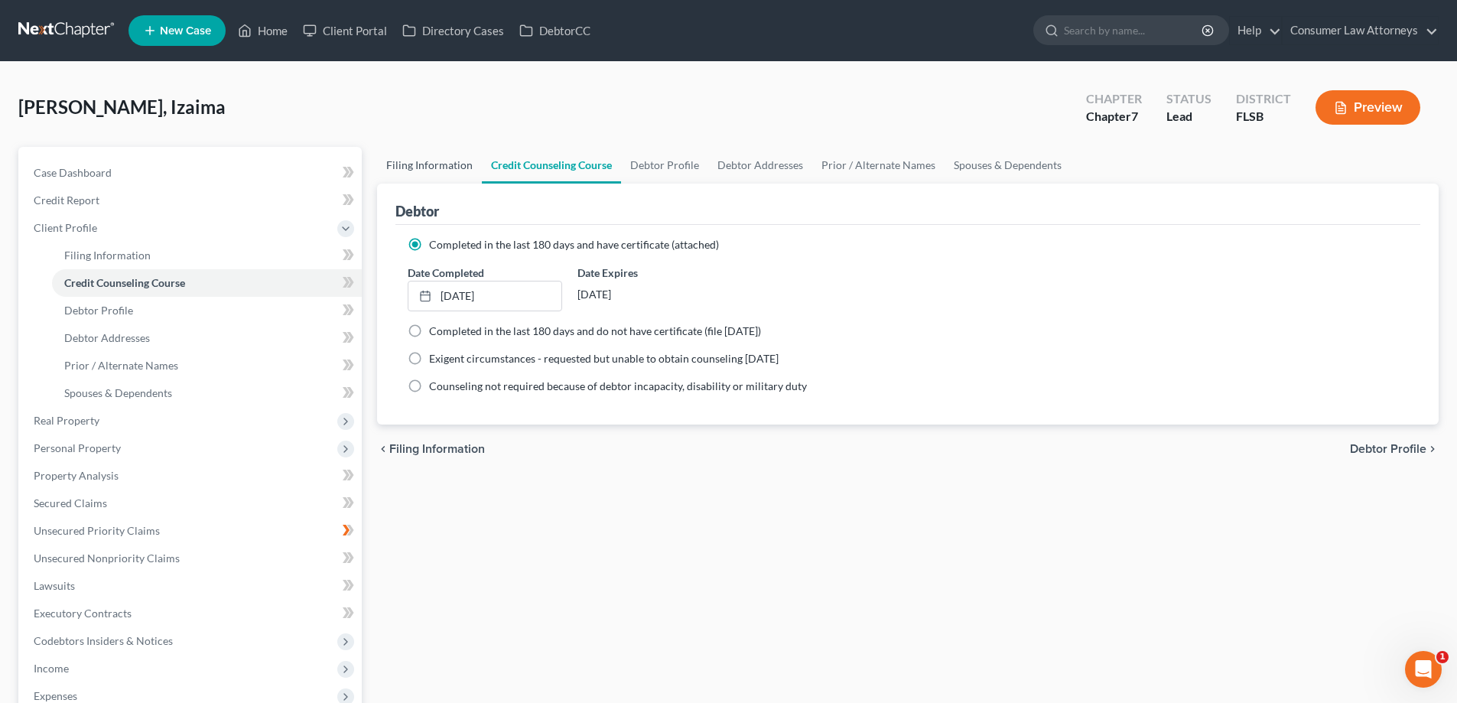
click at [461, 167] on link "Filing Information" at bounding box center [429, 165] width 105 height 37
select select "1"
select select "0"
select select "17"
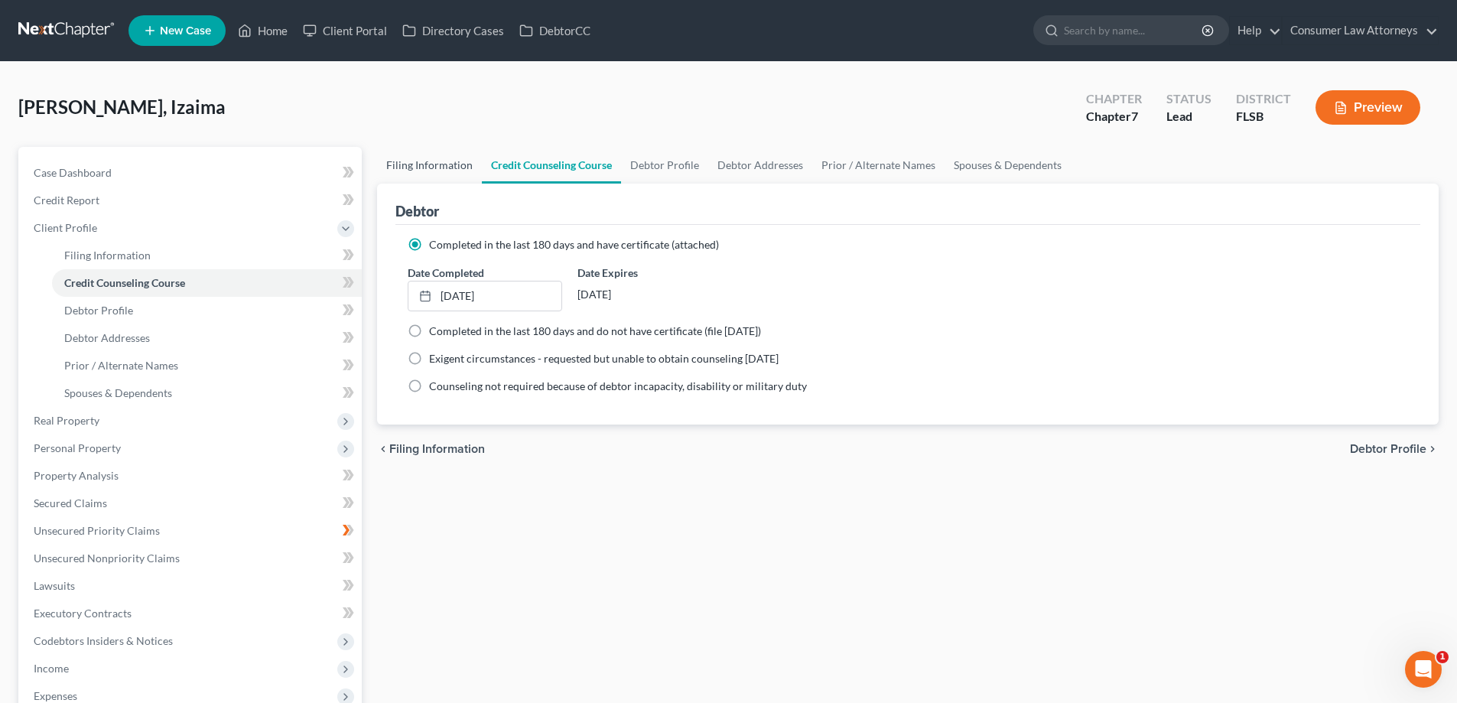
select select "1"
select select "9"
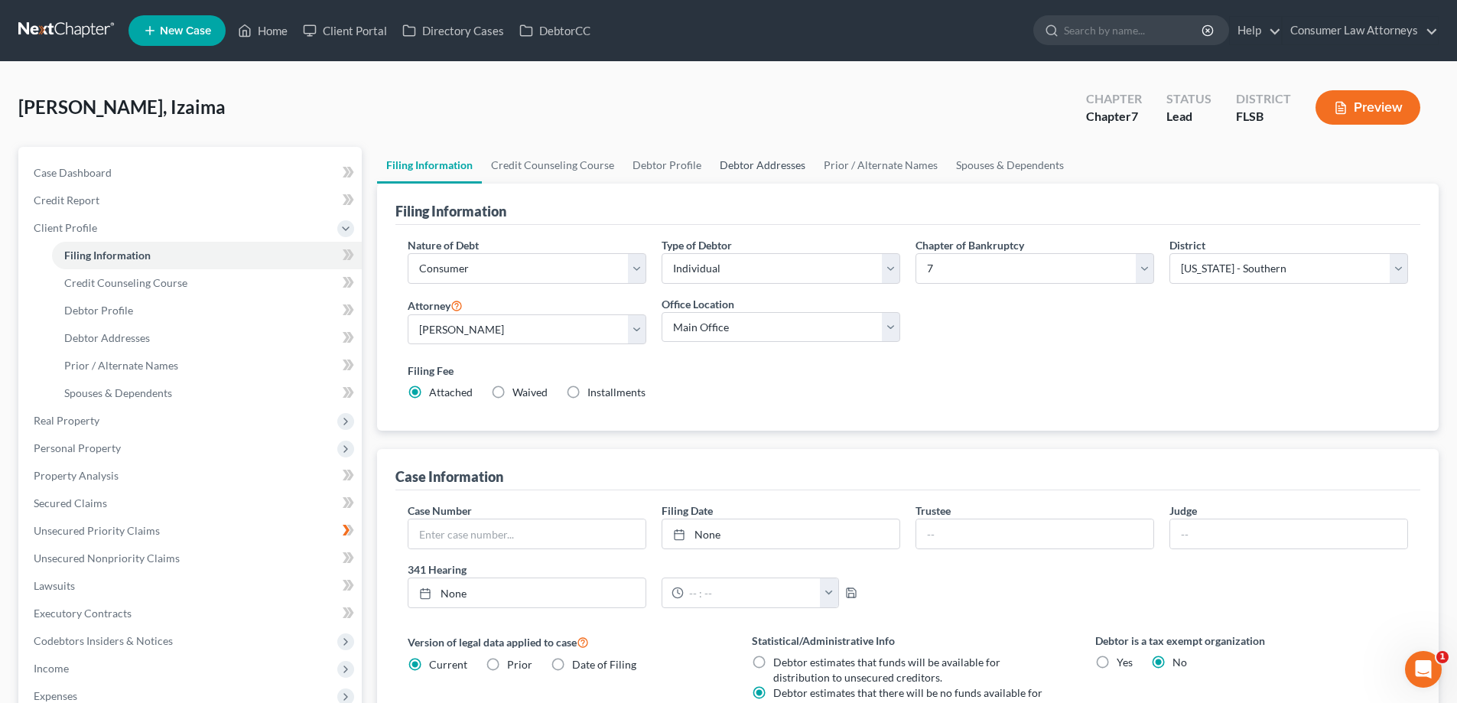
click at [743, 161] on link "Debtor Addresses" at bounding box center [762, 165] width 104 height 37
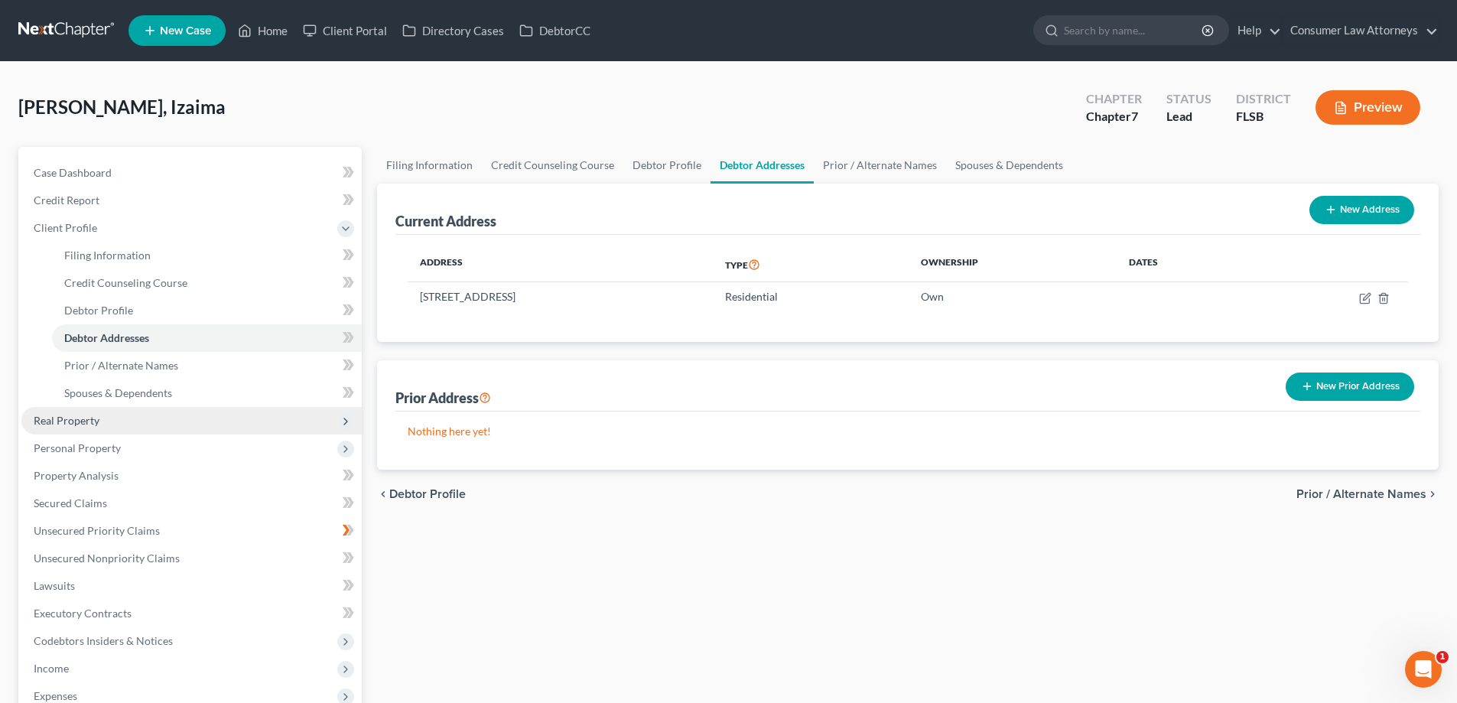
click at [62, 415] on span "Real Property" at bounding box center [67, 420] width 66 height 13
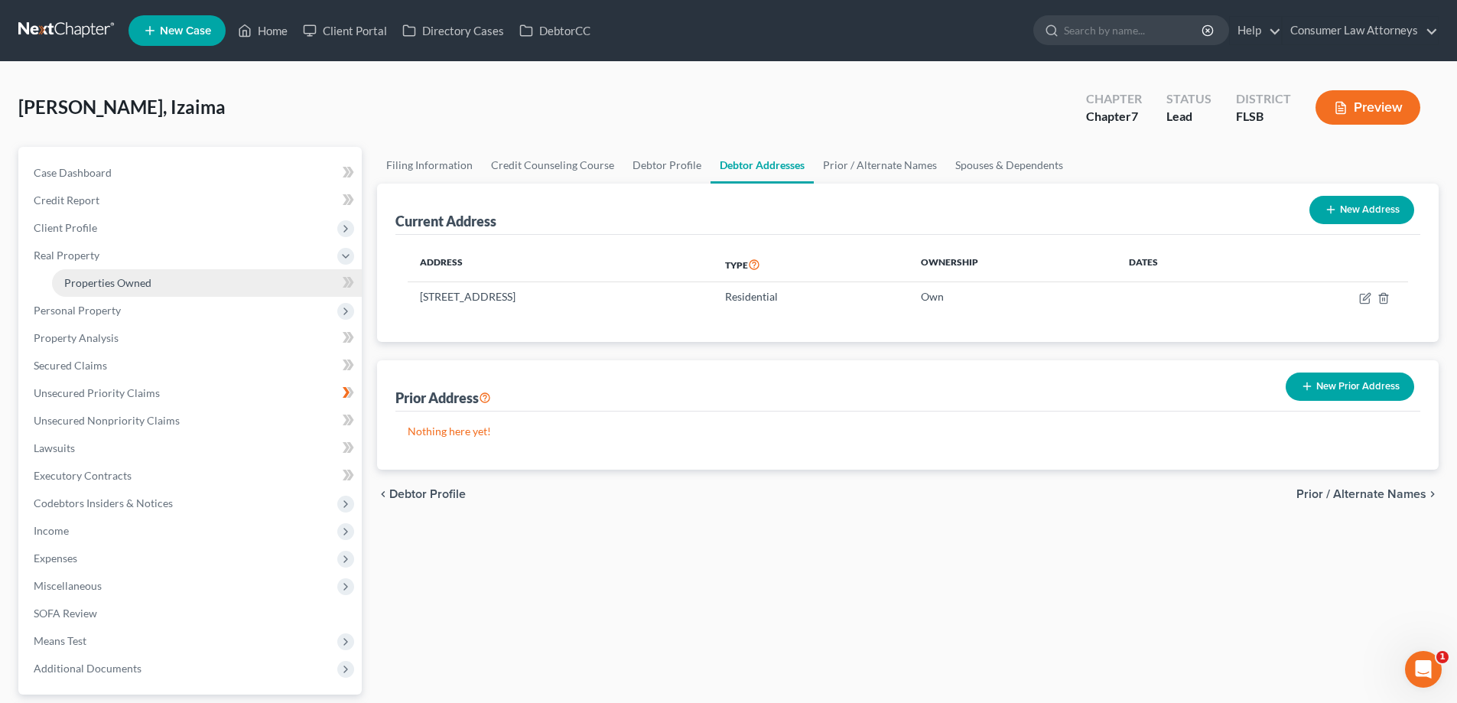
click at [96, 281] on span "Properties Owned" at bounding box center [107, 282] width 87 height 13
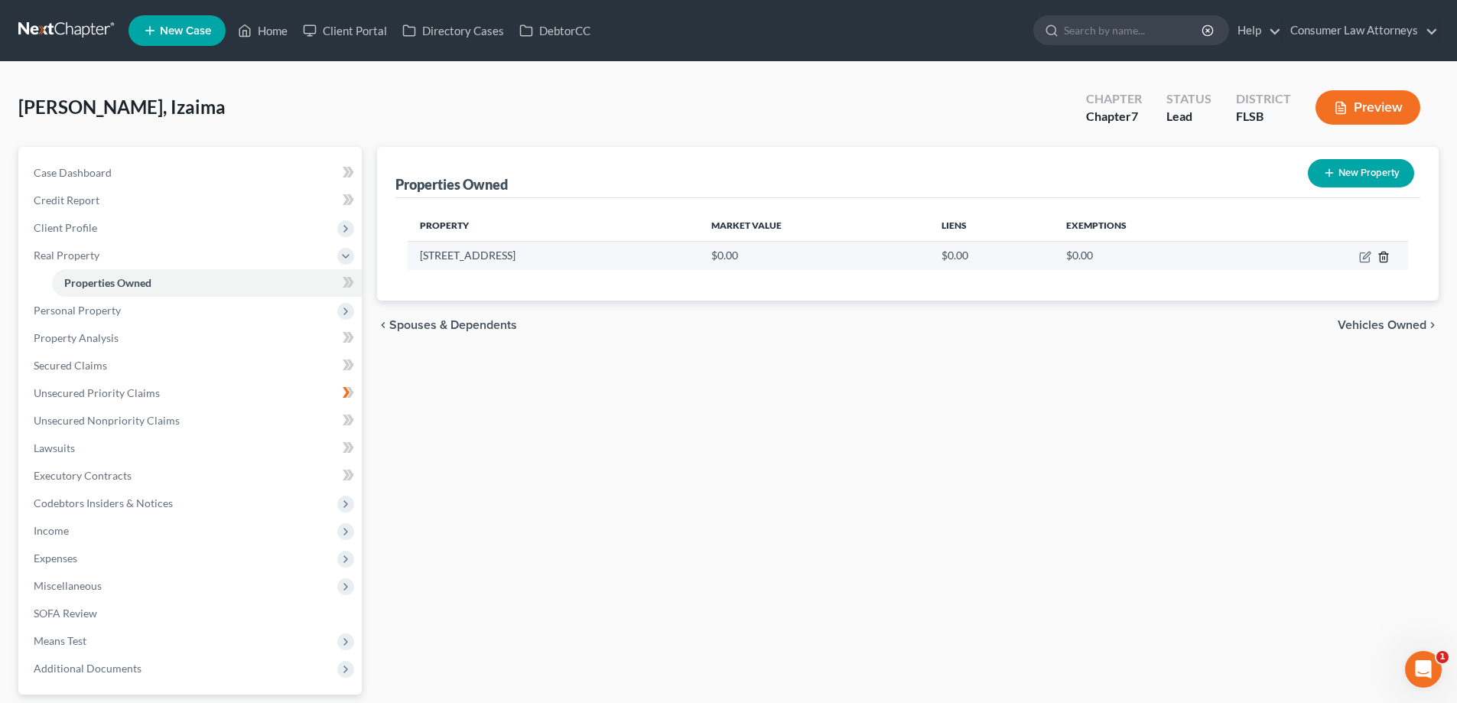
click at [1386, 255] on icon "button" at bounding box center [1383, 257] width 12 height 12
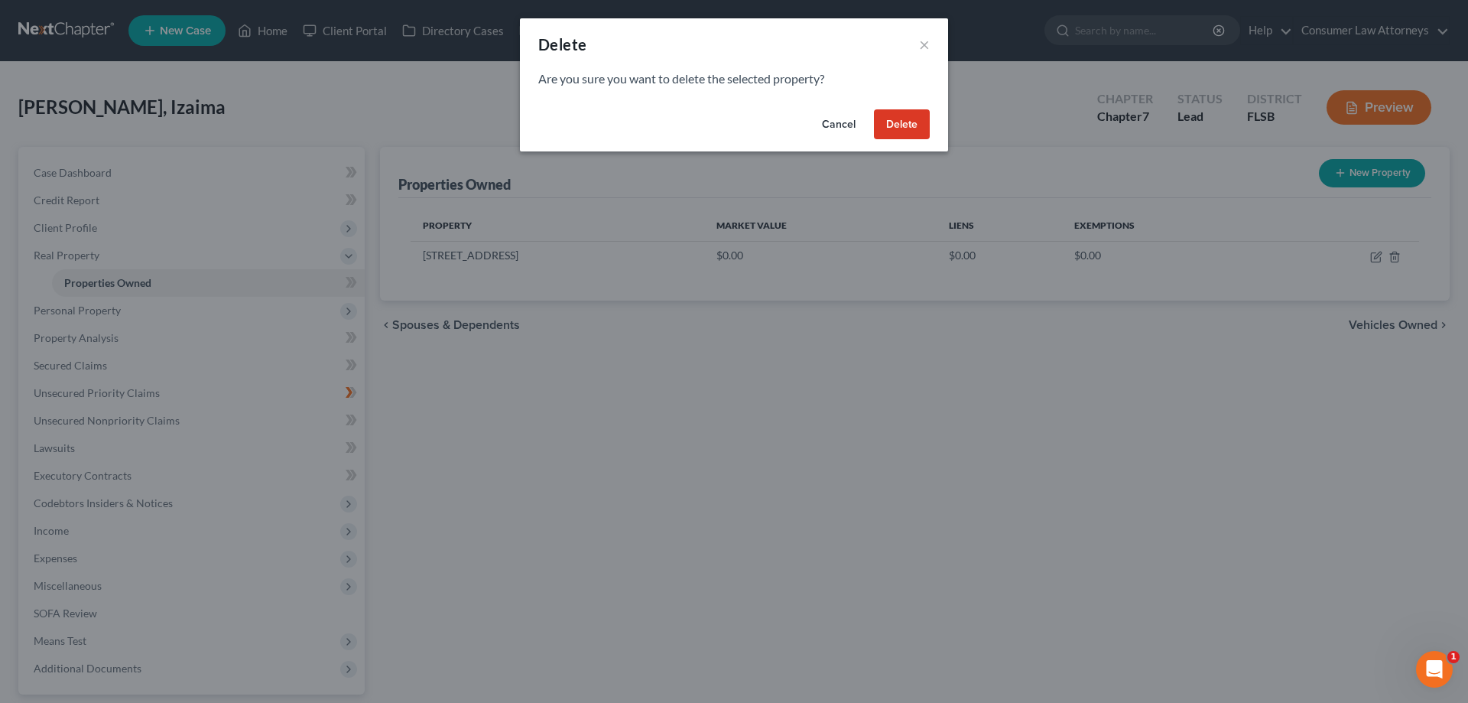
drag, startPoint x: 906, startPoint y: 125, endPoint x: 942, endPoint y: 191, distance: 75.0
click at [905, 126] on button "Delete" at bounding box center [902, 124] width 56 height 31
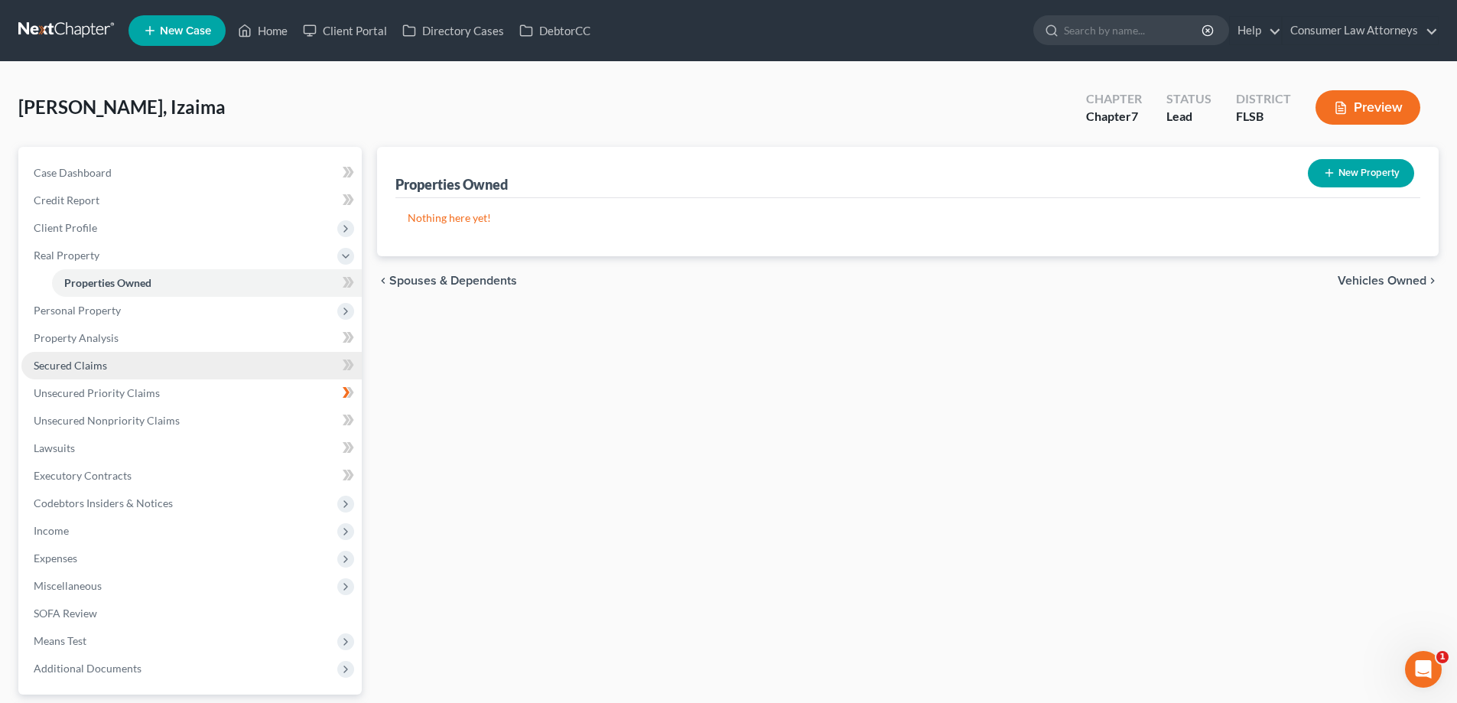
click at [45, 363] on span "Secured Claims" at bounding box center [70, 365] width 73 height 13
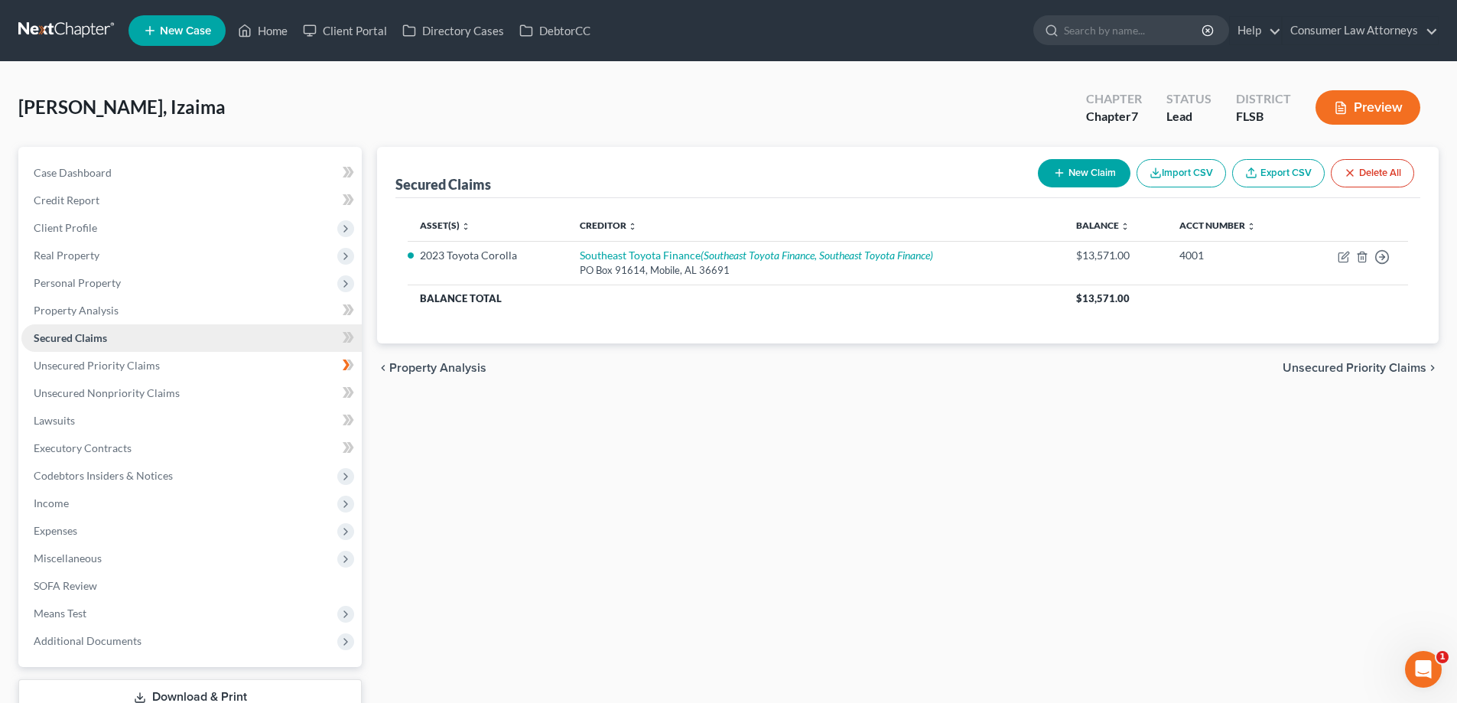
click at [64, 340] on span "Secured Claims" at bounding box center [70, 337] width 73 height 13
click at [93, 304] on span "Property Analysis" at bounding box center [76, 310] width 85 height 13
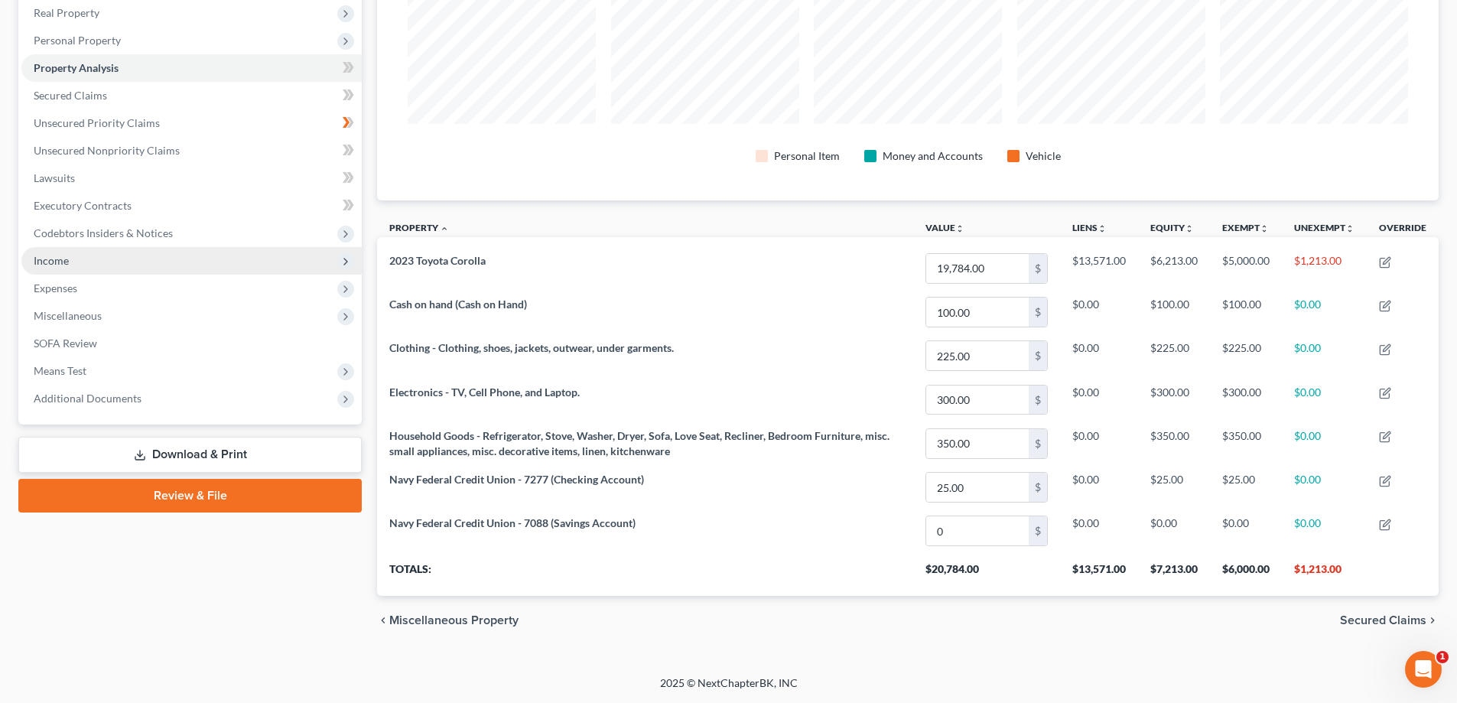
click at [57, 265] on span "Income" at bounding box center [51, 260] width 35 height 13
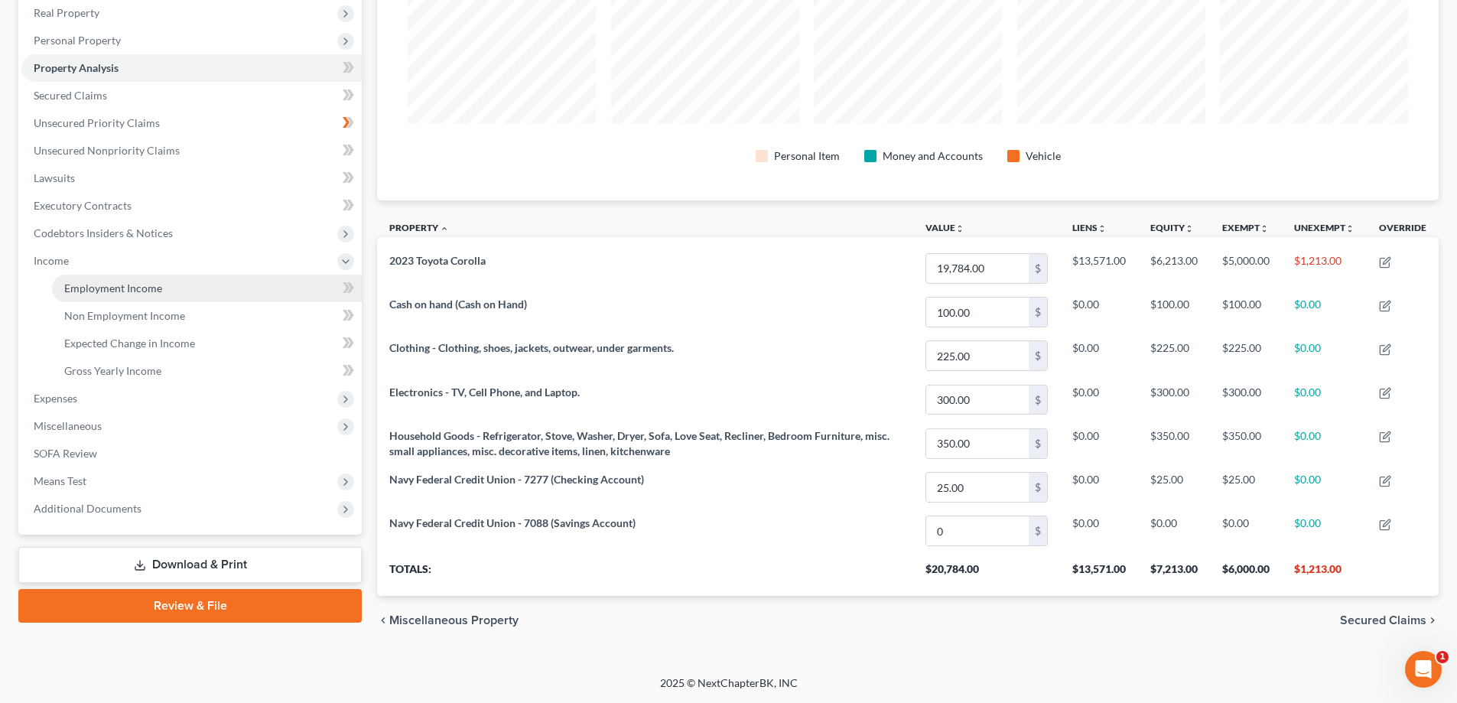
click at [83, 288] on span "Employment Income" at bounding box center [113, 287] width 98 height 13
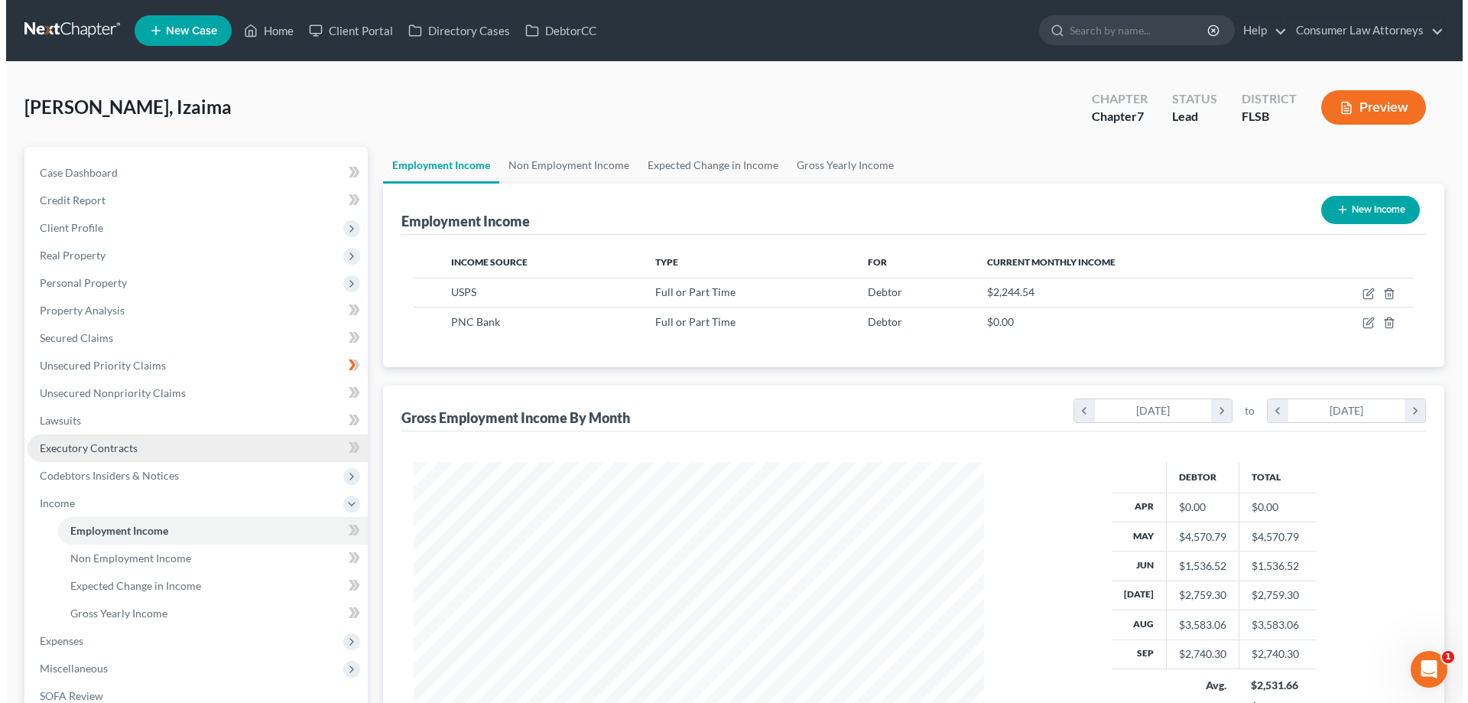
scroll to position [285, 601]
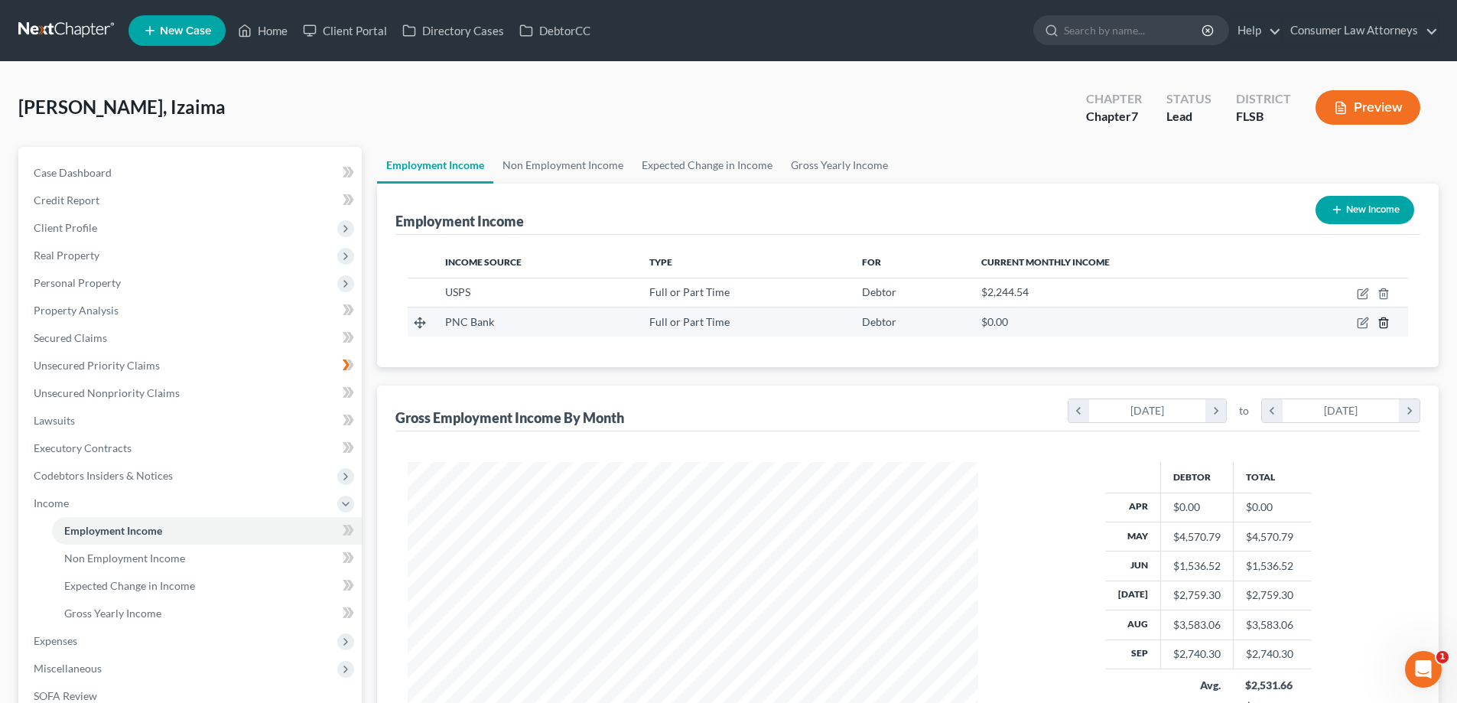
click at [1383, 324] on line "button" at bounding box center [1383, 324] width 0 height 3
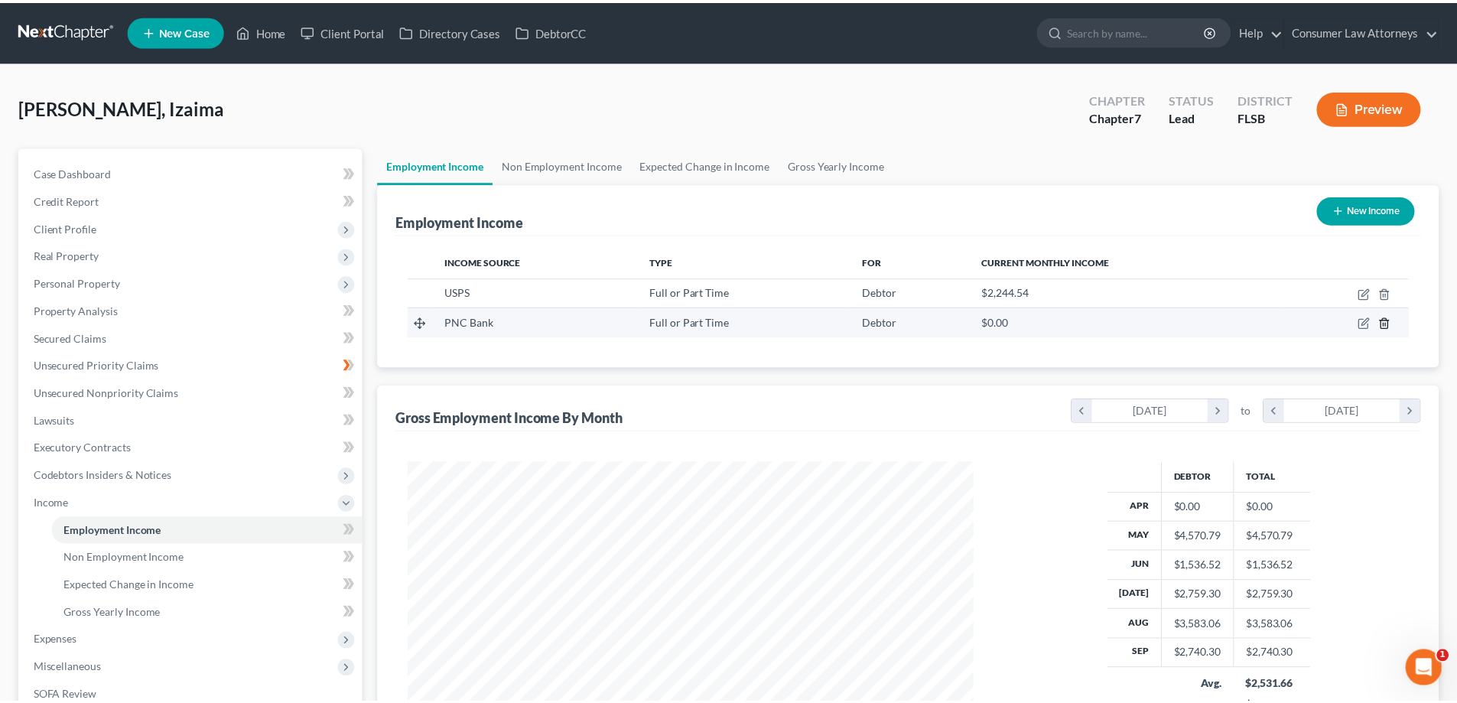
scroll to position [288, 606]
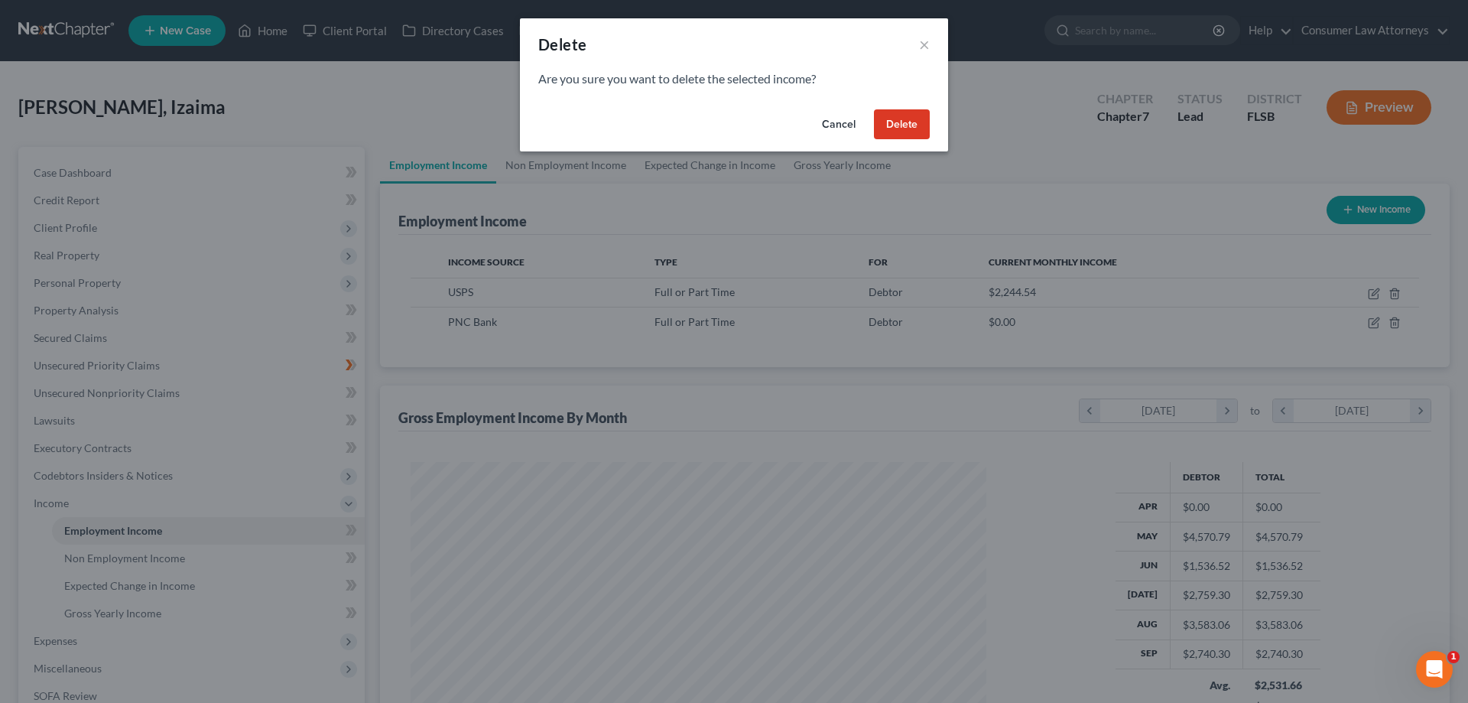
click at [907, 128] on button "Delete" at bounding box center [902, 124] width 56 height 31
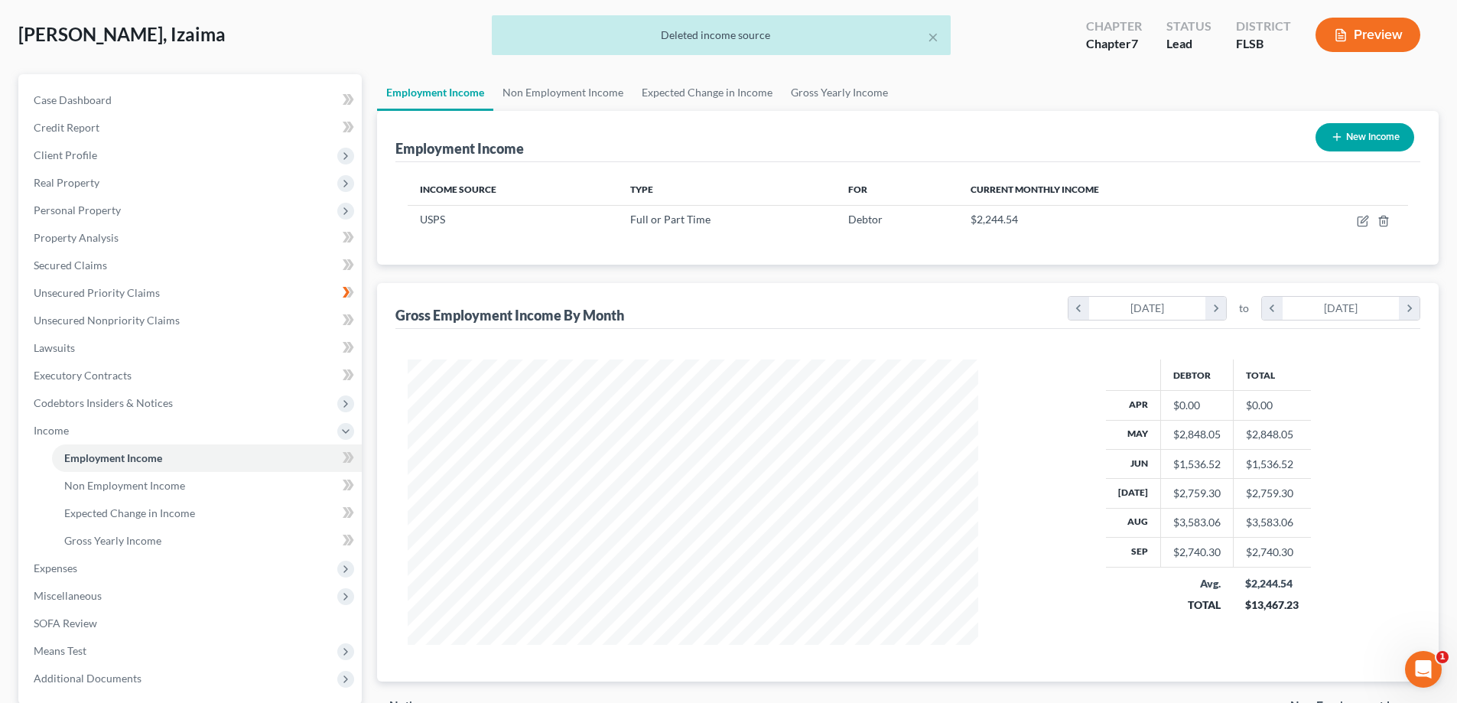
scroll to position [76, 0]
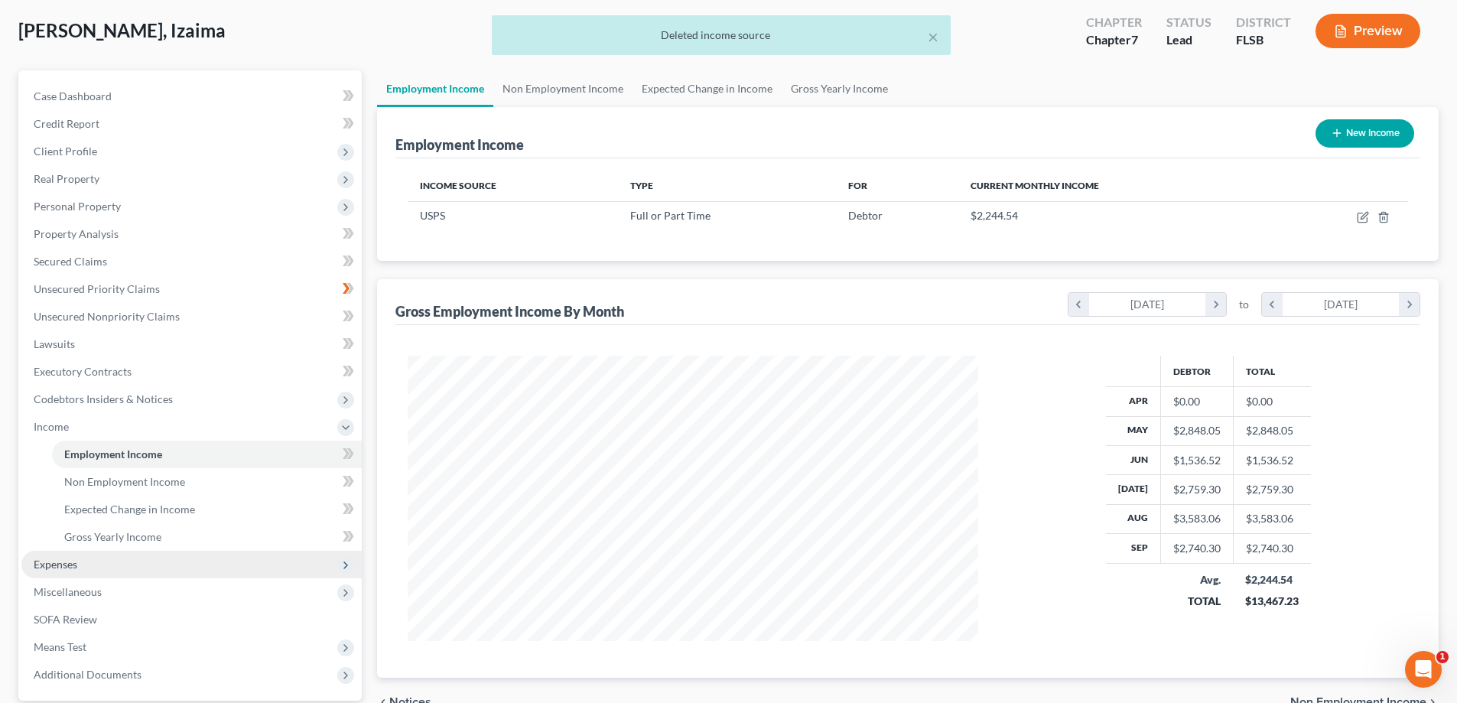
click at [48, 558] on span "Expenses" at bounding box center [56, 564] width 44 height 13
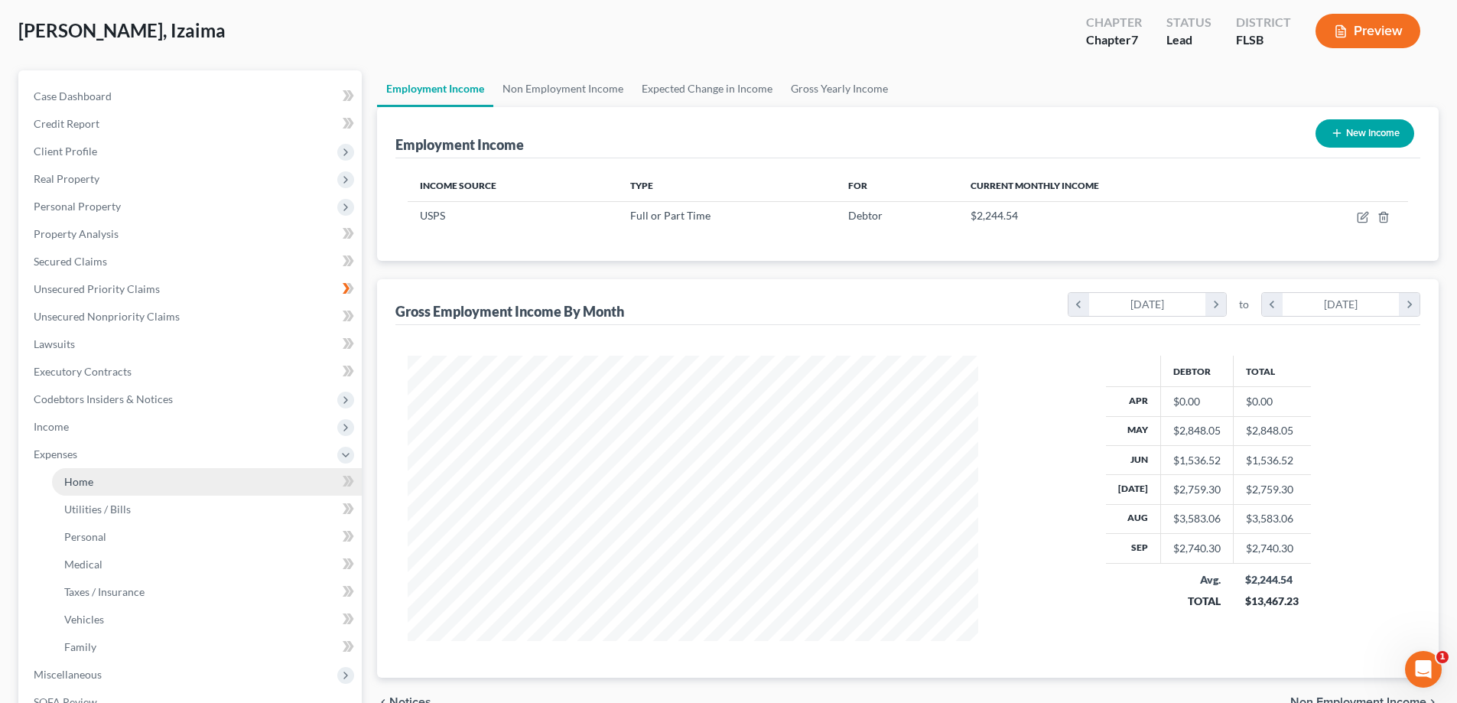
click at [83, 494] on link "Home" at bounding box center [207, 482] width 310 height 28
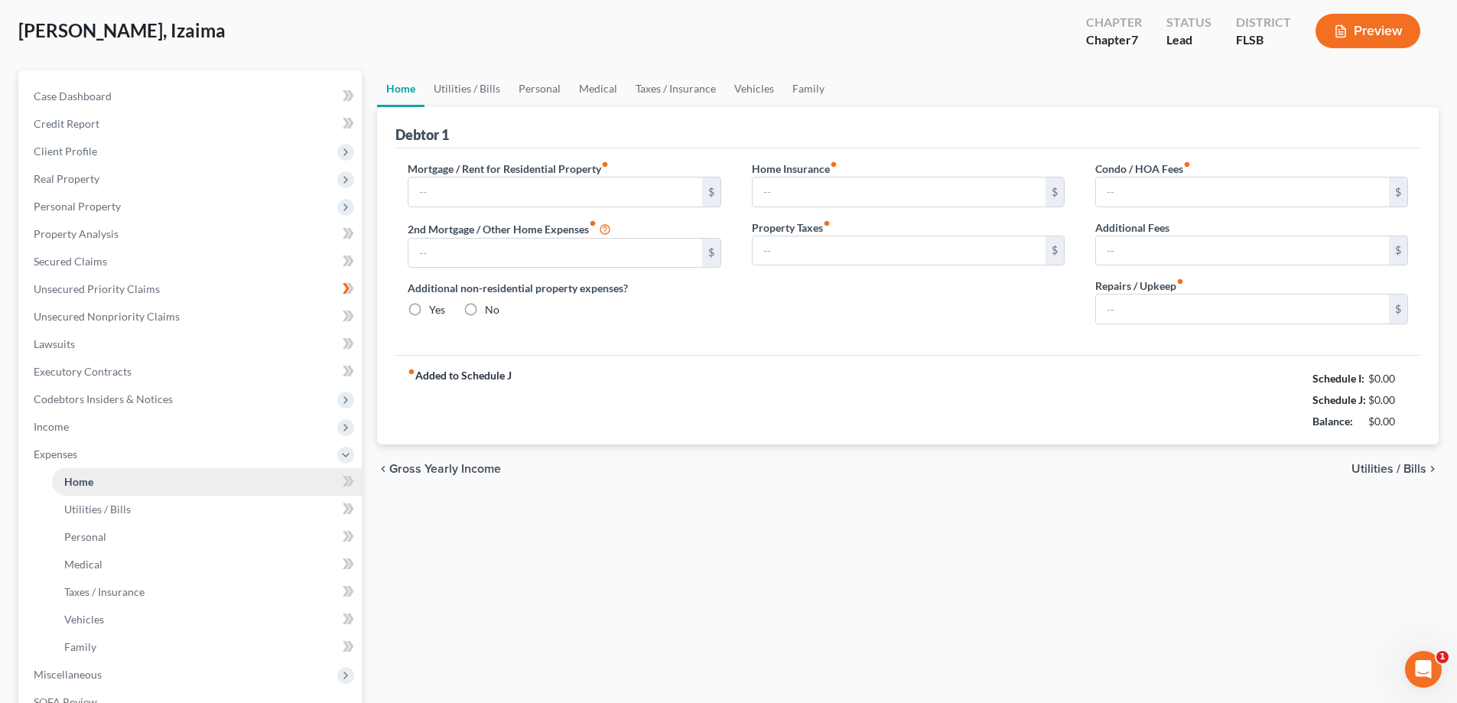
type input "1,000.00"
type input "0.00"
radio input "true"
type input "0.00"
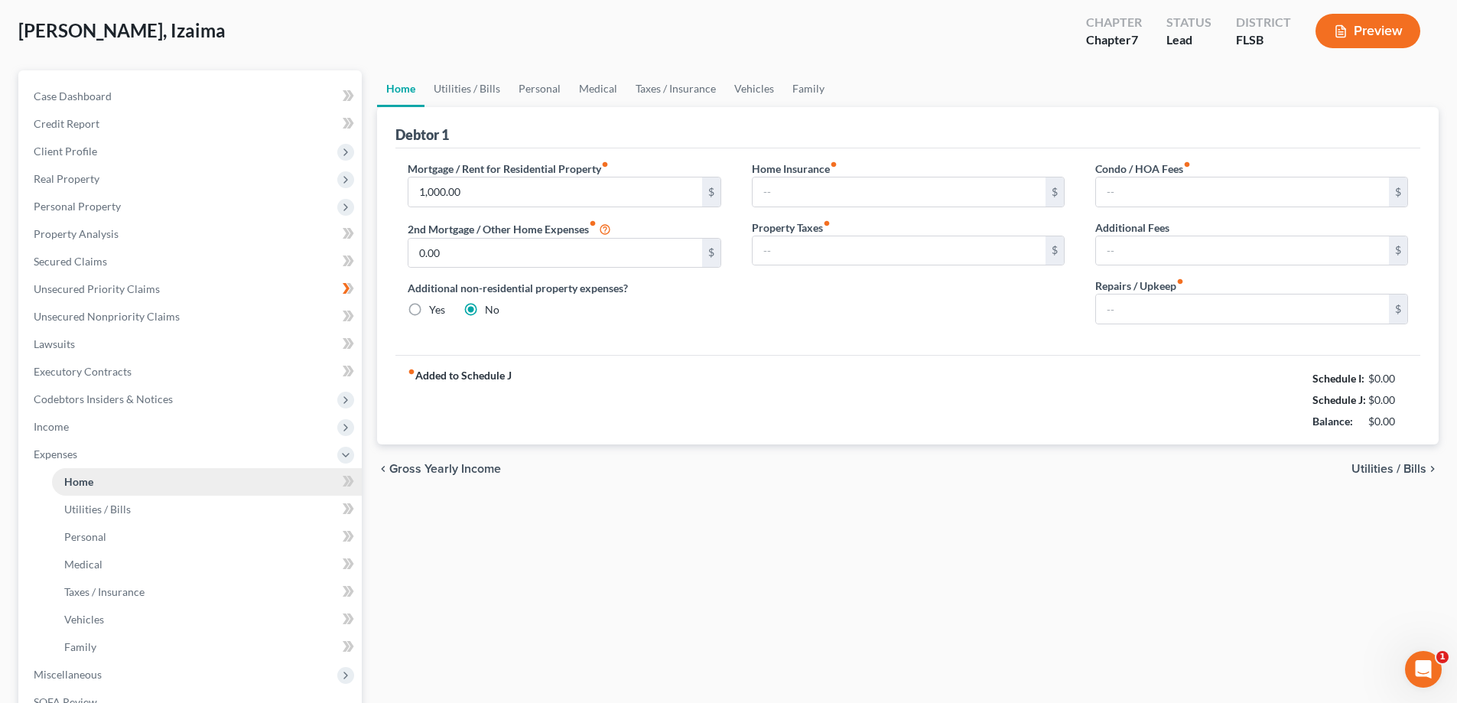
type input "0.00"
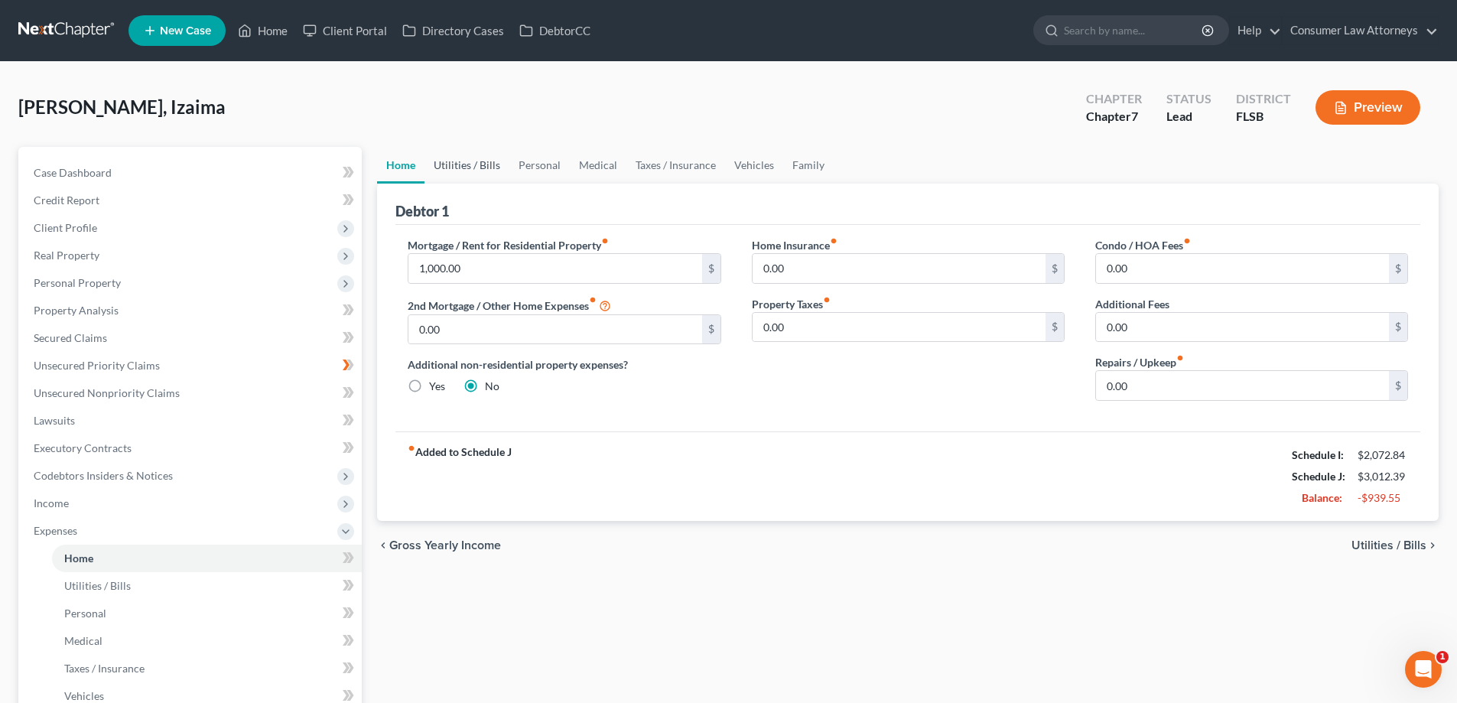
click at [471, 167] on link "Utilities / Bills" at bounding box center [466, 165] width 85 height 37
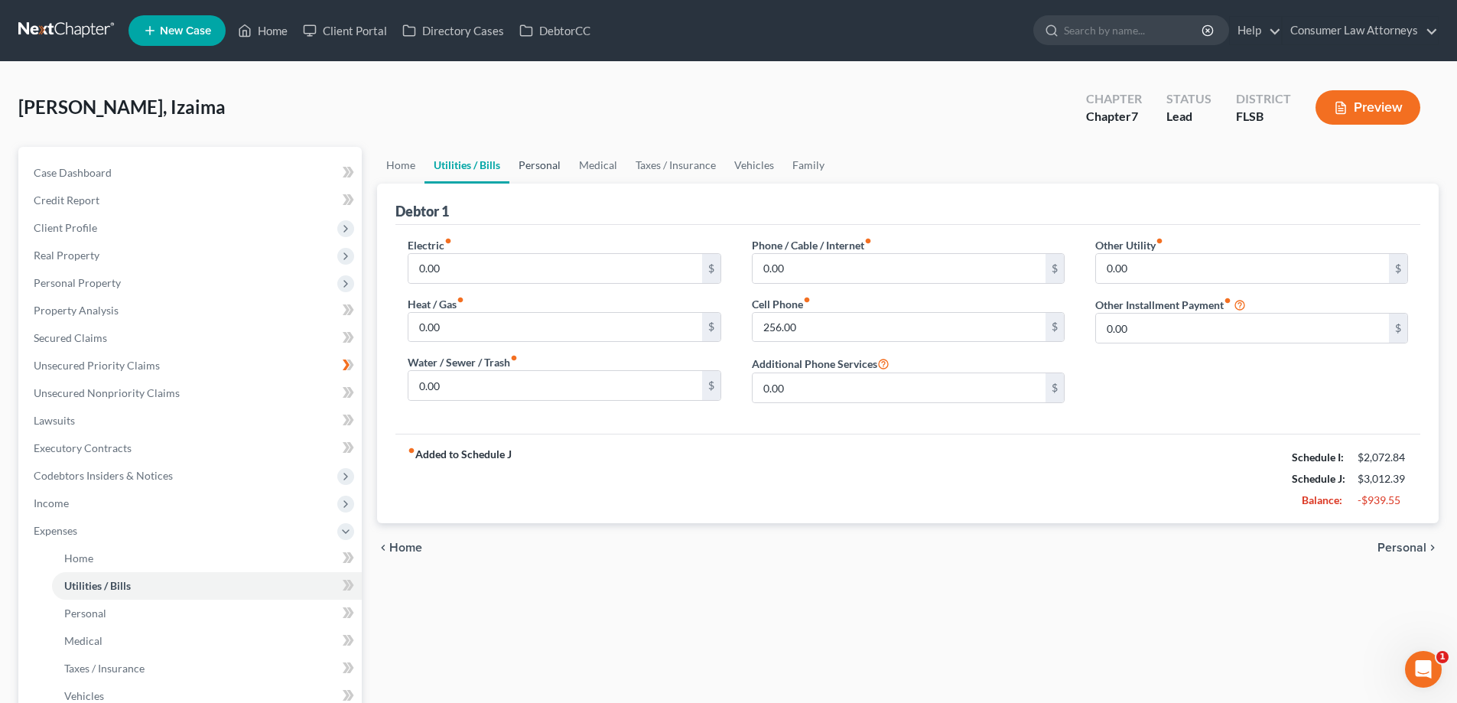
click at [546, 165] on link "Personal" at bounding box center [539, 165] width 60 height 37
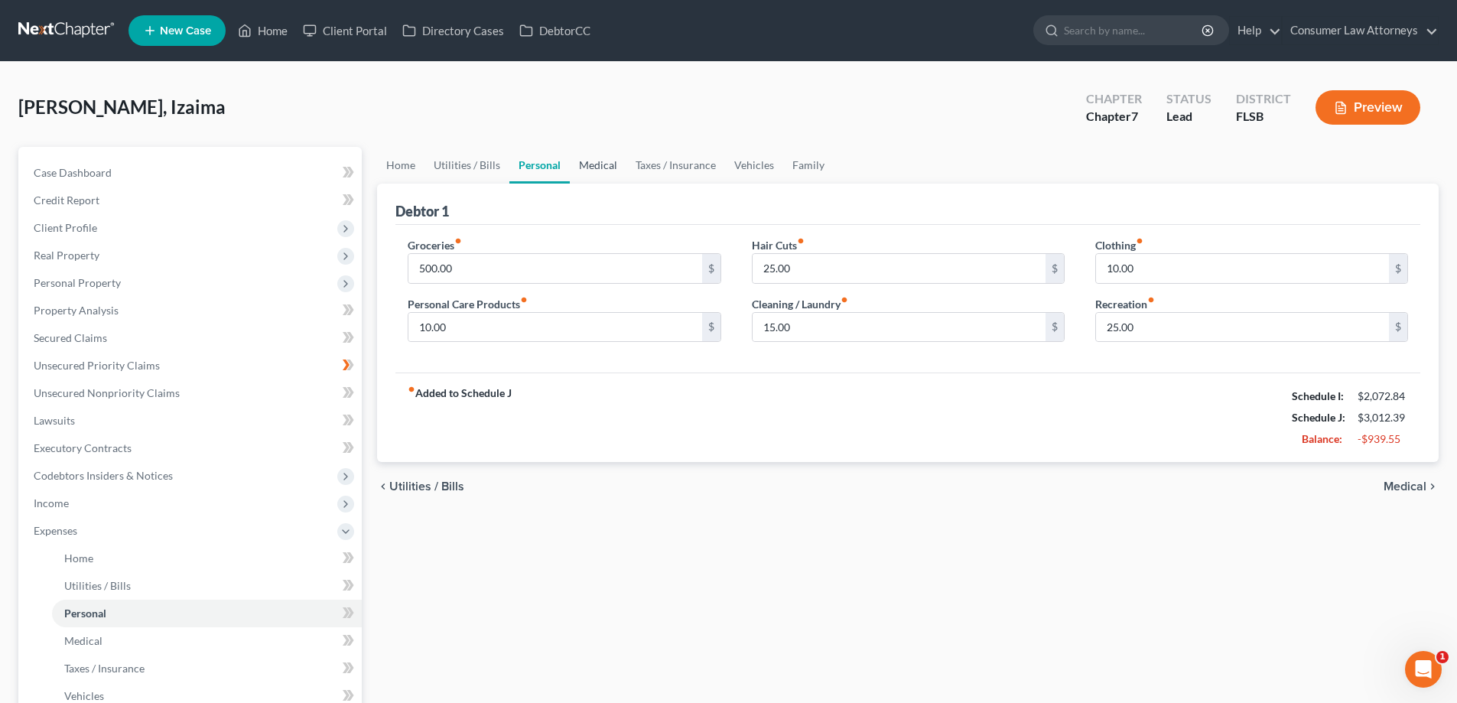
click at [597, 164] on link "Medical" at bounding box center [598, 165] width 57 height 37
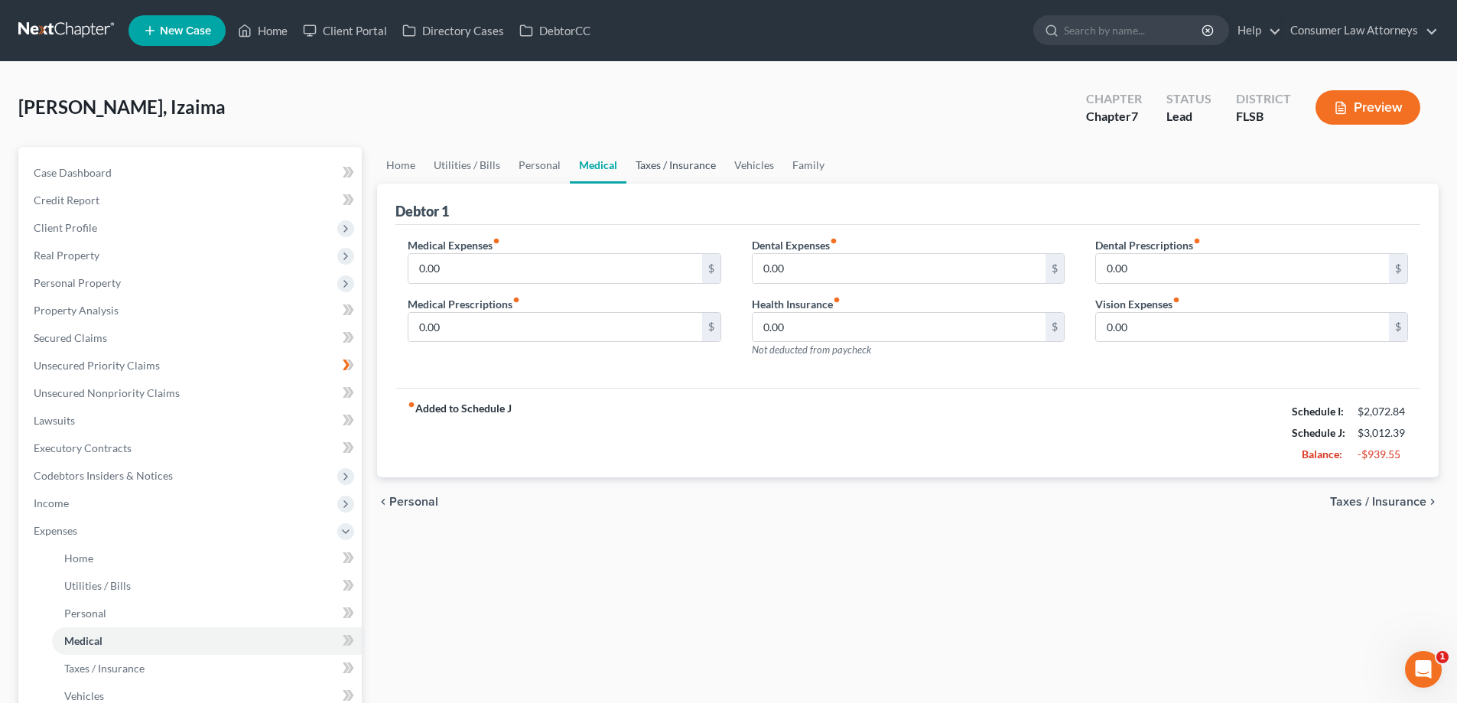
click at [656, 164] on link "Taxes / Insurance" at bounding box center [675, 165] width 99 height 37
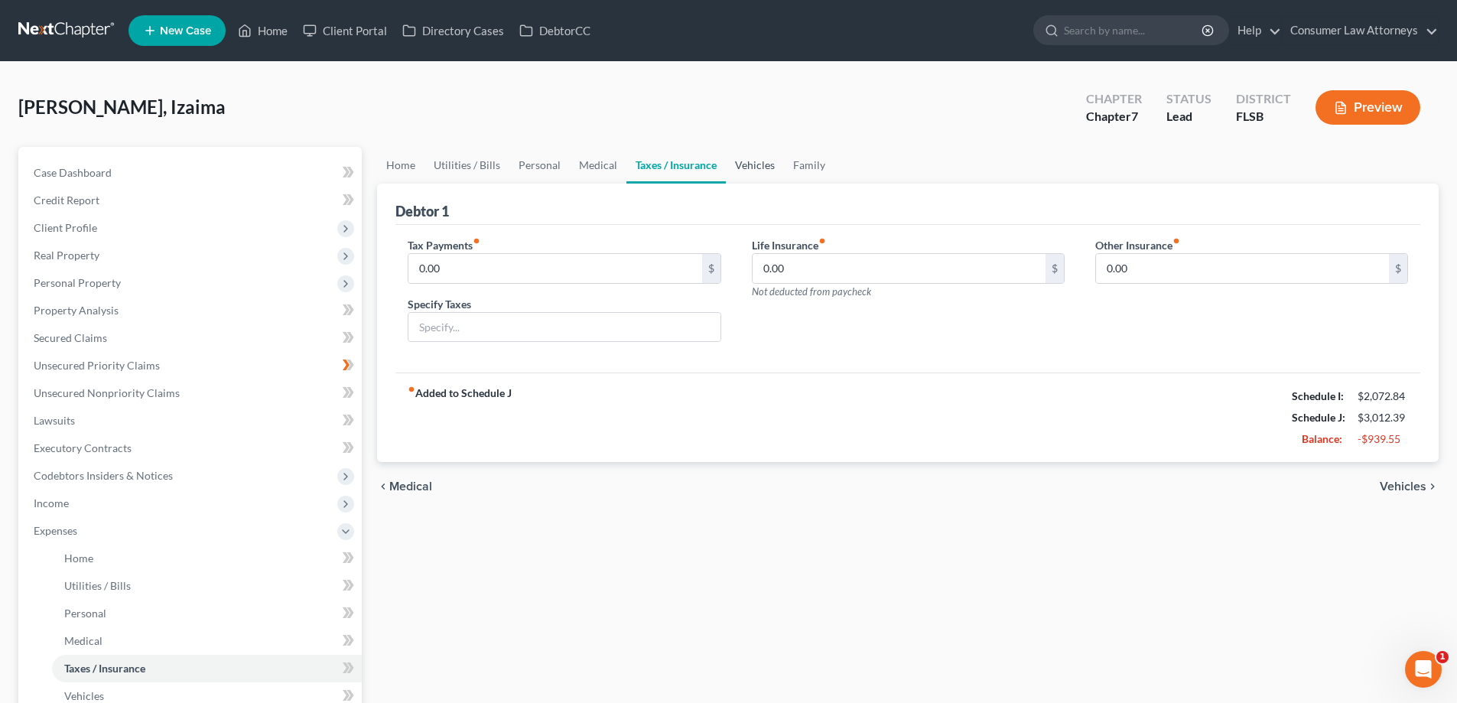
click at [738, 170] on link "Vehicles" at bounding box center [755, 165] width 58 height 37
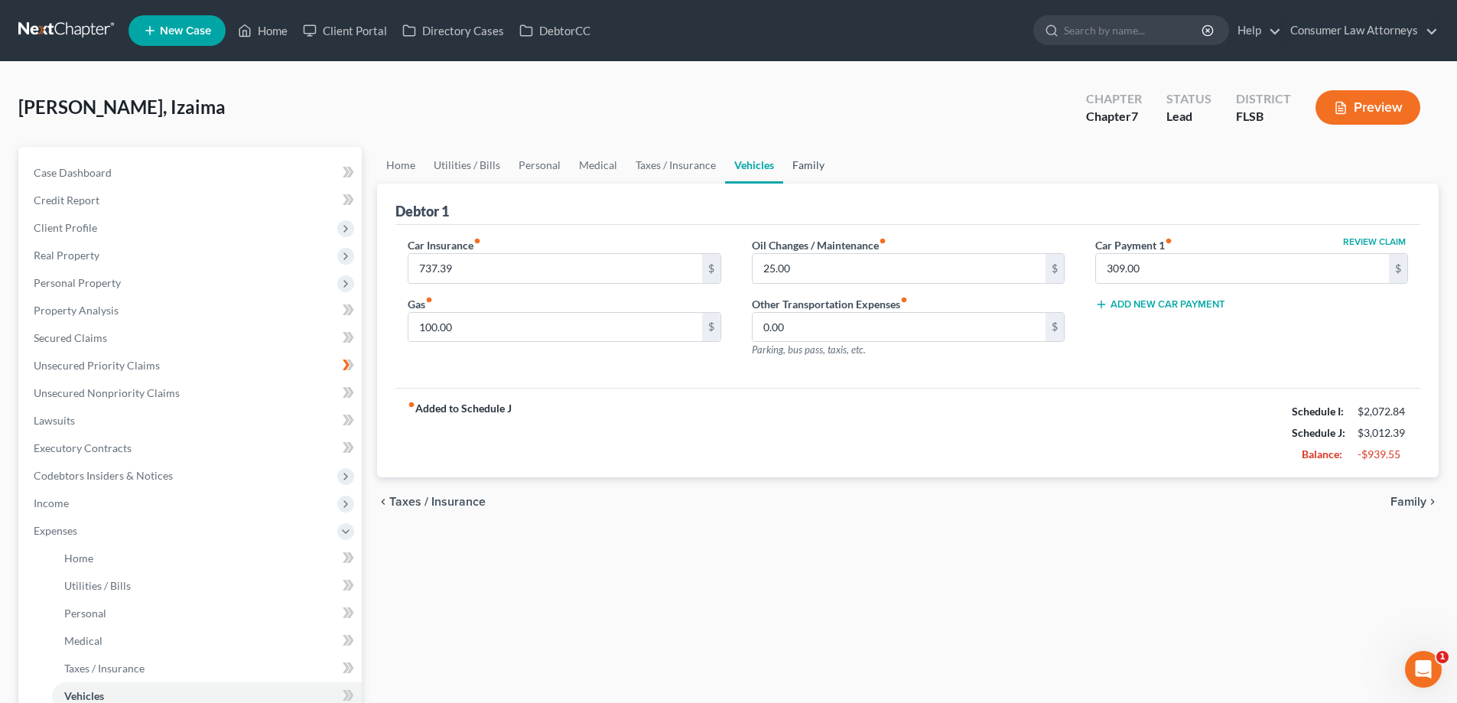
click at [802, 165] on link "Family" at bounding box center [808, 165] width 50 height 37
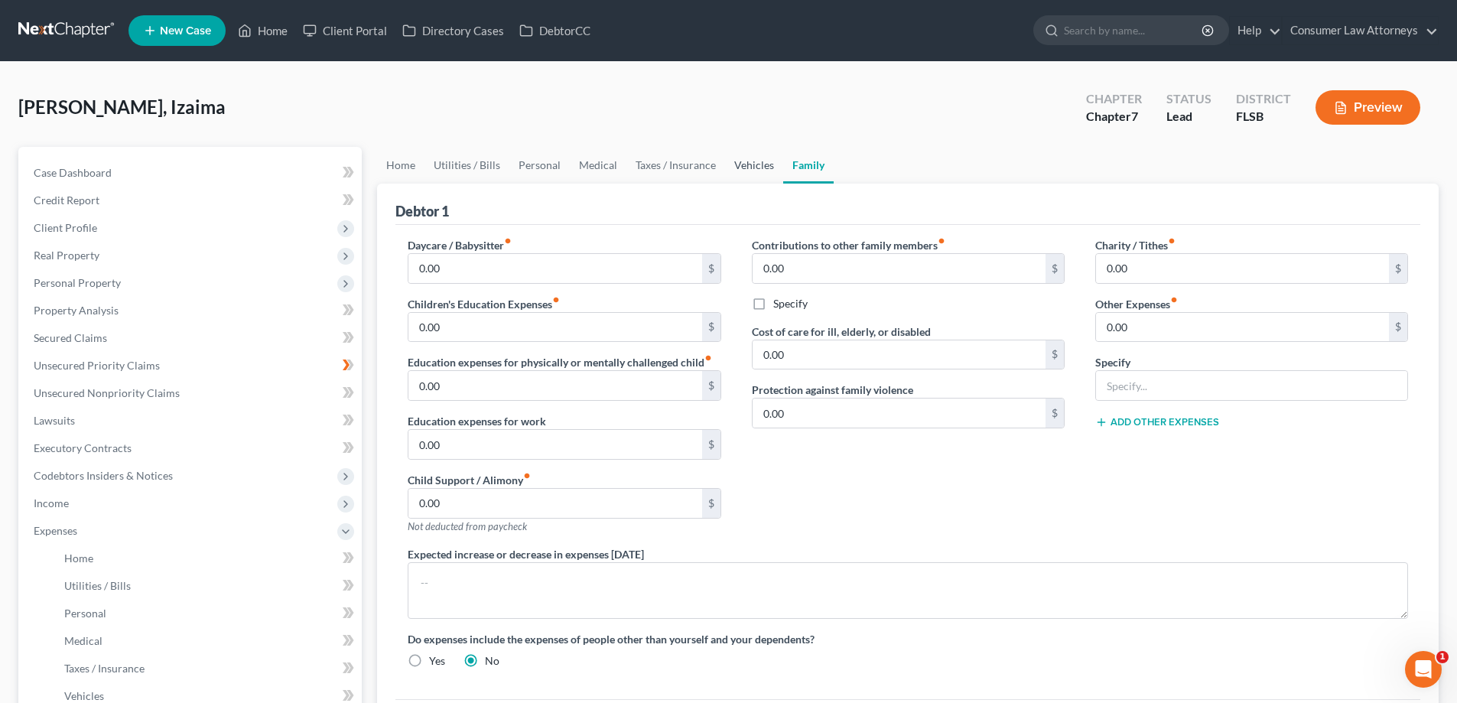
click at [759, 164] on link "Vehicles" at bounding box center [754, 165] width 58 height 37
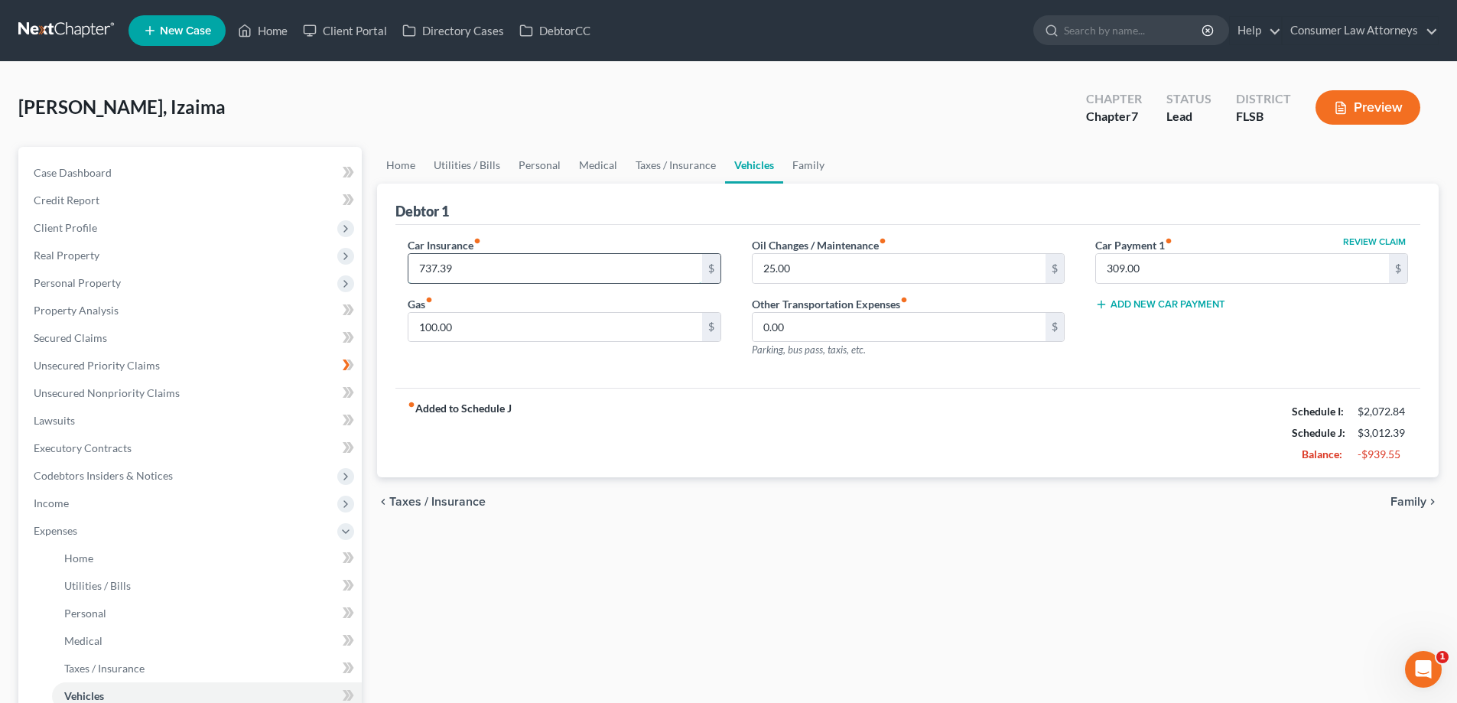
click at [491, 276] on input "737.39" at bounding box center [554, 268] width 293 height 29
click at [410, 165] on link "Home" at bounding box center [400, 165] width 47 height 37
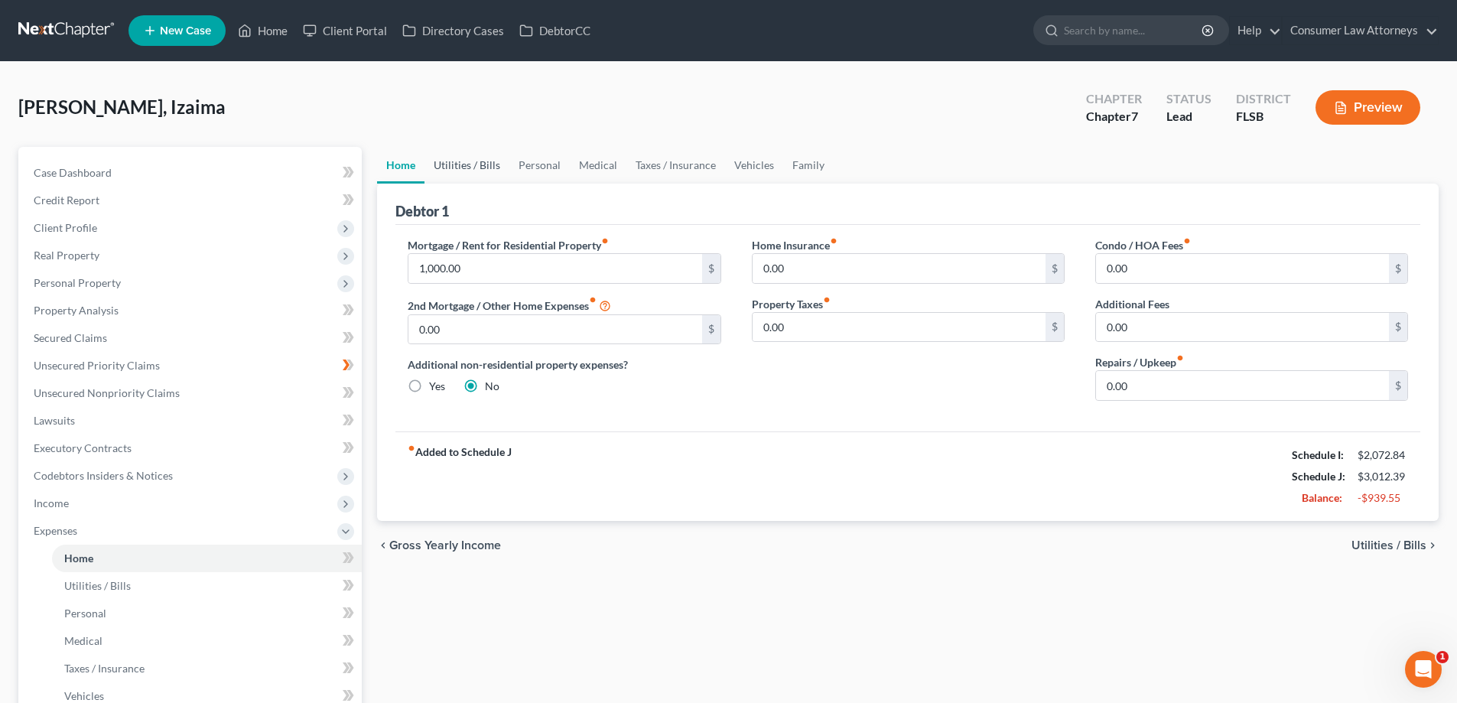
click at [488, 169] on link "Utilities / Bills" at bounding box center [466, 165] width 85 height 37
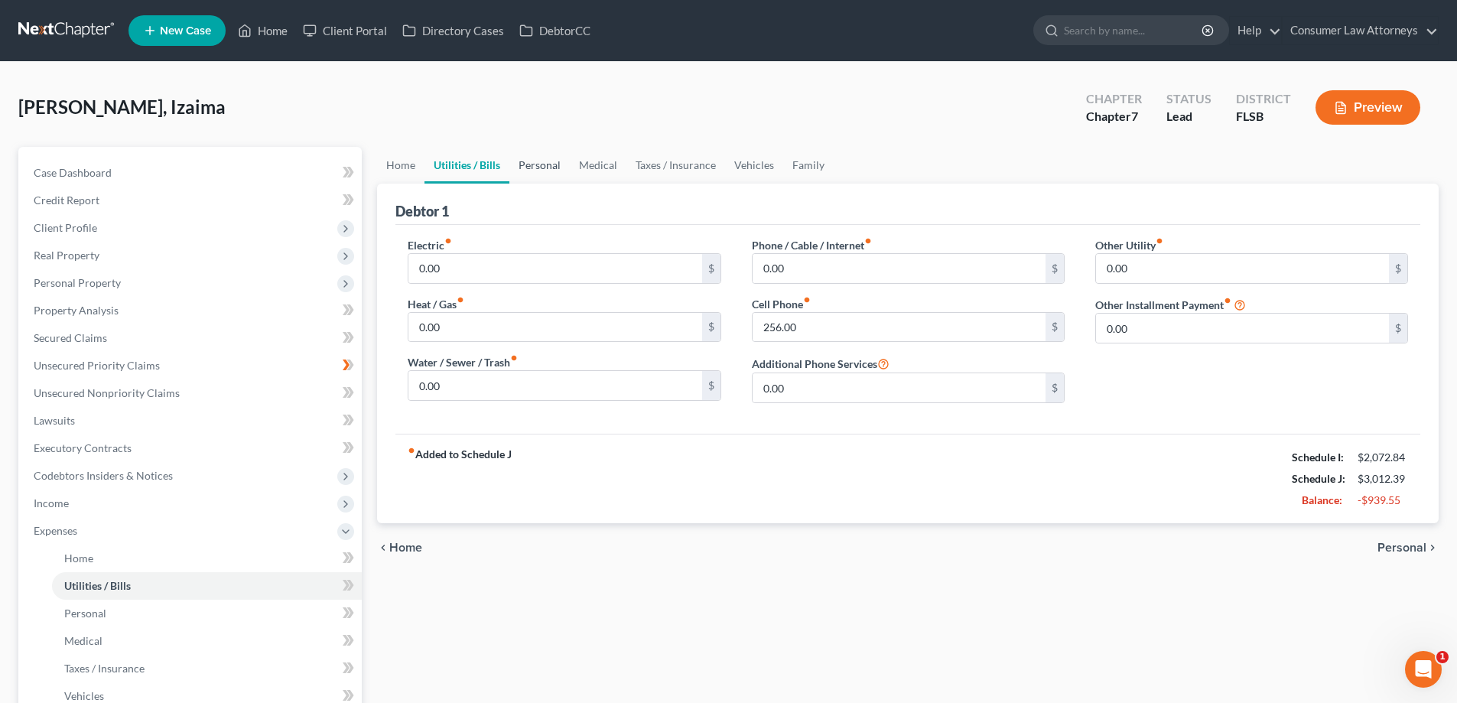
click at [530, 169] on link "Personal" at bounding box center [539, 165] width 60 height 37
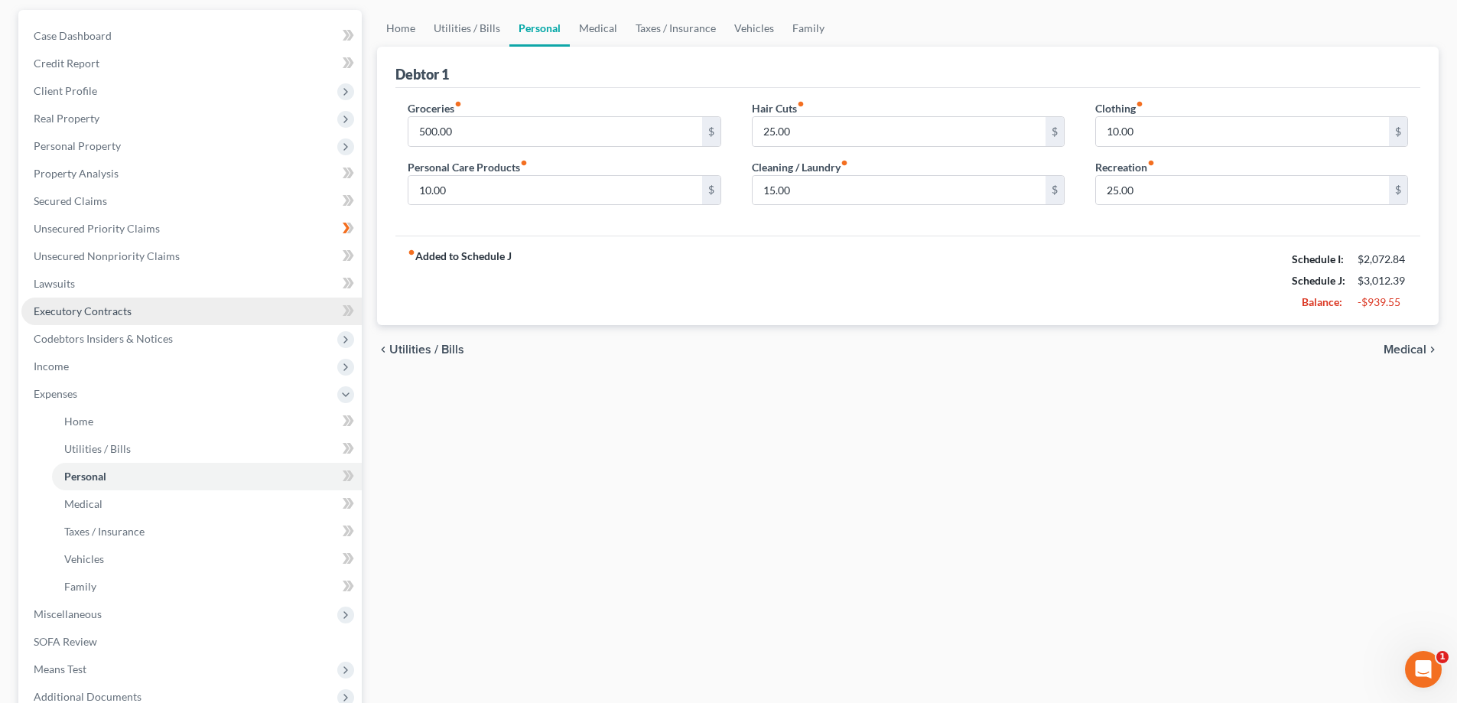
scroll to position [303, 0]
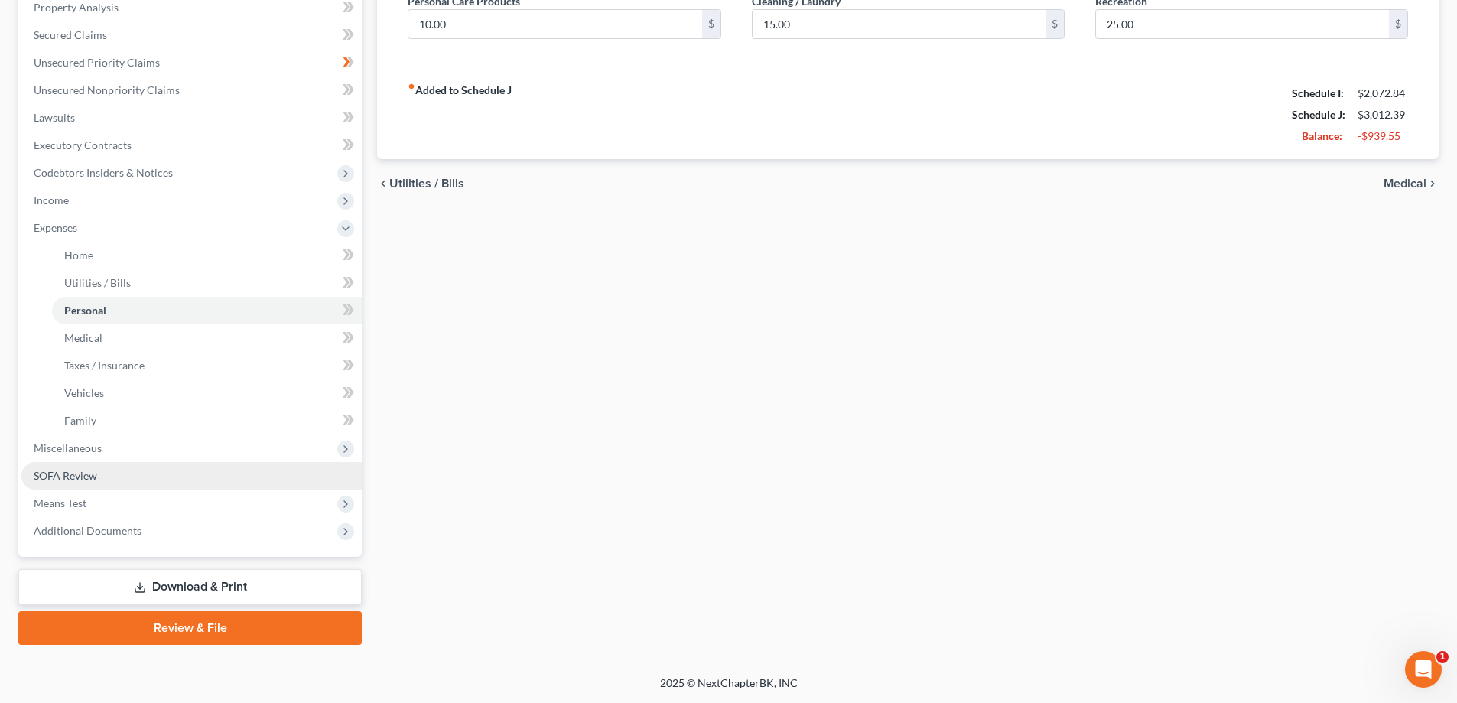
click at [82, 478] on span "SOFA Review" at bounding box center [65, 475] width 63 height 13
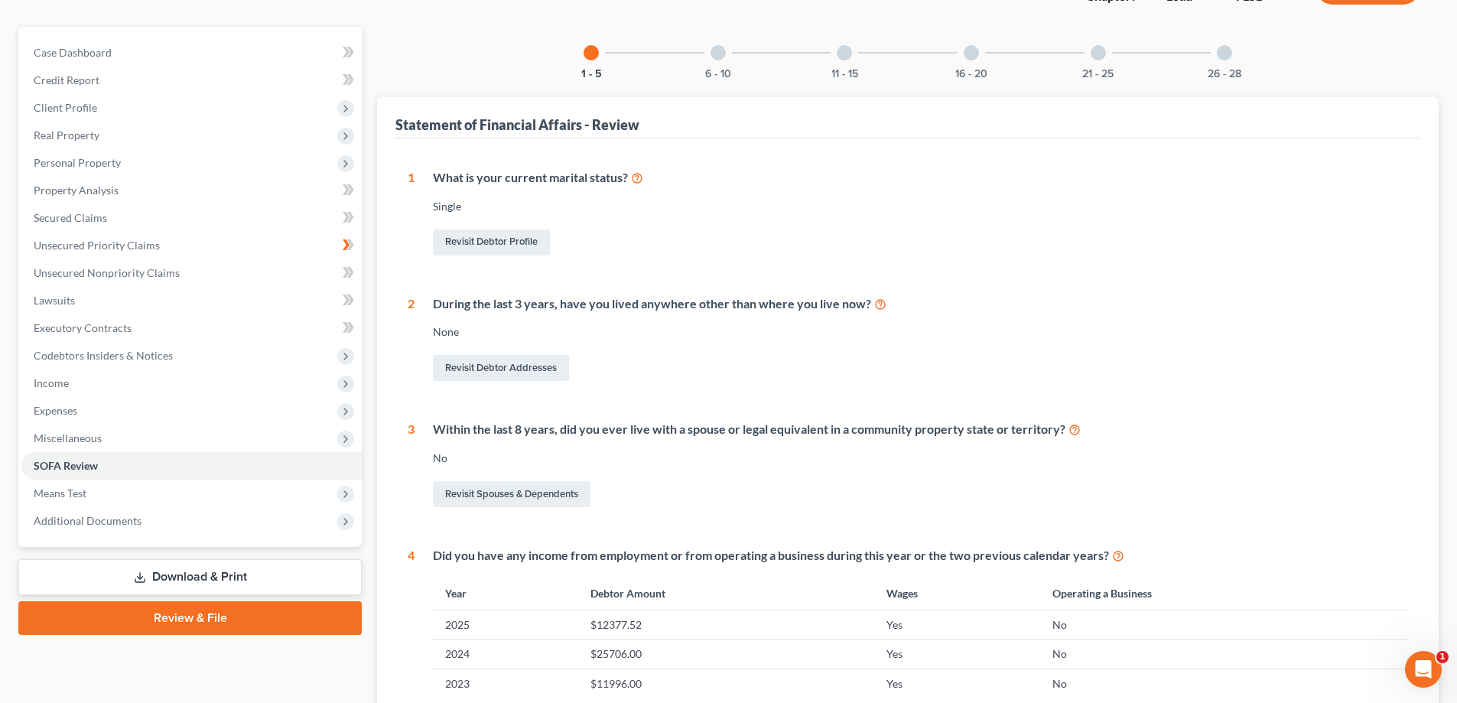
scroll to position [229, 0]
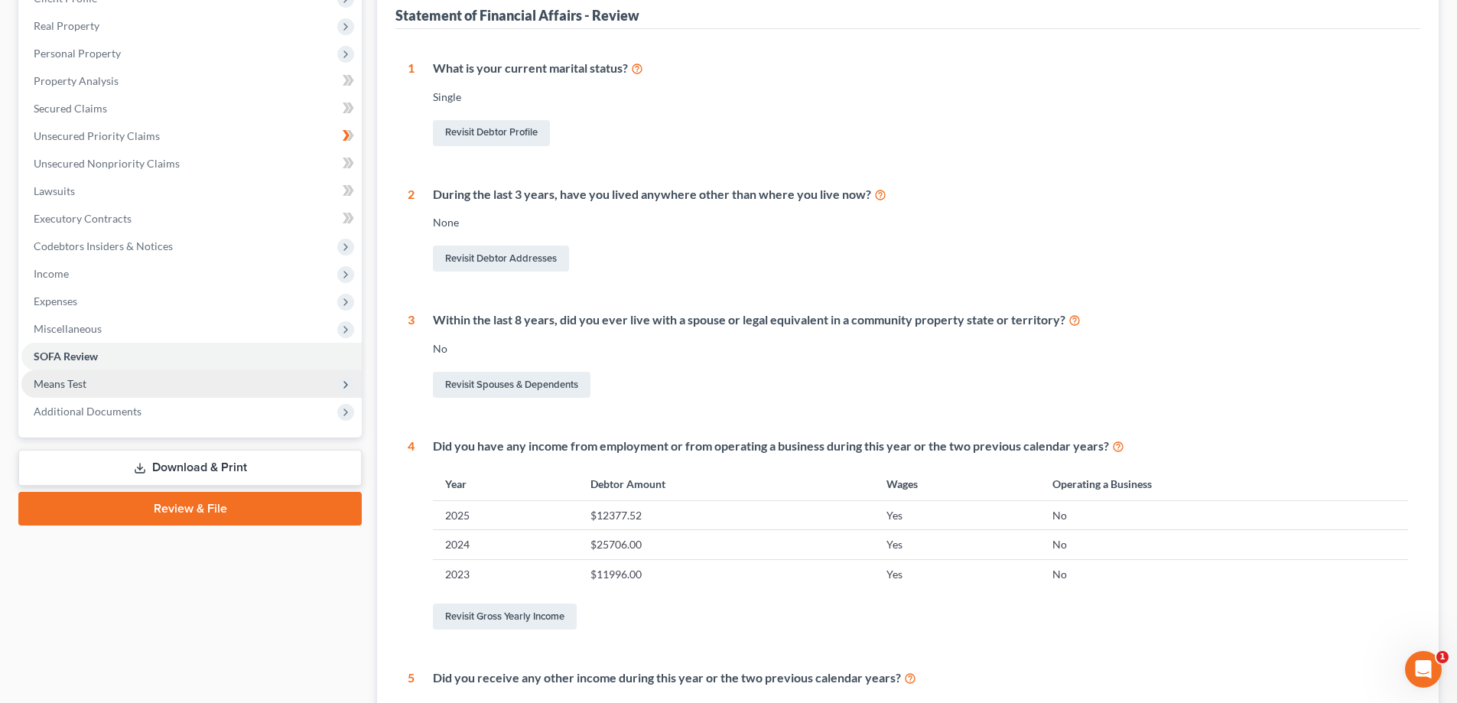
click at [54, 385] on span "Means Test" at bounding box center [60, 383] width 53 height 13
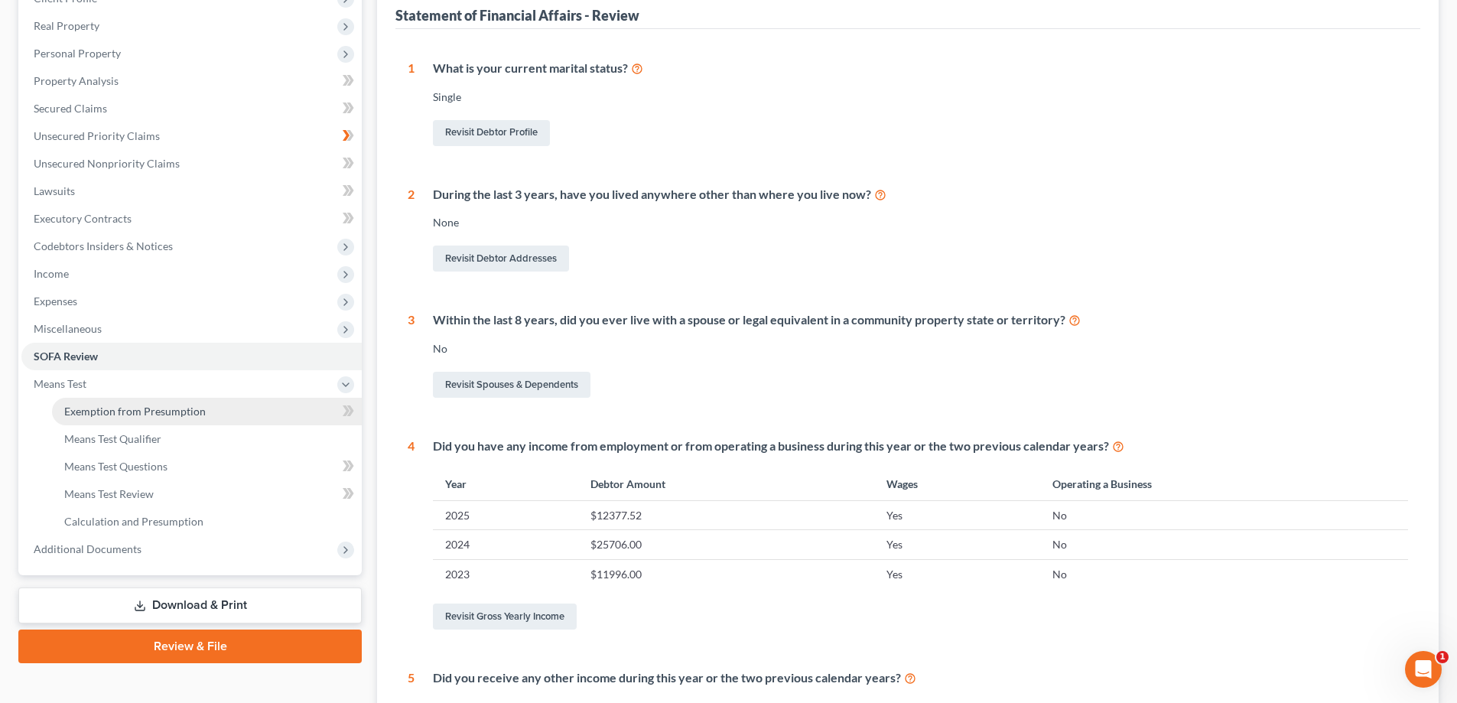
click at [80, 410] on span "Exemption from Presumption" at bounding box center [134, 411] width 141 height 13
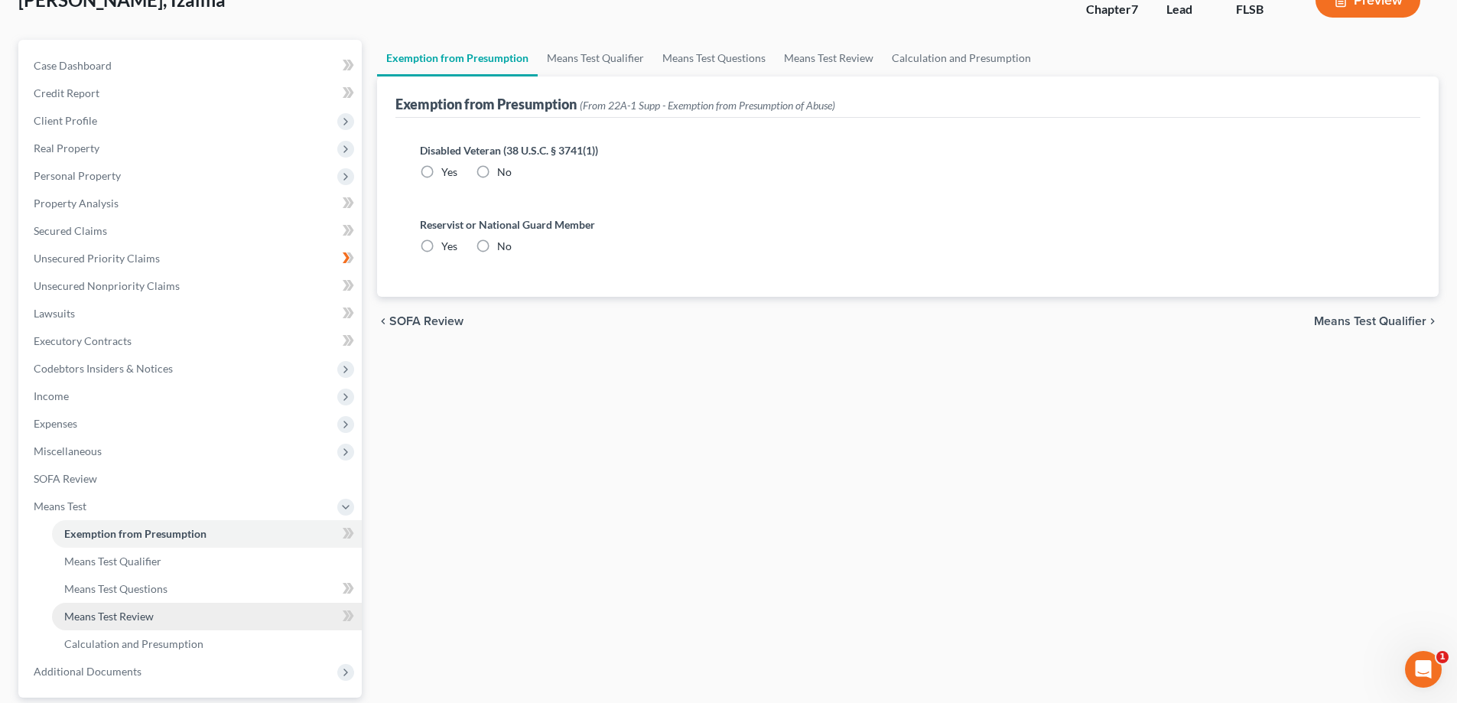
scroll to position [248, 0]
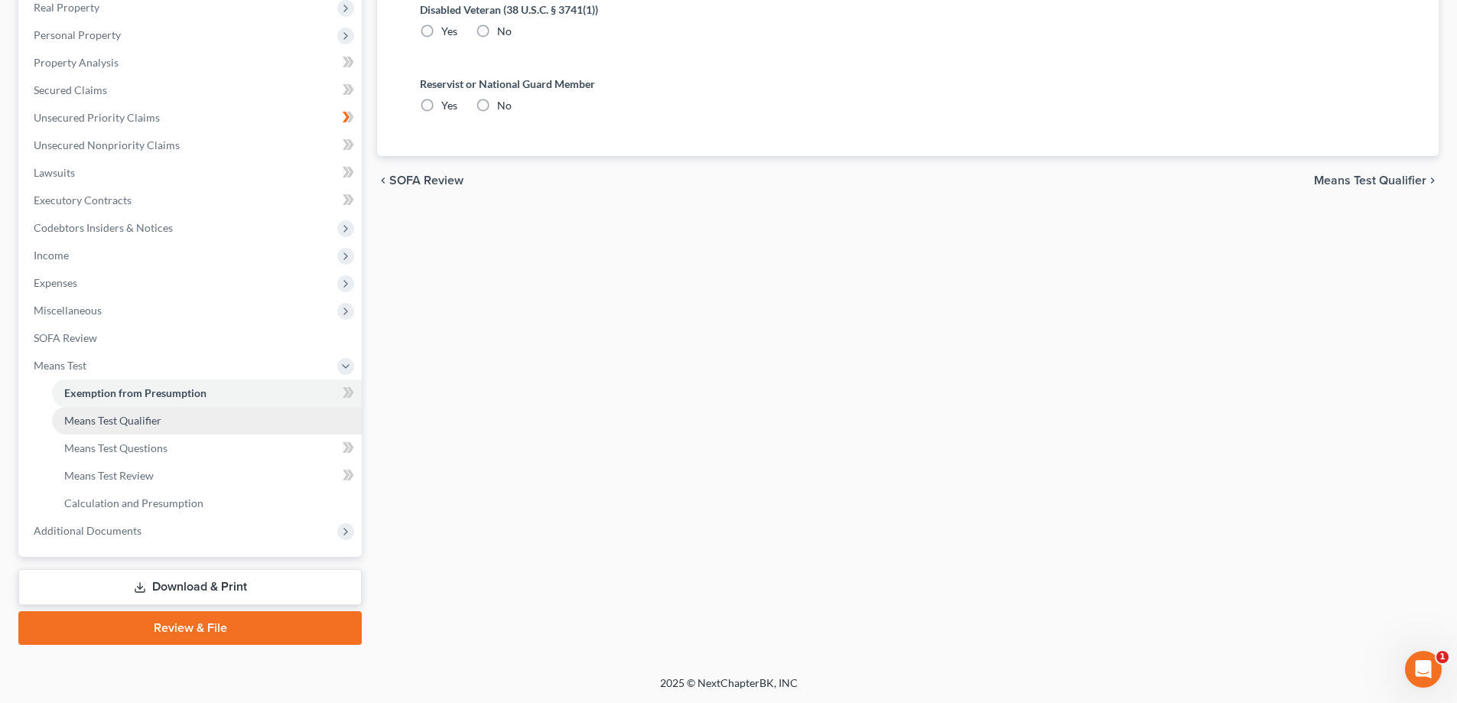
click at [104, 427] on link "Means Test Qualifier" at bounding box center [207, 421] width 310 height 28
